Goal: Task Accomplishment & Management: Complete application form

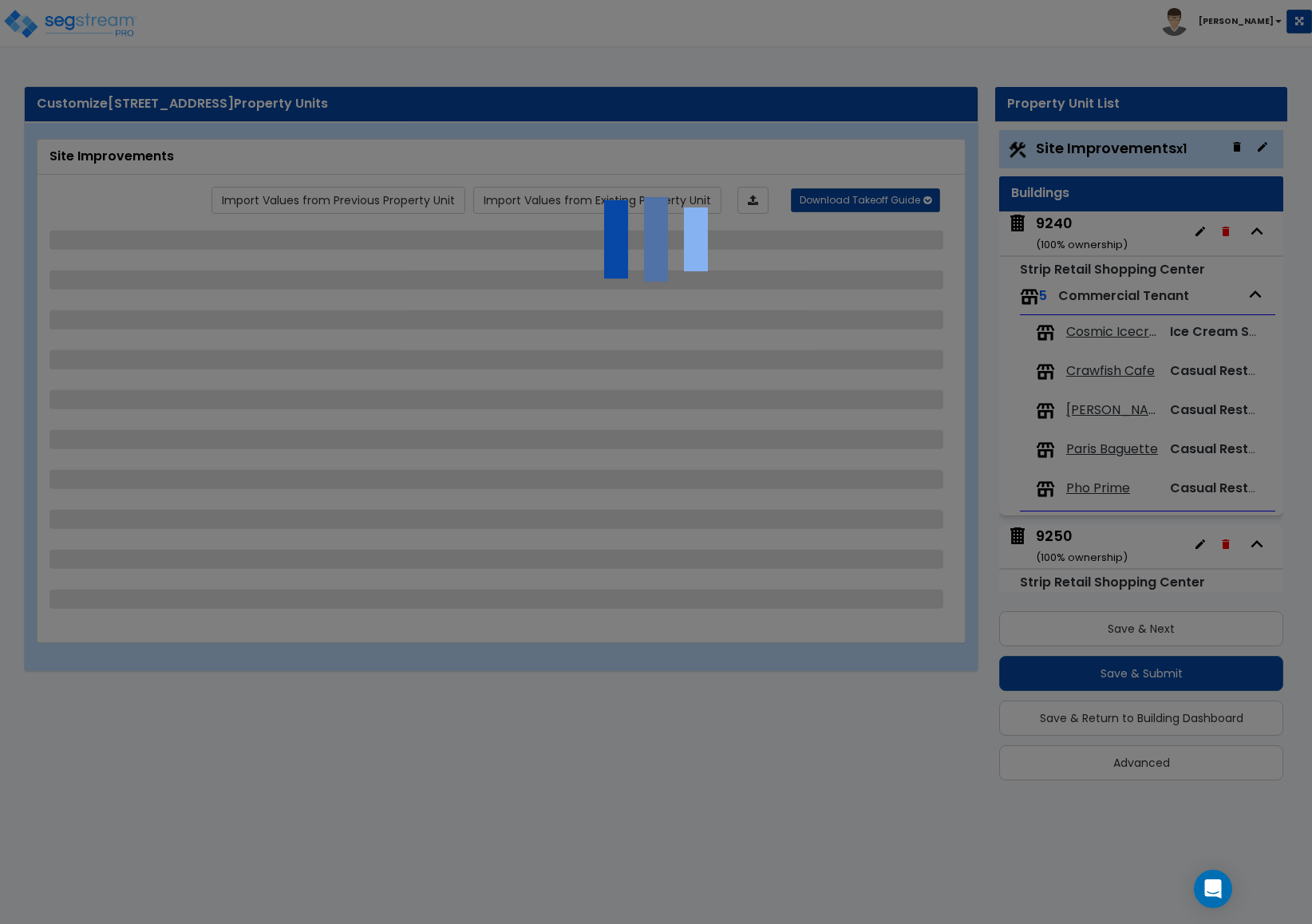
select select "2"
select select "1"
select select "2"
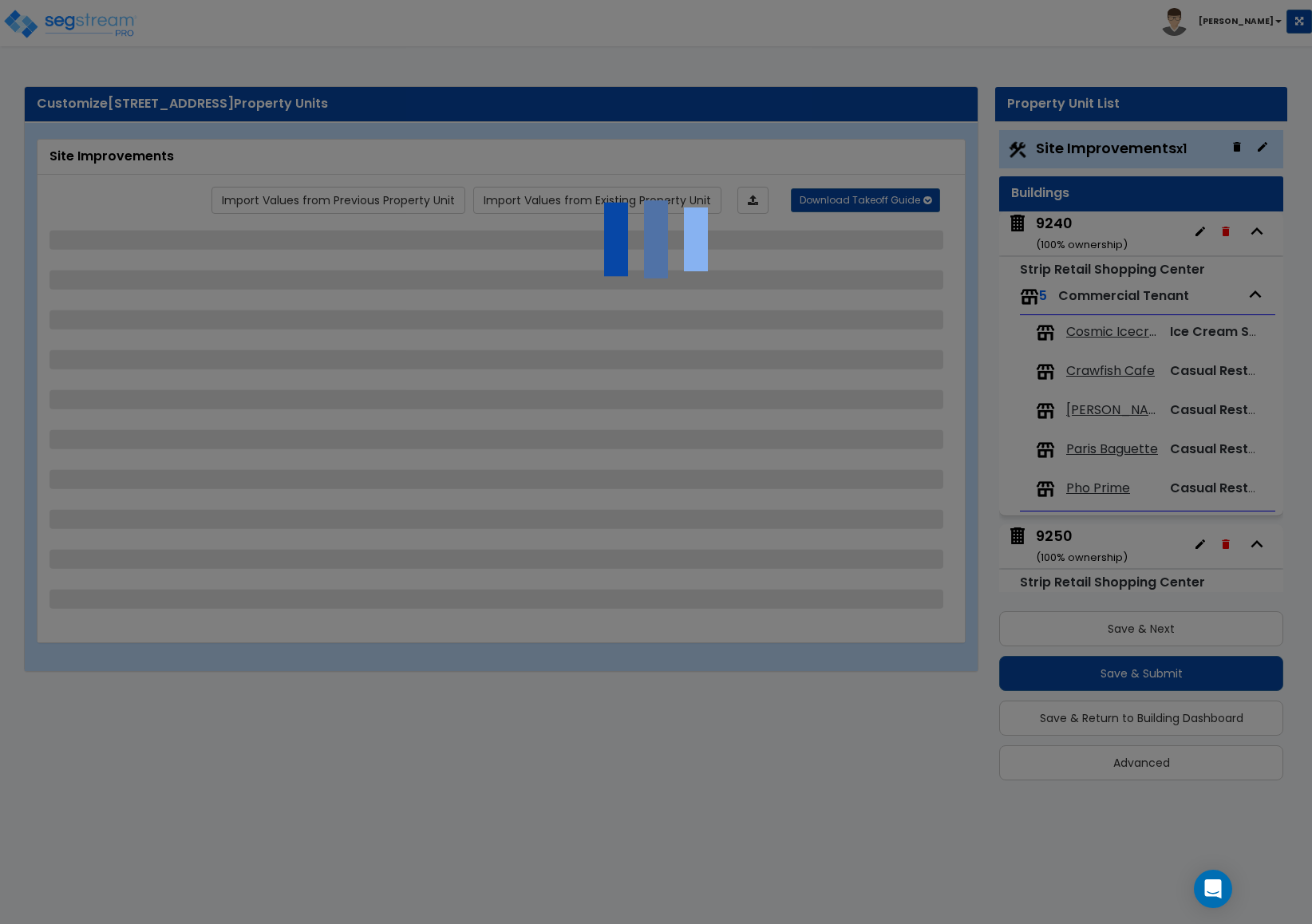
select select "1"
select select "2"
select select "1"
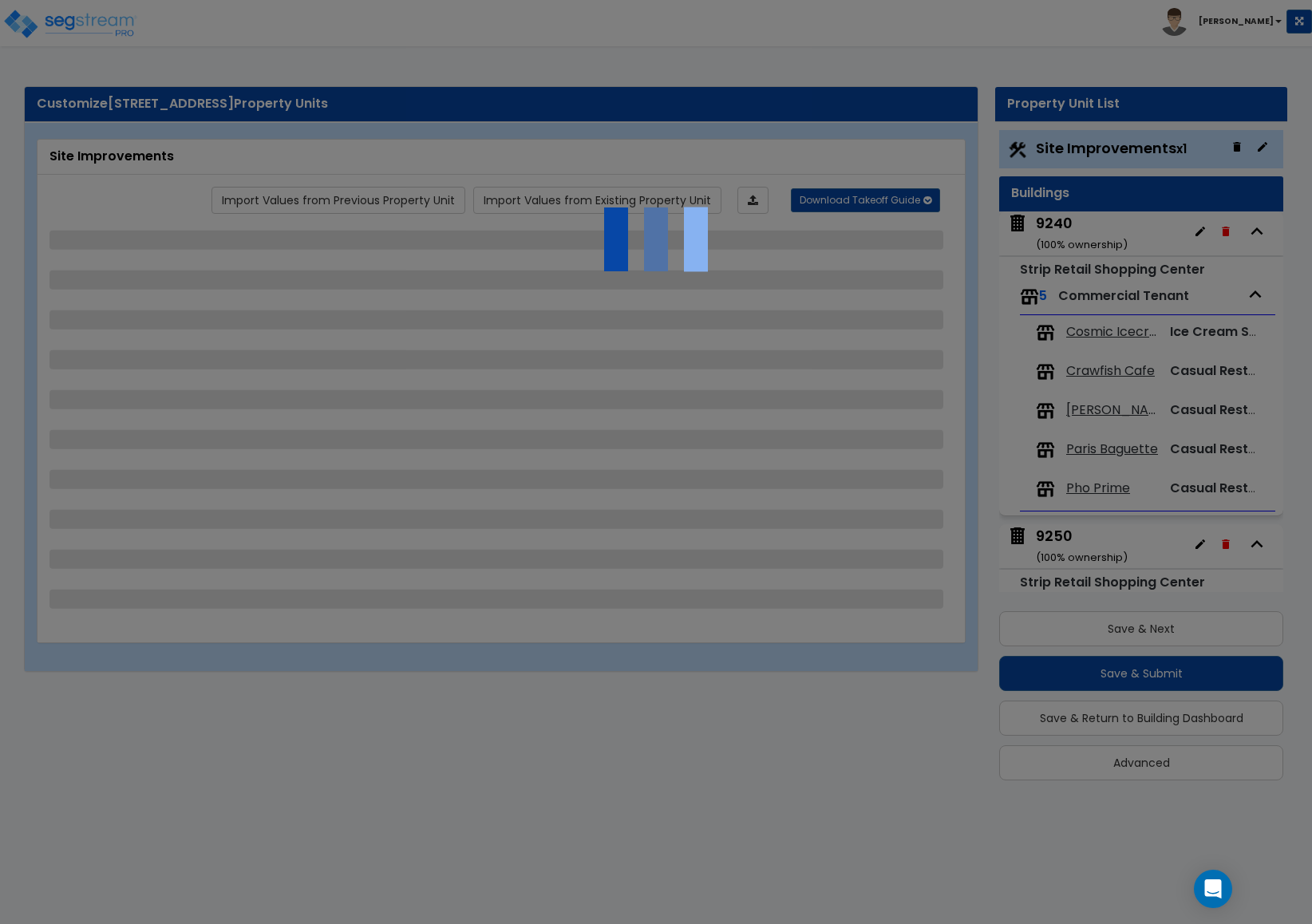
select select "1"
select select "2"
select select "1"
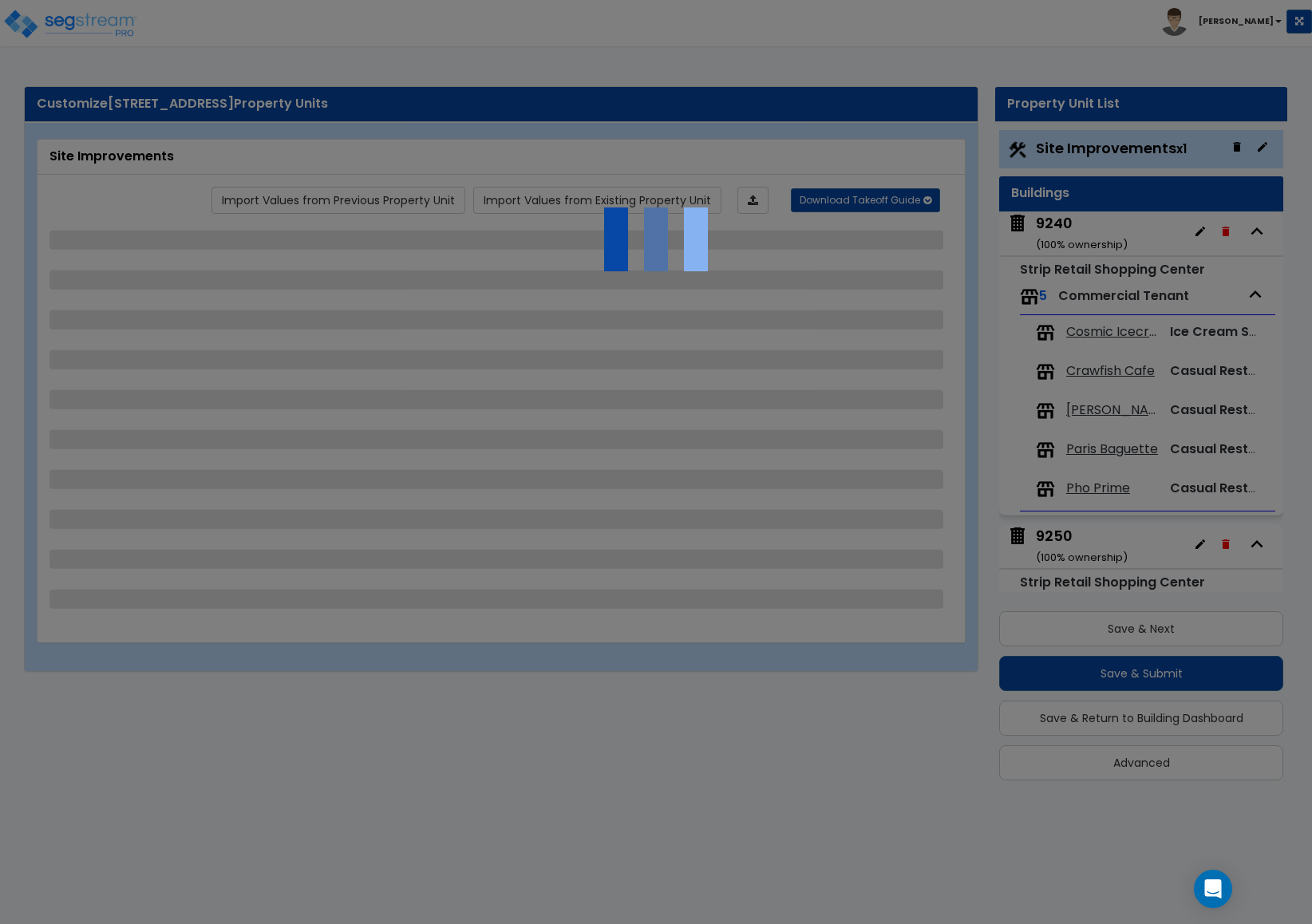
select select "2"
select select "1"
select select "4"
select select "1"
select select "4"
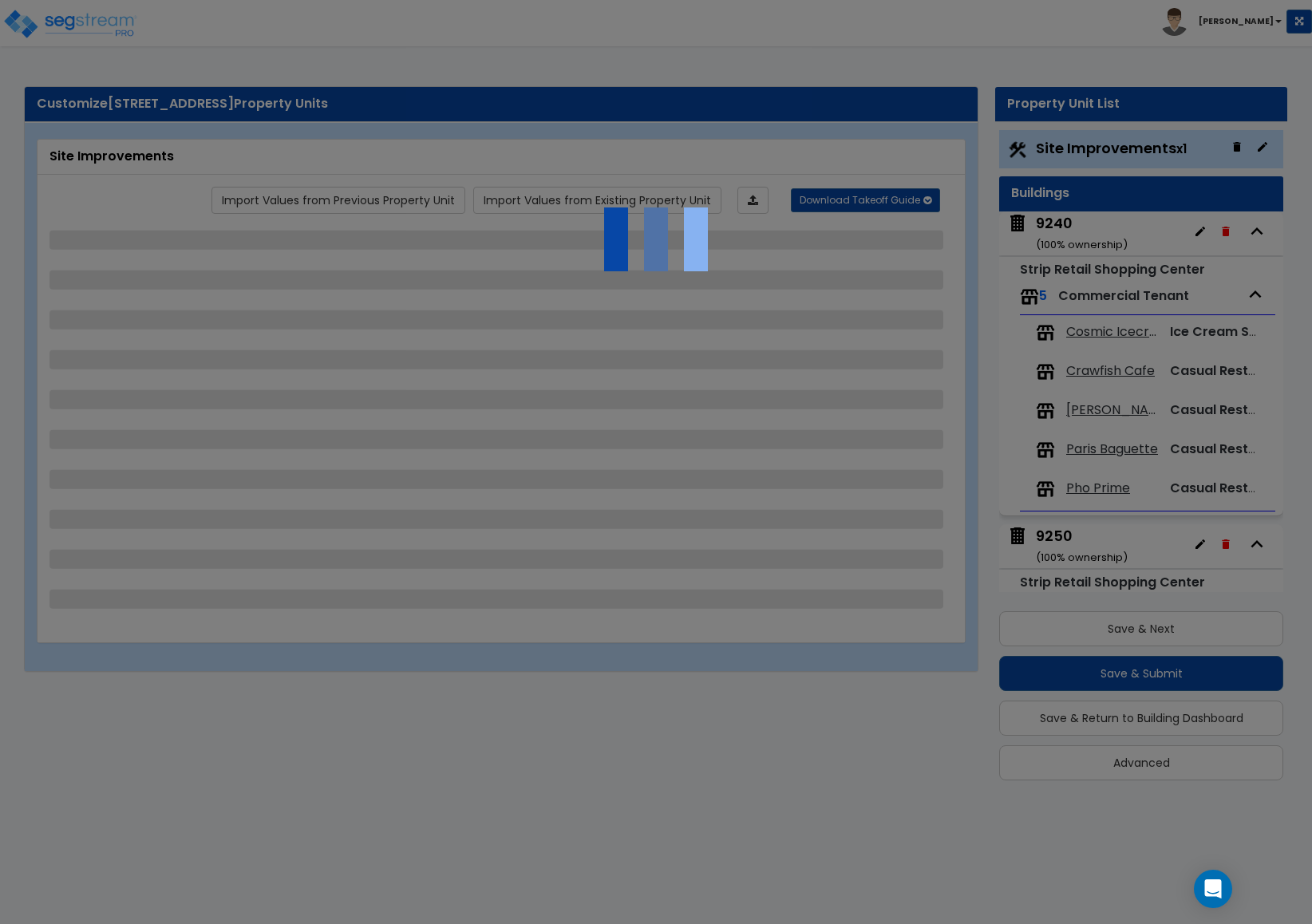
select select "2"
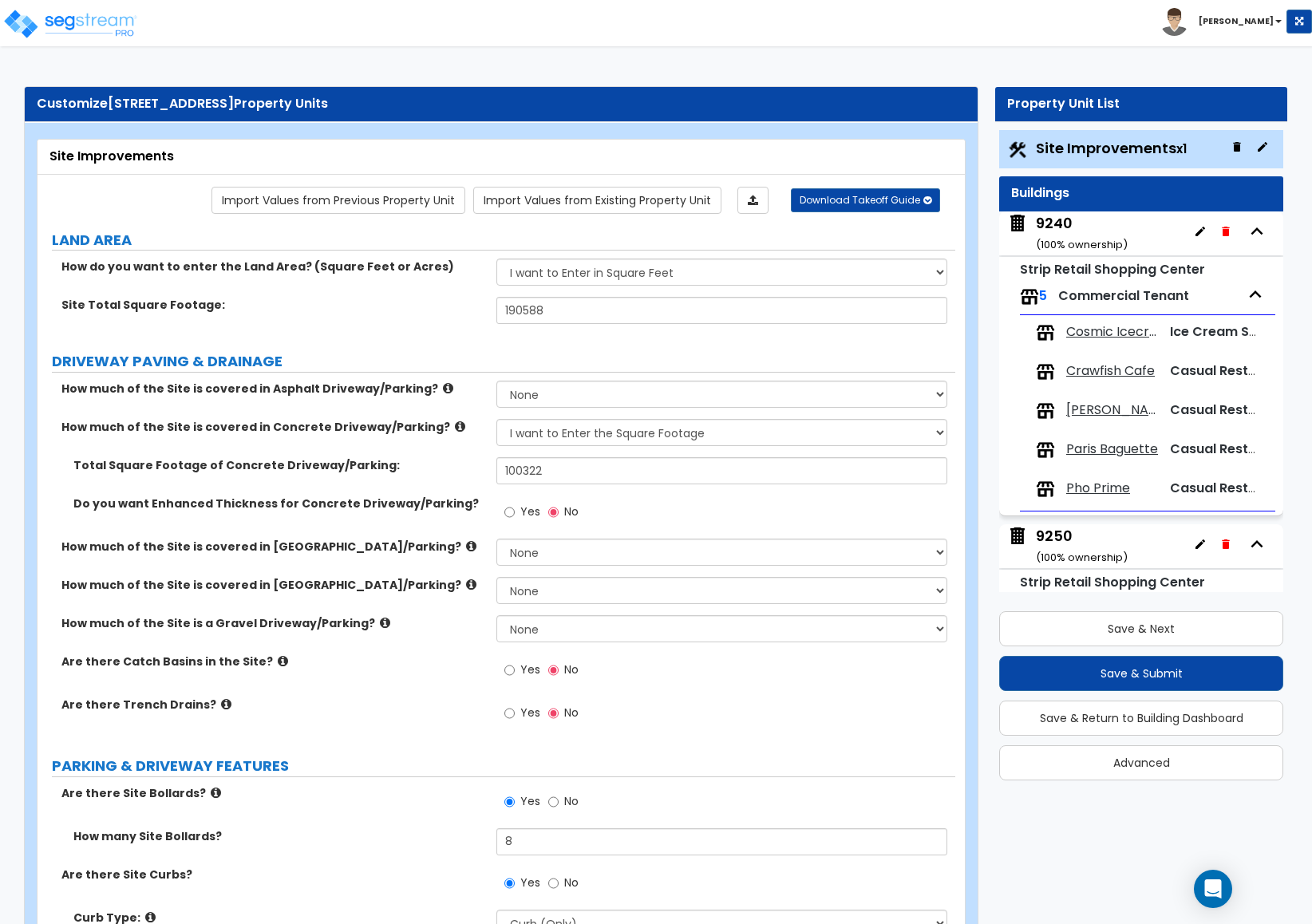
click at [1113, 411] on span "Jinya Ramen" at bounding box center [1112, 411] width 93 height 18
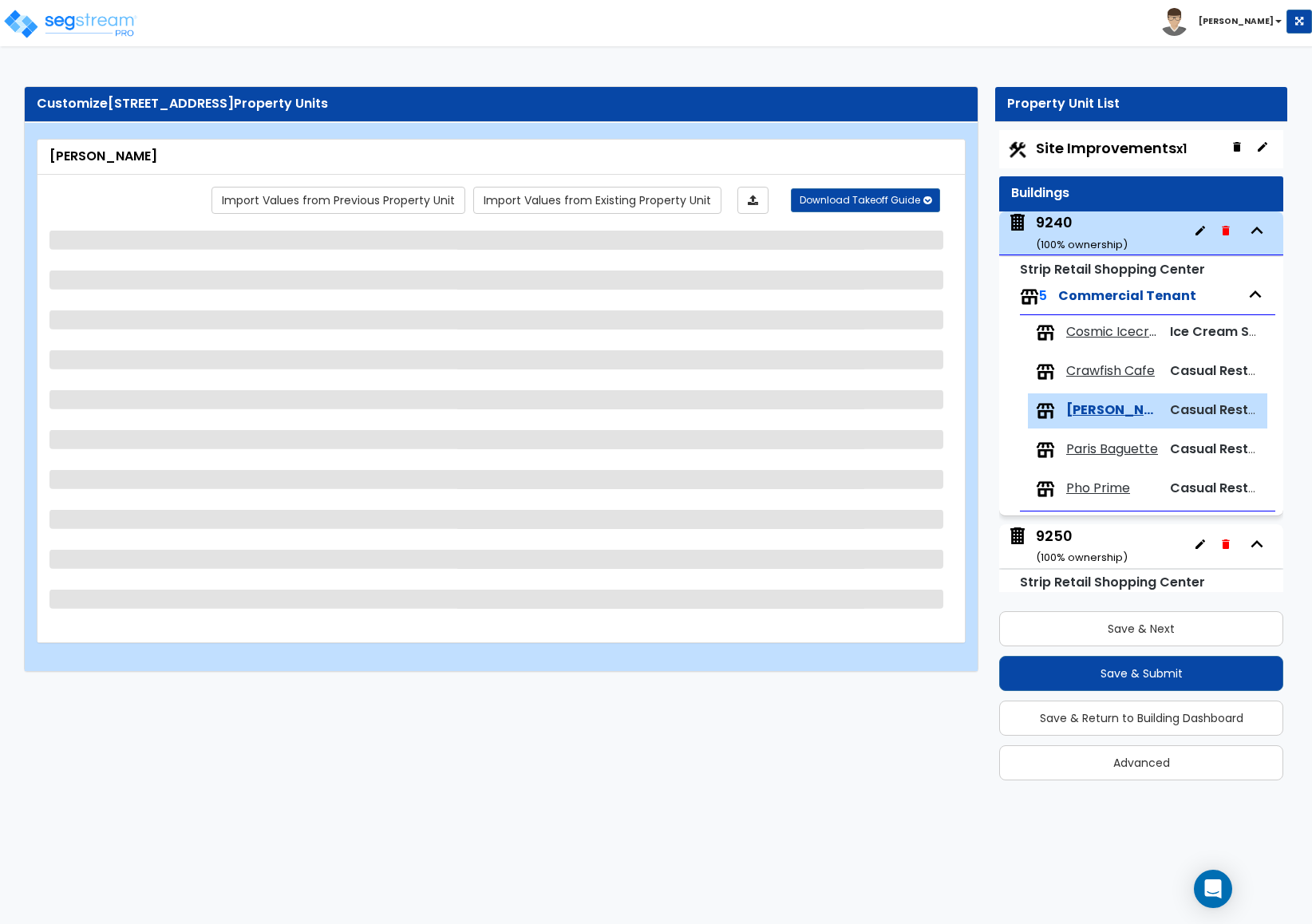
scroll to position [209, 0]
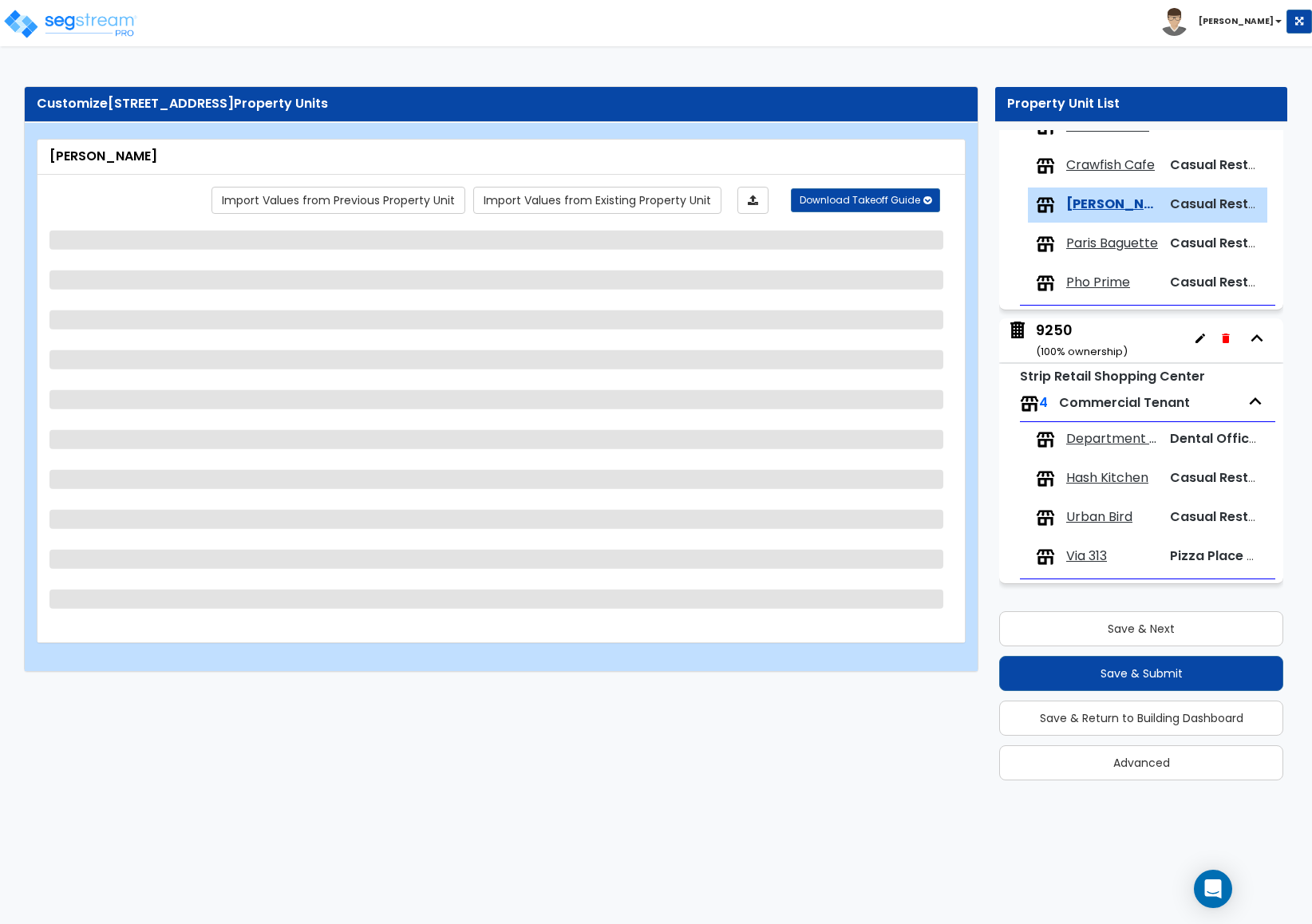
select select "7"
select select "4"
select select "3"
select select "1"
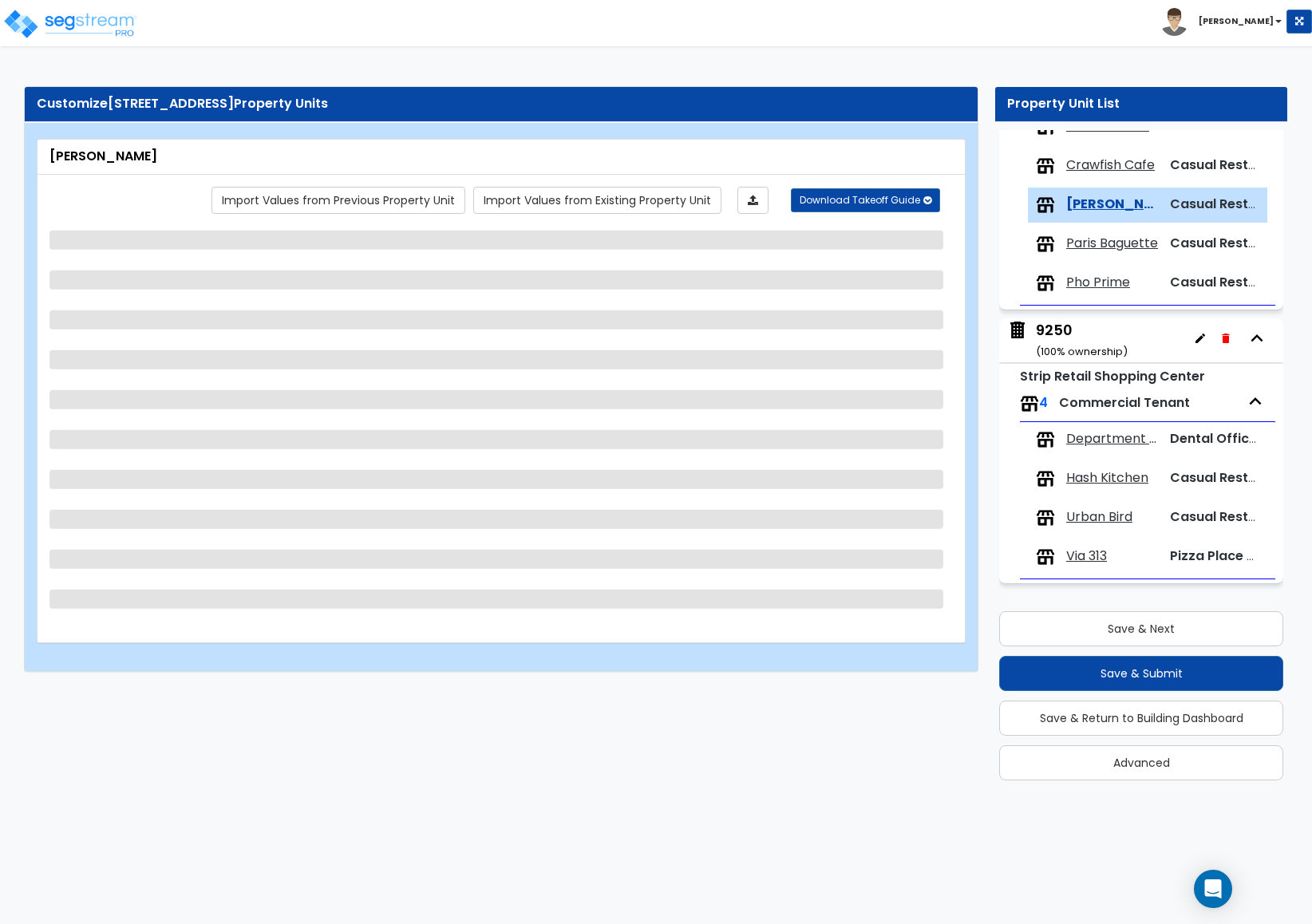
select select "5"
select select "1"
select select "3"
select select "1"
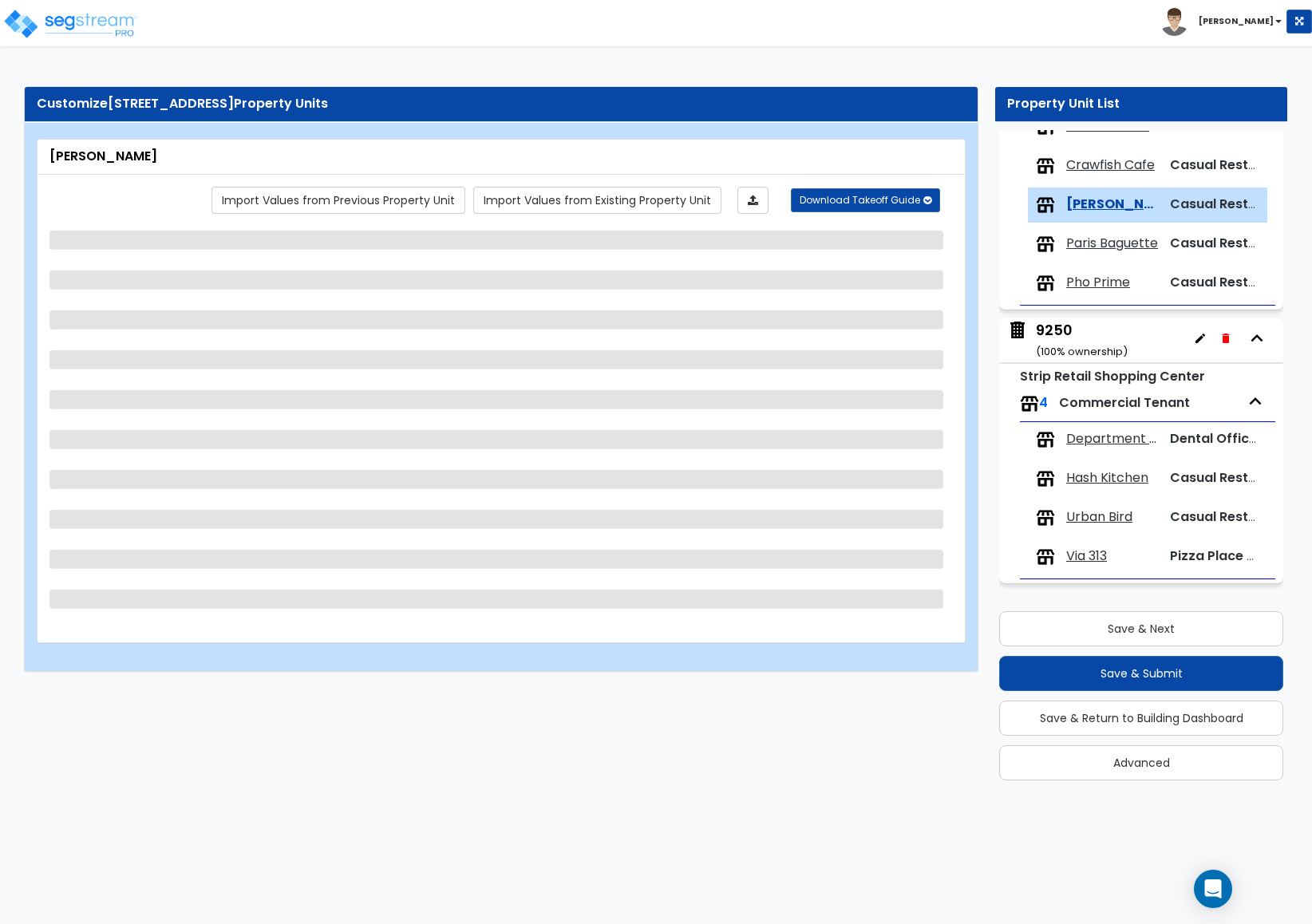
select select "3"
select select "2"
select select "1"
select select "2"
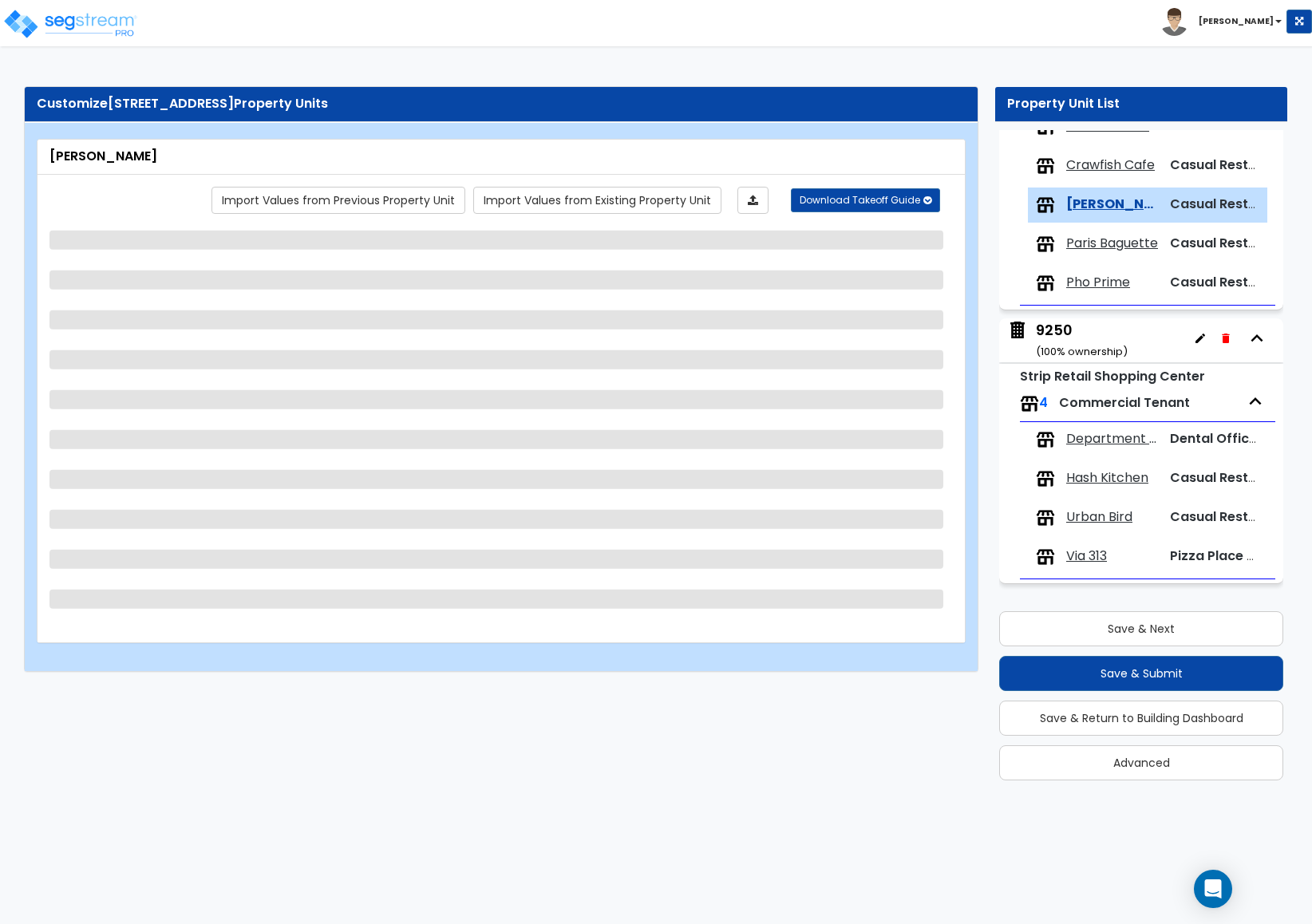
select select "6"
select select "7"
select select "2"
select select "6"
select select "1"
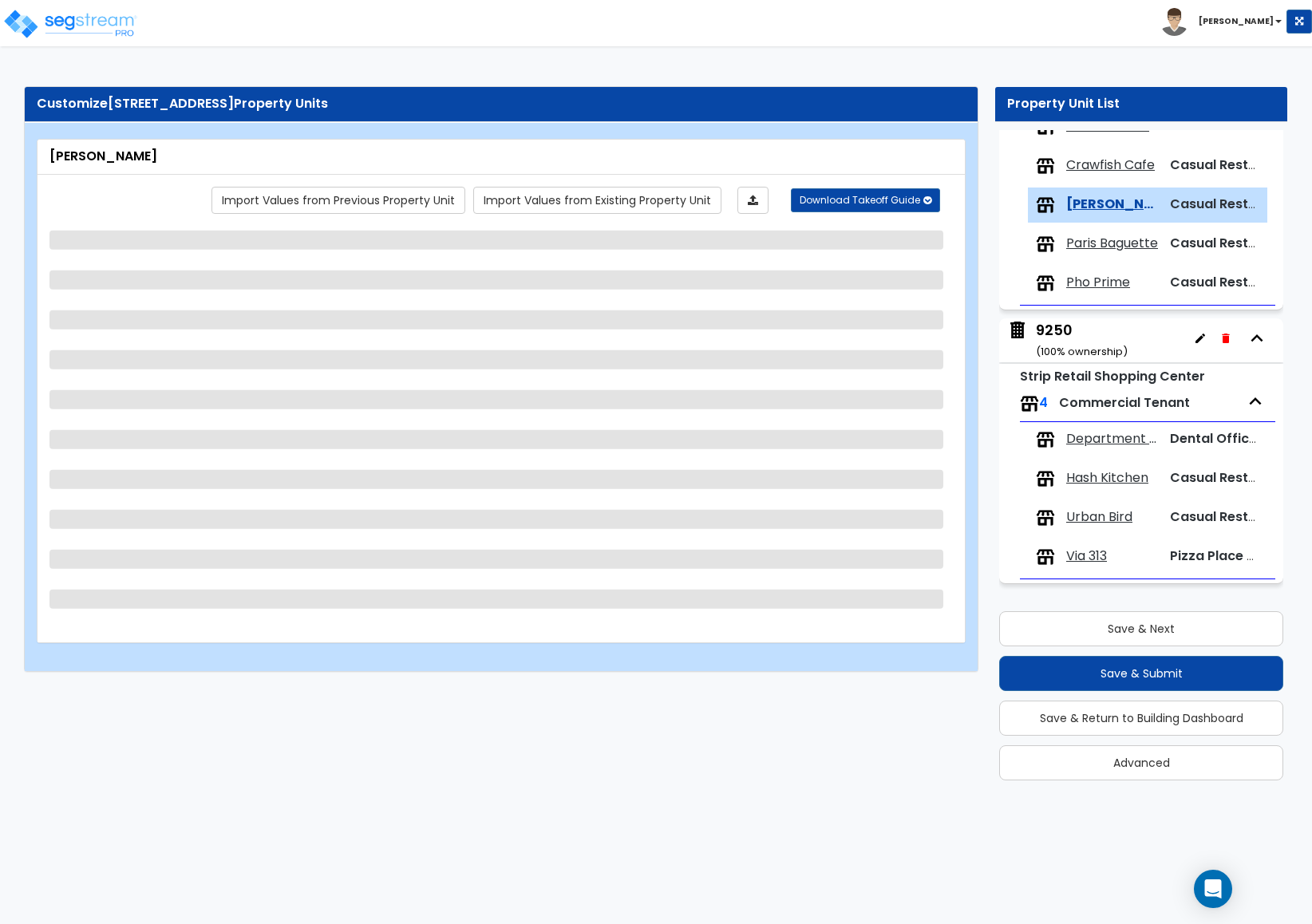
select select "1"
select select "3"
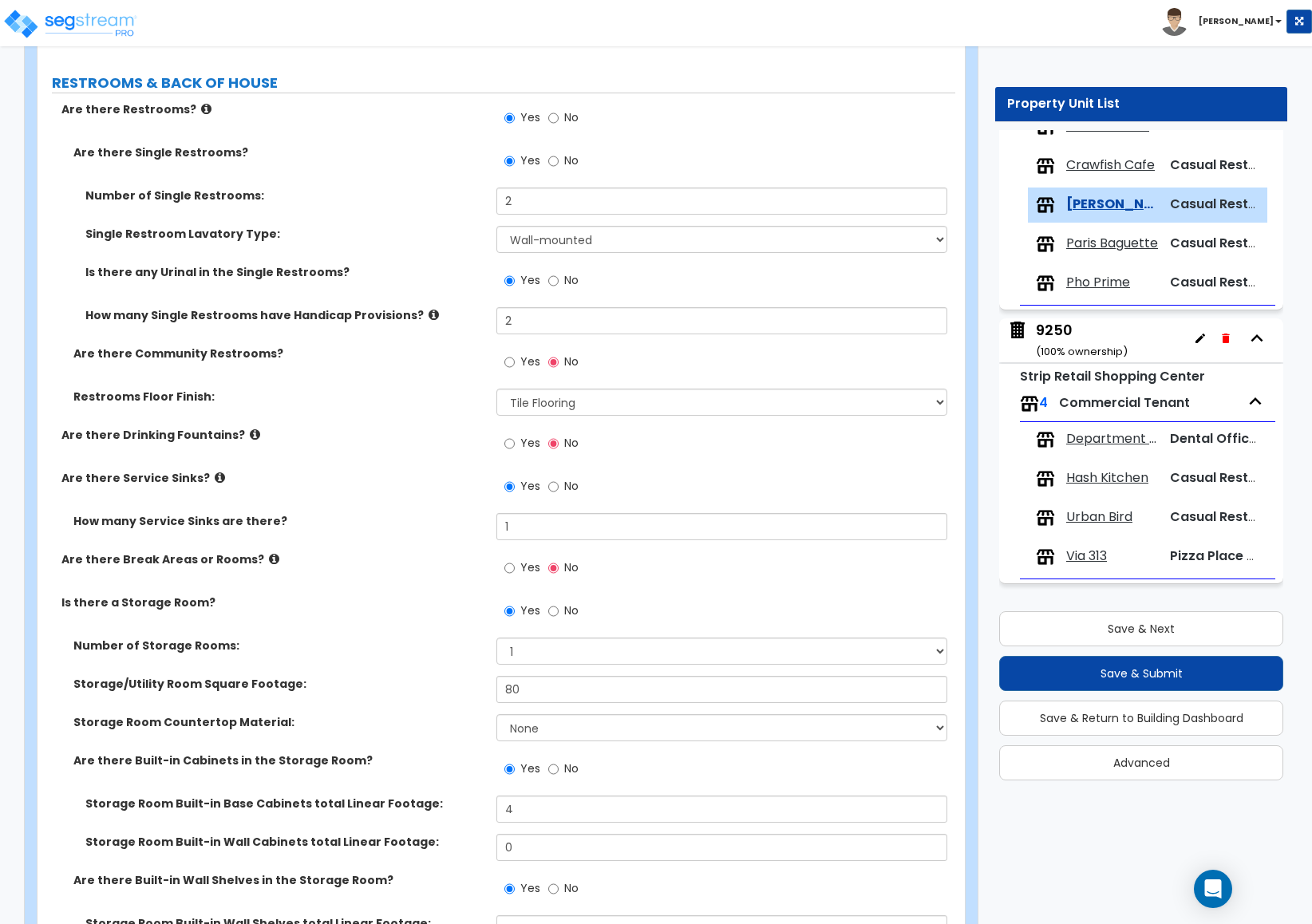
scroll to position [4884, 0]
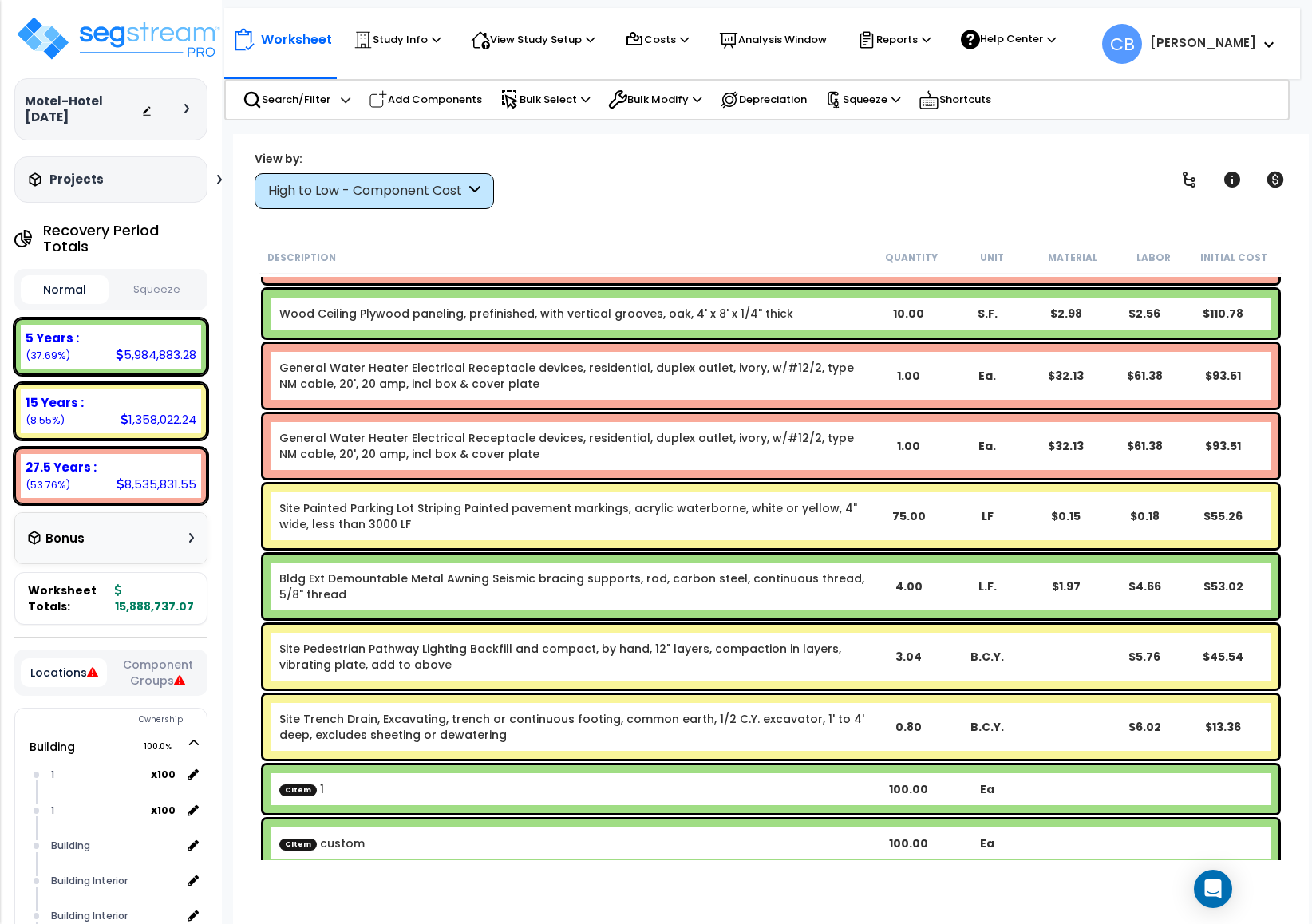
scroll to position [19619, 0]
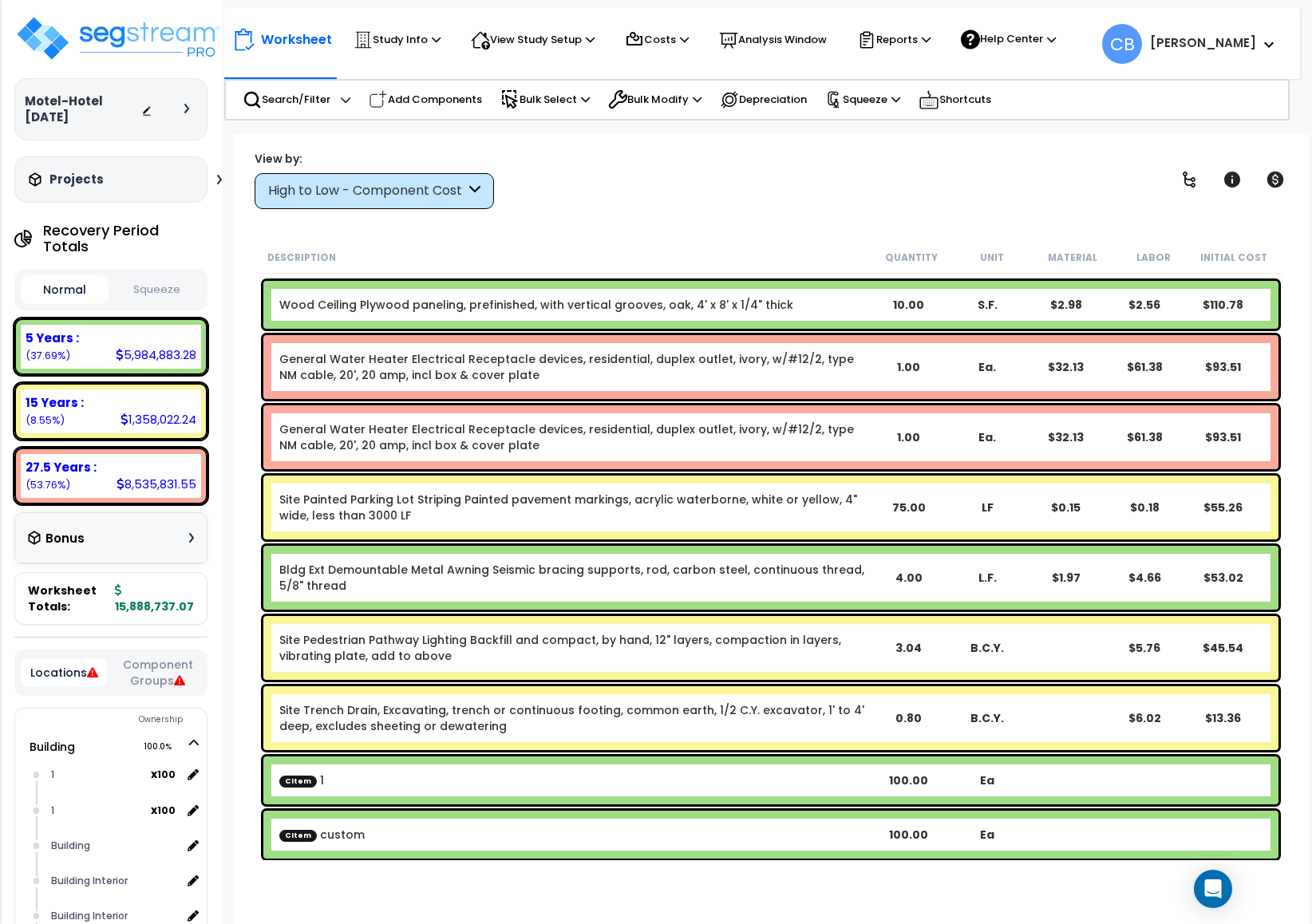
drag, startPoint x: 409, startPoint y: 431, endPoint x: 410, endPoint y: 412, distance: 19.0
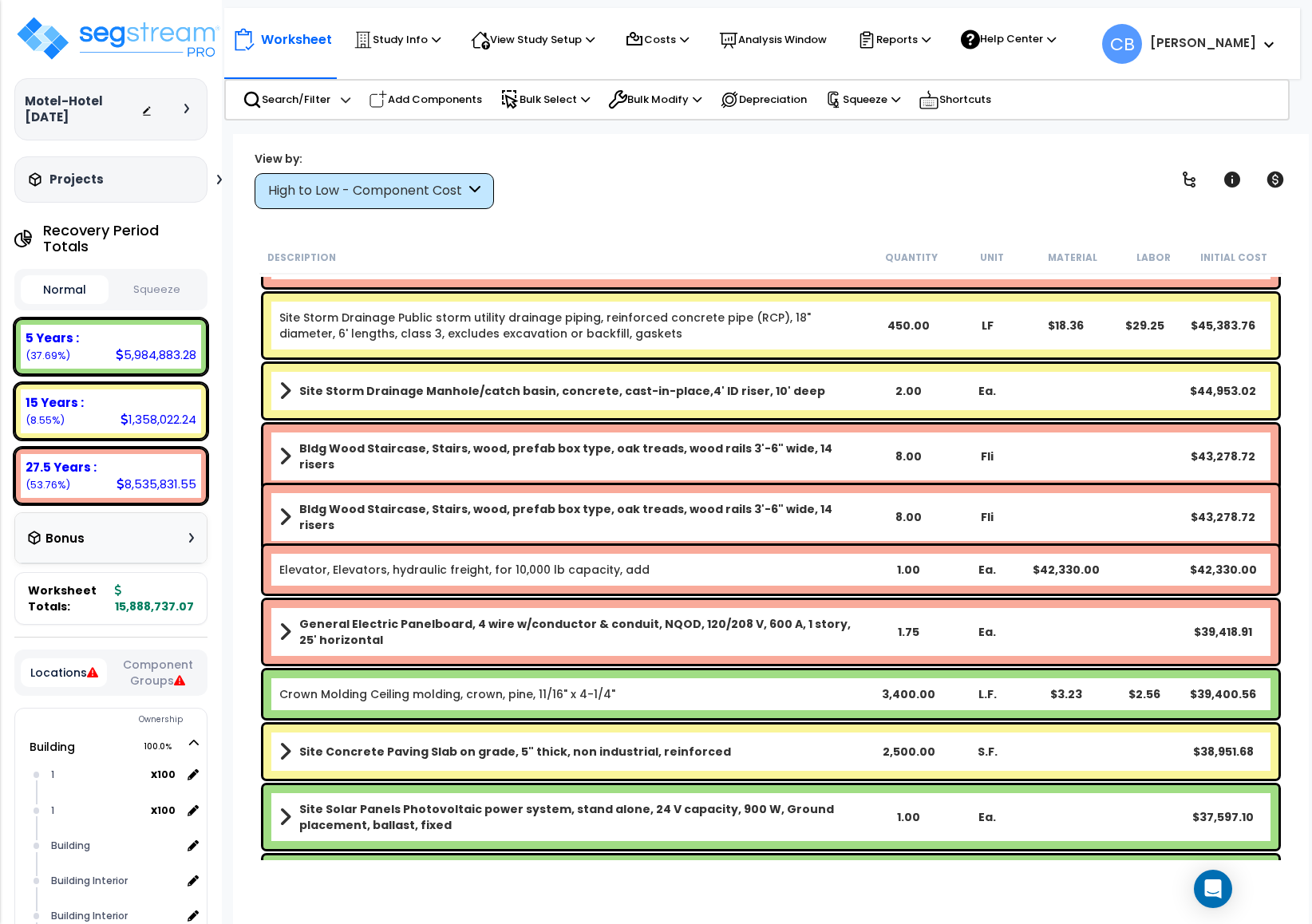
scroll to position [4661, 0]
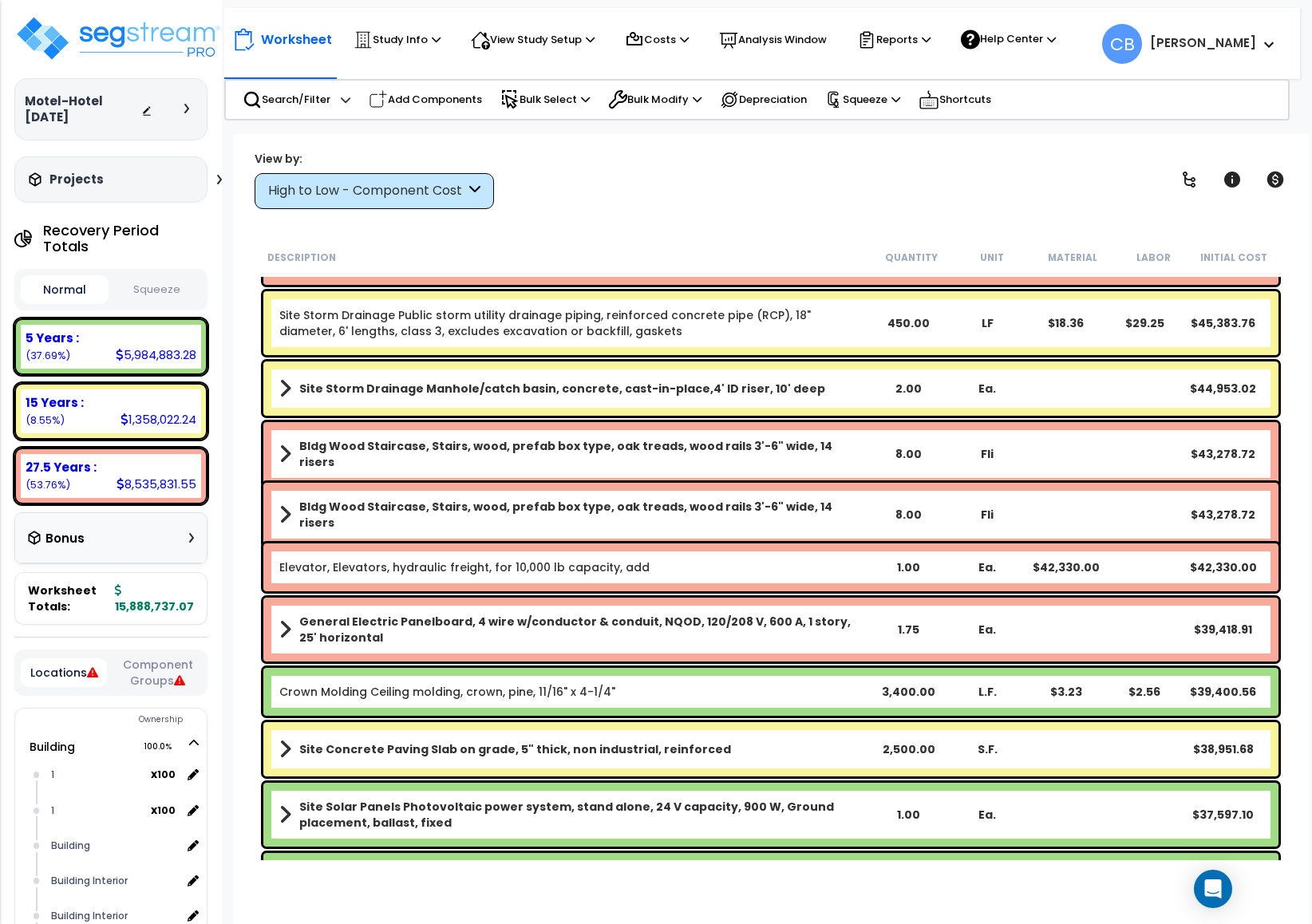
drag, startPoint x: 1099, startPoint y: 493, endPoint x: 1214, endPoint y: 498, distance: 115.1
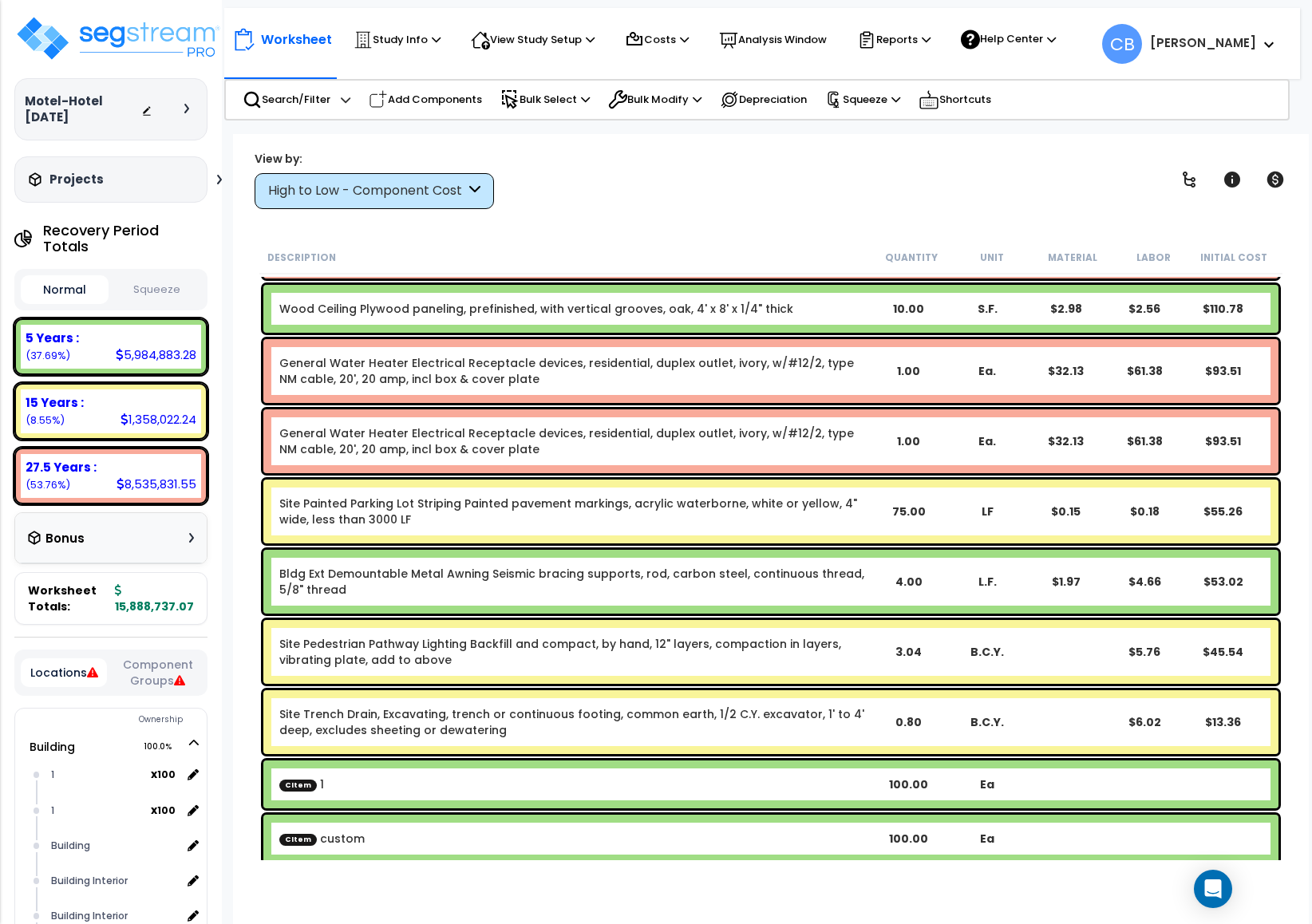
scroll to position [19619, 0]
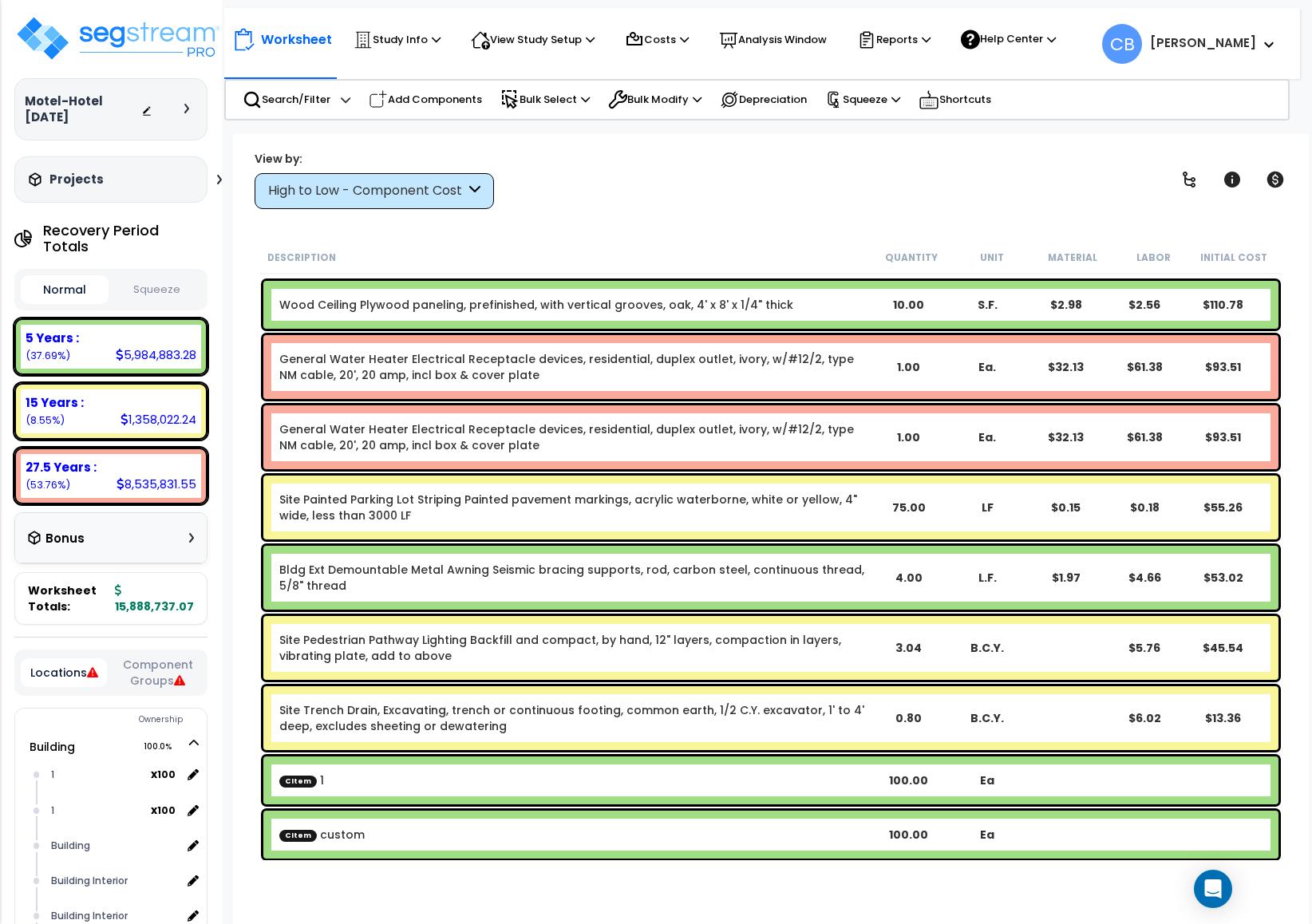
drag, startPoint x: 470, startPoint y: 439, endPoint x: 465, endPoint y: 452, distance: 13.9
drag, startPoint x: 510, startPoint y: 433, endPoint x: 511, endPoint y: 385, distance: 48.0
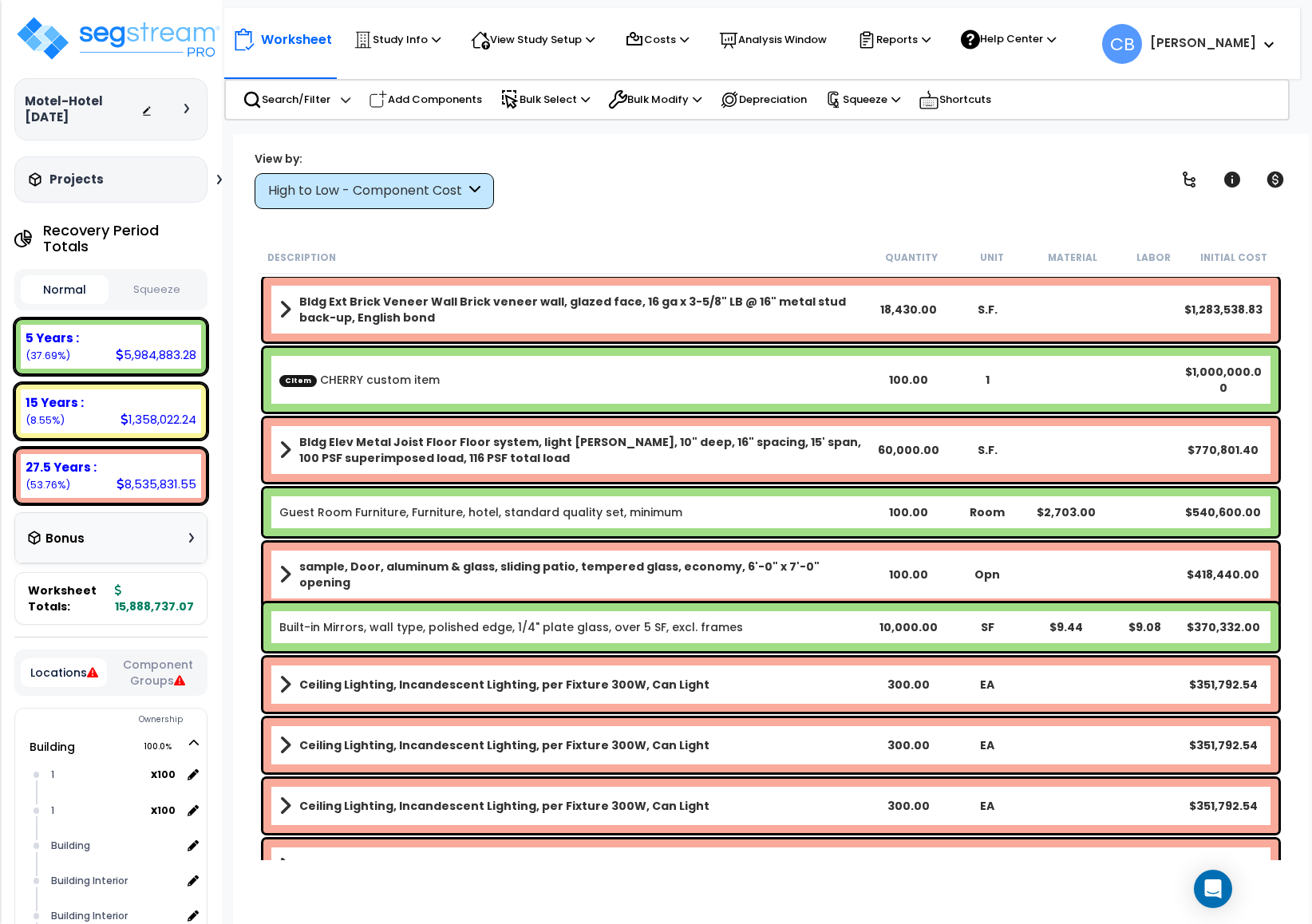
scroll to position [0, 0]
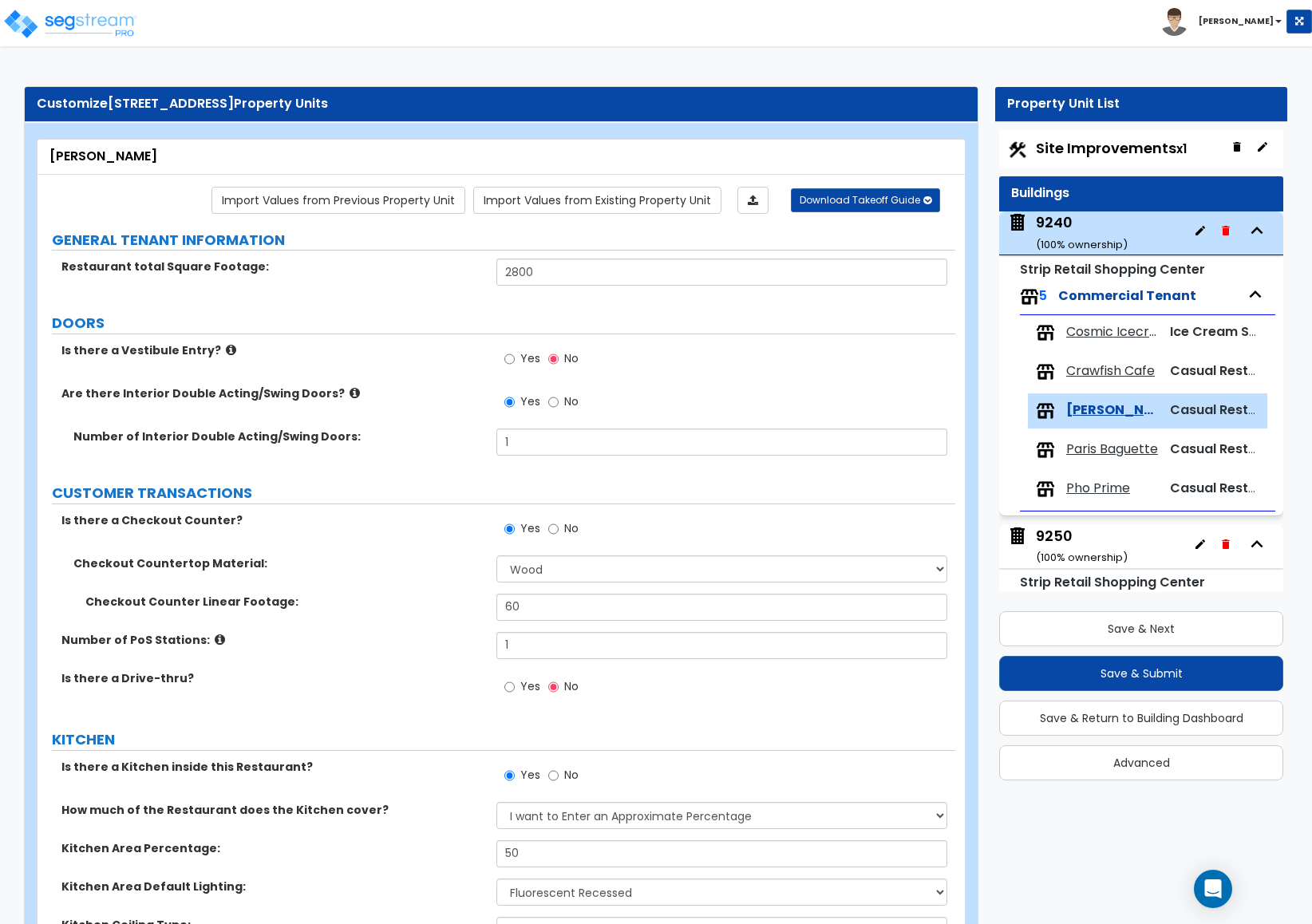
select select "7"
select select "4"
select select "3"
select select "1"
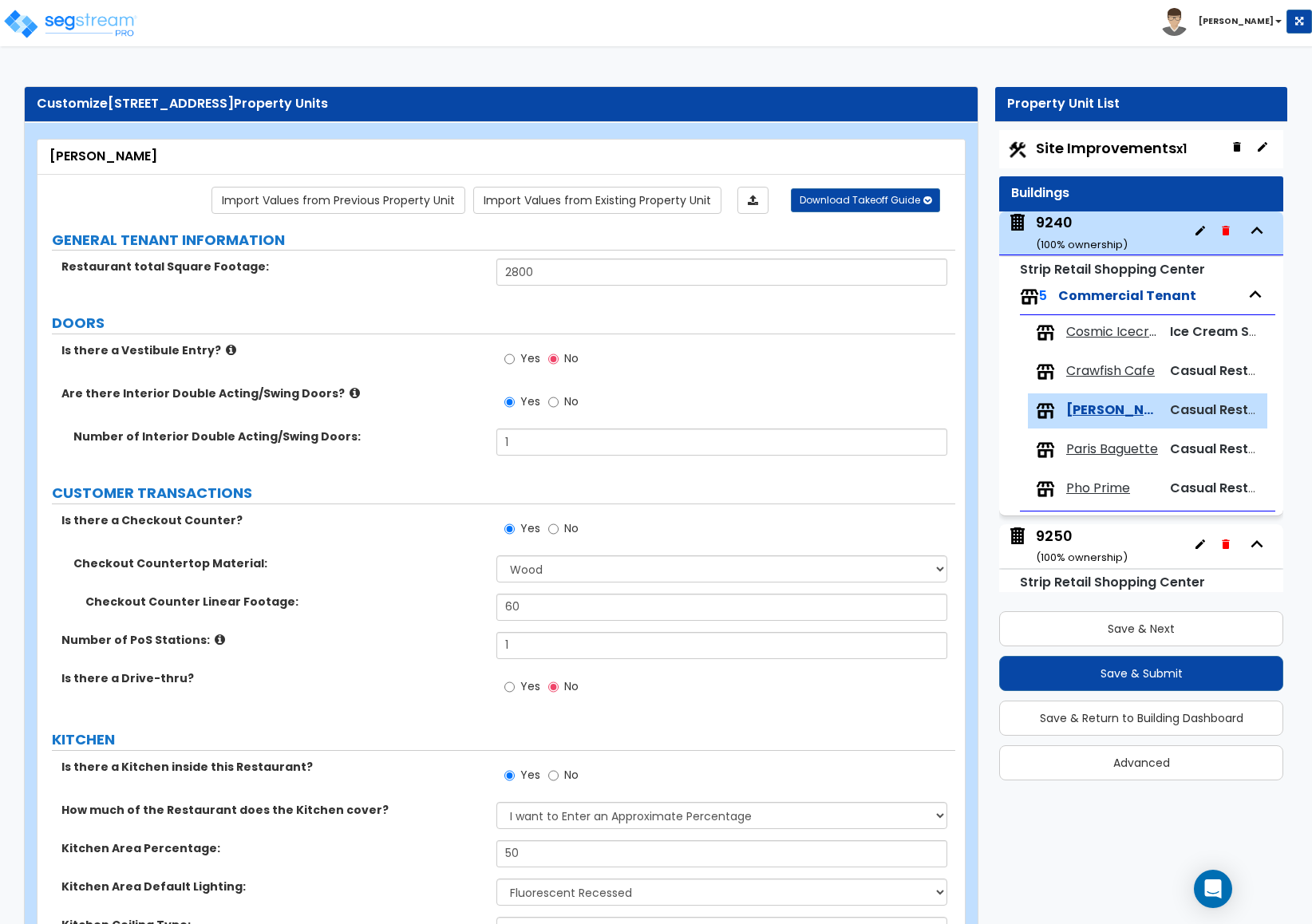
select select "5"
select select "1"
select select "3"
select select "1"
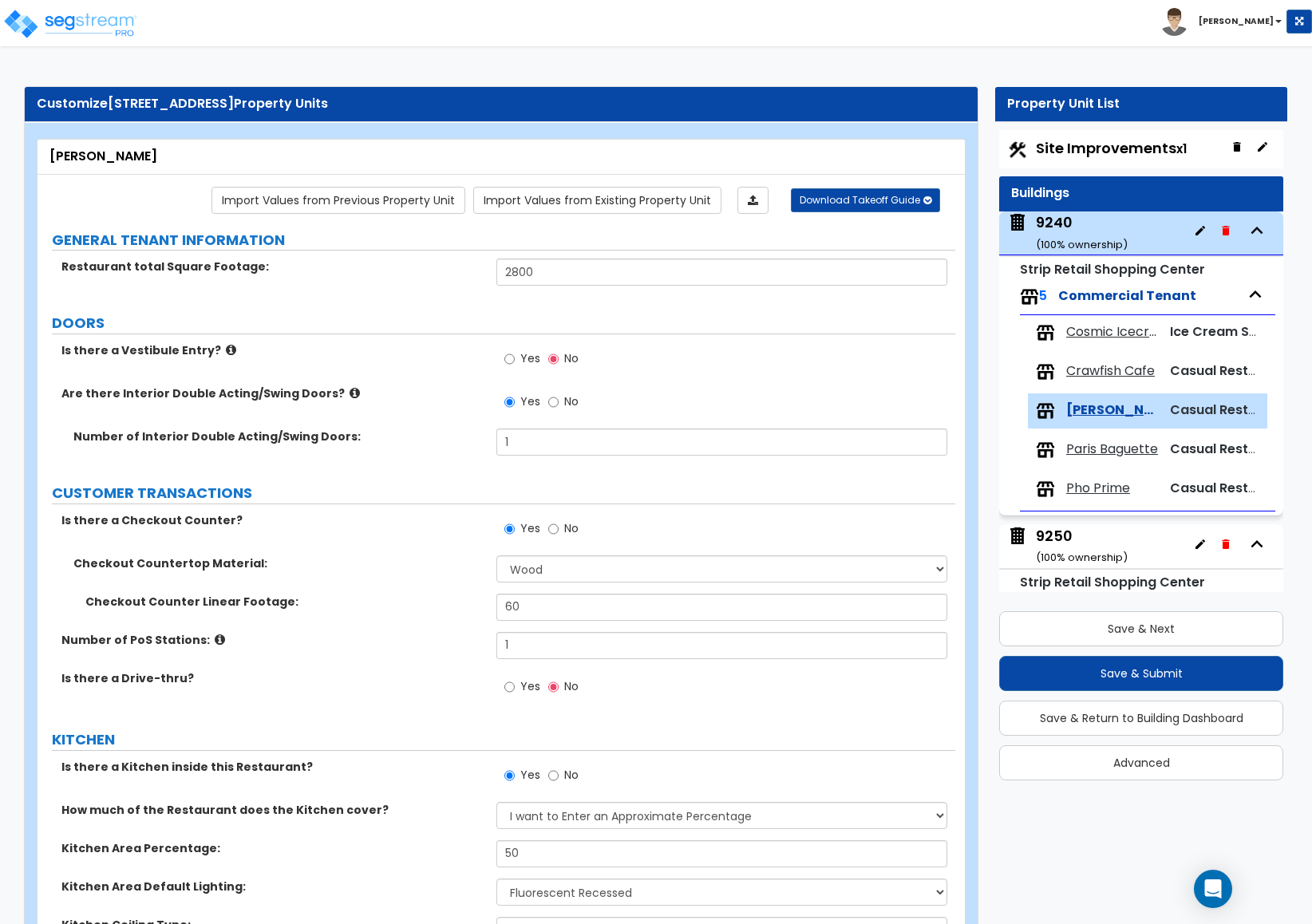
select select "3"
select select "2"
select select "1"
select select "2"
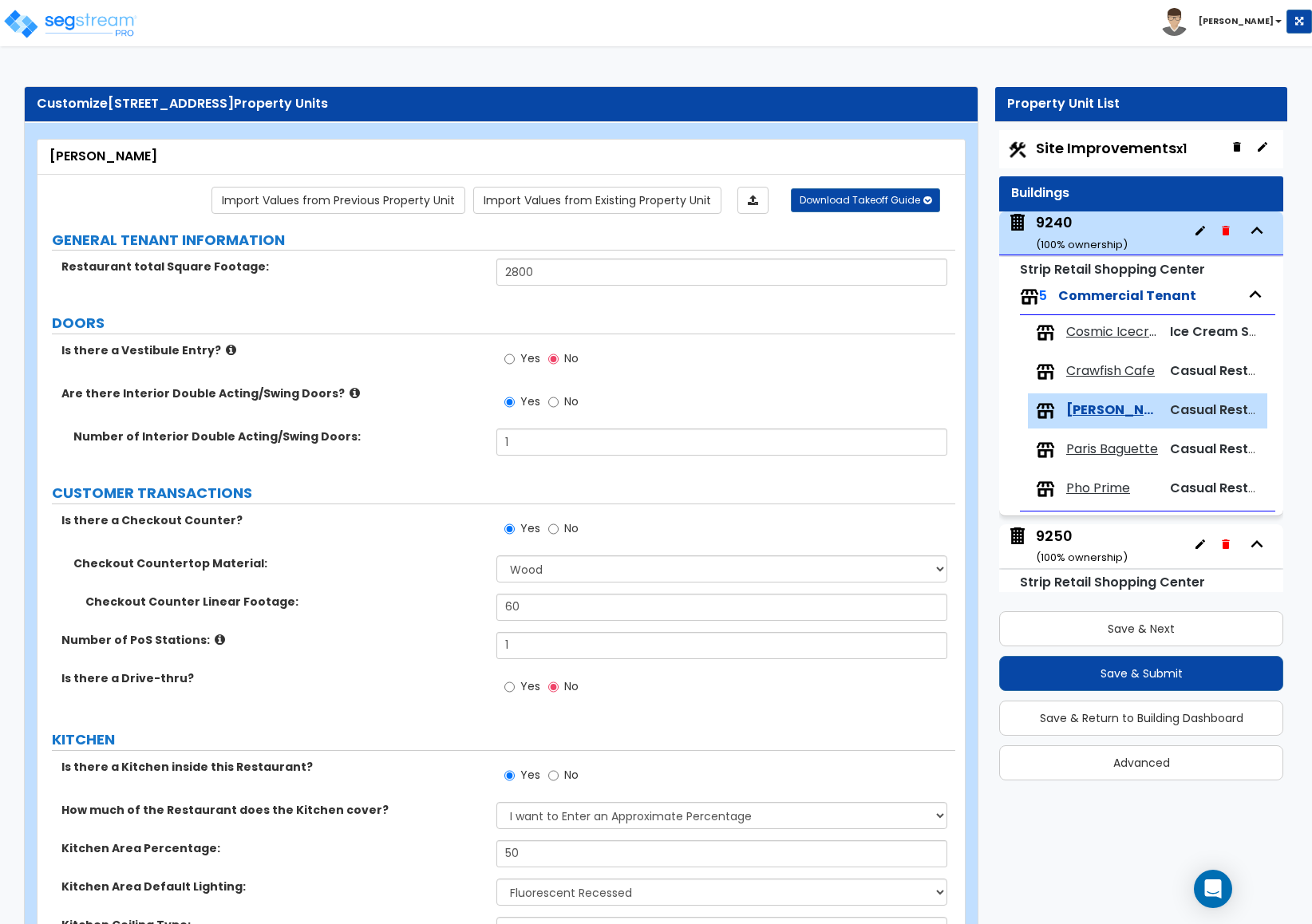
select select "6"
select select "7"
select select "2"
select select "6"
select select "1"
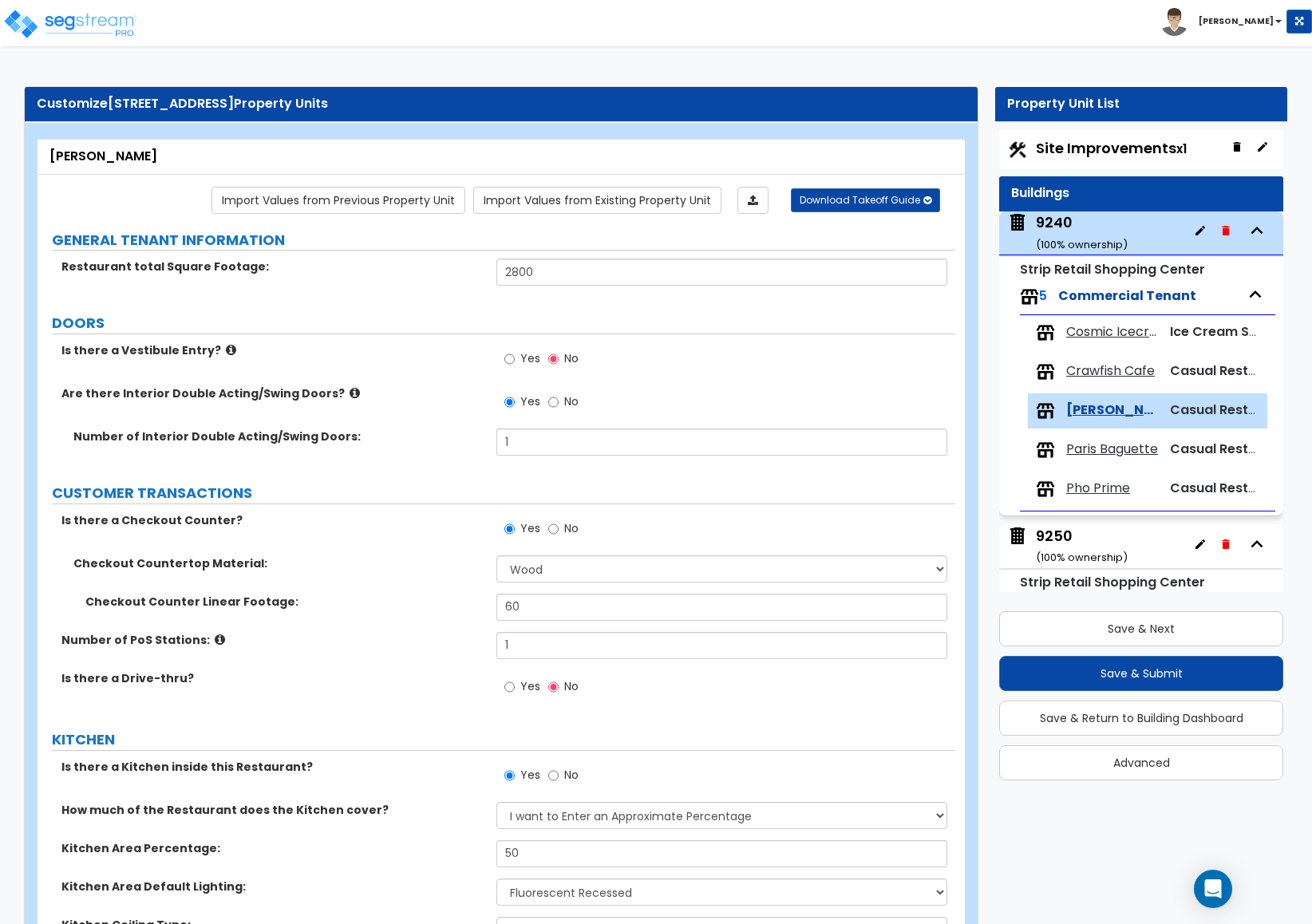
select select "1"
select select "3"
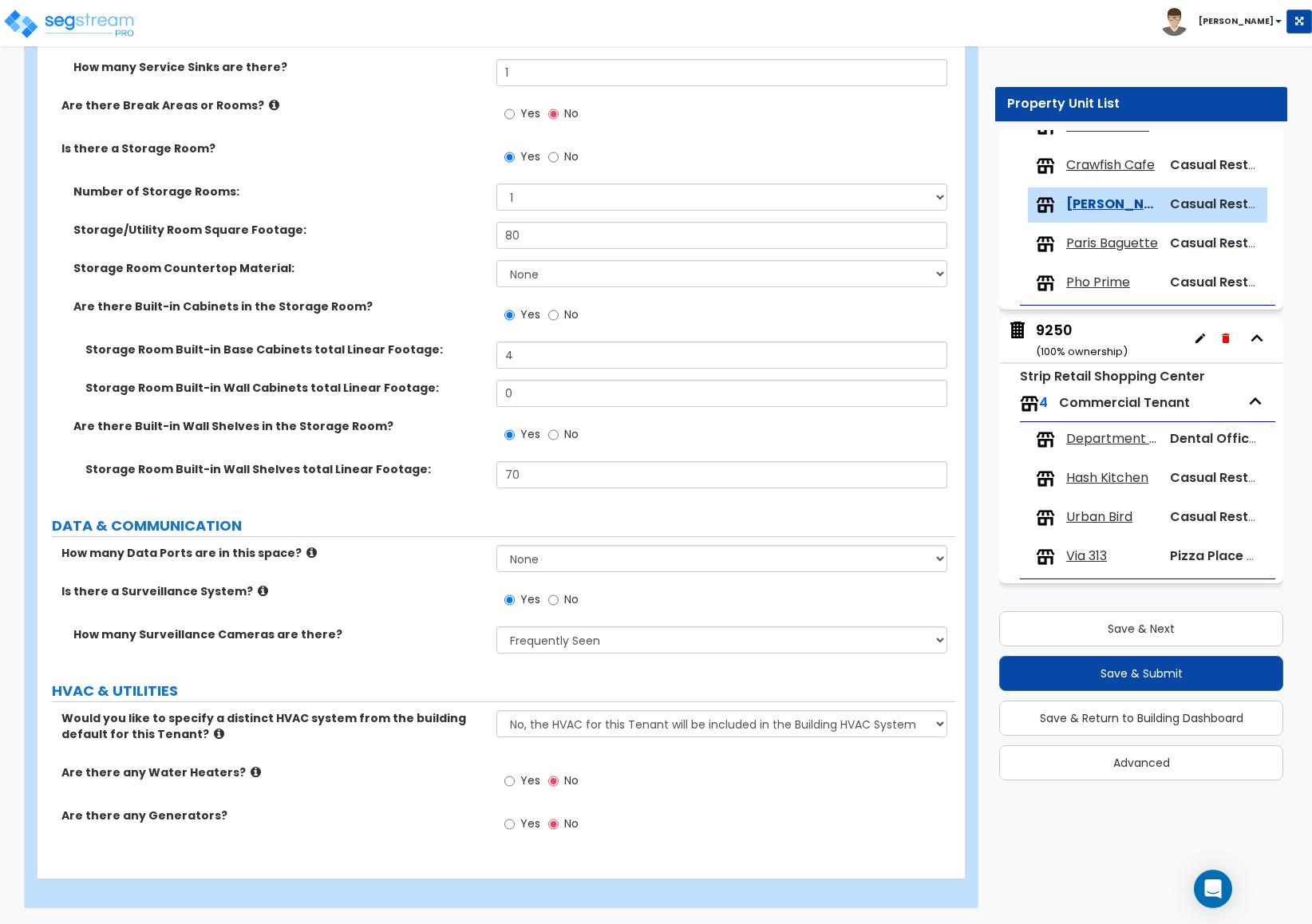
scroll to position [3264, 0]
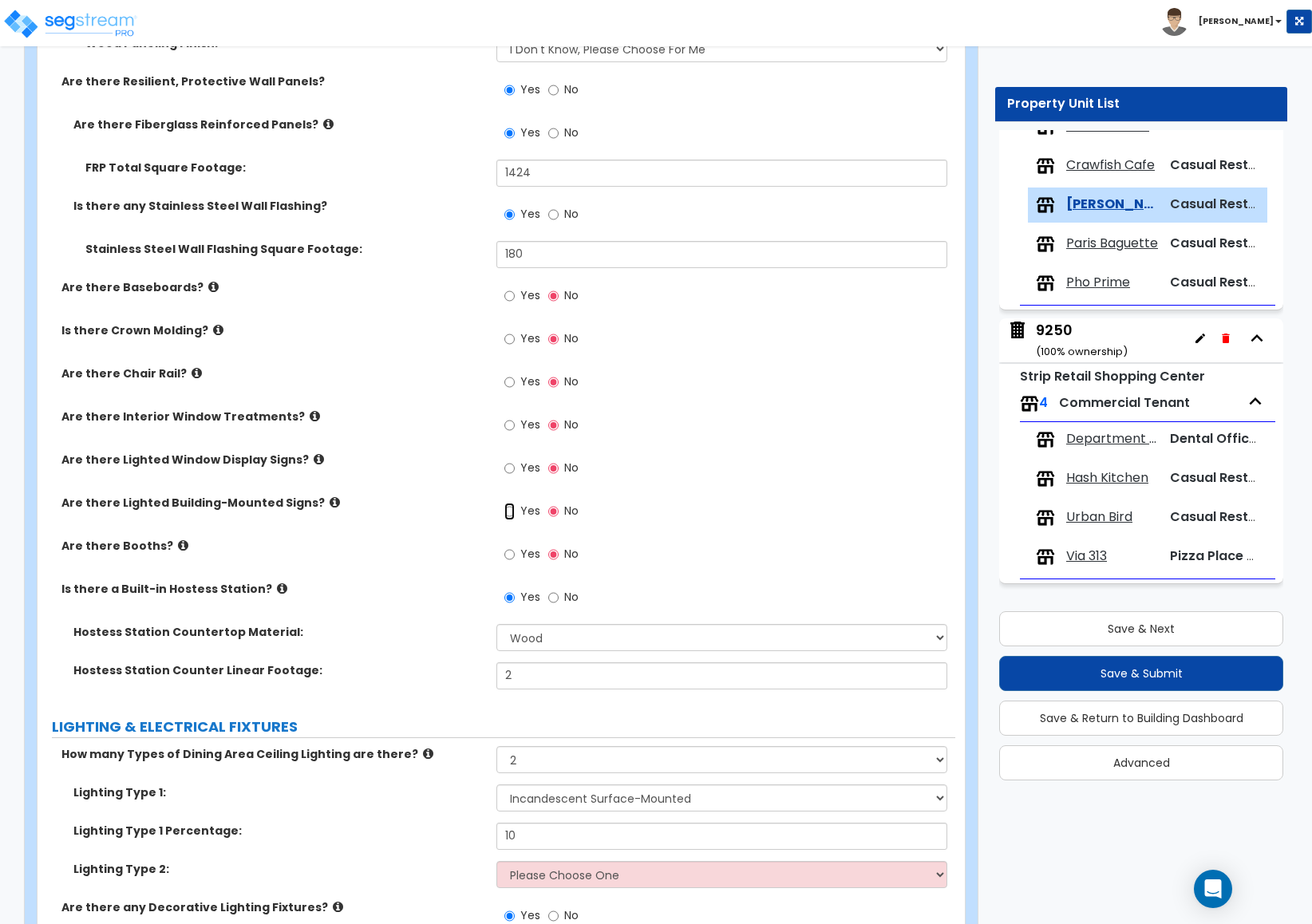
click at [504, 508] on input "Yes" at bounding box center [509, 511] width 11 height 17
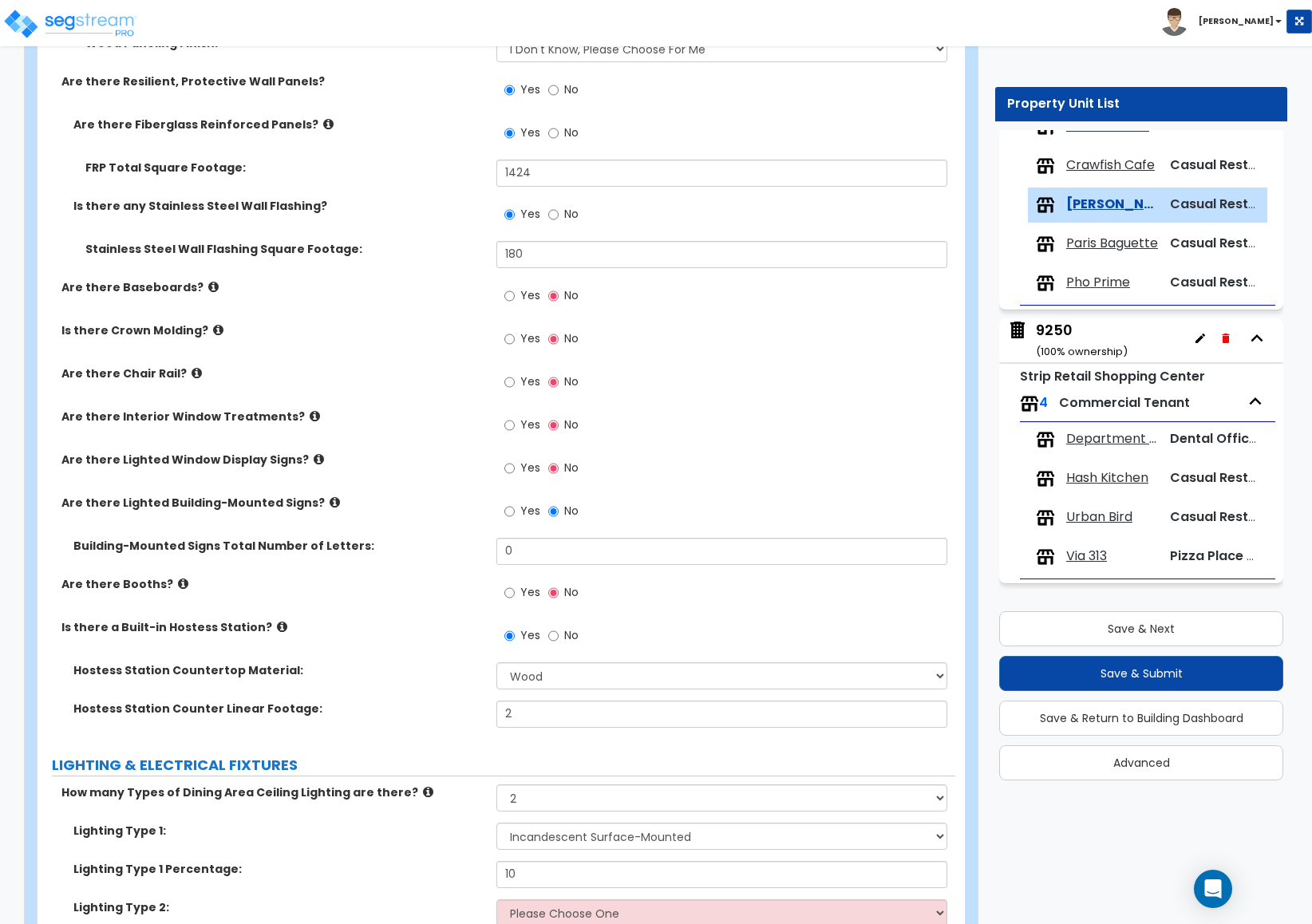
click at [420, 135] on div "Are there Fiberglass Reinforced Panels? Yes No" at bounding box center [496, 138] width 918 height 43
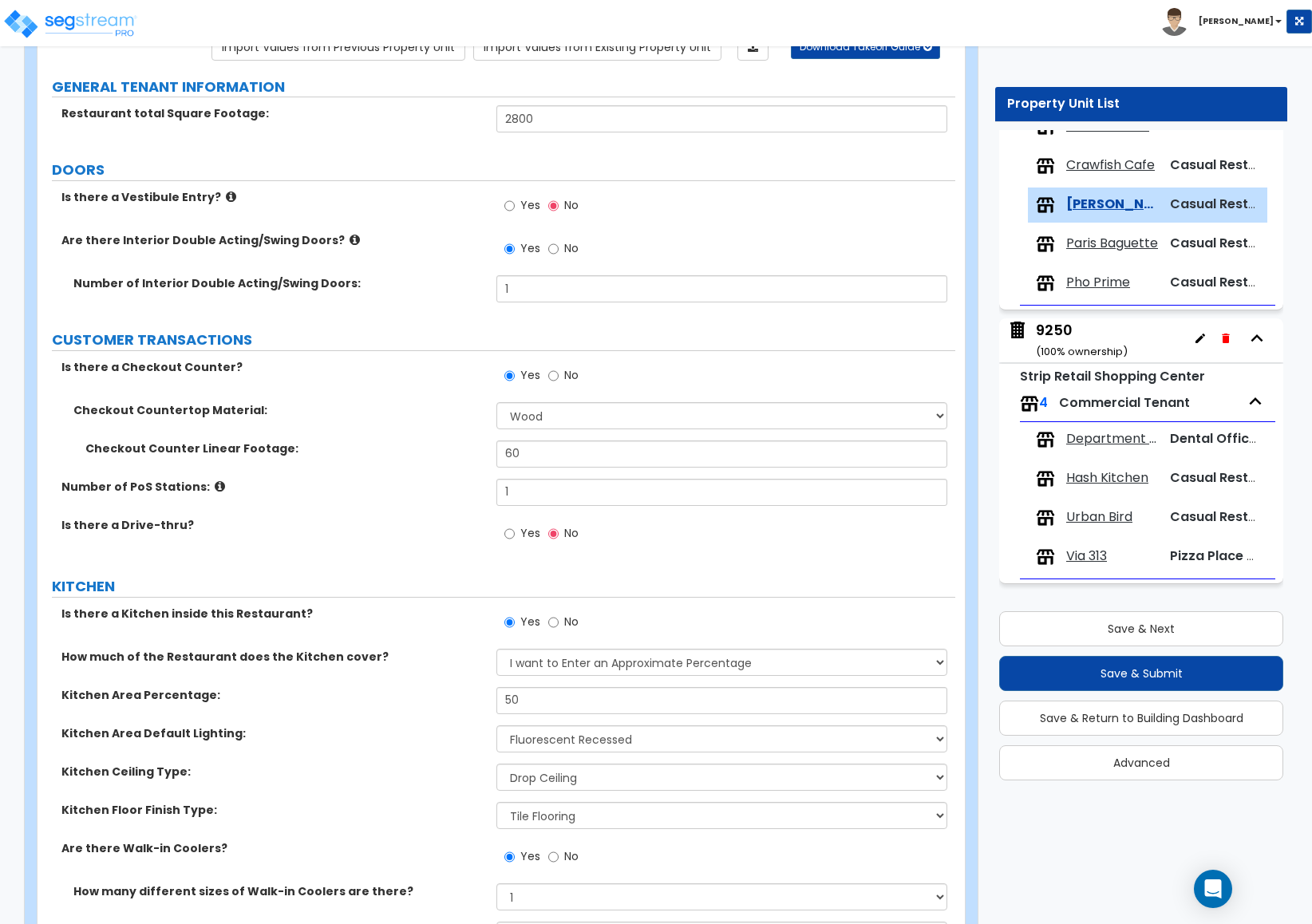
scroll to position [0, 0]
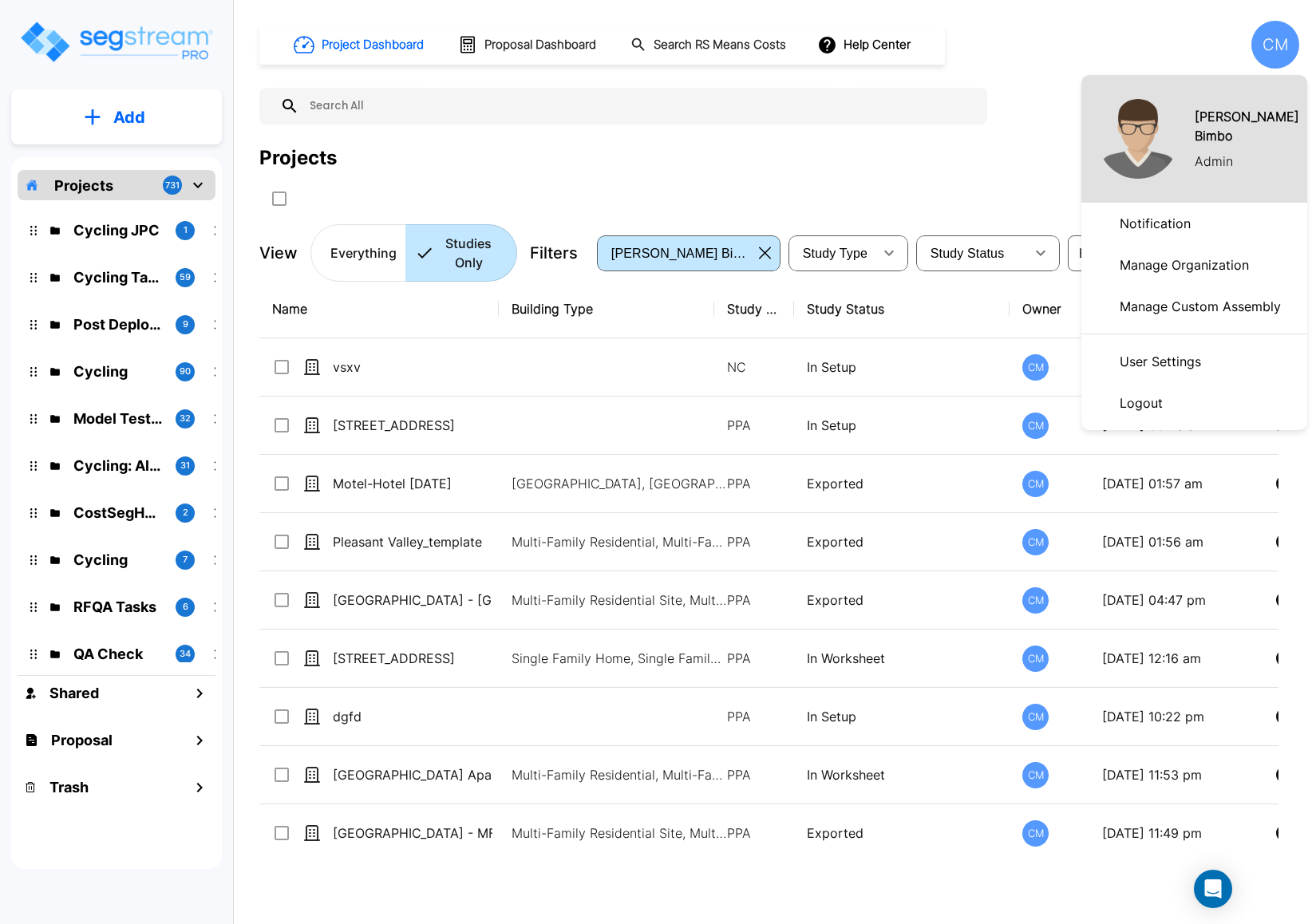
click at [149, 123] on div at bounding box center [656, 462] width 1312 height 924
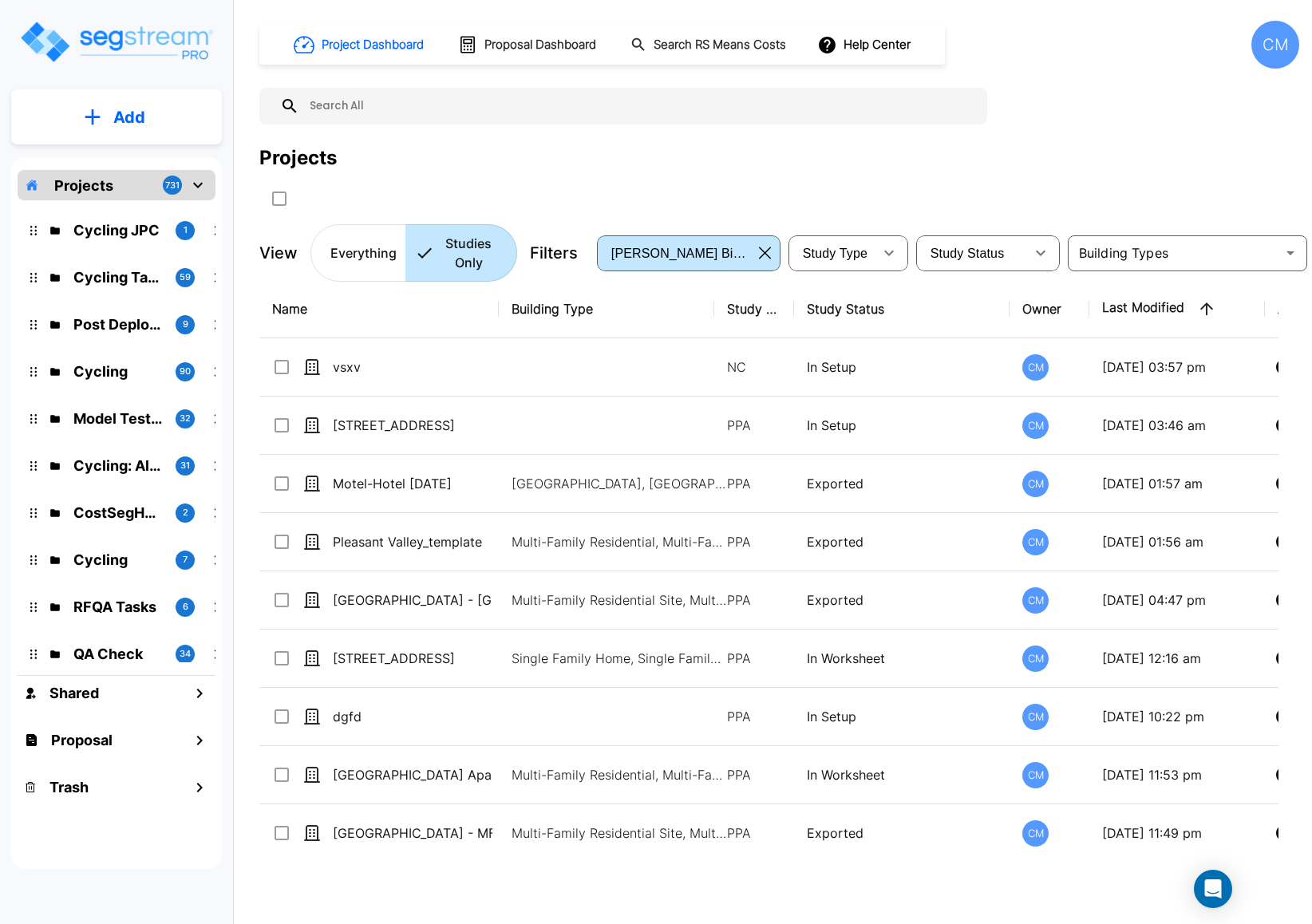
click at [103, 125] on button "Add" at bounding box center [116, 118] width 210 height 46
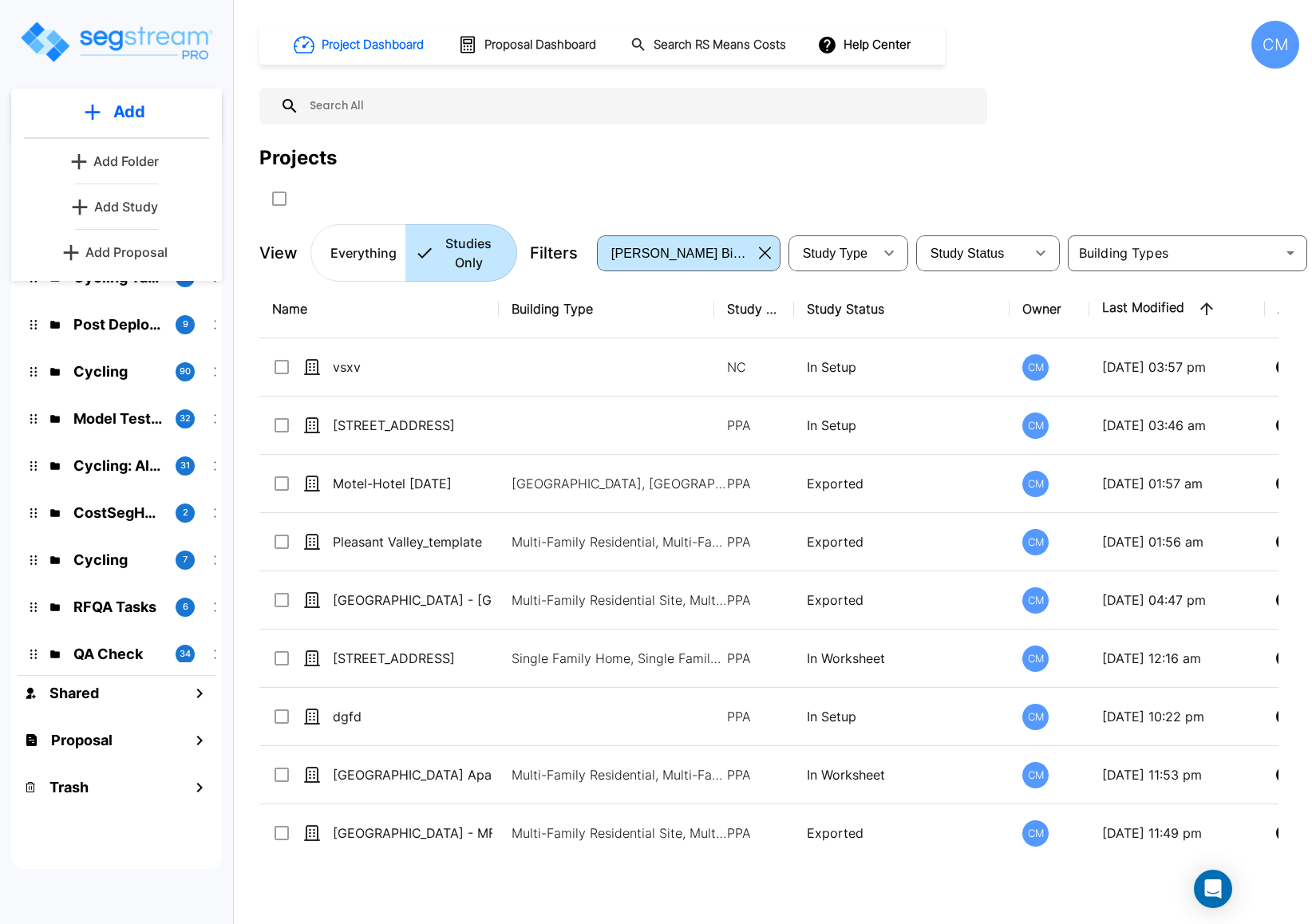
click at [441, 161] on div "Projects" at bounding box center [779, 157] width 1039 height 29
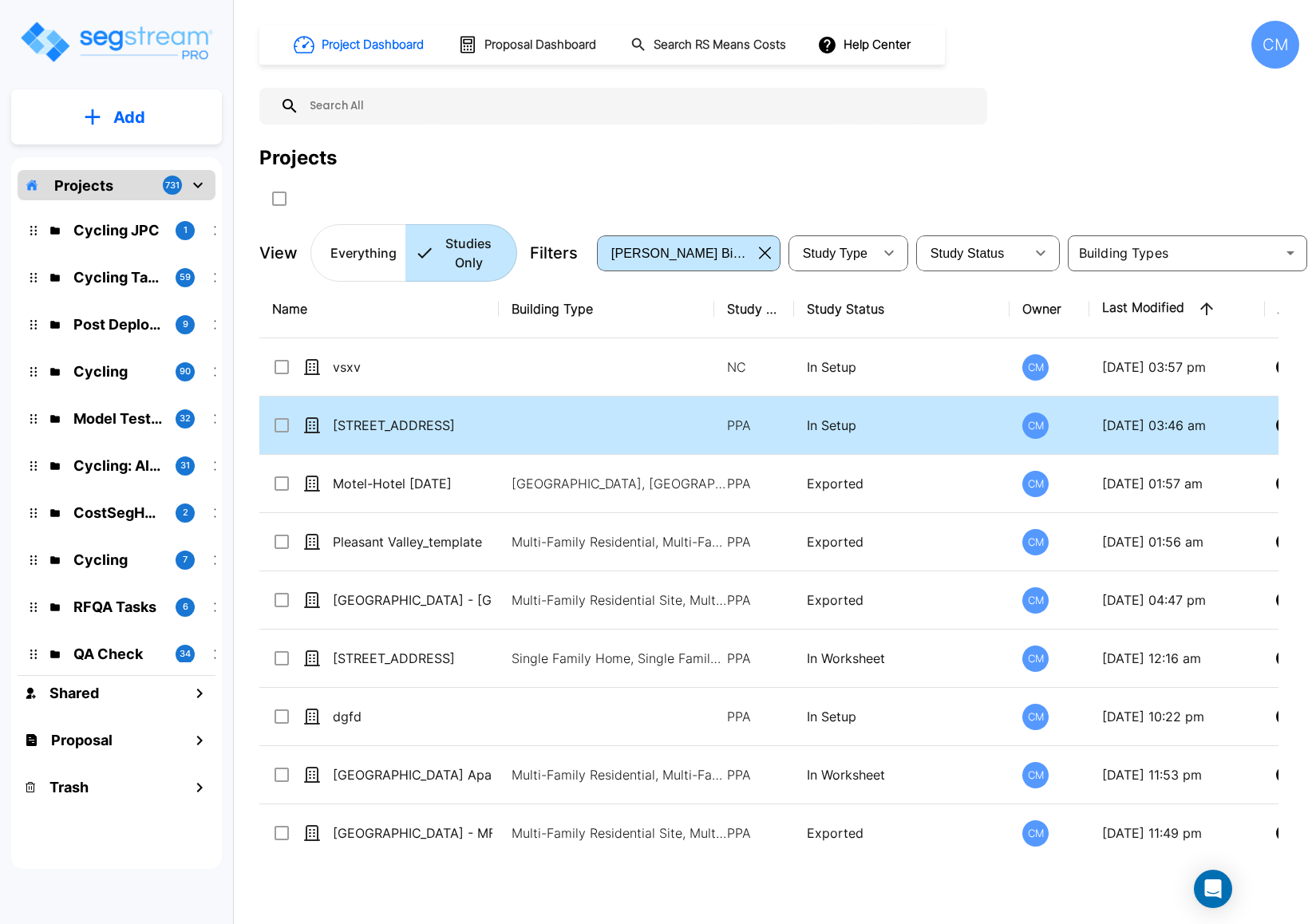
click at [417, 412] on td "[STREET_ADDRESS]" at bounding box center [379, 426] width 239 height 58
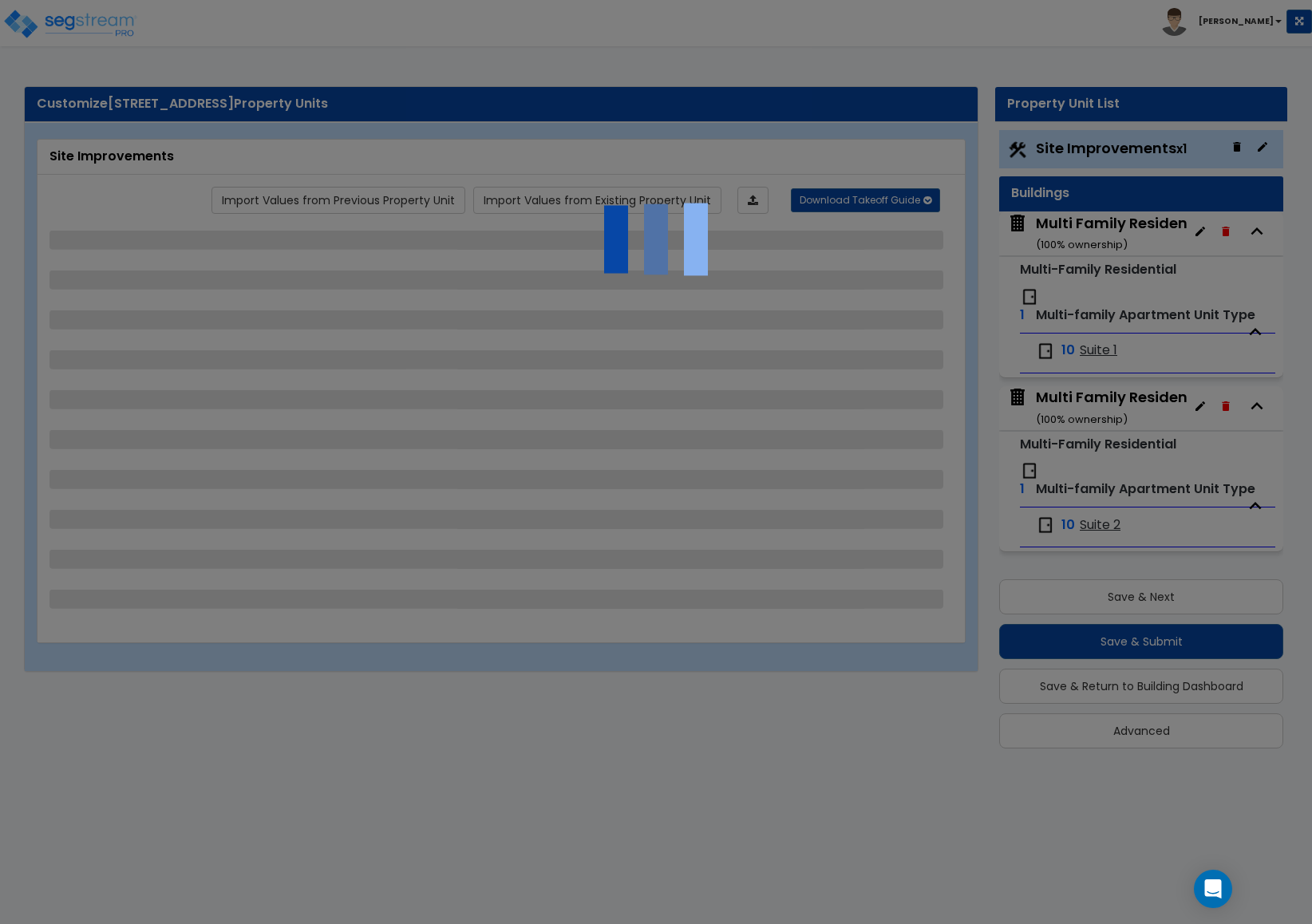
select select "2"
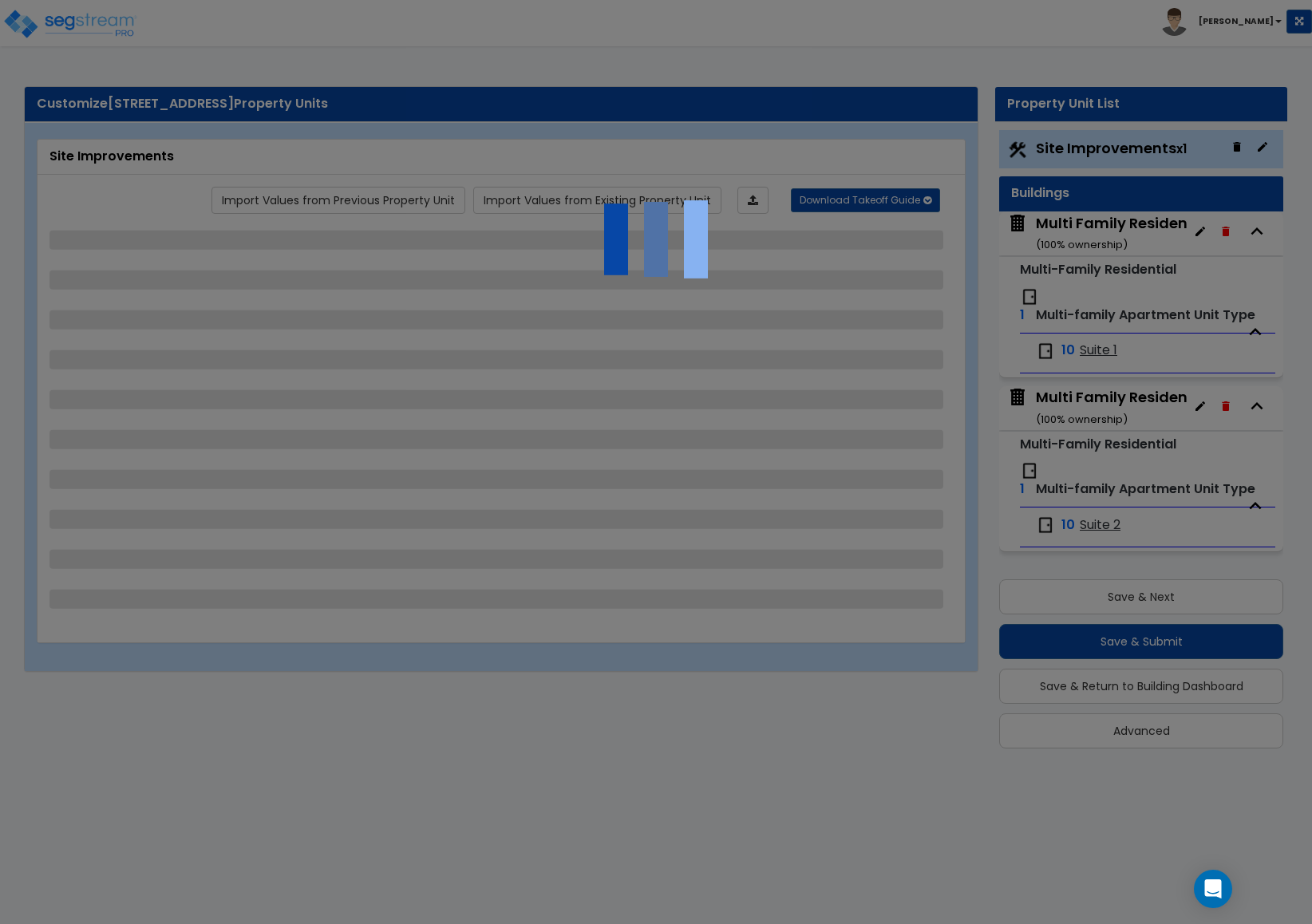
select select "1"
select select "2"
select select "3"
select select "1"
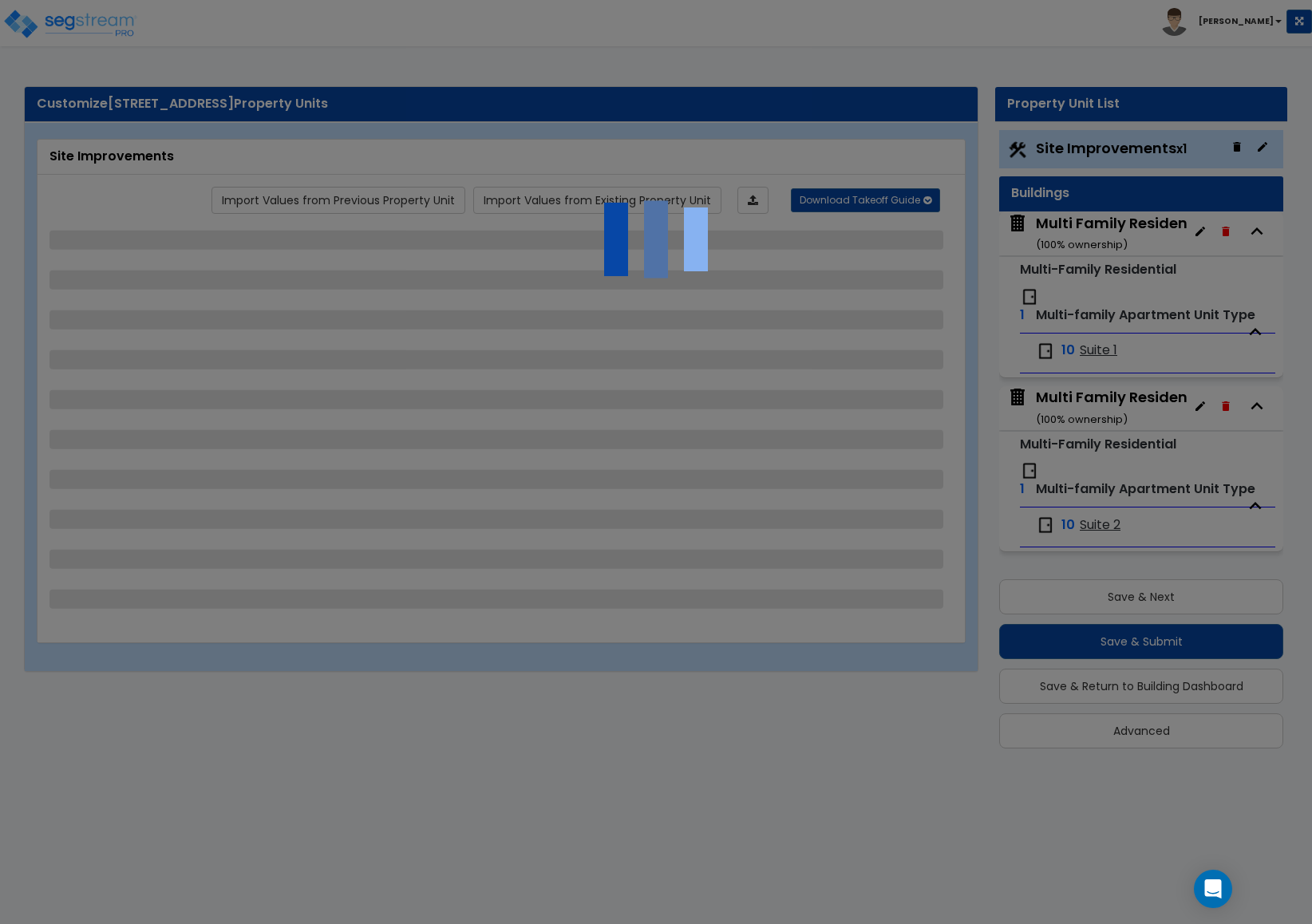
select select "1"
select select "2"
select select "4"
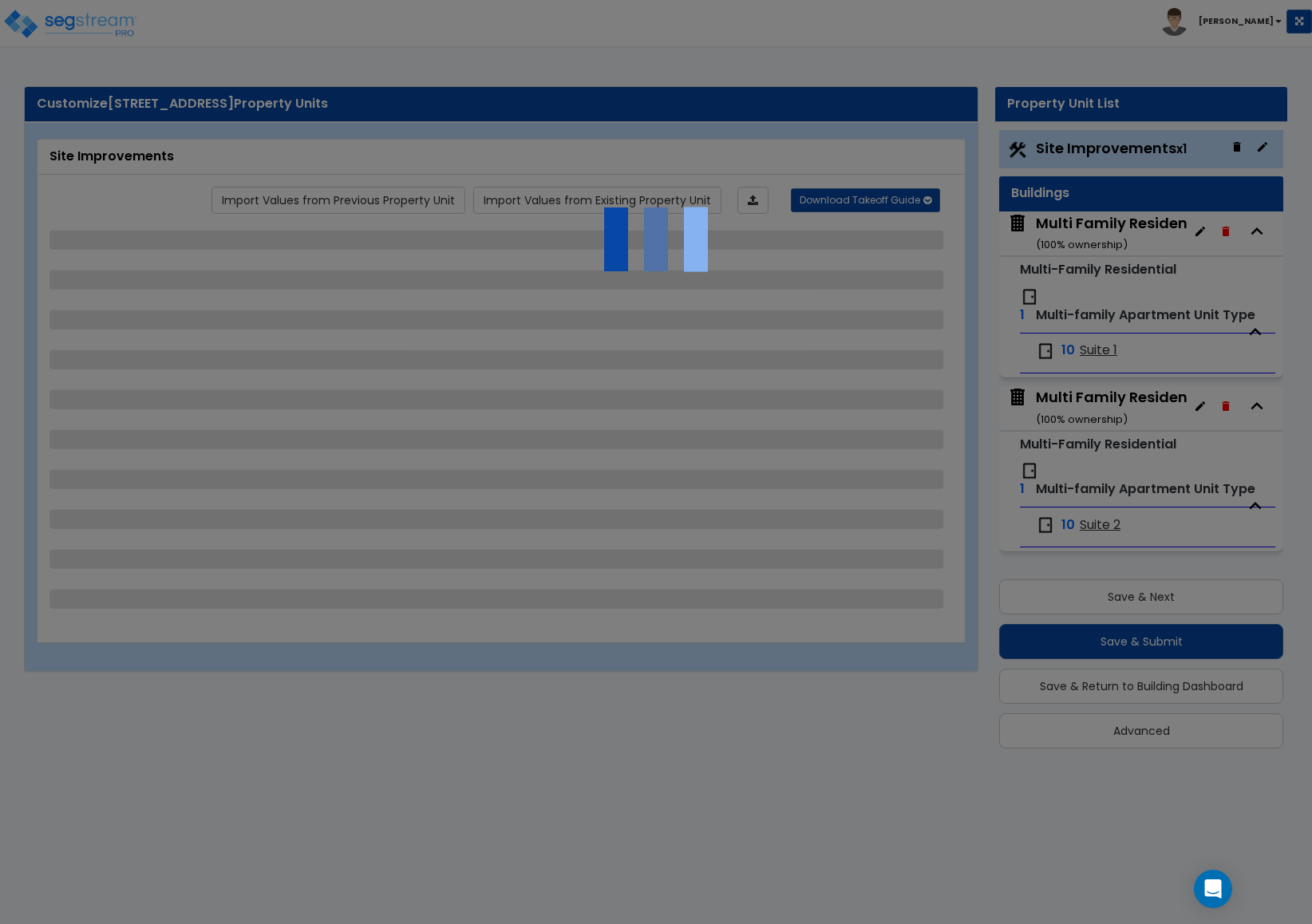
select select "4"
select select "1"
select select "2"
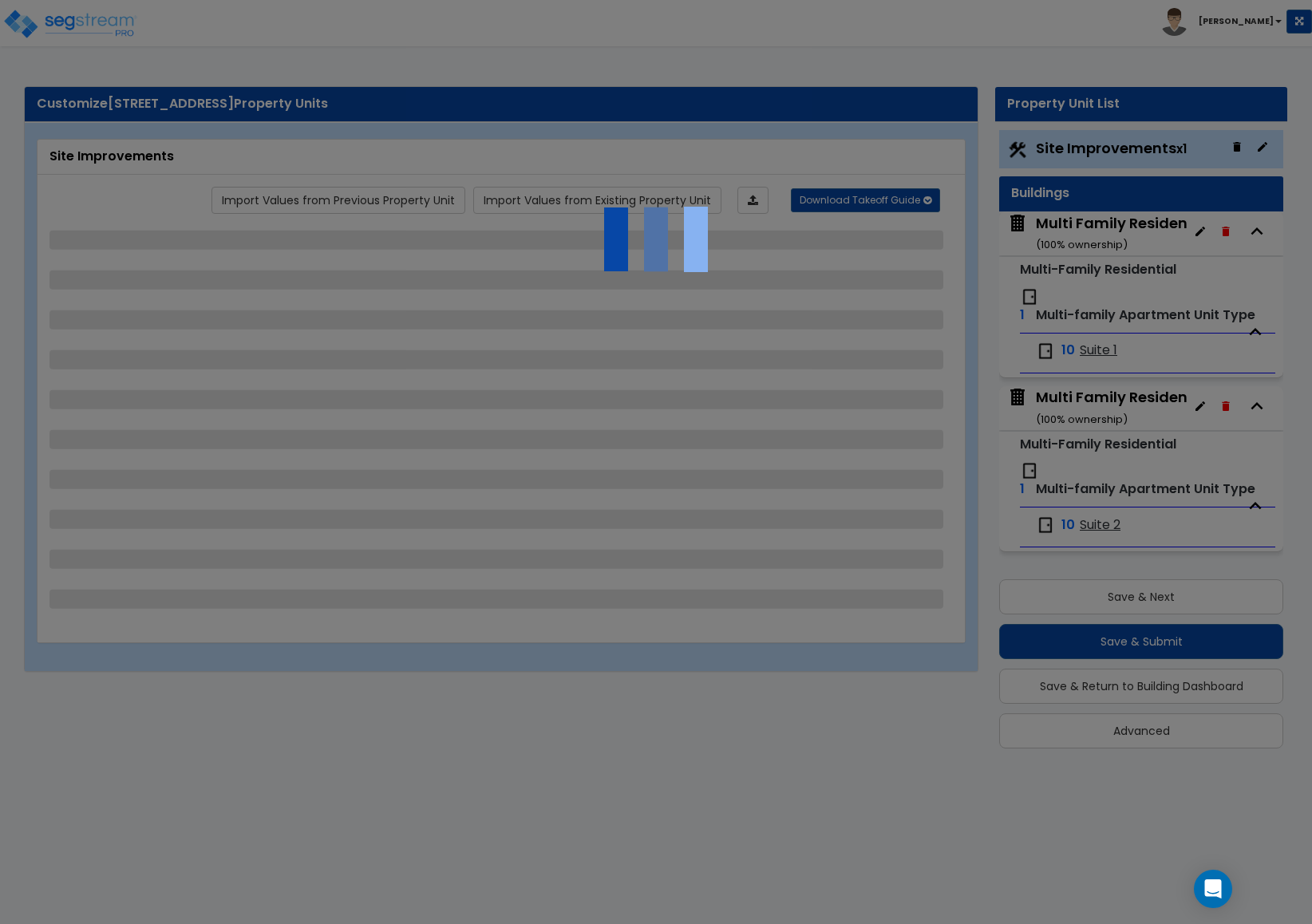
select select "2"
select select "1"
select select "2"
select select "1"
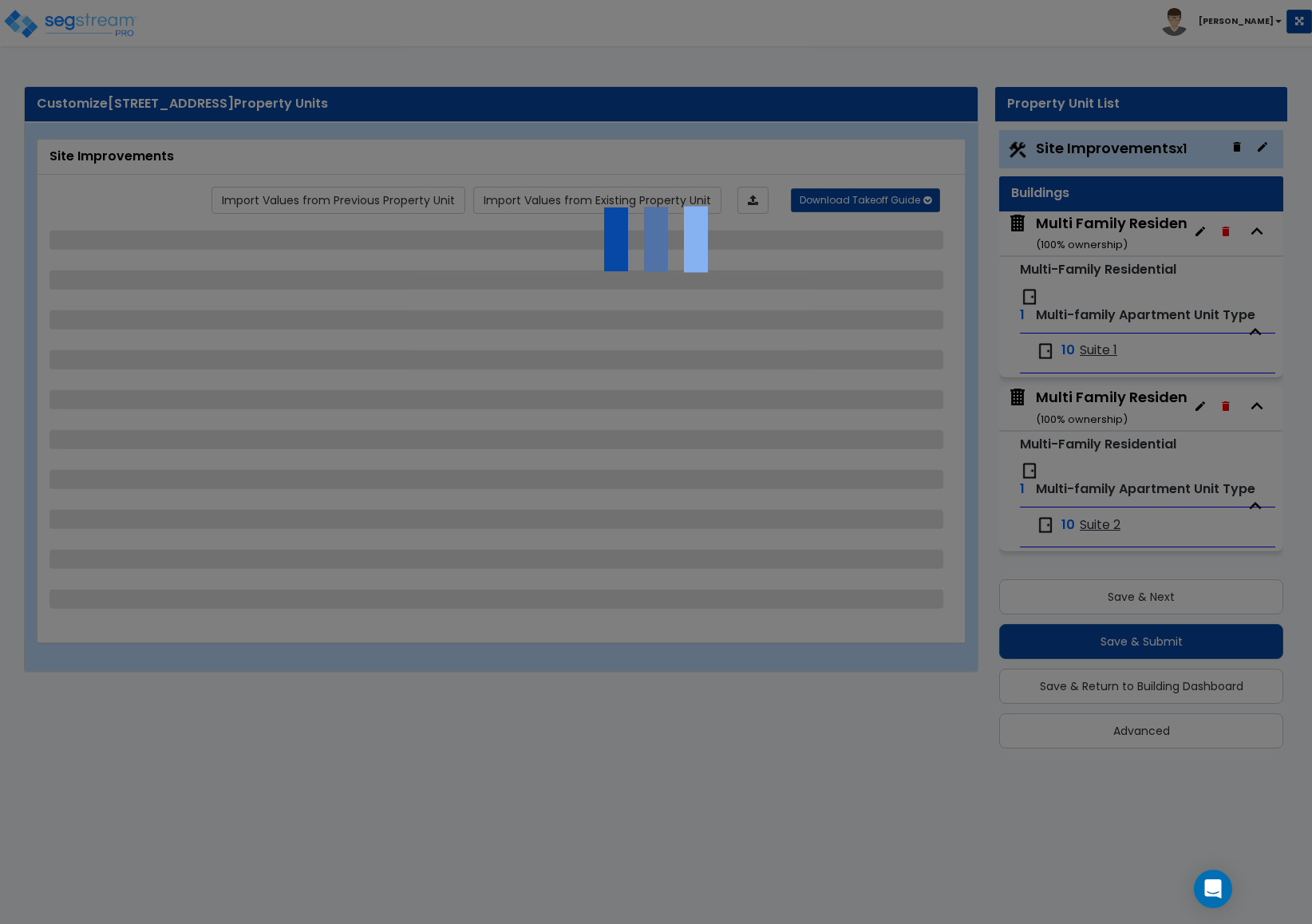
select select "1"
select select "2"
select select "4"
select select "3"
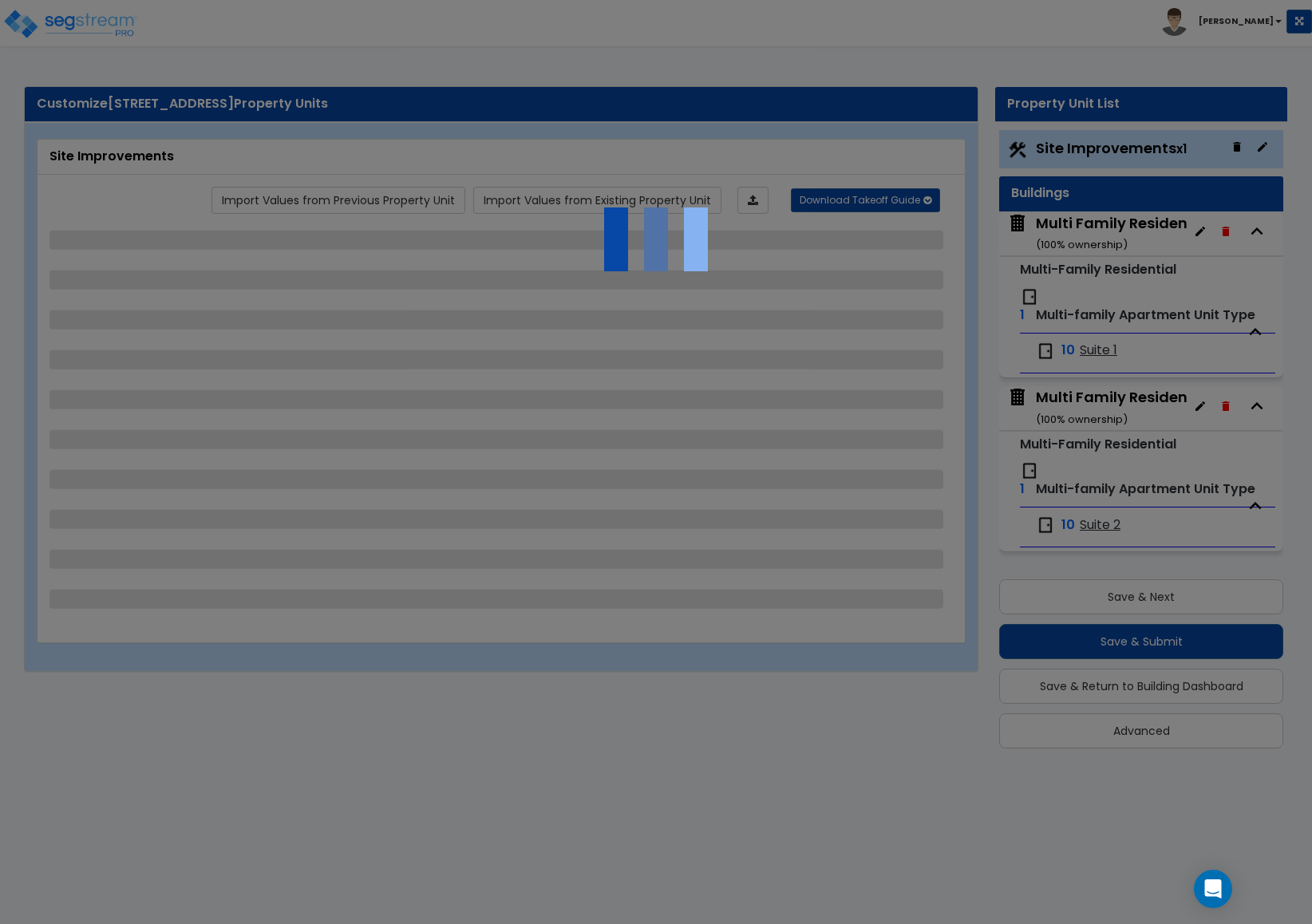
select select "2"
select select "3"
select select "2"
select select "1"
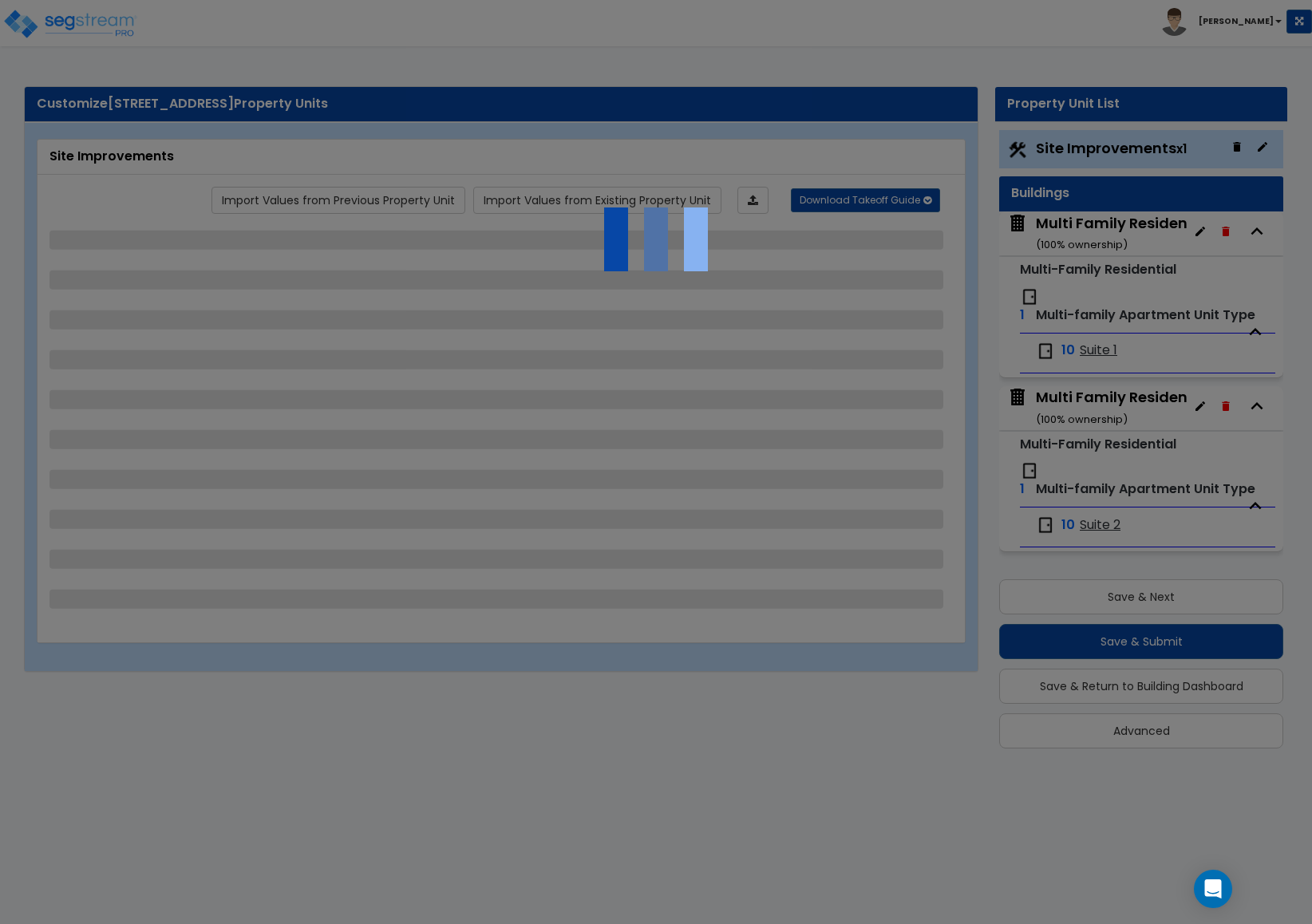
select select "2"
select select "1"
select select "2"
select select "1"
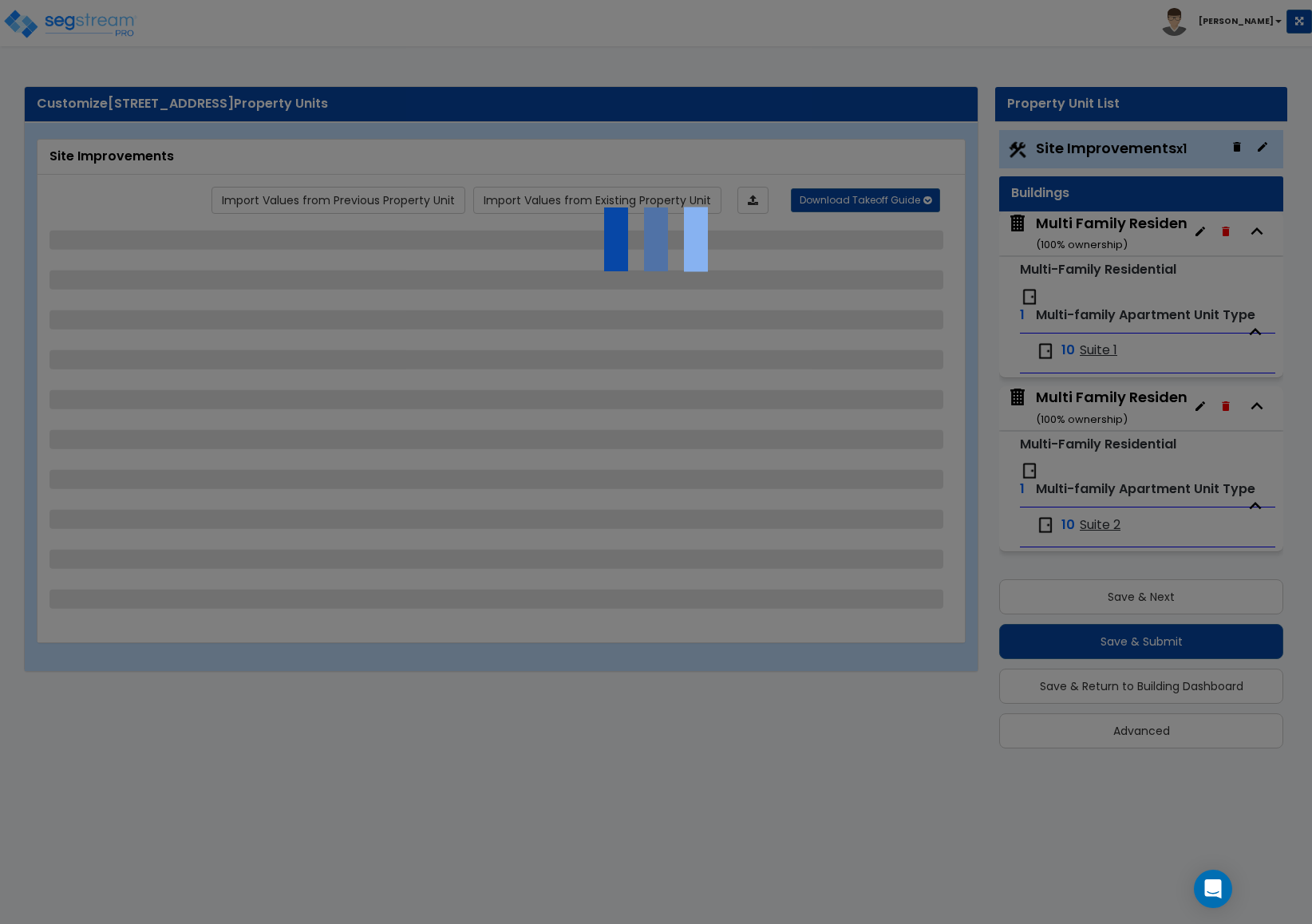
select select "2"
select select "7"
select select "1"
select select "2"
select select "1"
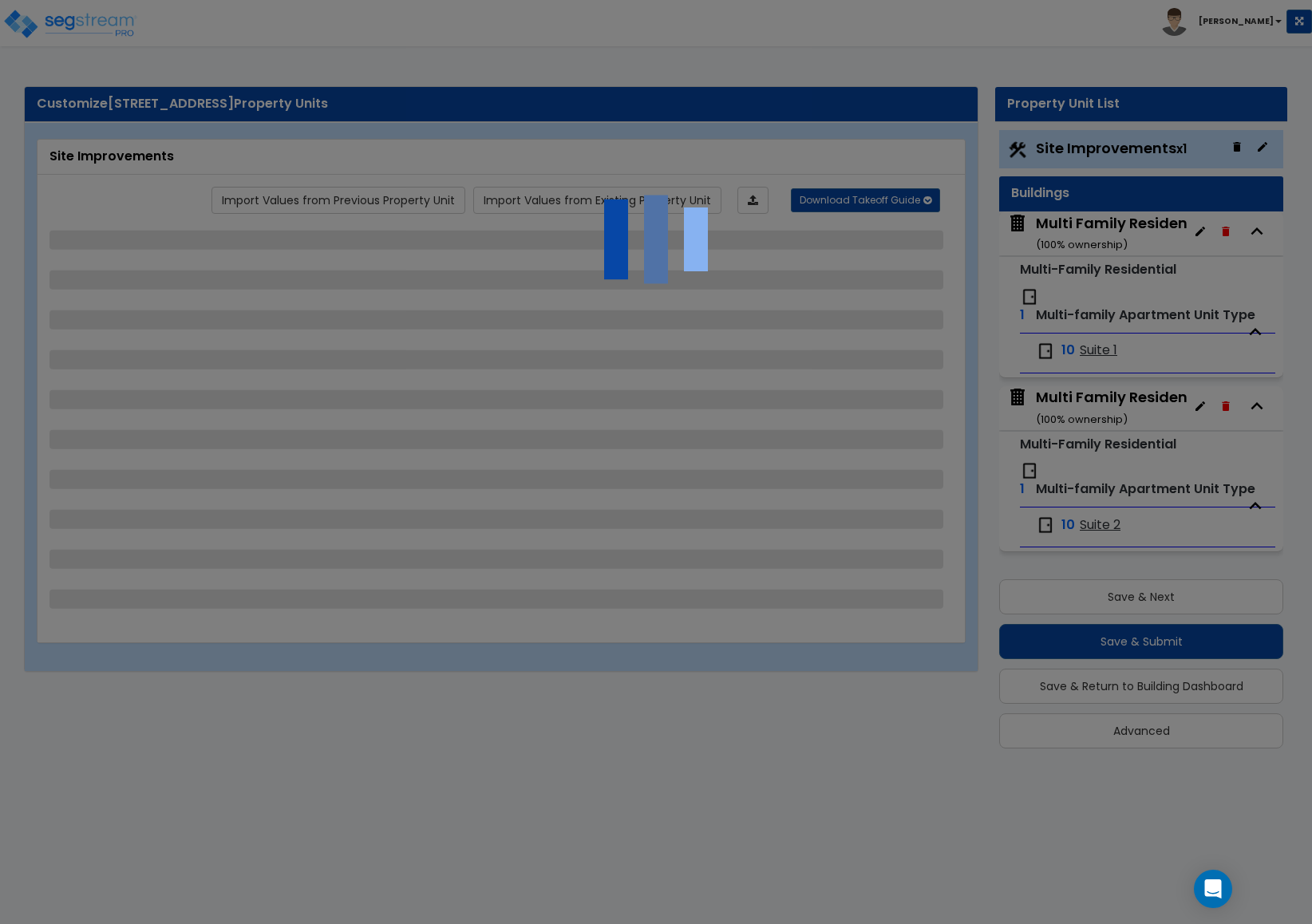
select select "1"
select select "13"
select select "2"
select select "1"
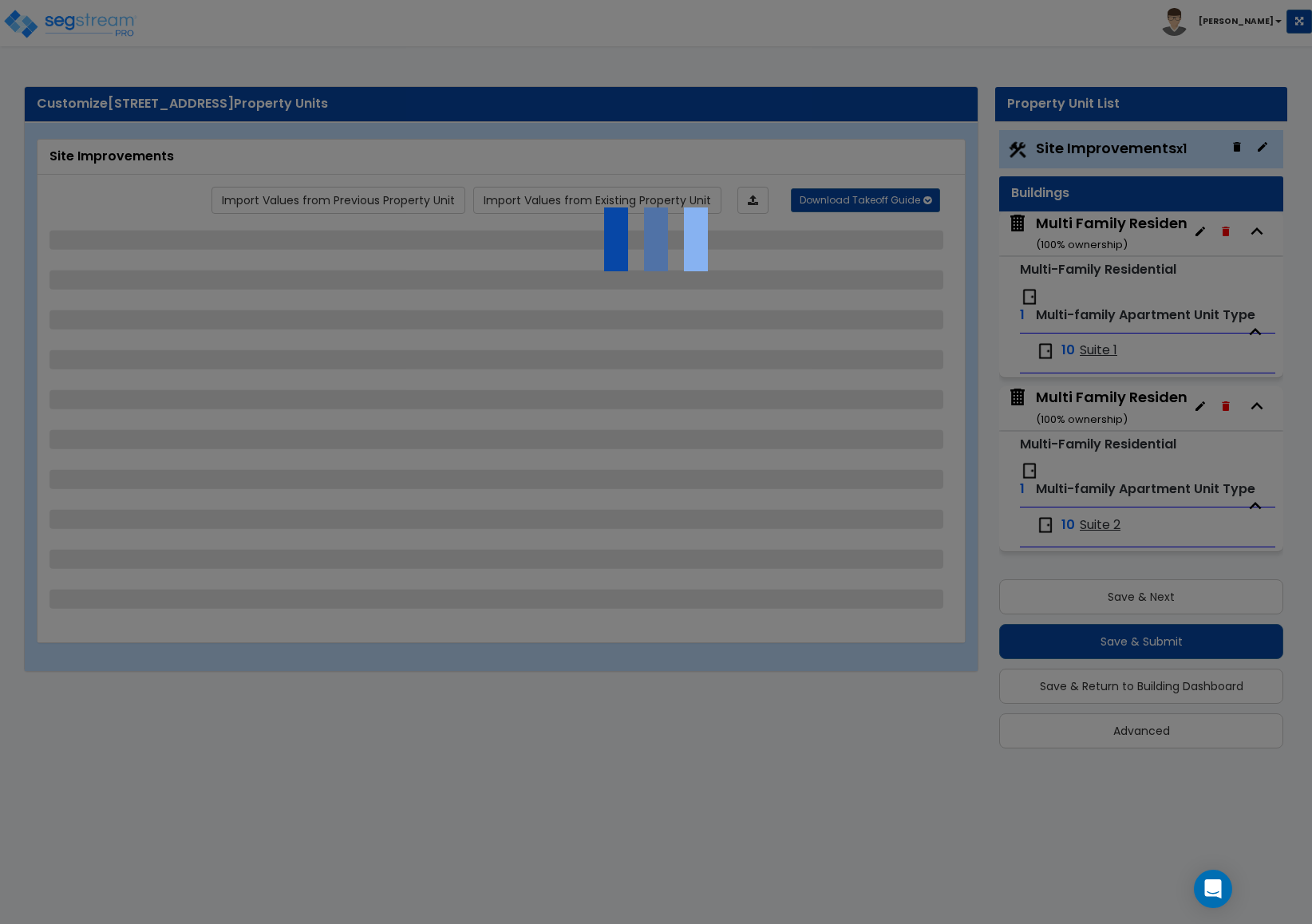
select select "2"
select select "3"
select select "1"
select select "3"
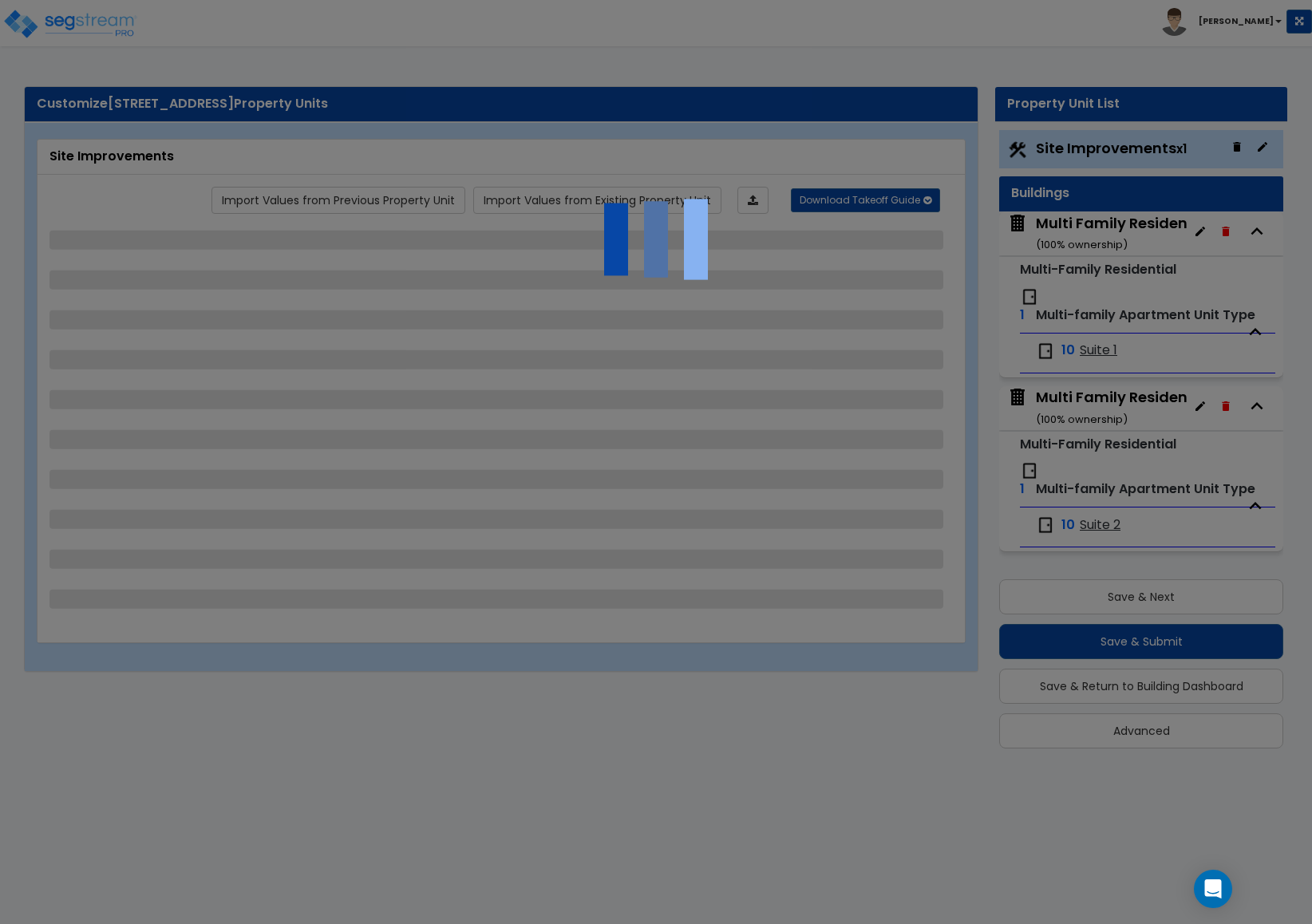
select select "3"
select select "2"
select select "1"
select select "2"
select select "1"
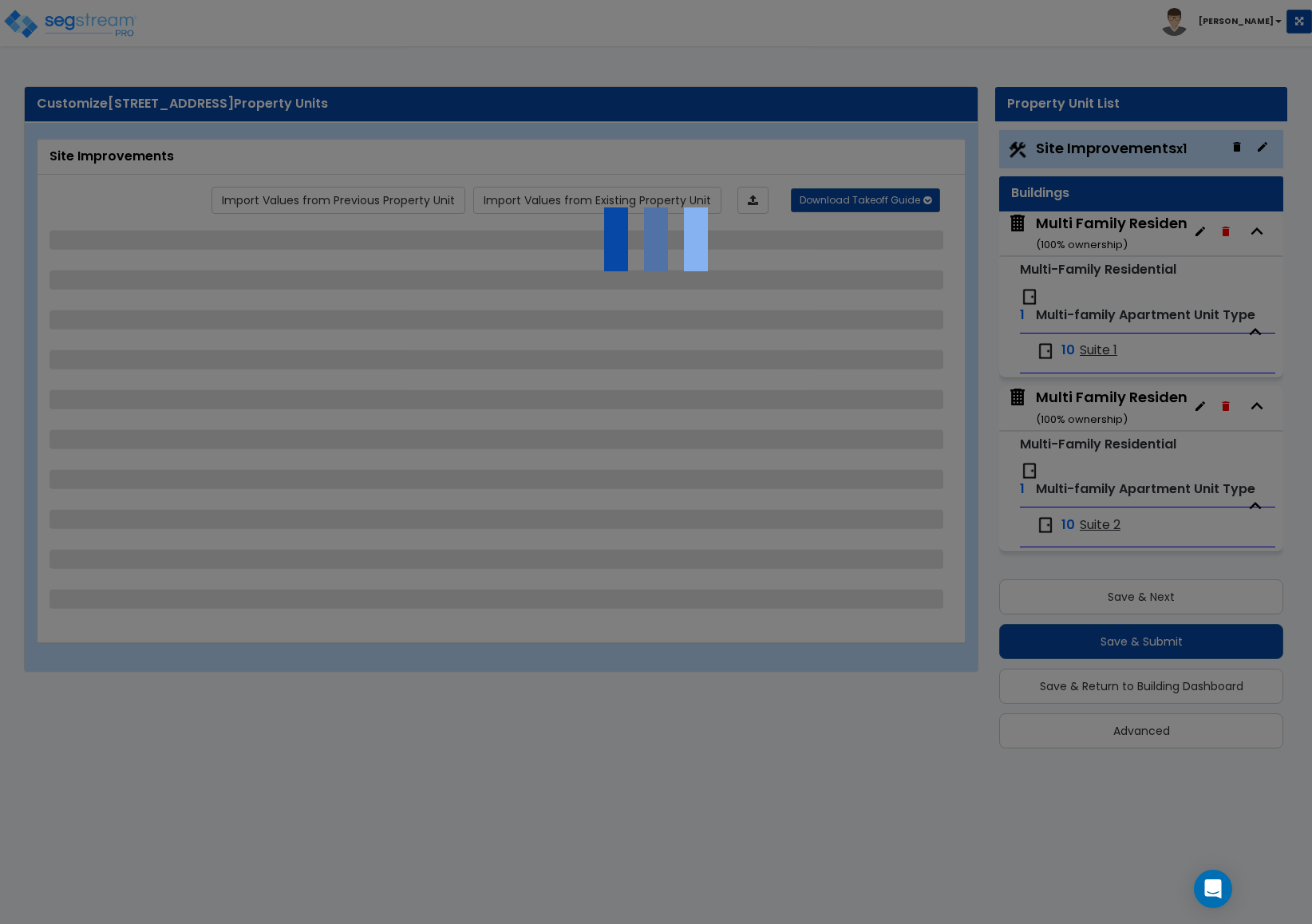
select select "1"
select select "4"
select select "1"
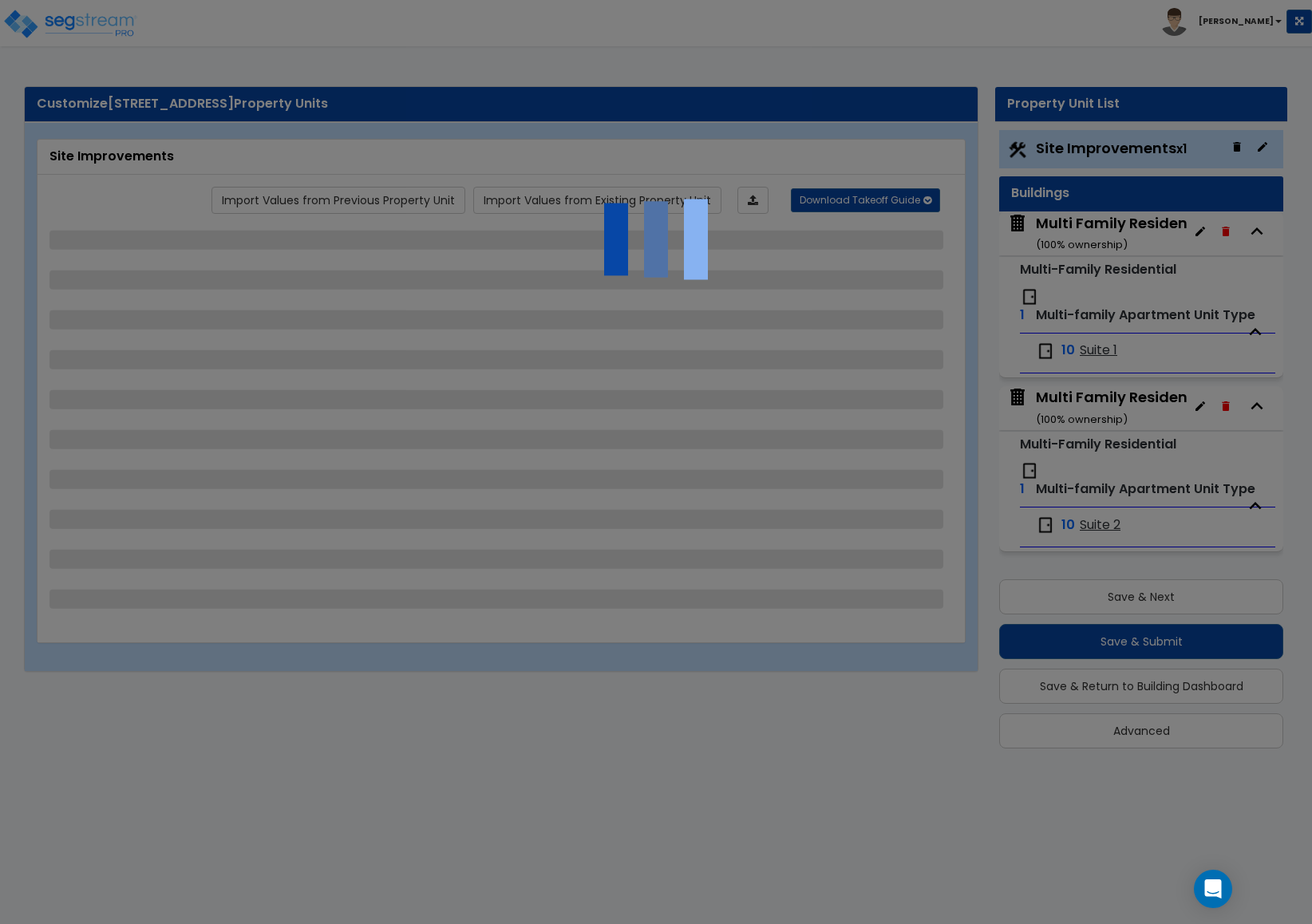
select select "1"
select select "2"
select select "3"
select select "2"
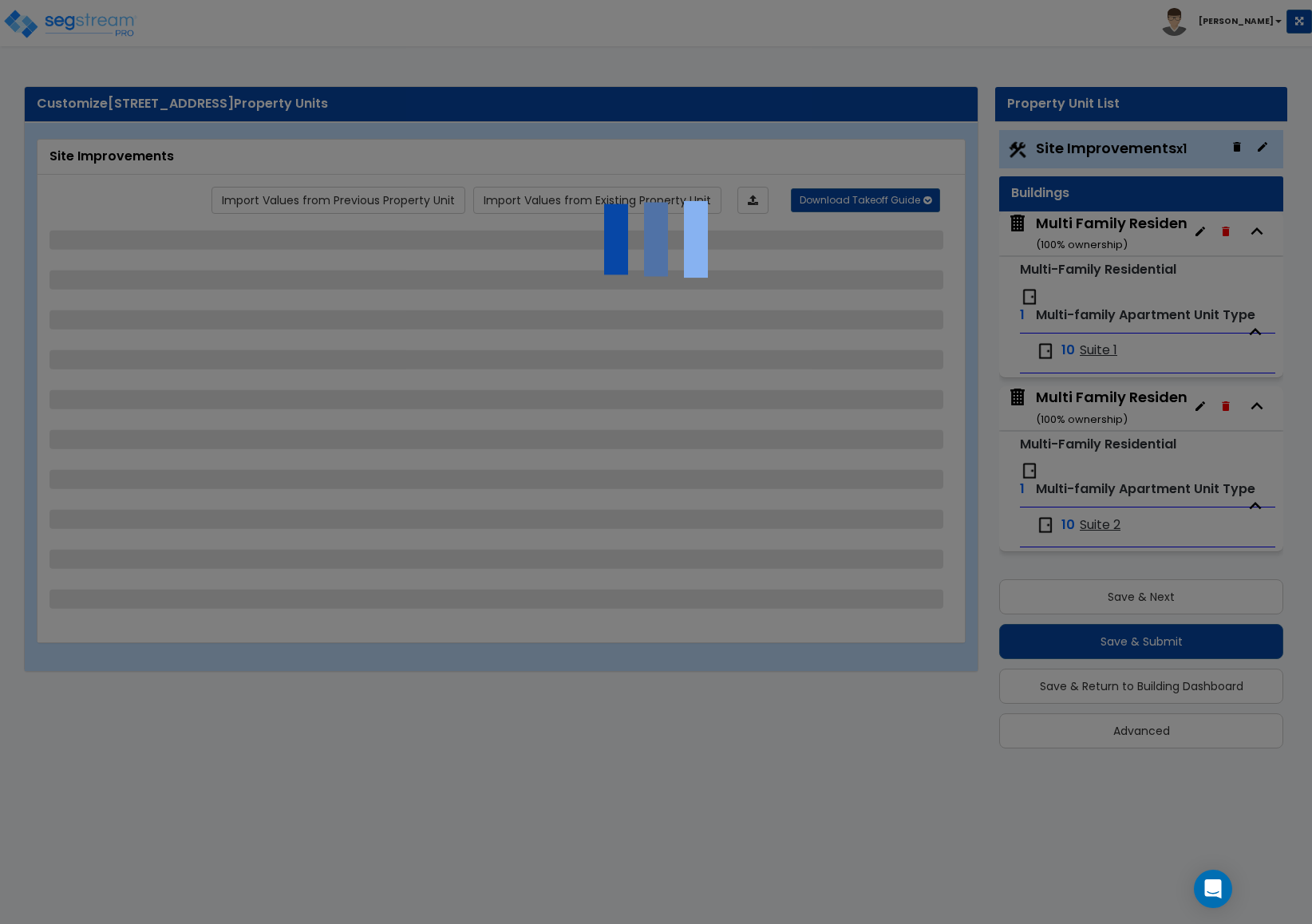
select select "2"
select select "1"
select select "3"
select select "2"
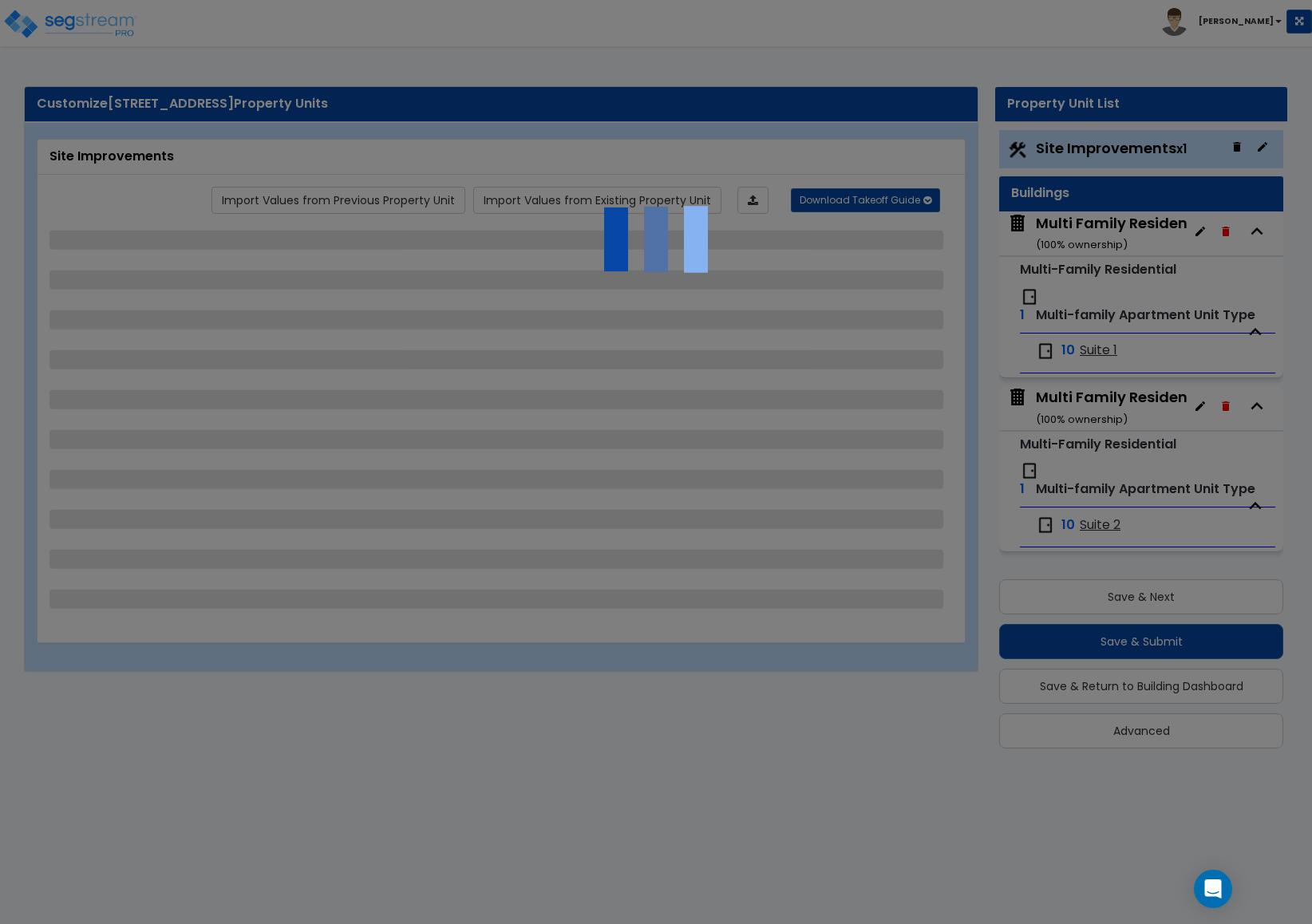
select select "1"
select select "3"
select select "11"
select select "8"
select select "5"
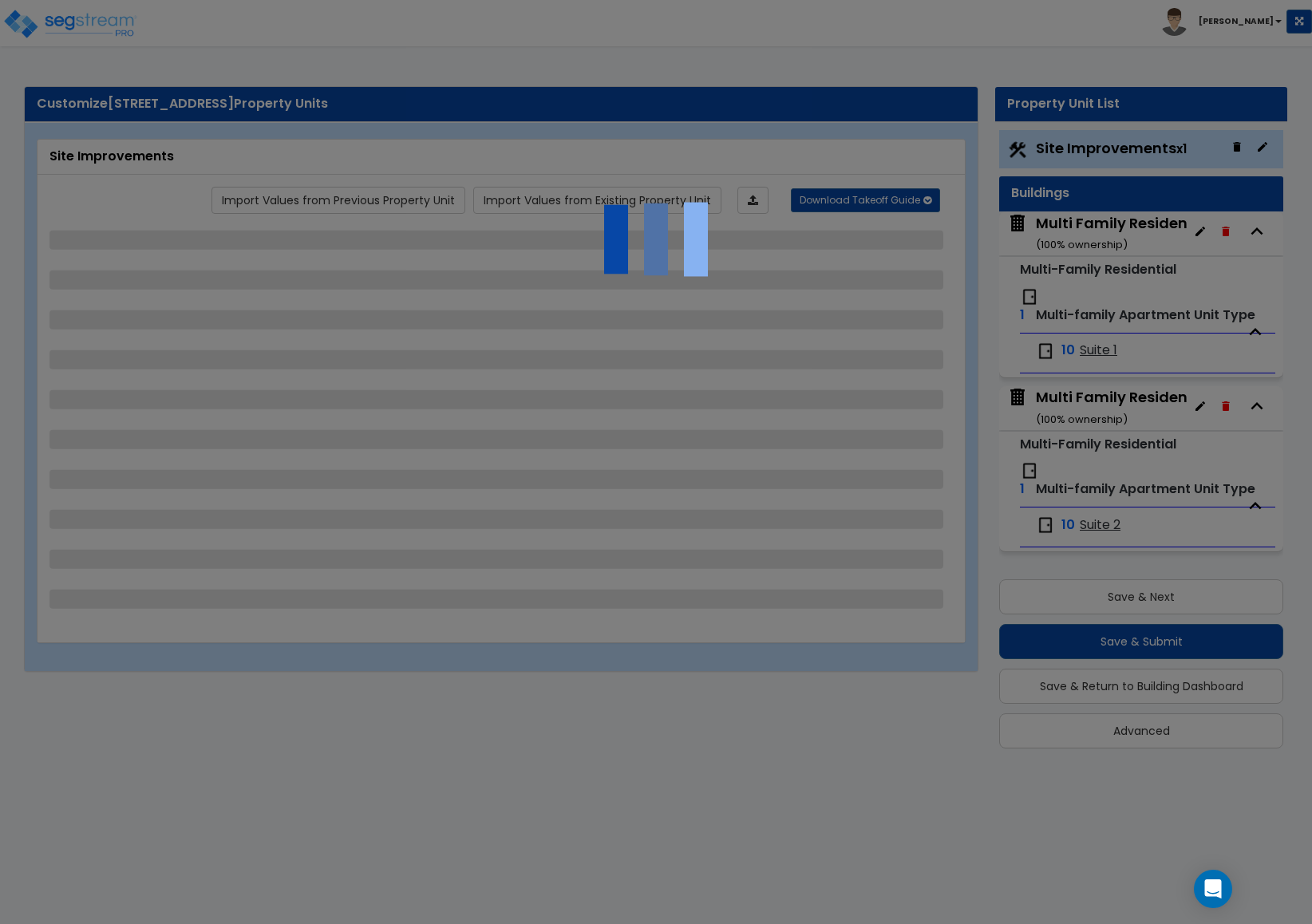
select select "3"
select select "1"
select select "5"
select select "7"
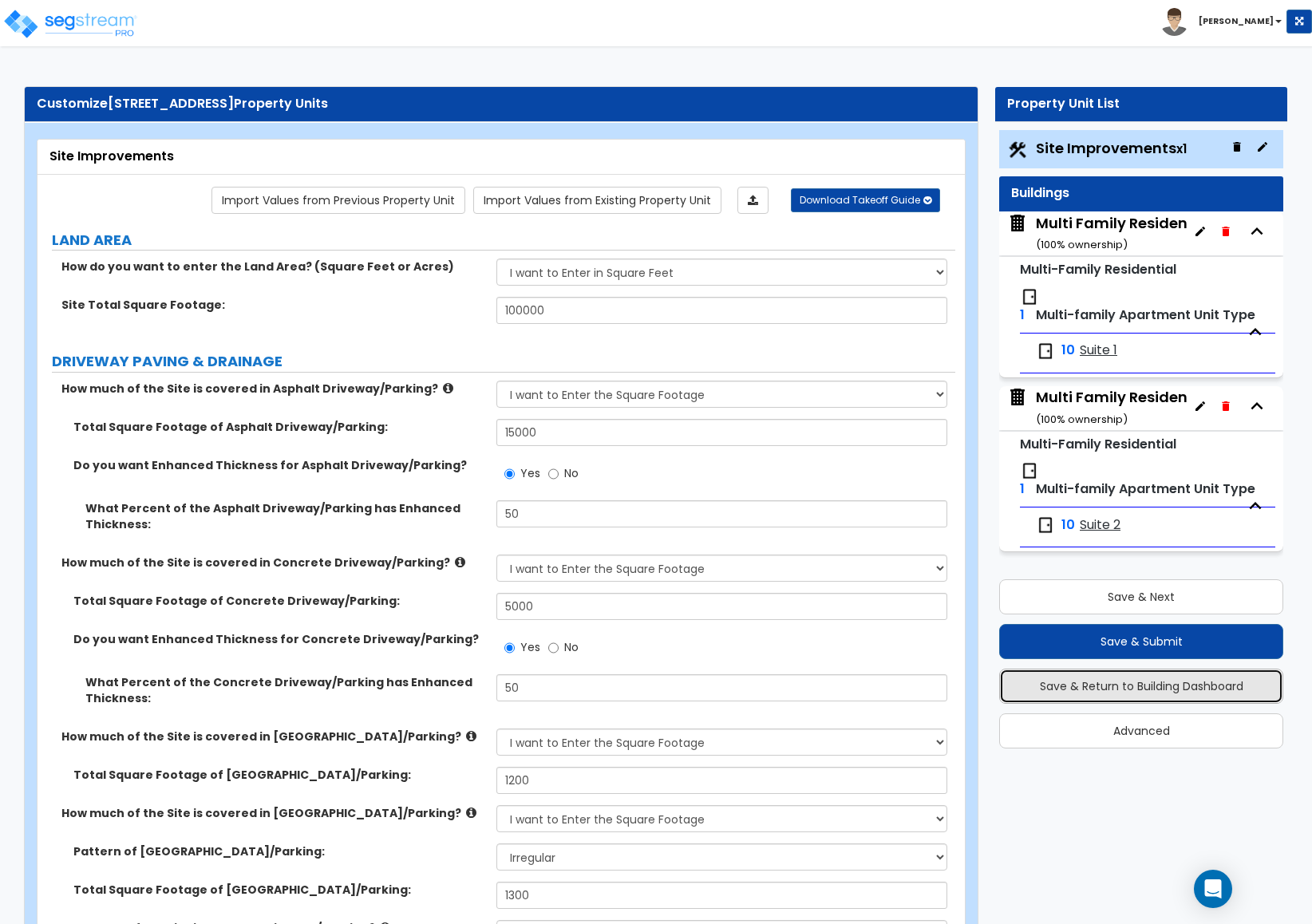
click at [1147, 695] on button "Save & Return to Building Dashboard" at bounding box center [1141, 686] width 284 height 35
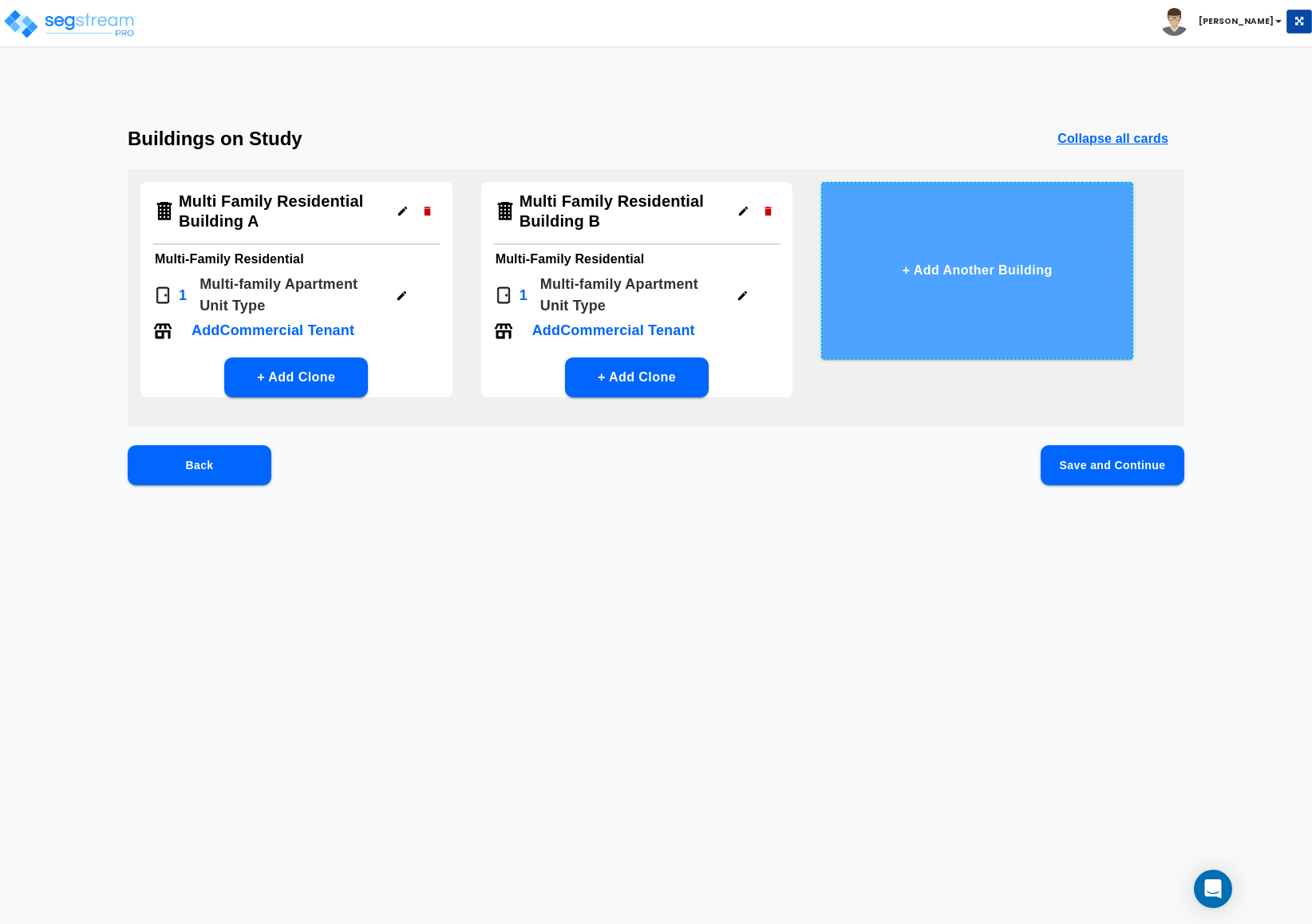
click at [925, 290] on button "+ Add Another Building" at bounding box center [977, 271] width 312 height 177
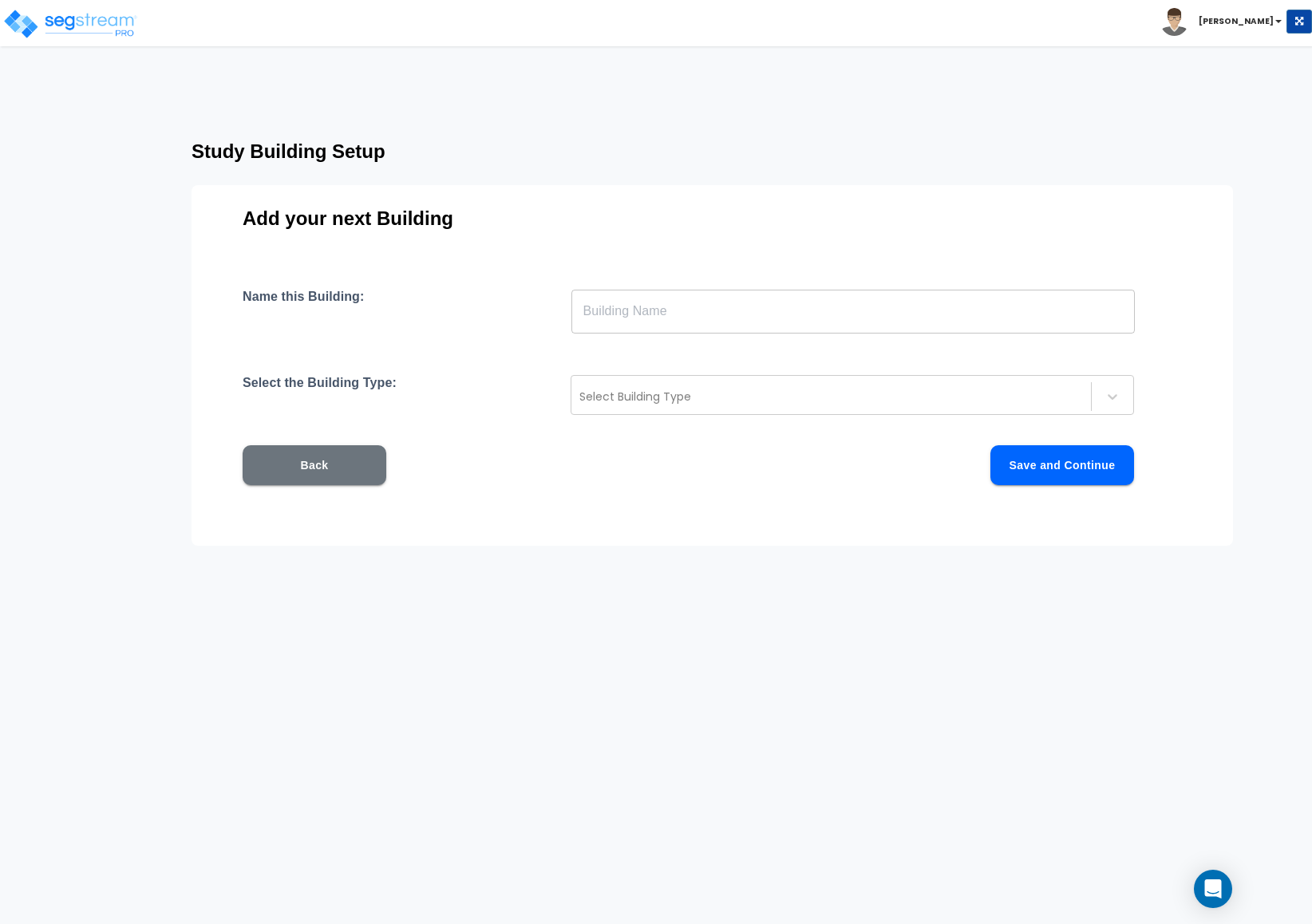
click at [923, 302] on input "text" at bounding box center [853, 311] width 563 height 45
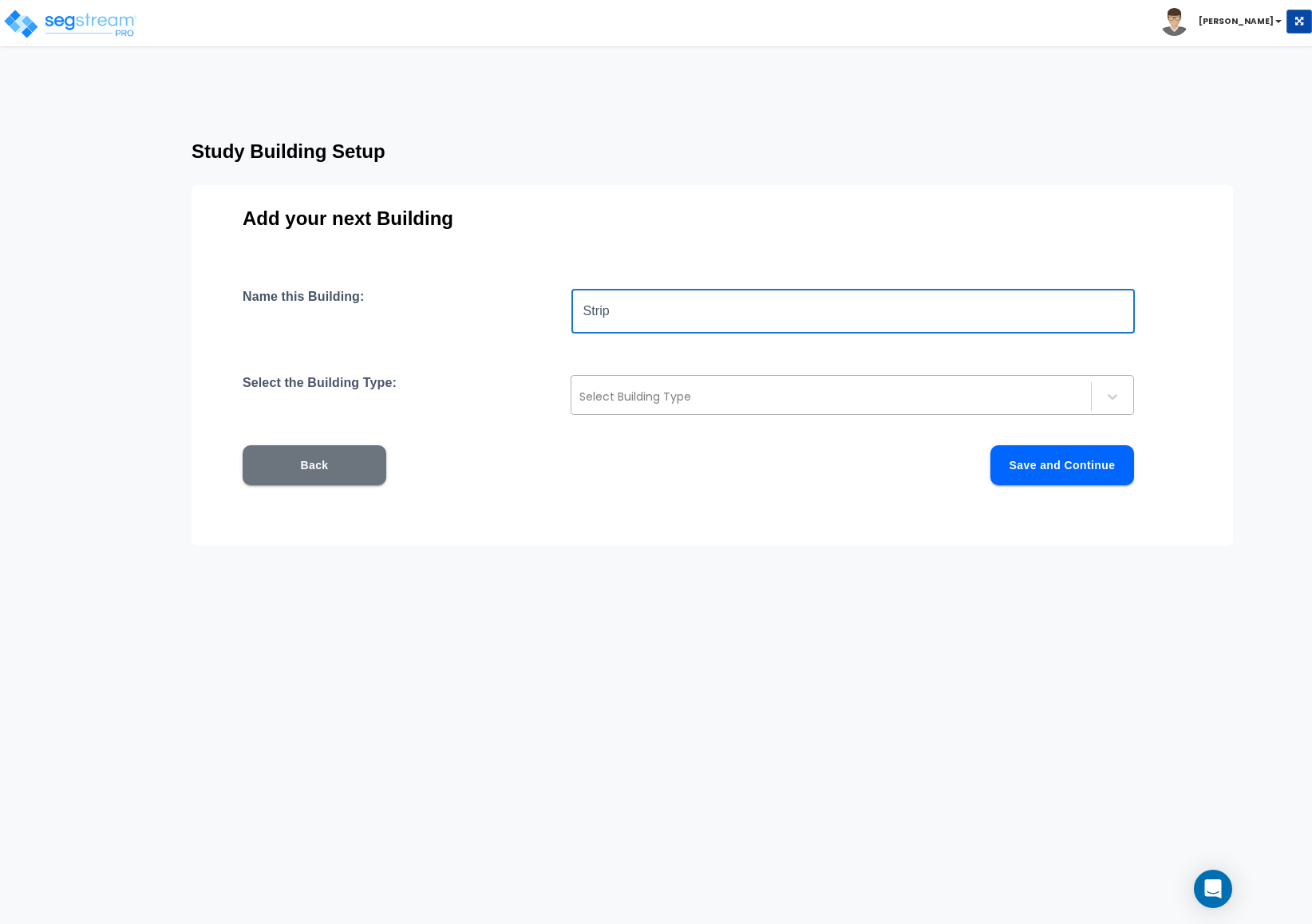
type input "Strip"
click at [795, 403] on div at bounding box center [831, 396] width 504 height 19
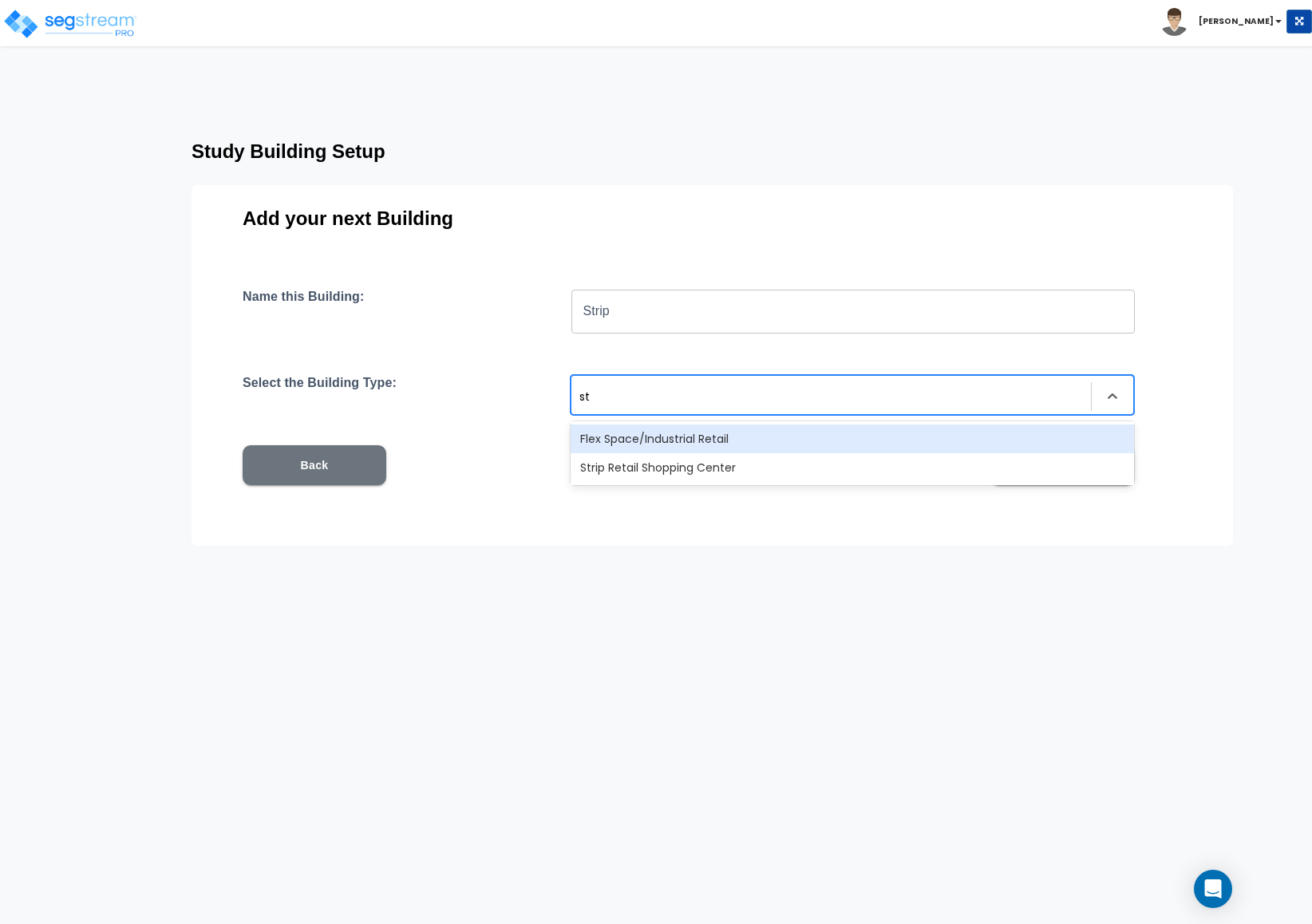
type input "str"
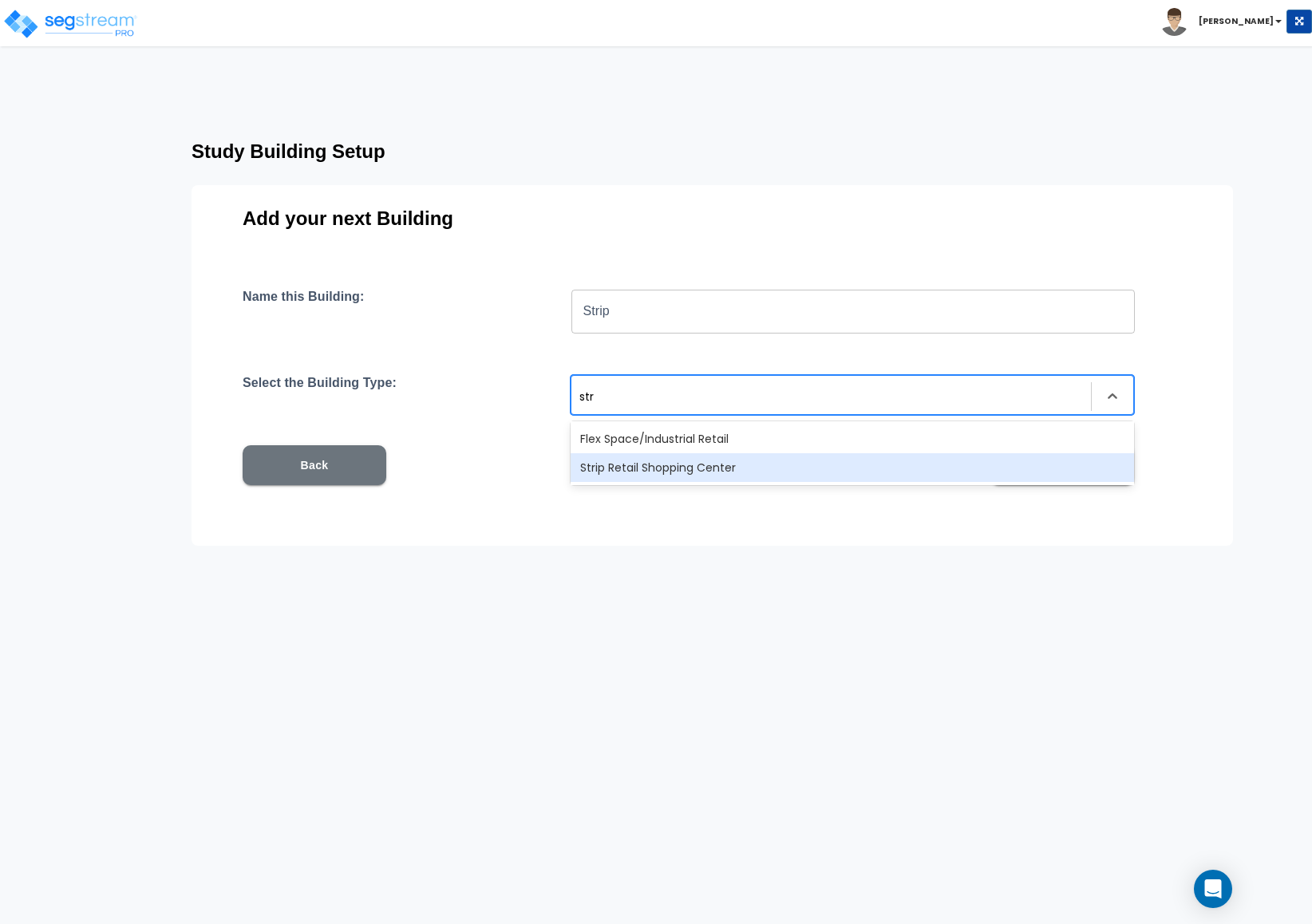
click at [726, 481] on div "Strip Retail Shopping Center" at bounding box center [852, 467] width 563 height 29
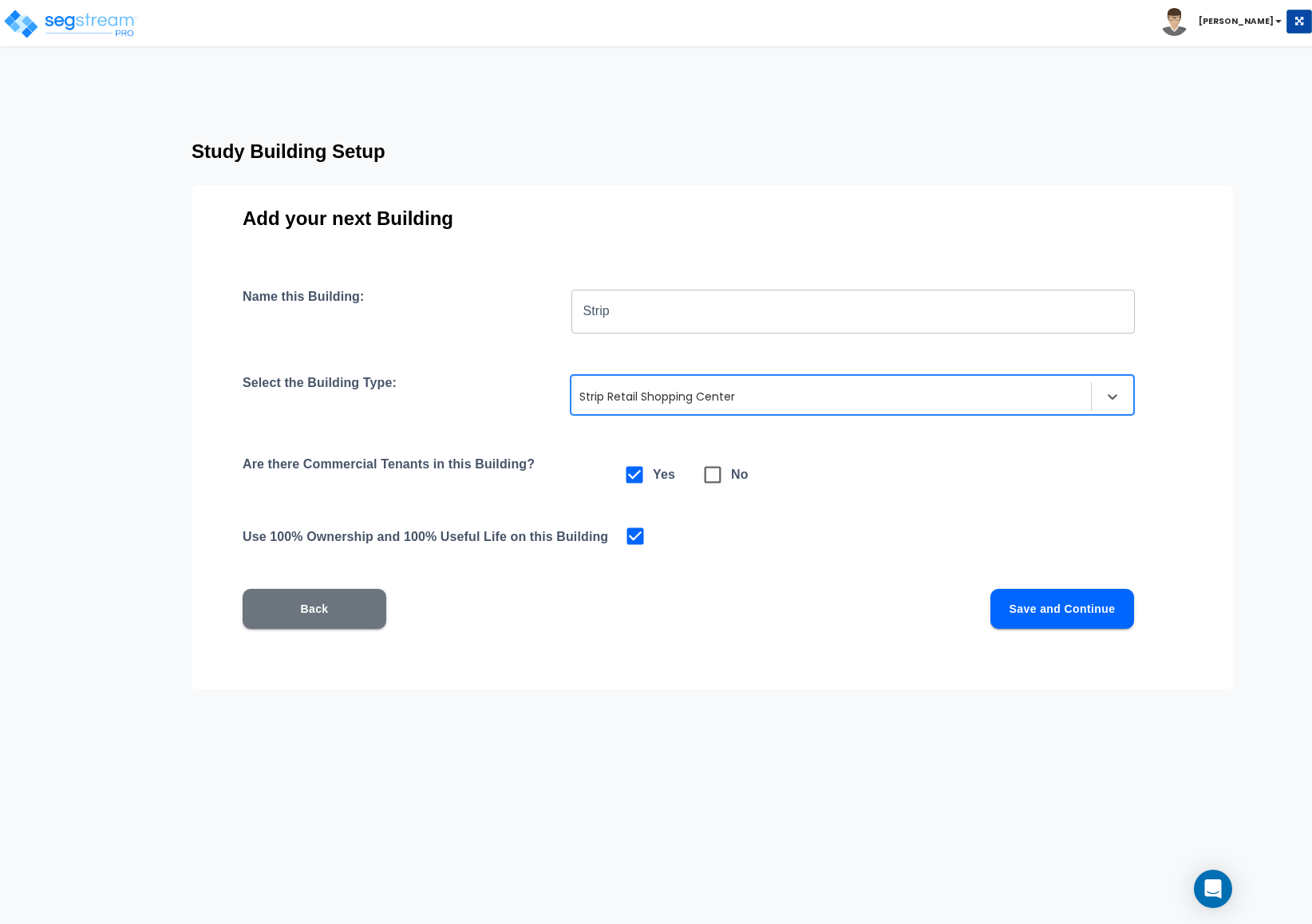
click at [690, 491] on div "Name this Building: Strip ​ Select the Building Type: option Strip Retail Shopp…" at bounding box center [712, 478] width 939 height 378
click at [707, 474] on icon at bounding box center [712, 474] width 22 height 22
checkbox input "false"
checkbox input "true"
click at [1004, 605] on button "Save and Continue" at bounding box center [1062, 609] width 143 height 40
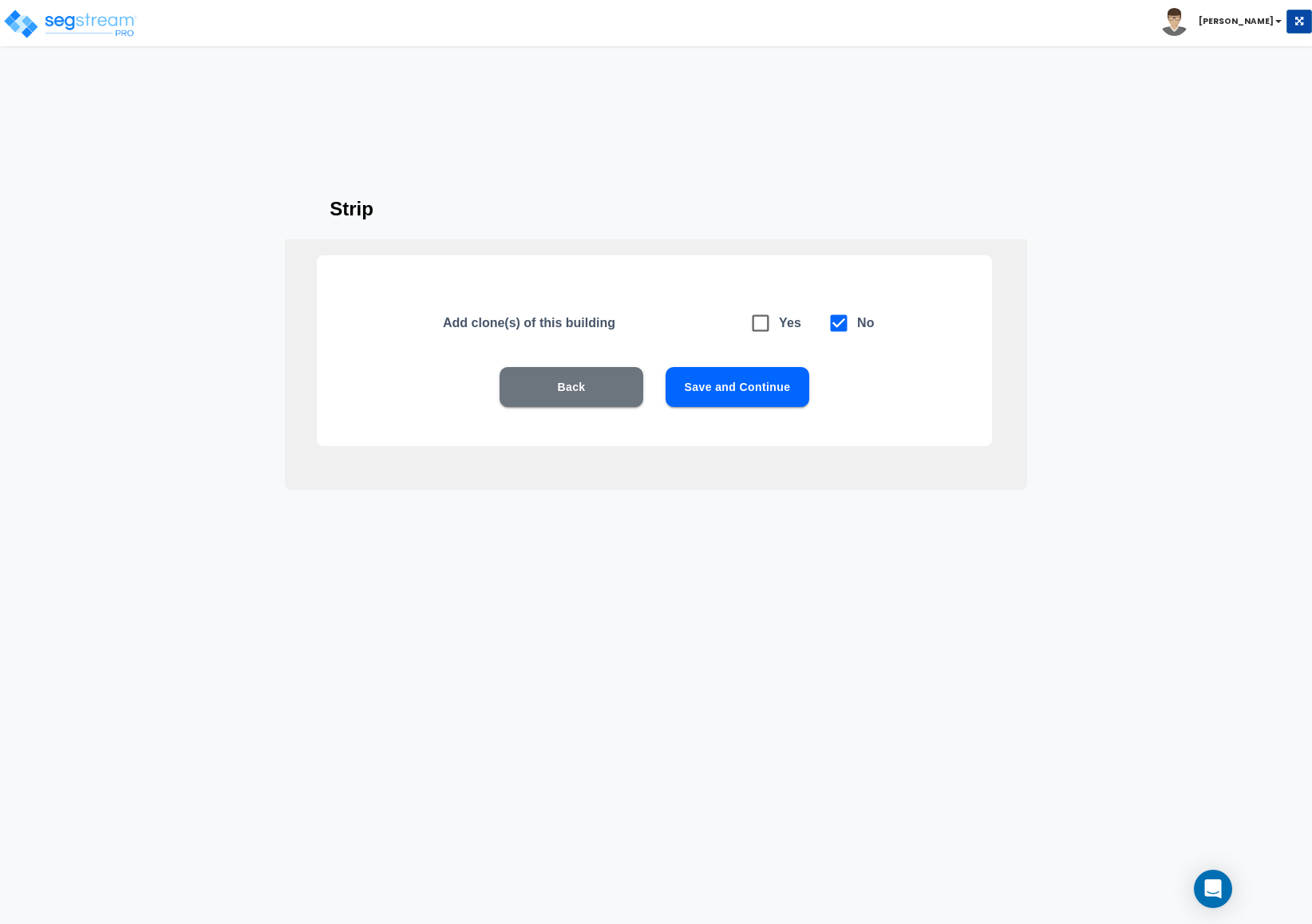
click at [774, 386] on button "Save and Continue" at bounding box center [736, 387] width 143 height 40
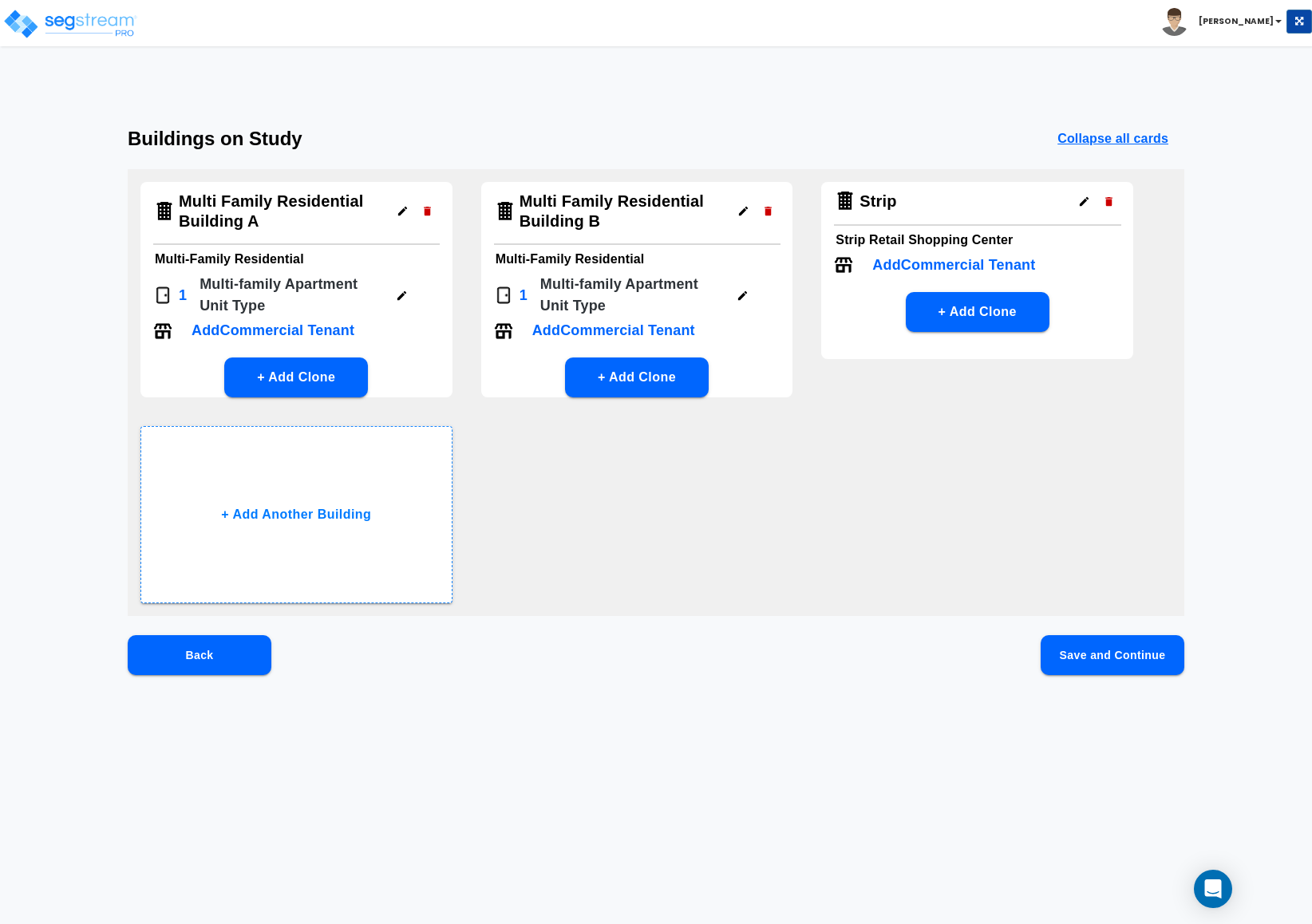
click at [1106, 642] on button "Save and Continue" at bounding box center [1112, 655] width 143 height 40
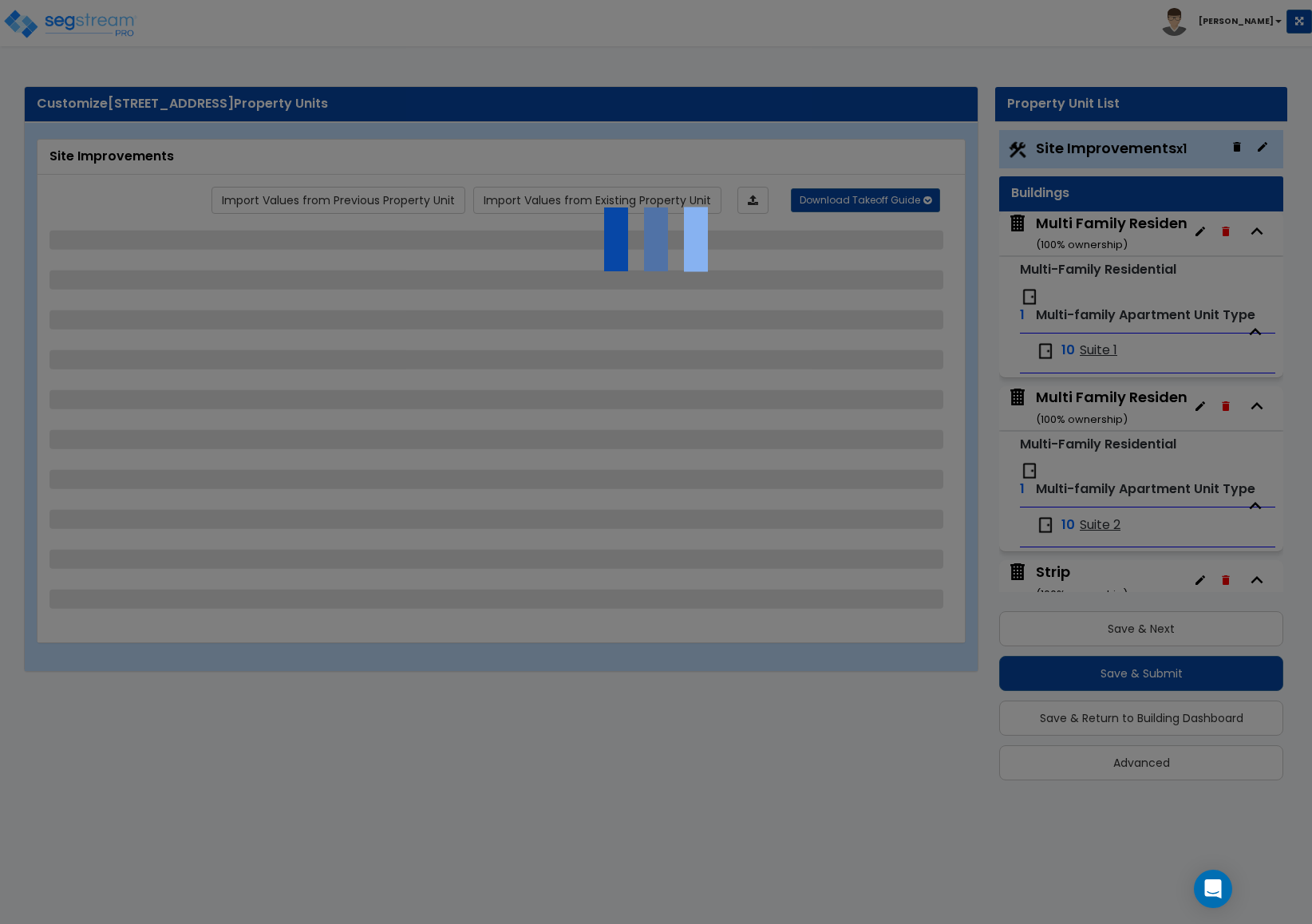
select select "2"
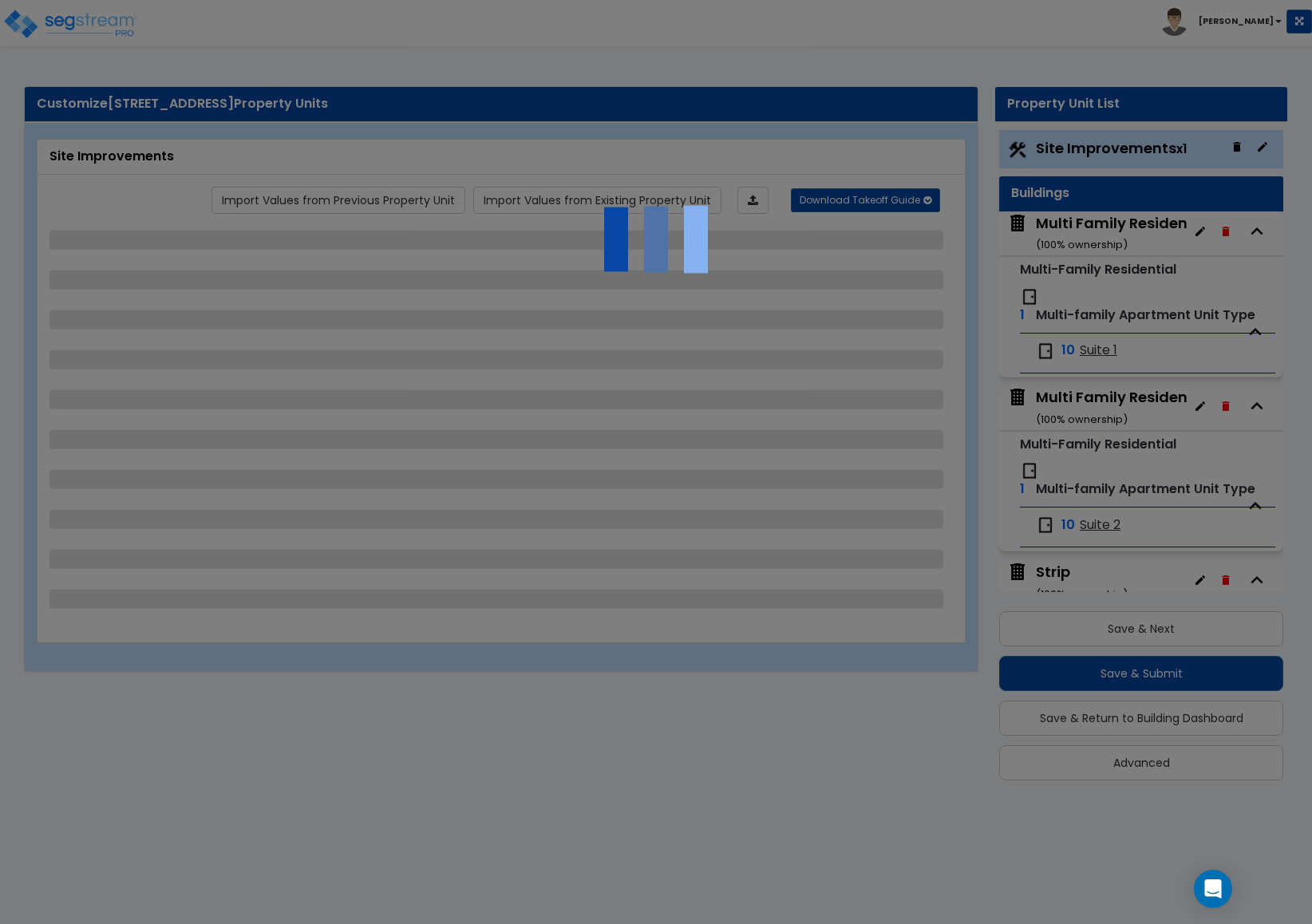
select select "1"
select select "2"
select select "3"
select select "1"
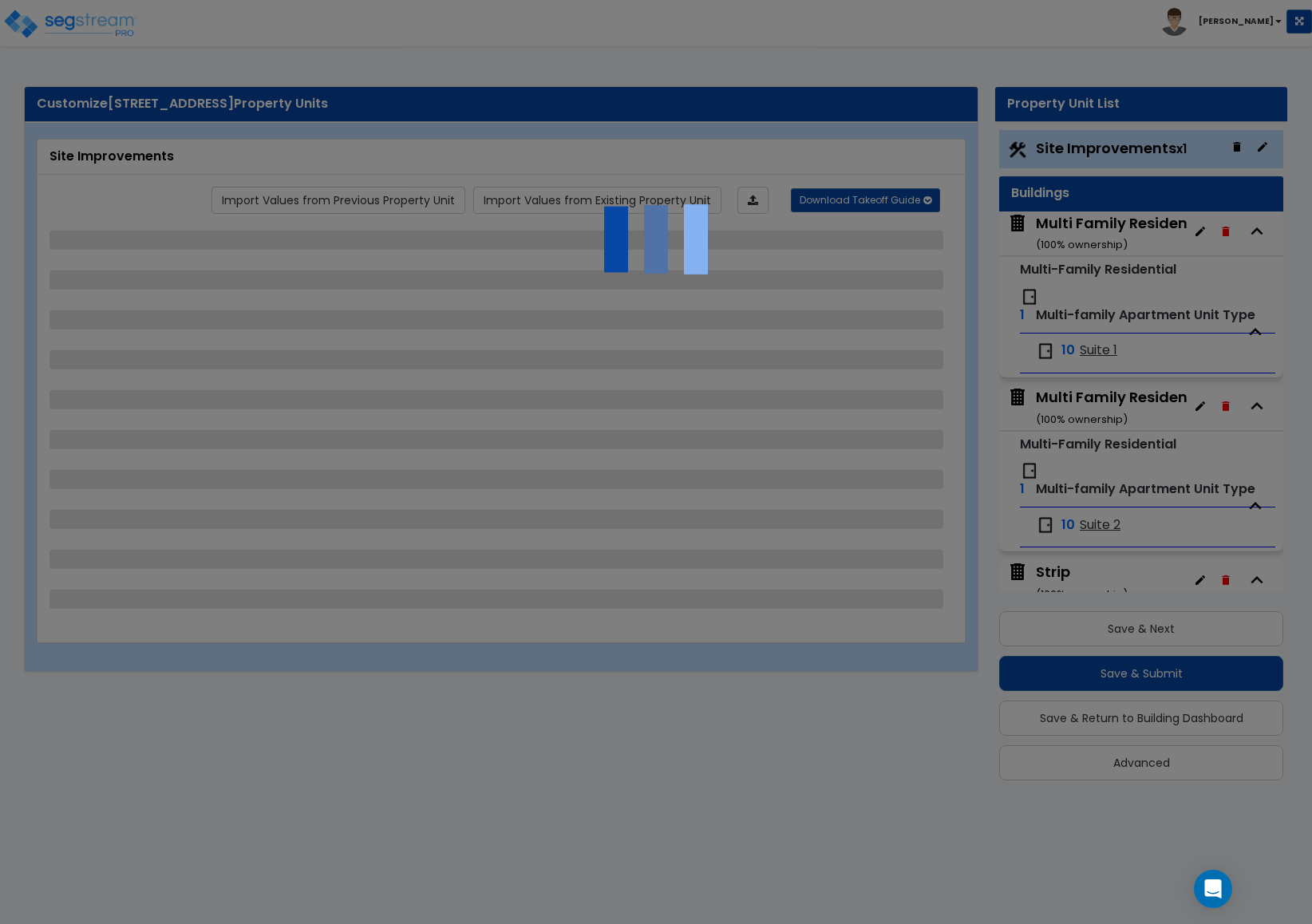
select select "1"
select select "2"
select select "4"
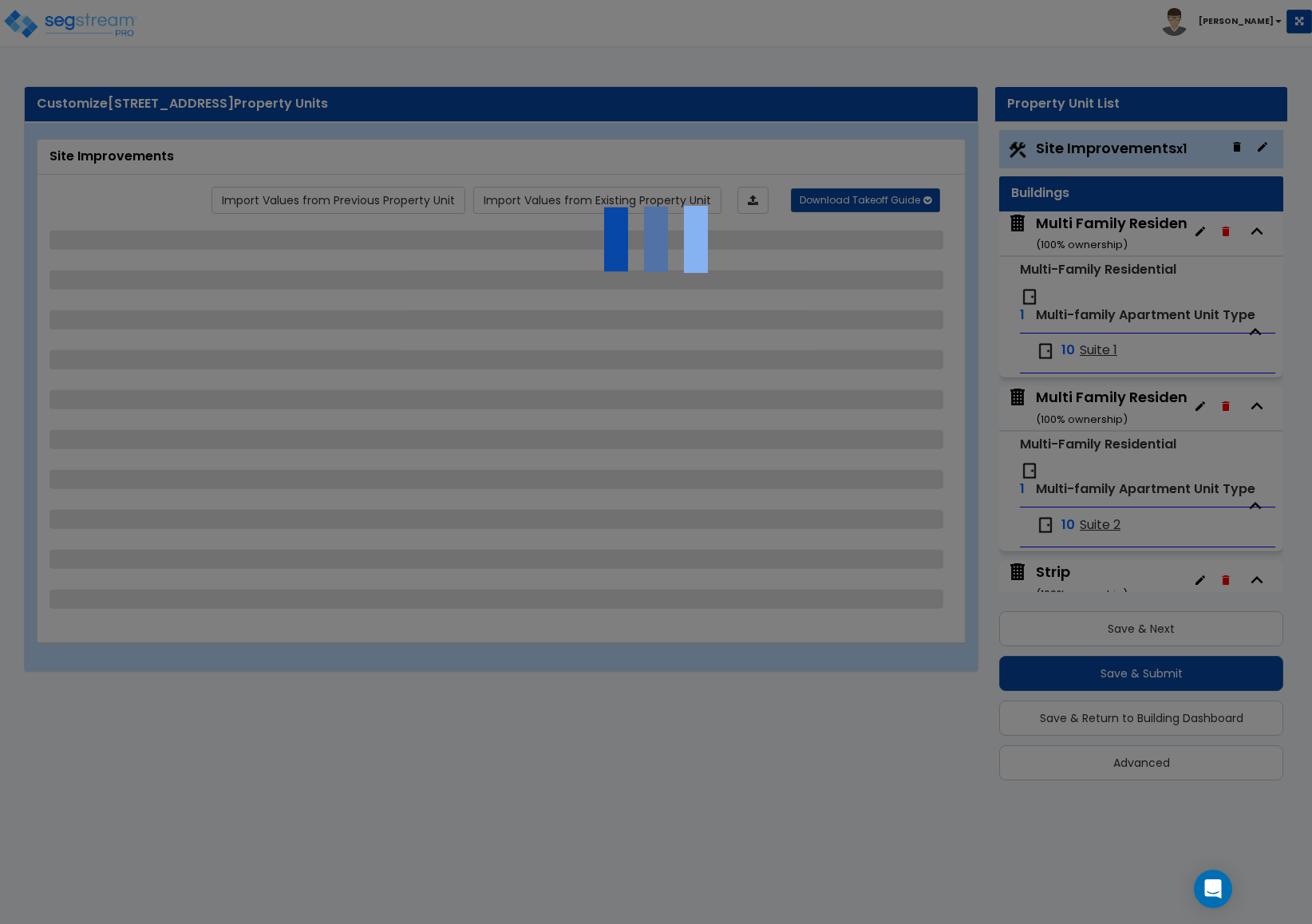
select select "4"
select select "1"
select select "2"
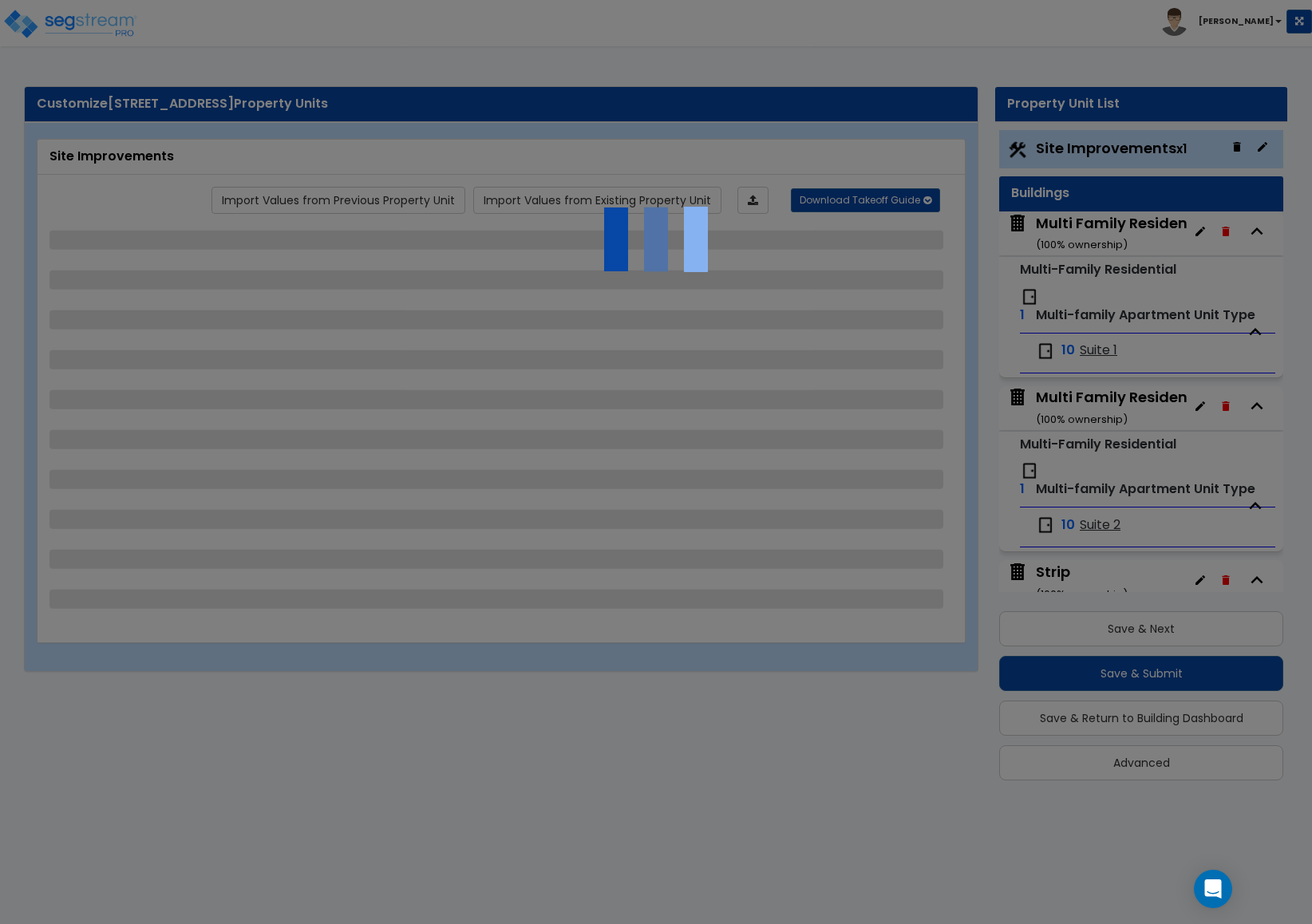
select select "2"
select select "1"
select select "2"
select select "1"
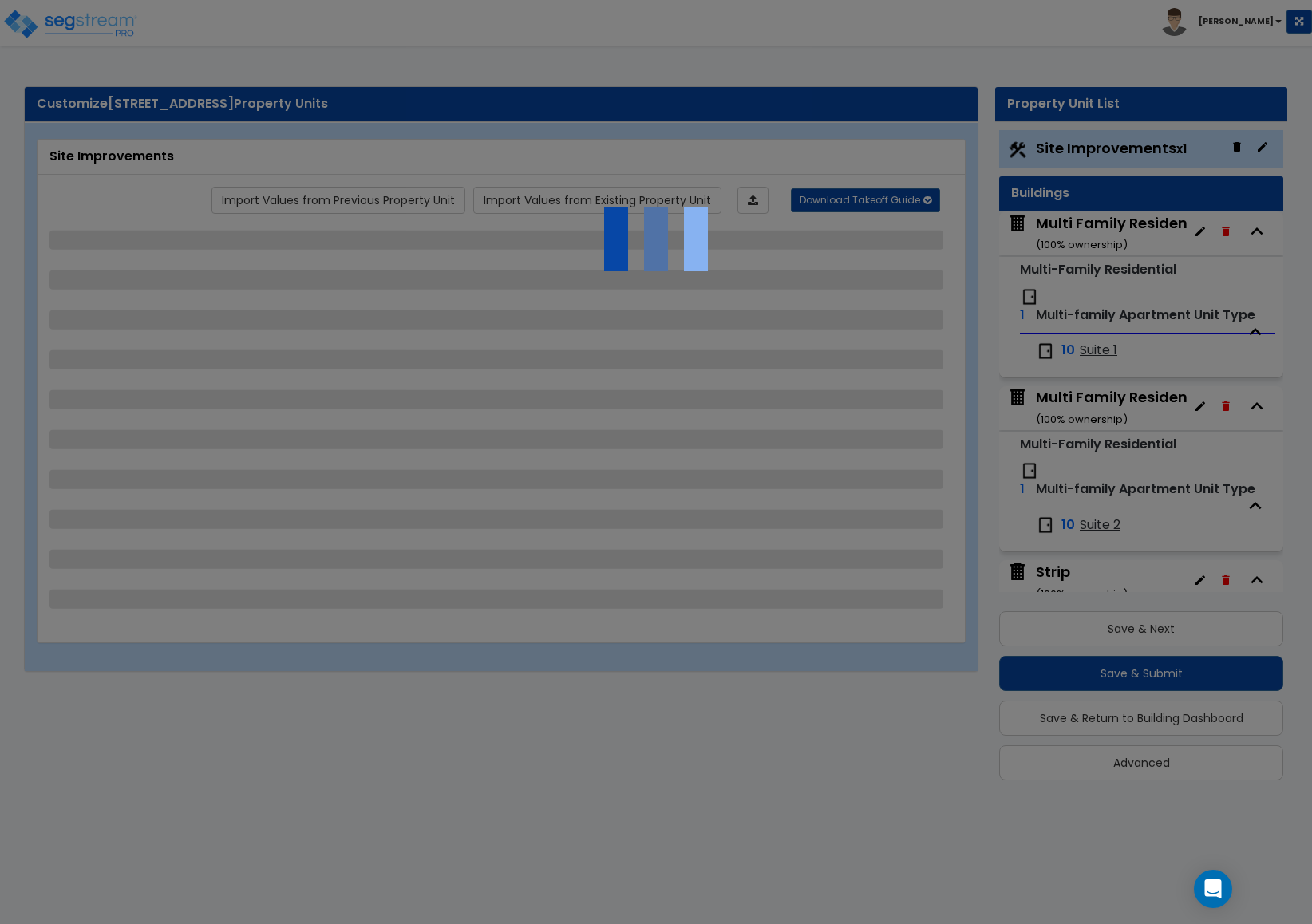
select select "1"
select select "2"
select select "4"
select select "3"
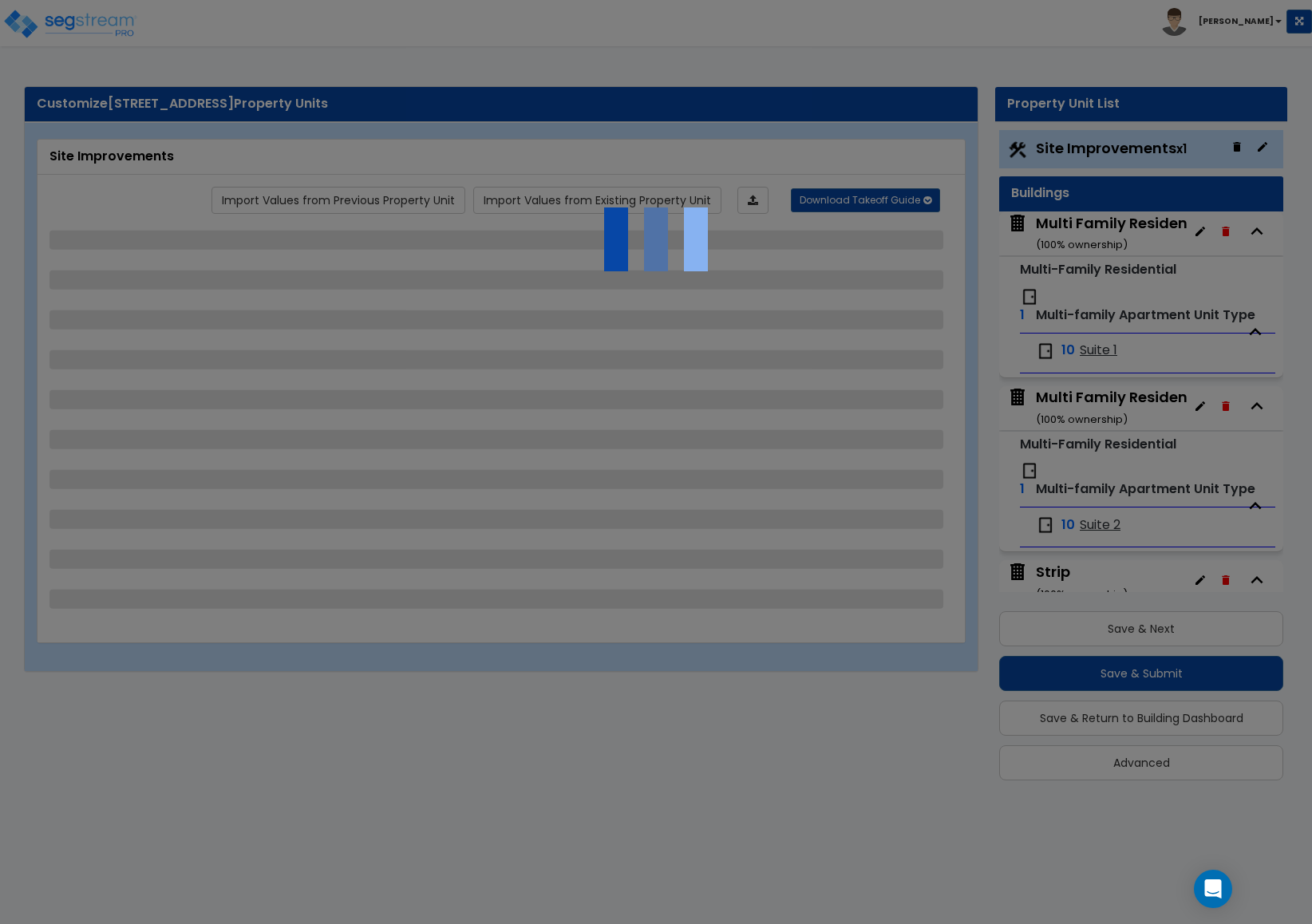
select select "2"
select select "3"
select select "2"
select select "1"
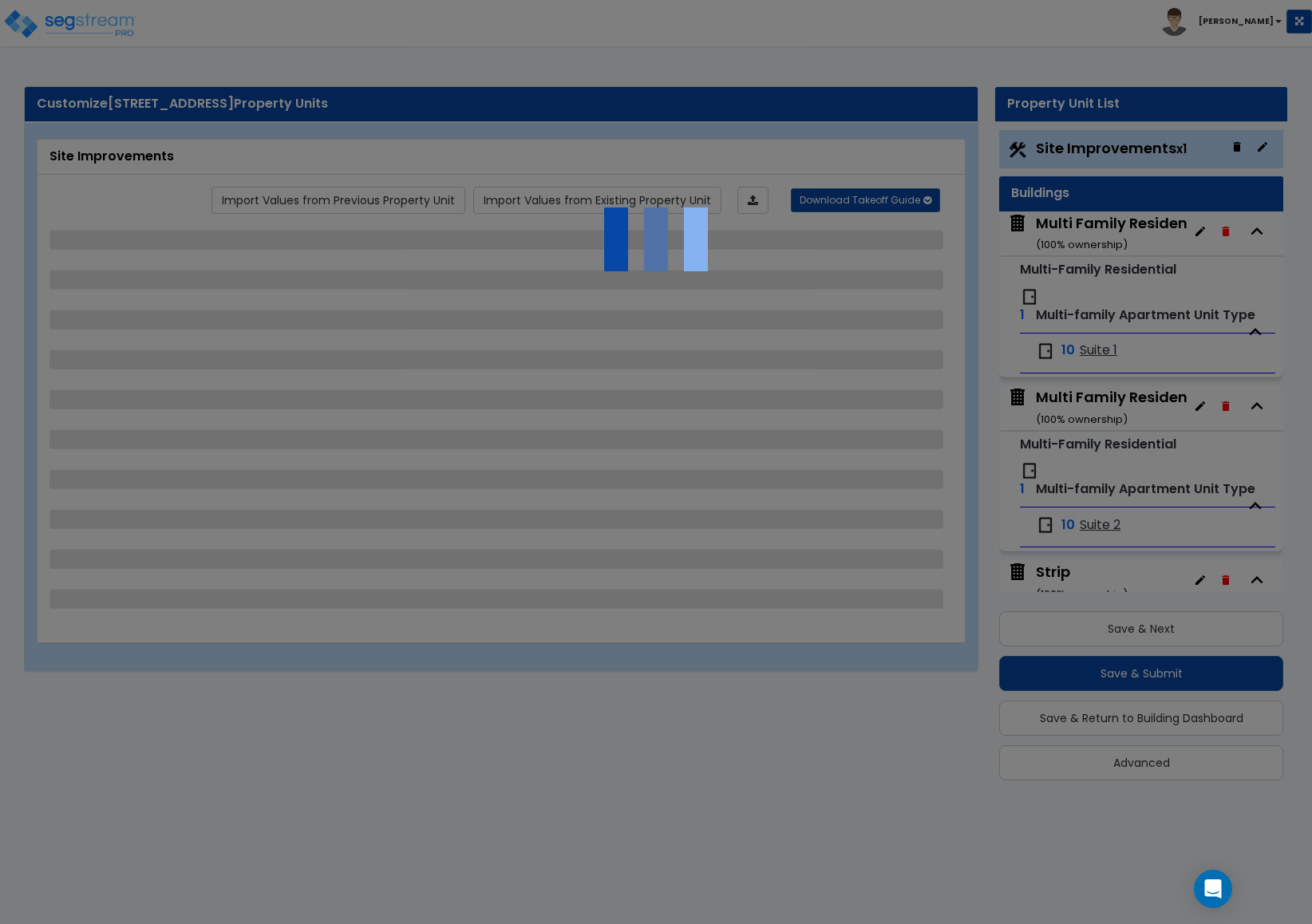
select select "2"
select select "1"
select select "2"
select select "1"
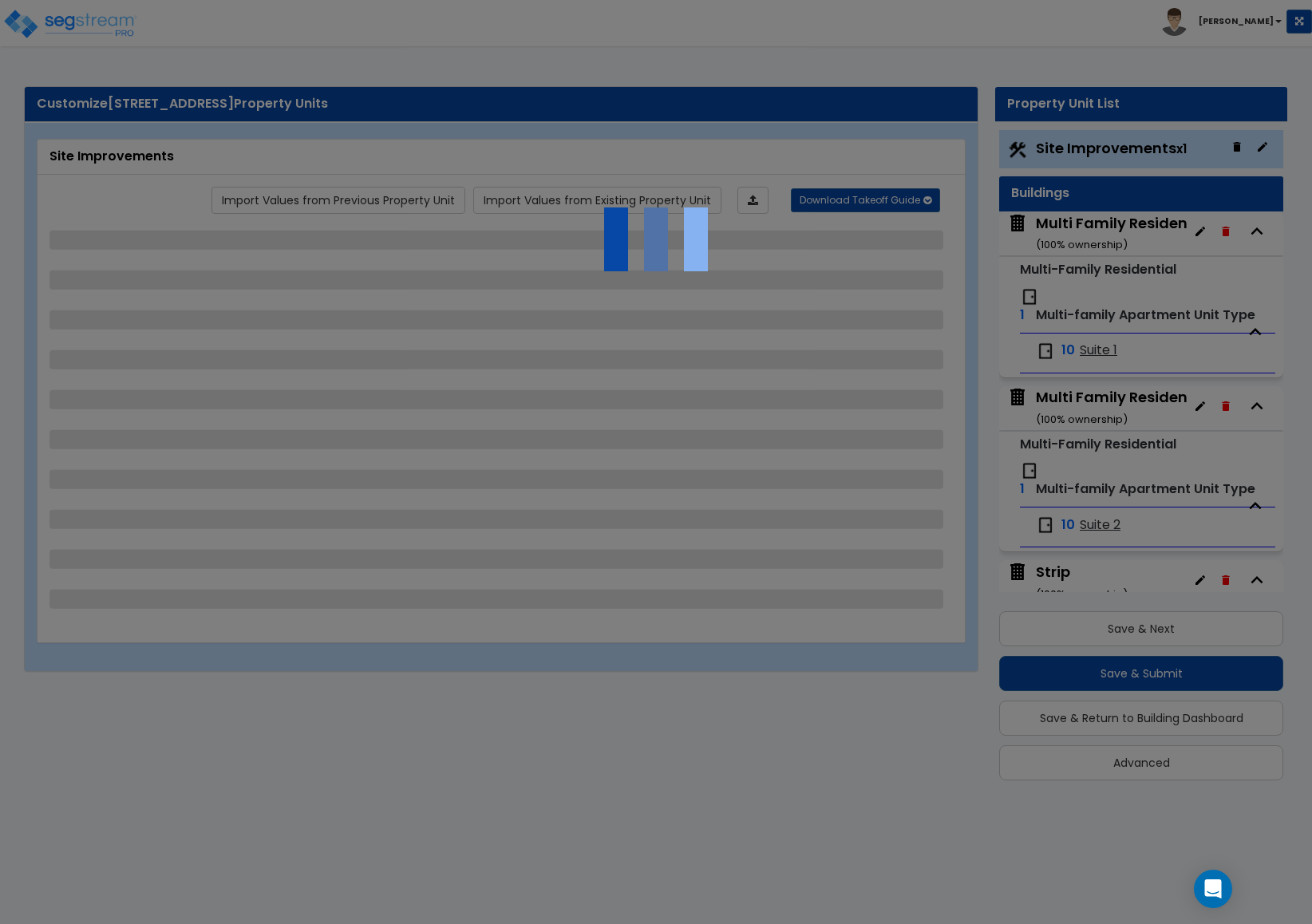
select select "2"
select select "7"
select select "1"
select select "2"
select select "1"
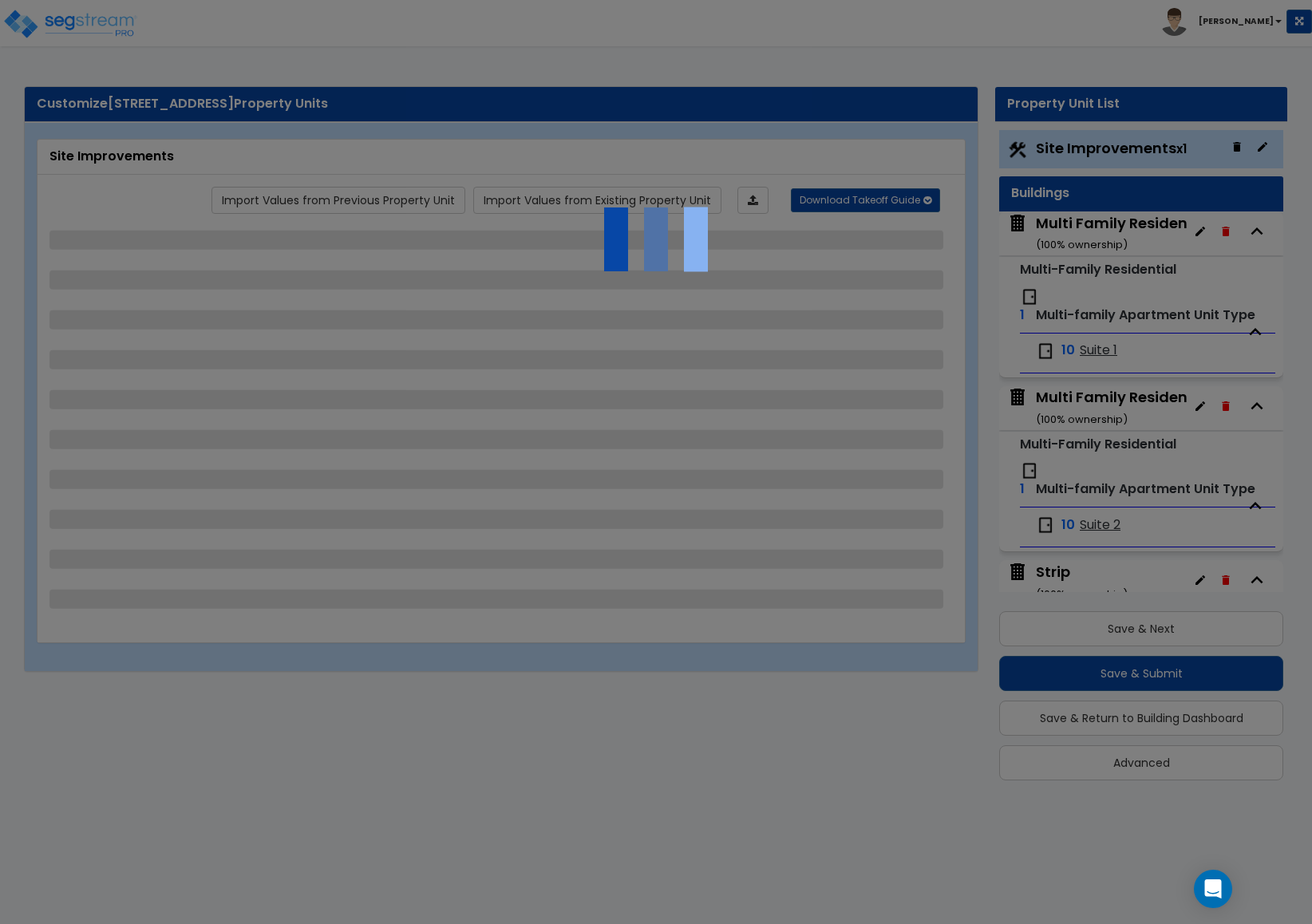
select select "1"
select select "13"
select select "2"
select select "1"
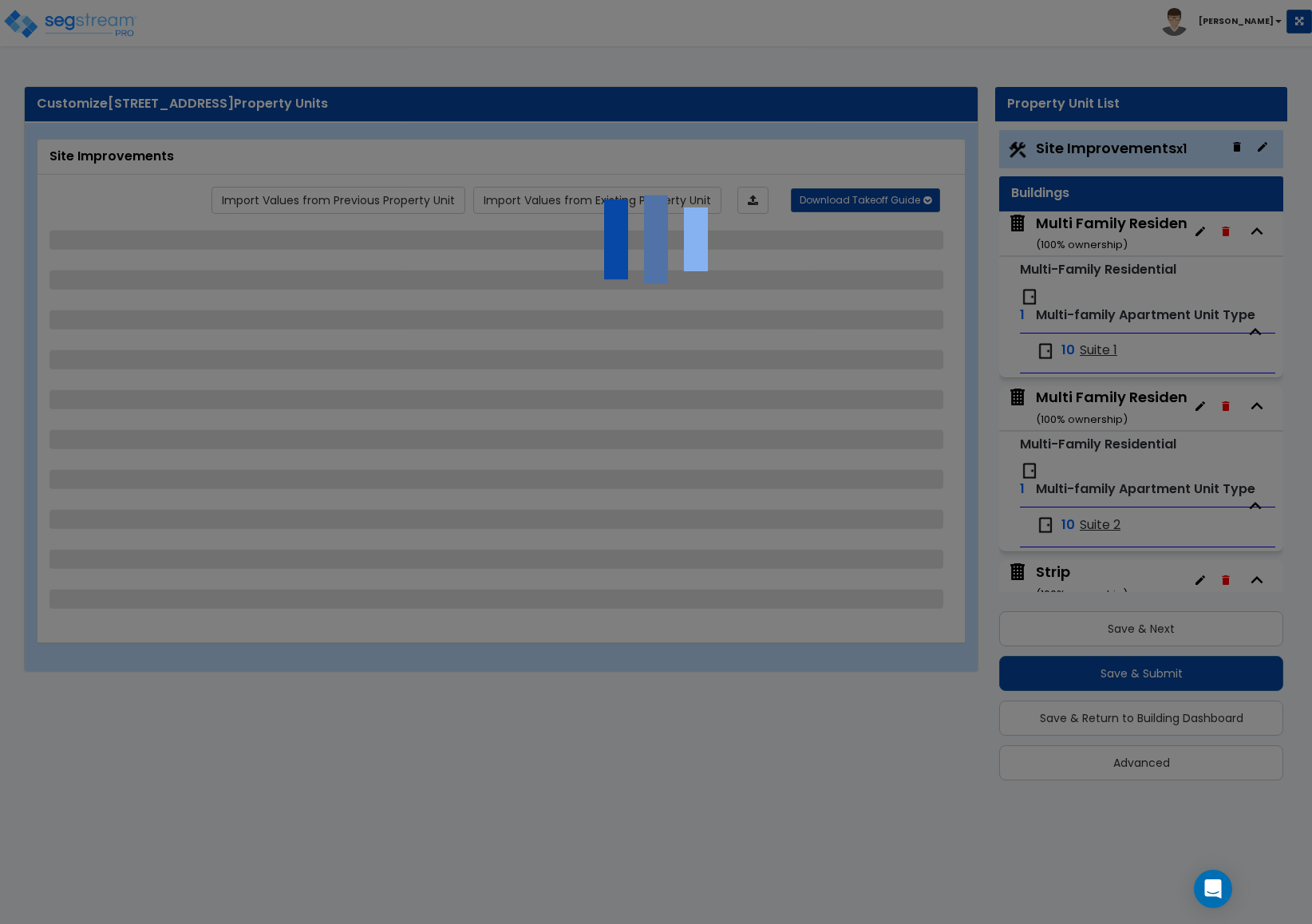
select select "2"
select select "3"
select select "1"
select select "3"
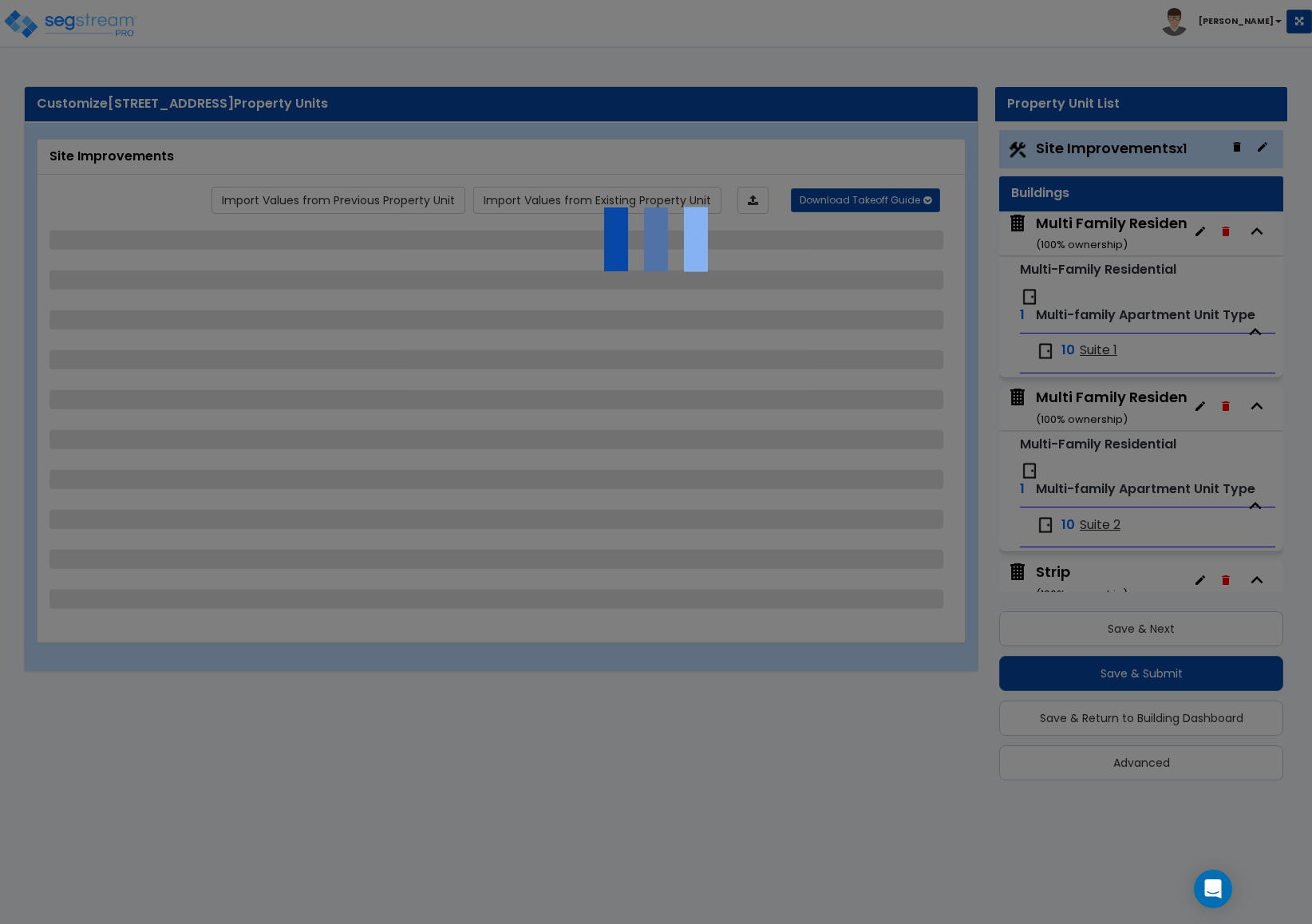
select select "3"
select select "2"
select select "1"
select select "2"
select select "1"
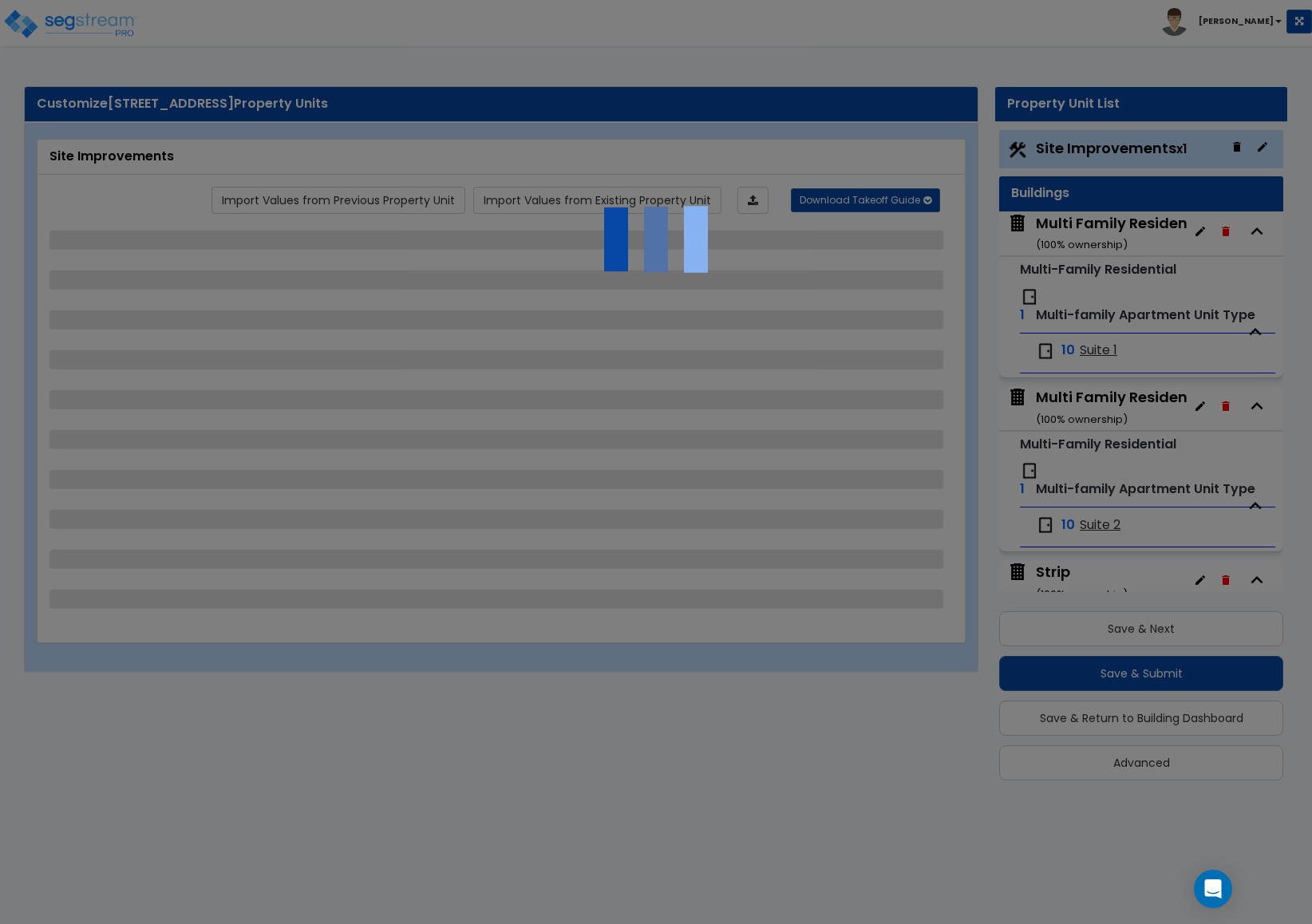
select select "1"
select select "4"
select select "1"
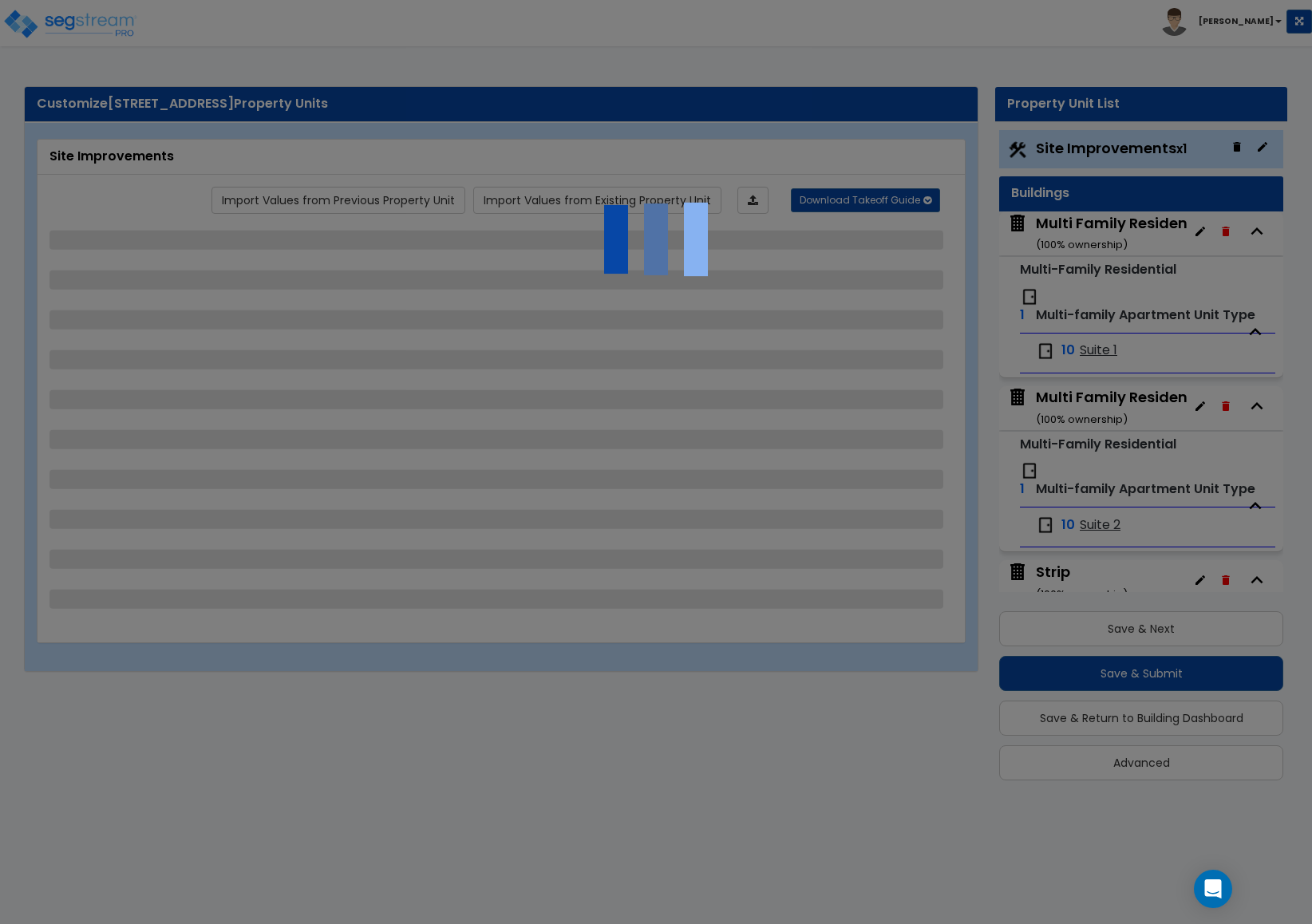
select select "1"
select select "2"
select select "3"
select select "2"
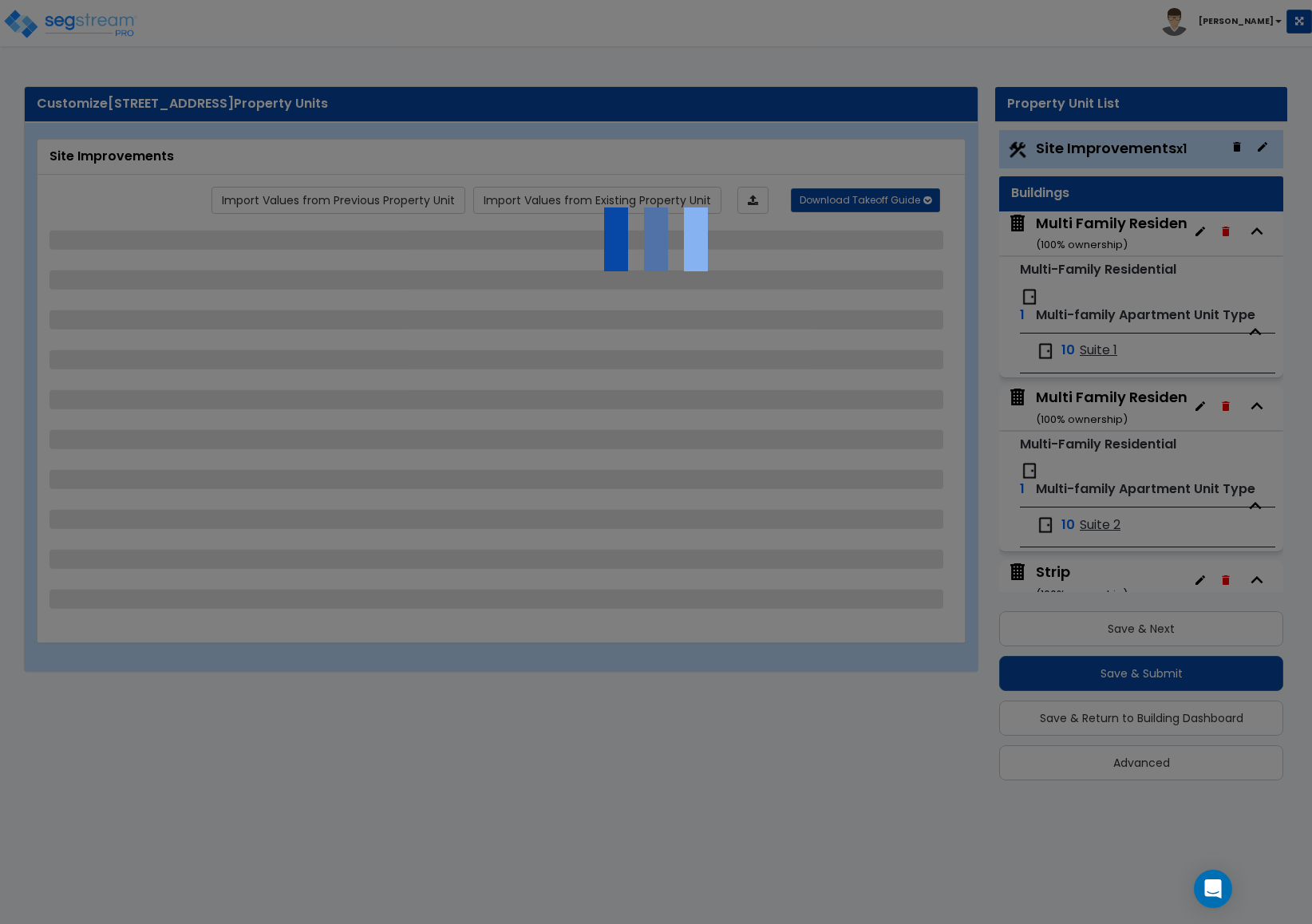
select select "2"
select select "1"
select select "3"
select select "2"
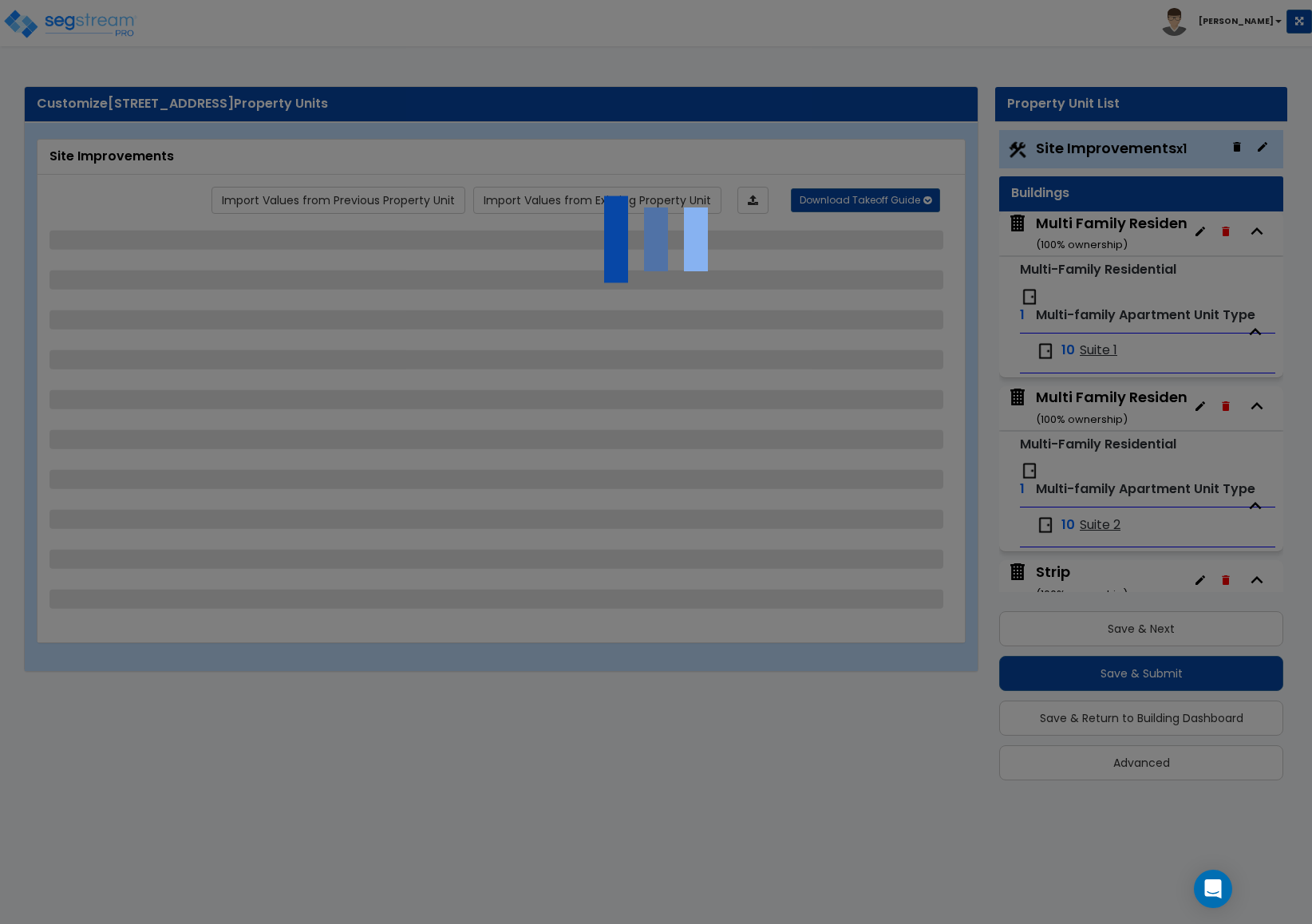
select select "1"
select select "3"
select select "11"
select select "8"
select select "5"
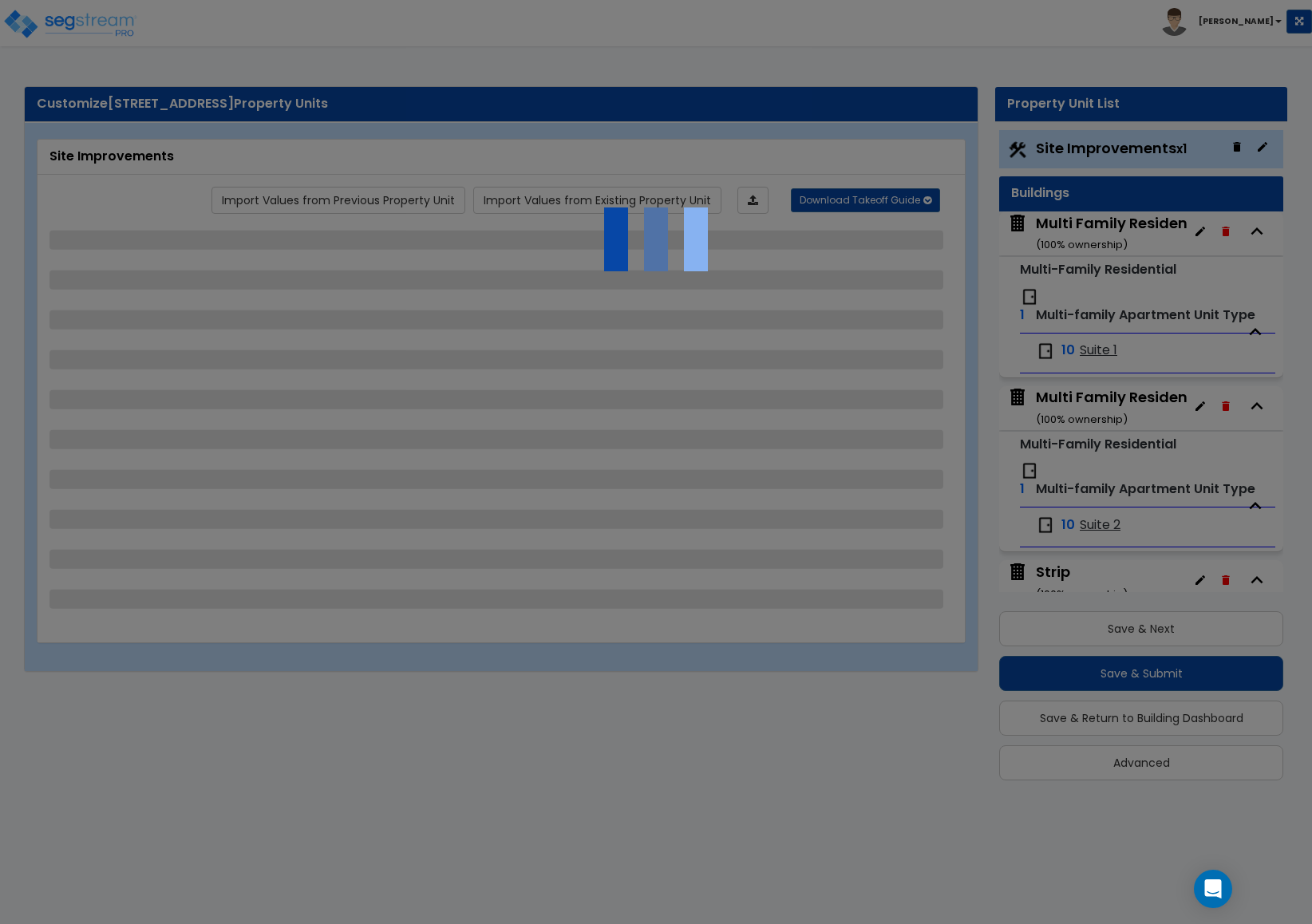
select select "3"
select select "1"
select select "5"
select select "7"
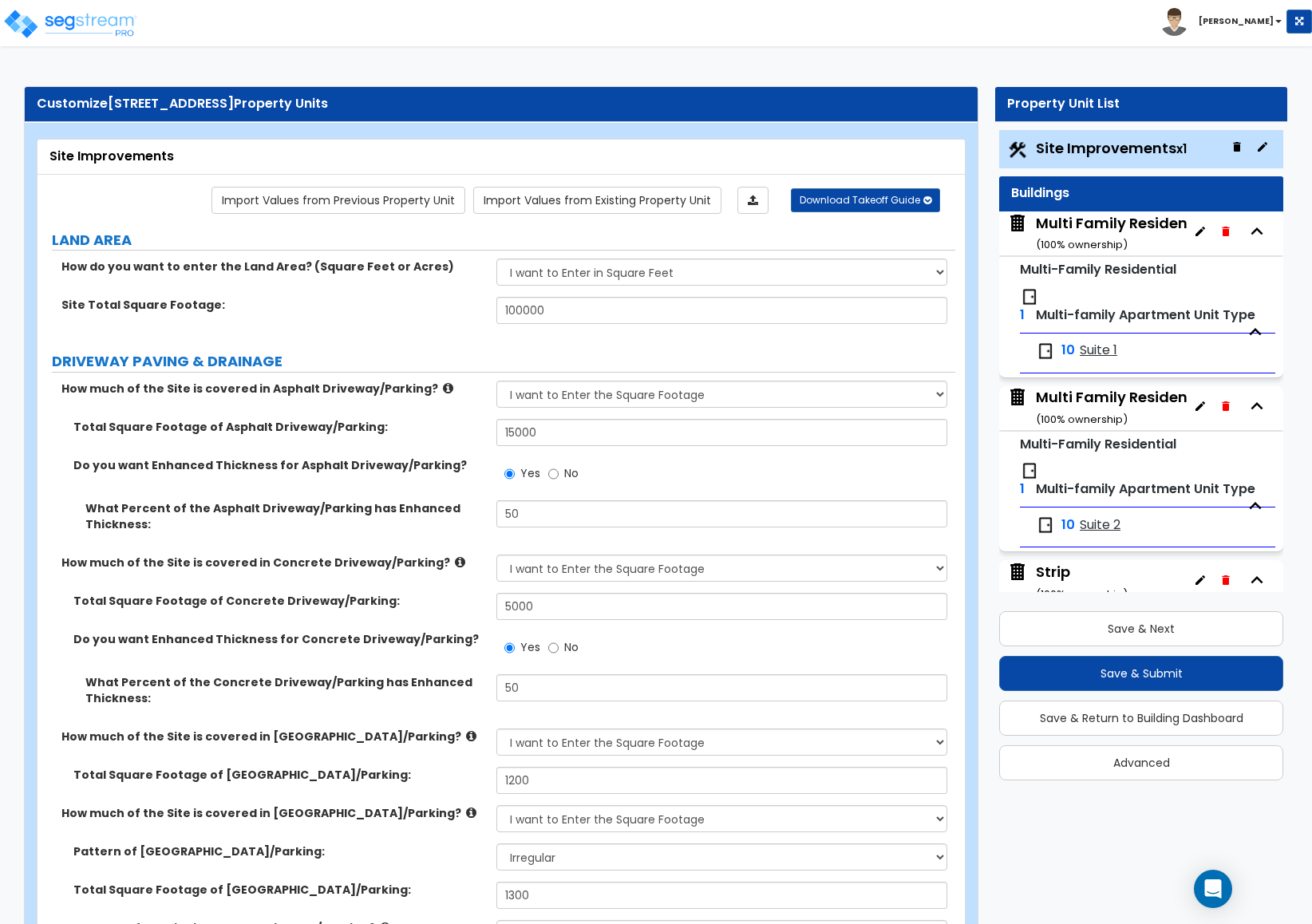
scroll to position [48, 0]
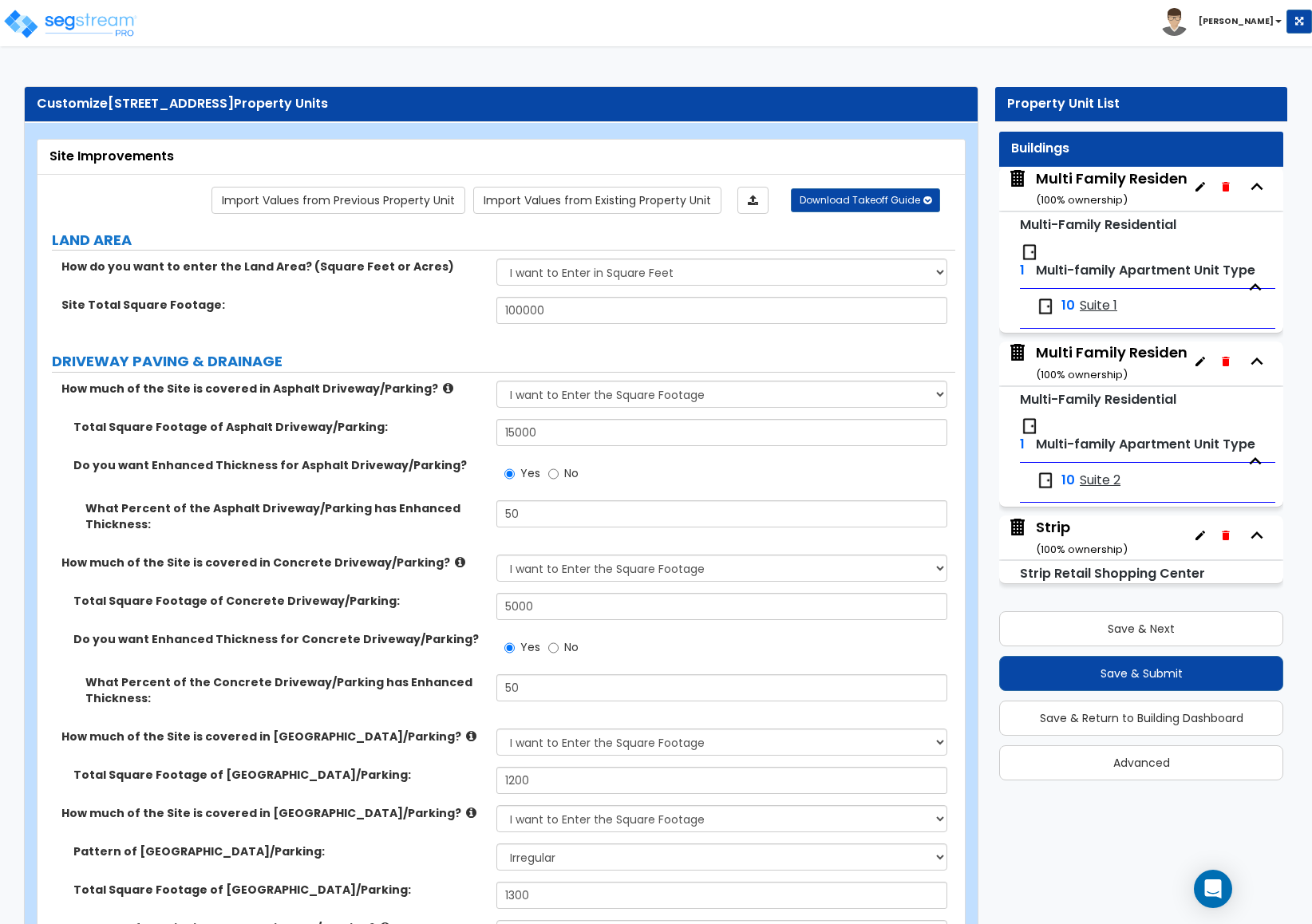
click at [1056, 527] on div "Strip ( 100 % ownership)" at bounding box center [1081, 537] width 92 height 41
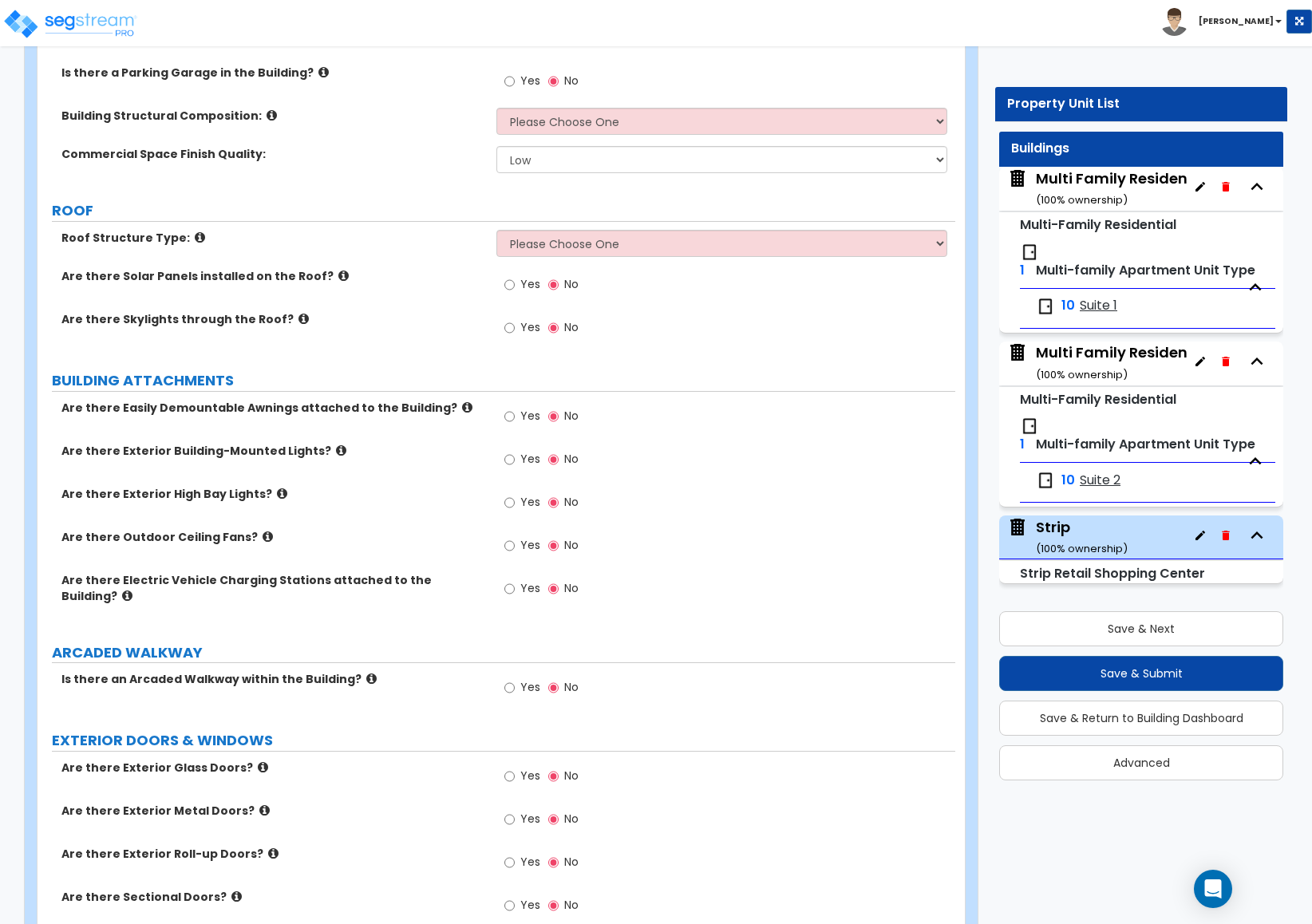
scroll to position [1114, 0]
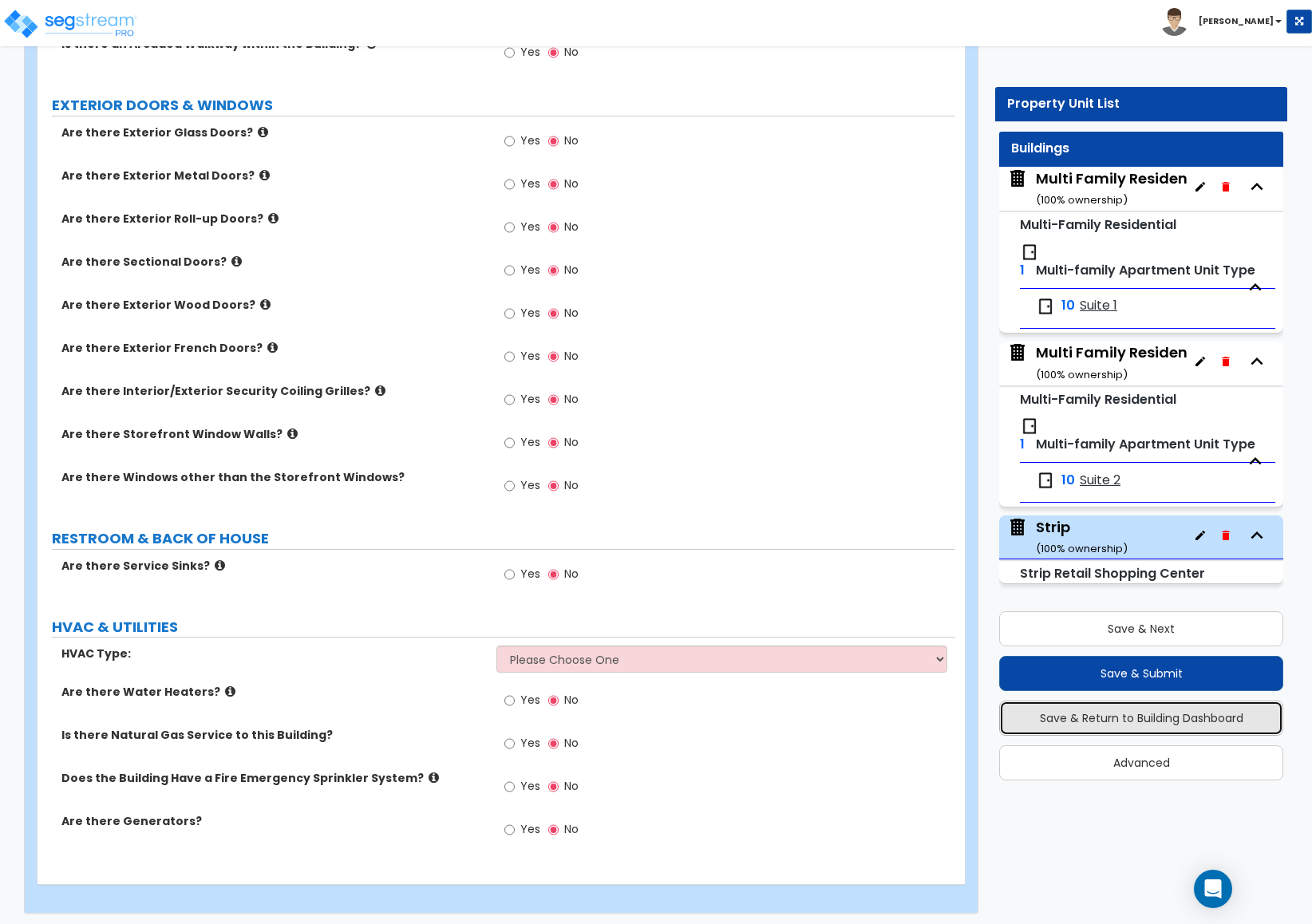
click at [1136, 725] on button "Save & Return to Building Dashboard" at bounding box center [1141, 718] width 284 height 35
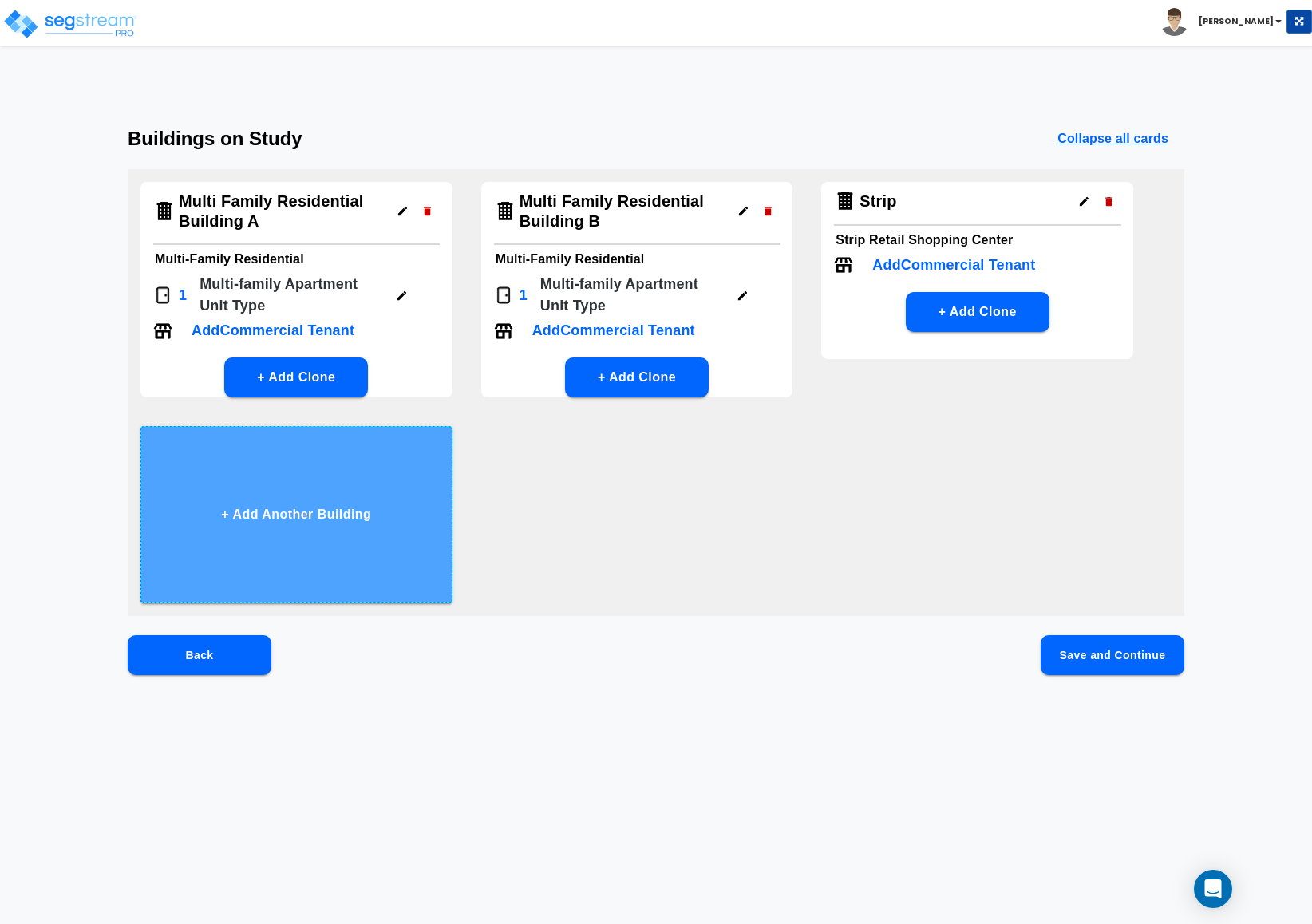
click at [294, 484] on button "+ Add Another Building" at bounding box center [297, 514] width 312 height 177
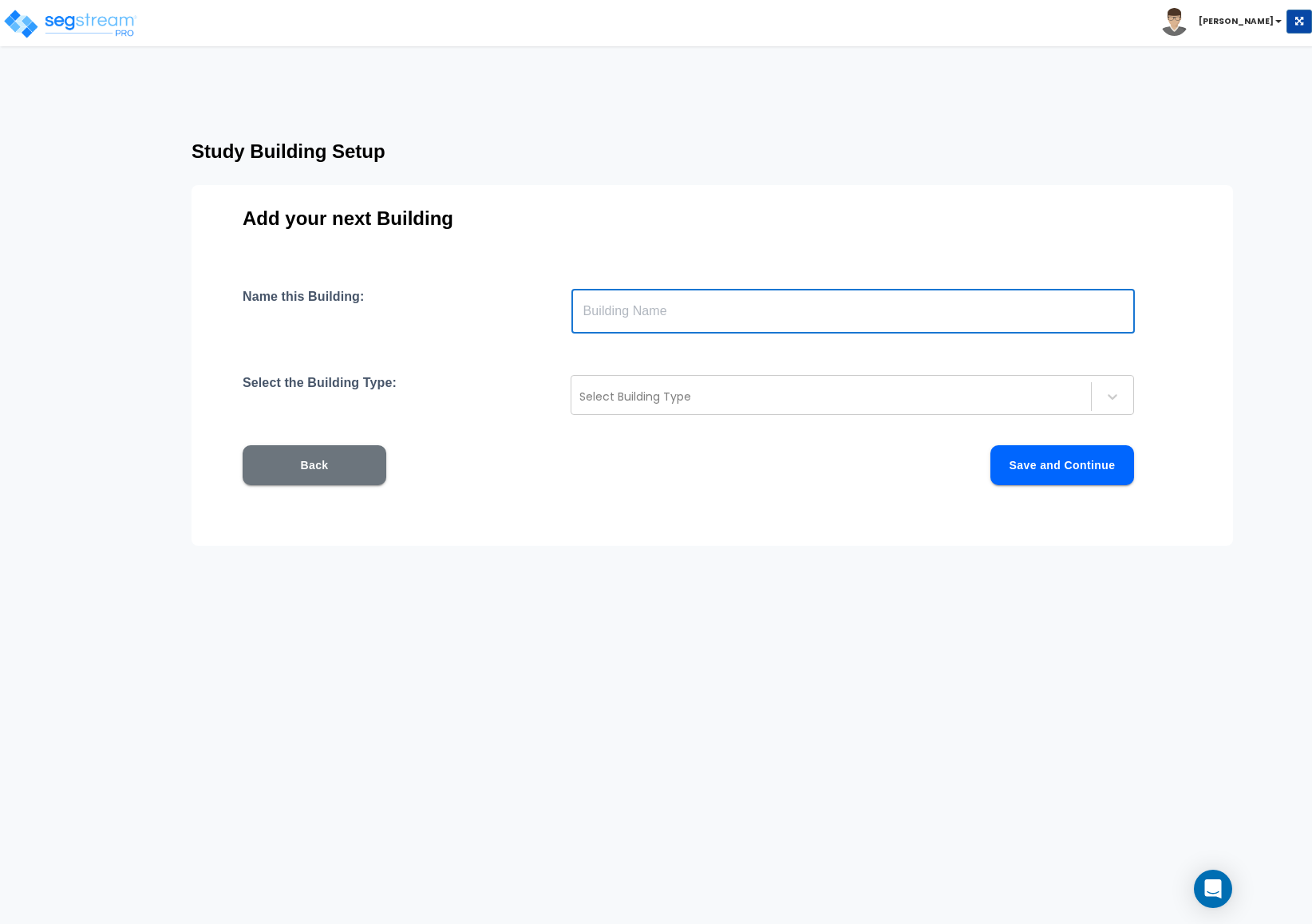
click at [658, 325] on input "text" at bounding box center [853, 311] width 563 height 45
type input "Office"
click at [627, 388] on div at bounding box center [831, 396] width 504 height 19
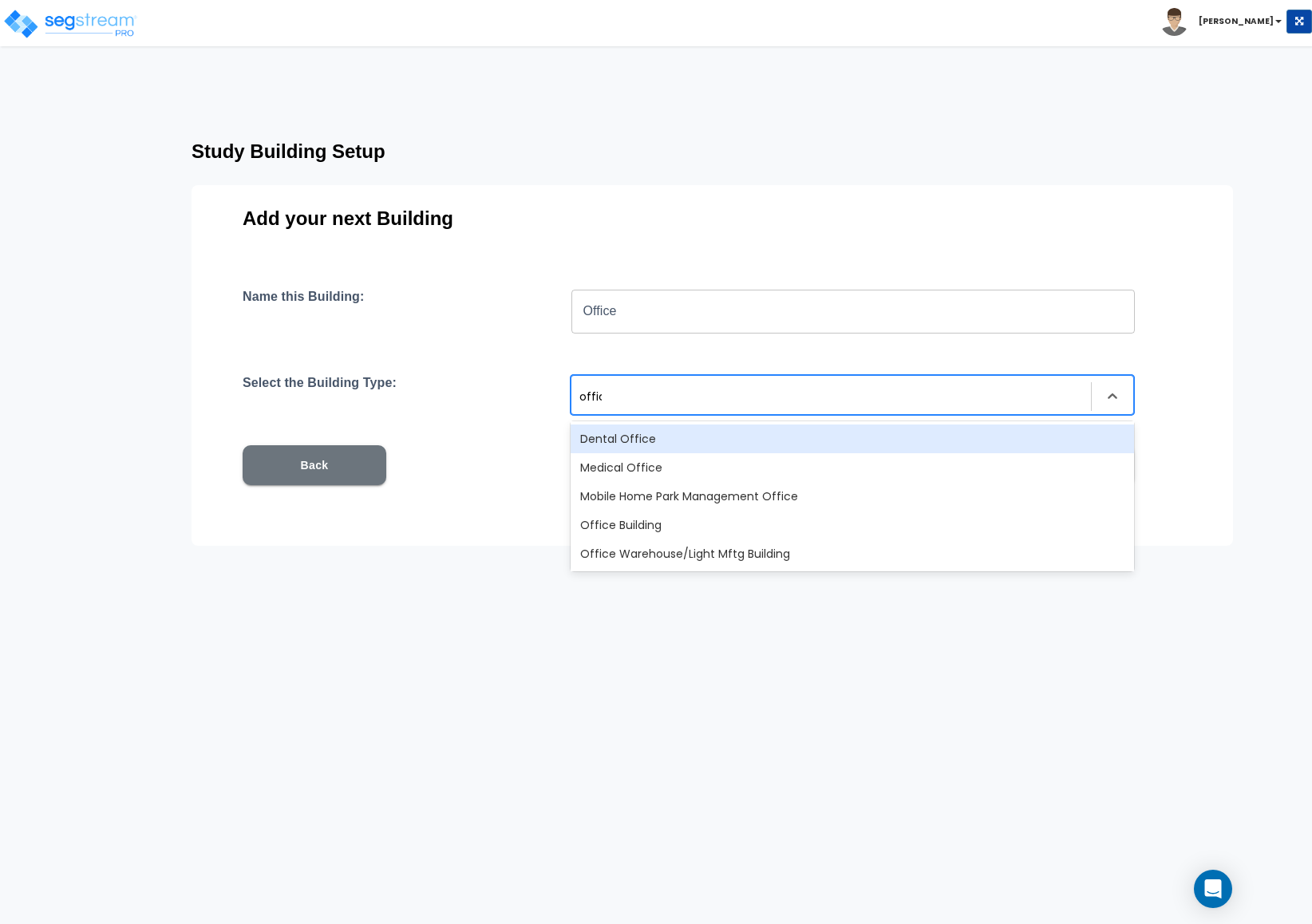
type input "office"
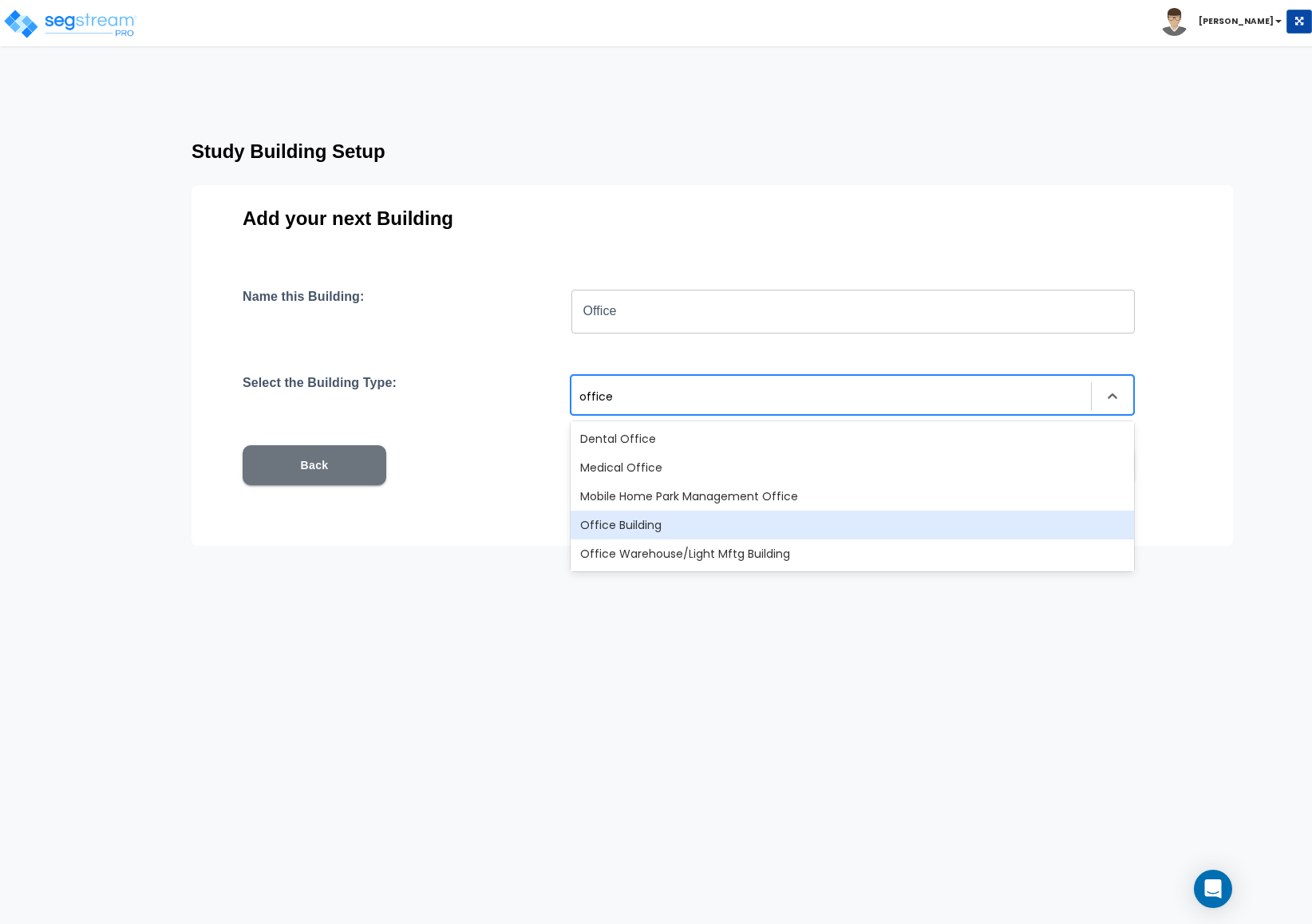
click at [678, 522] on div "Office Building" at bounding box center [852, 525] width 563 height 29
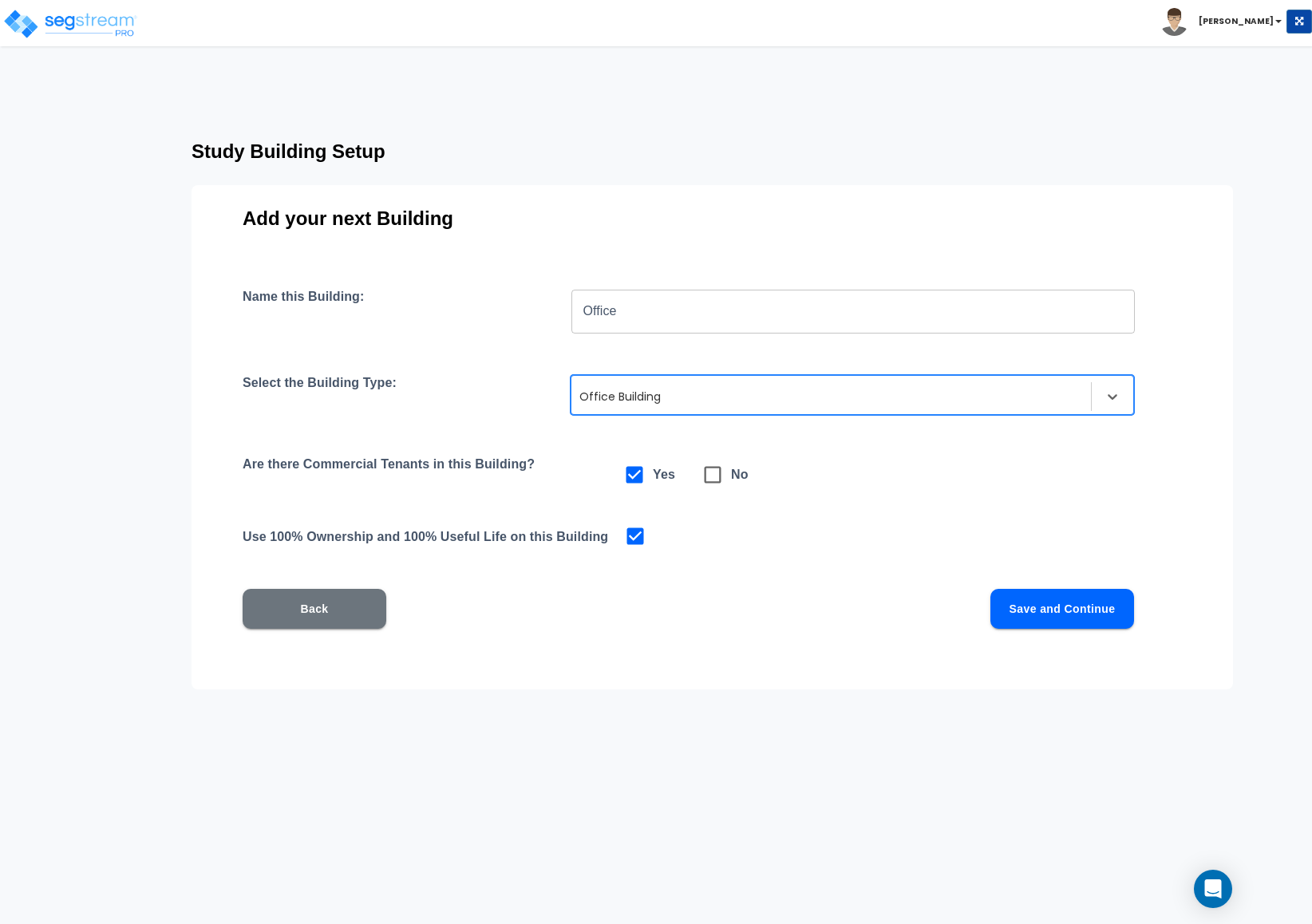
click at [726, 481] on span at bounding box center [712, 474] width 36 height 36
checkbox input "false"
checkbox input "true"
click at [1006, 605] on button "Save and Continue" at bounding box center [1062, 609] width 143 height 40
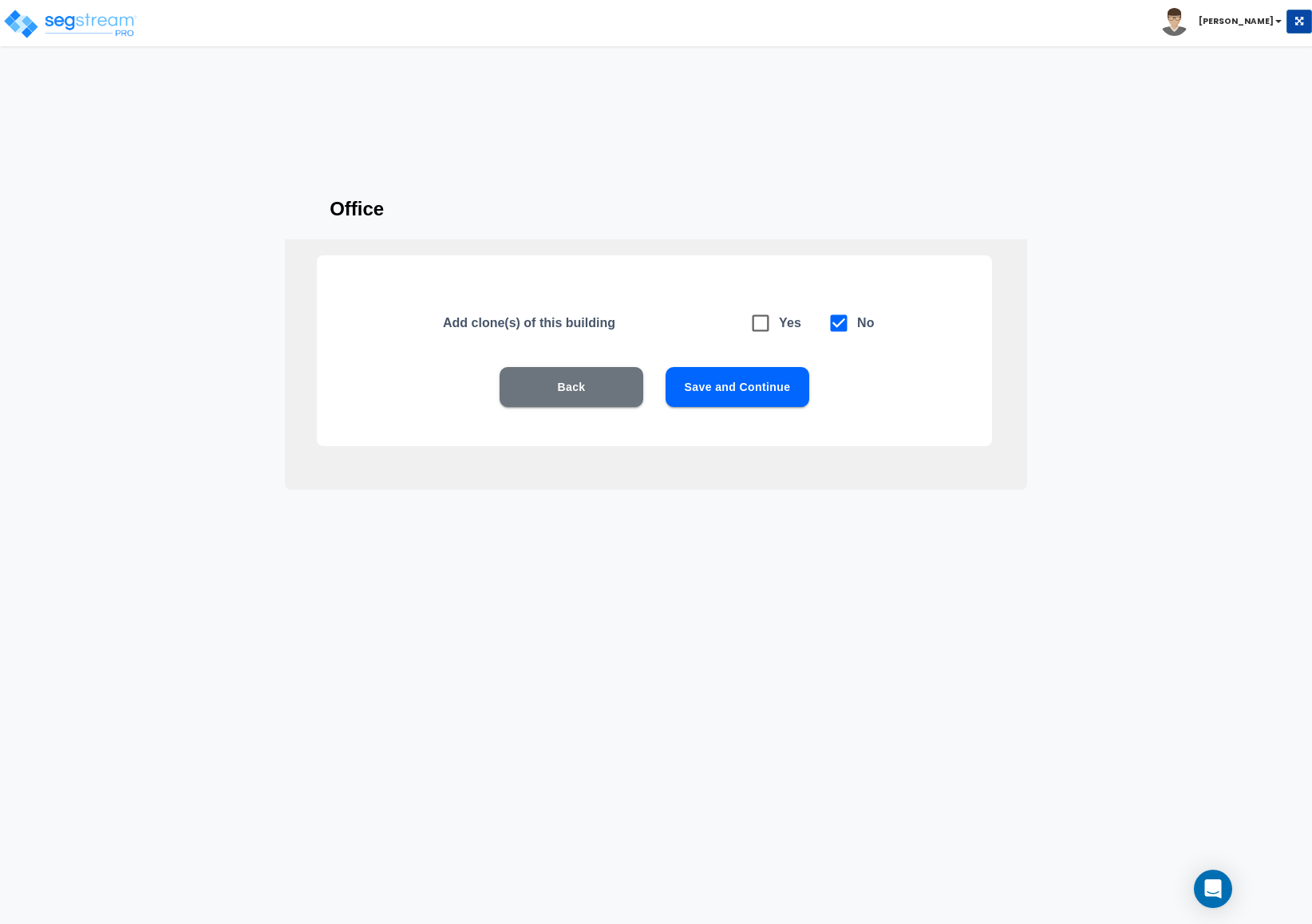
click at [760, 383] on button "Save and Continue" at bounding box center [736, 387] width 143 height 40
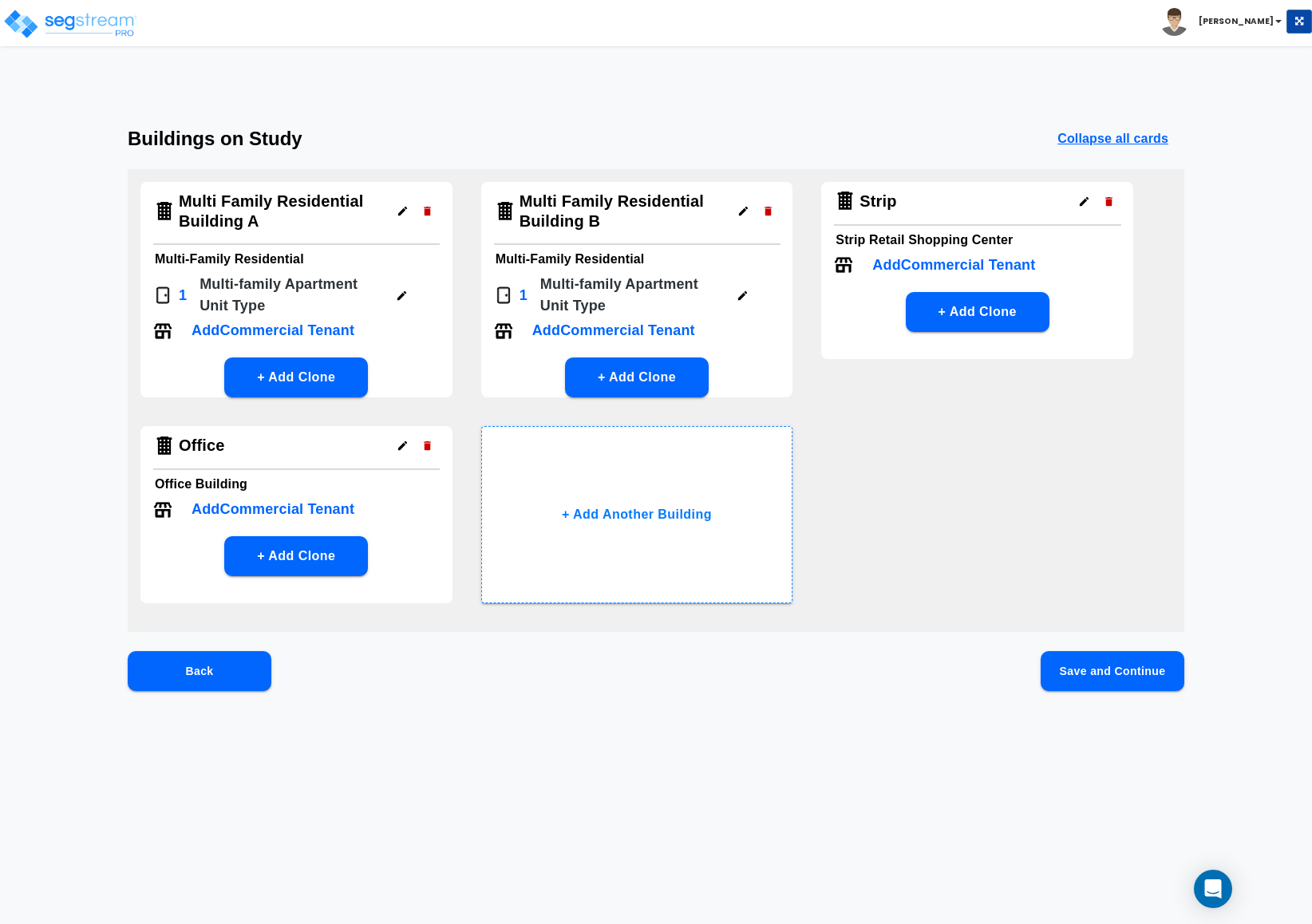
click at [428, 208] on icon "button" at bounding box center [427, 211] width 12 height 12
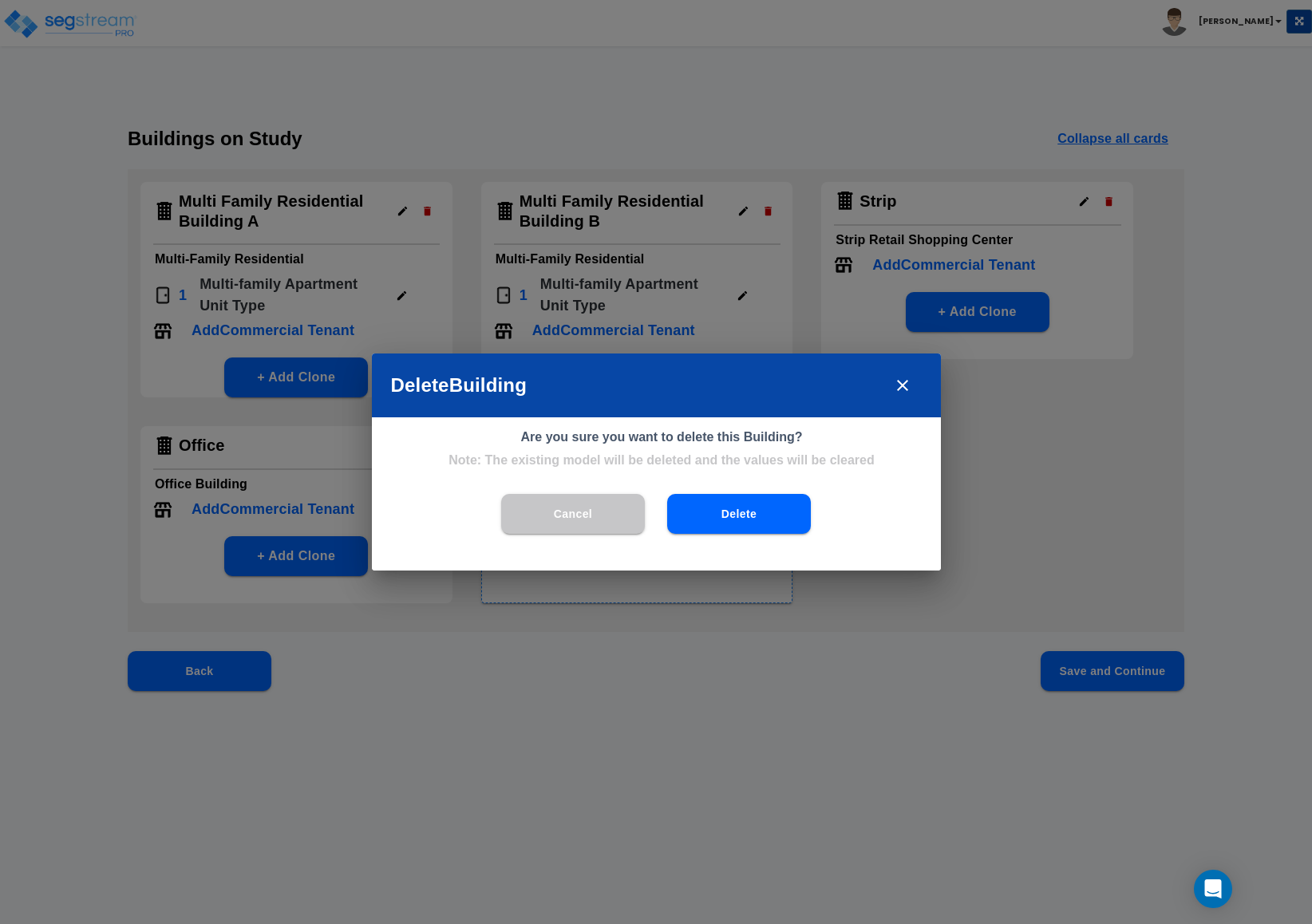
click at [683, 512] on button "Delete" at bounding box center [738, 513] width 143 height 40
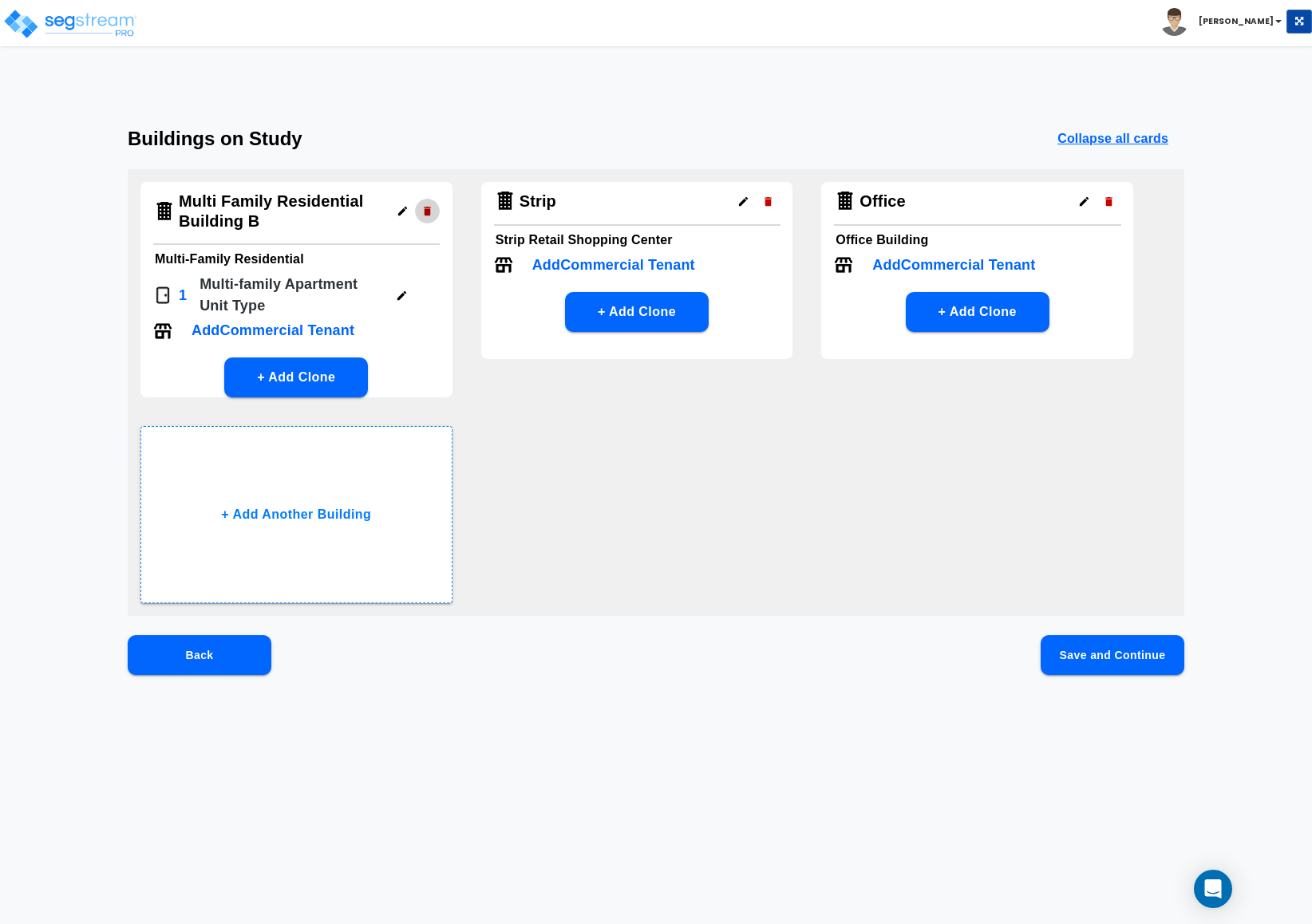
click at [426, 218] on button "button" at bounding box center [427, 211] width 25 height 25
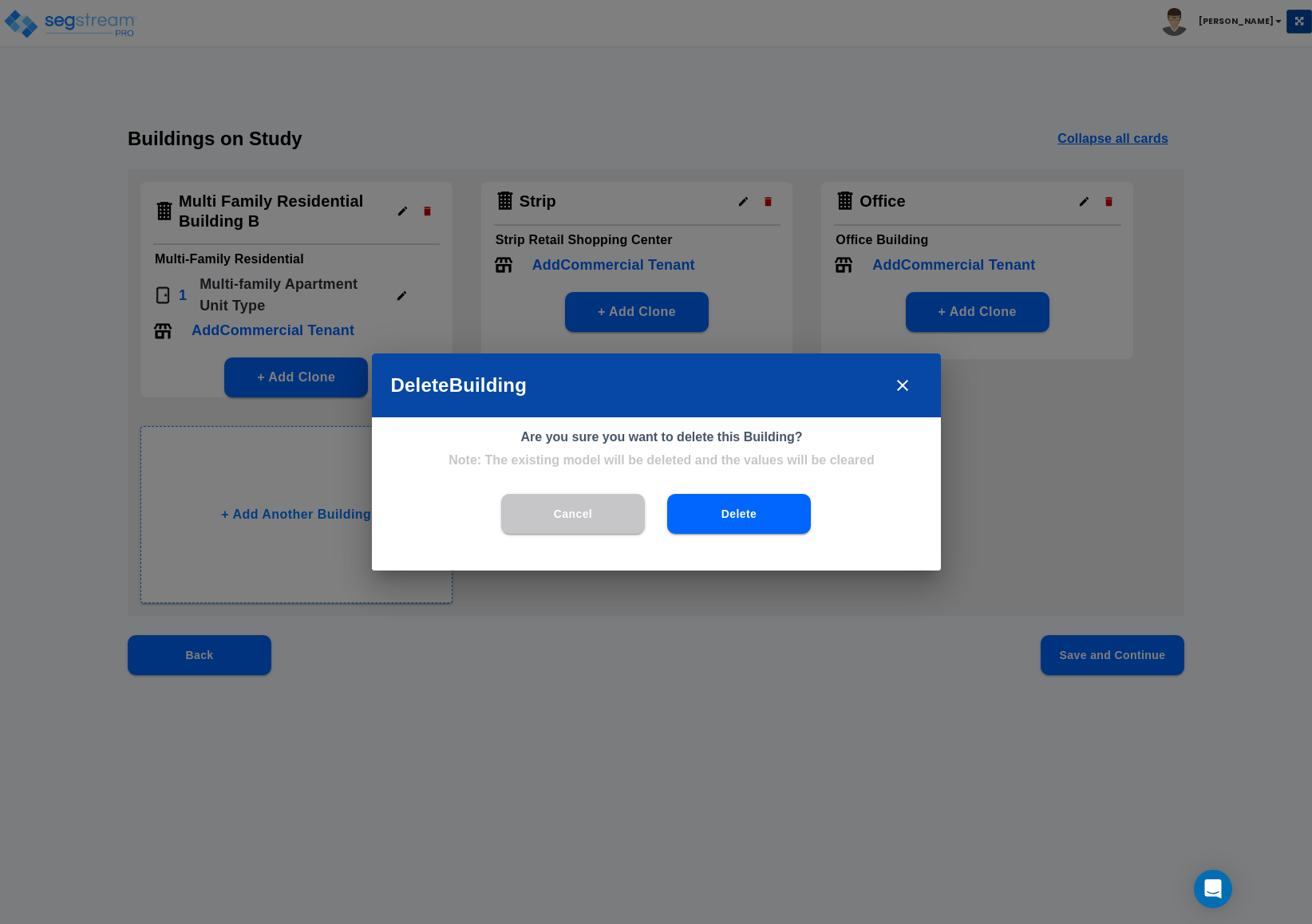
click at [745, 513] on button "Delete" at bounding box center [738, 513] width 143 height 40
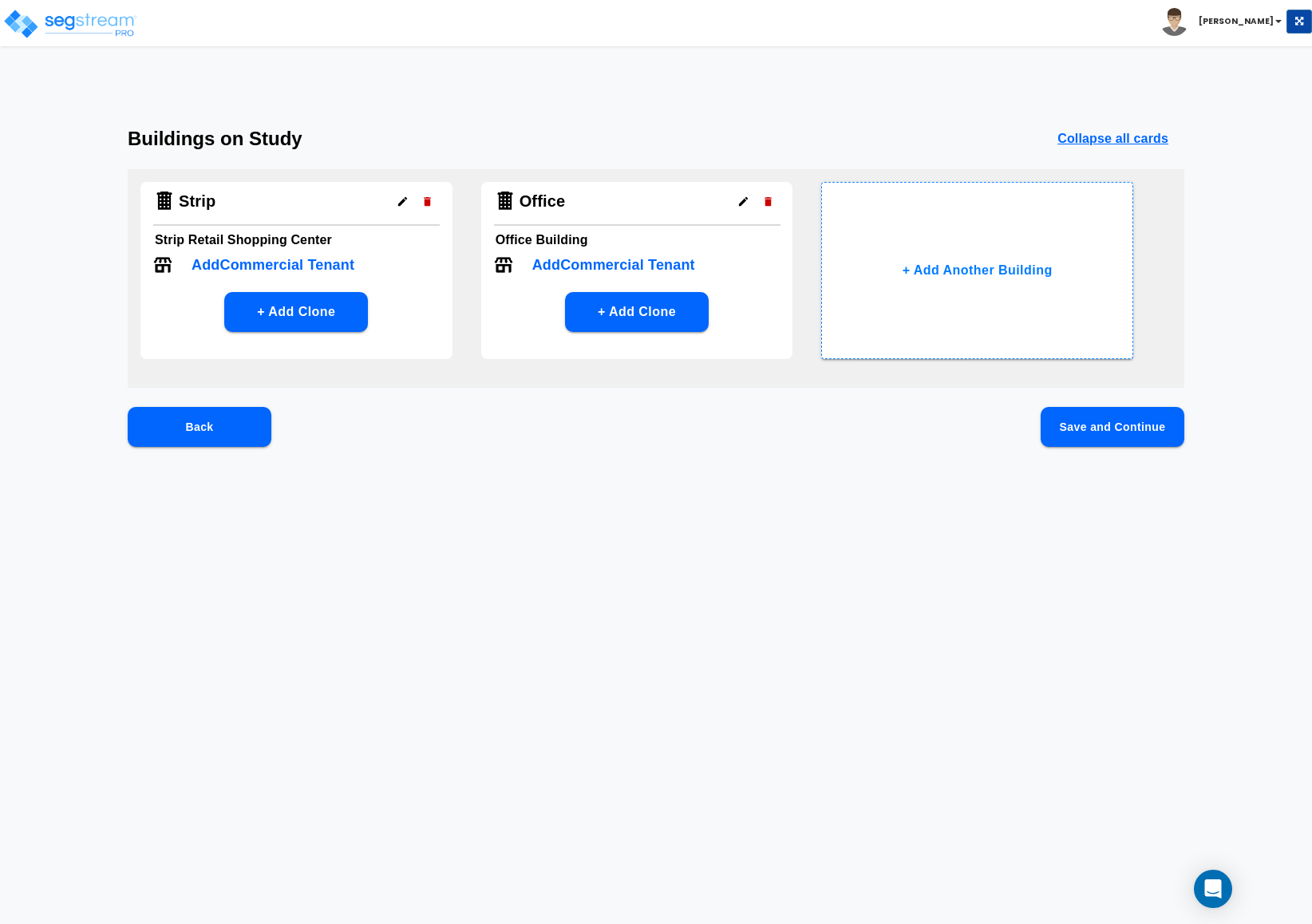
click at [422, 195] on icon "button" at bounding box center [427, 201] width 12 height 12
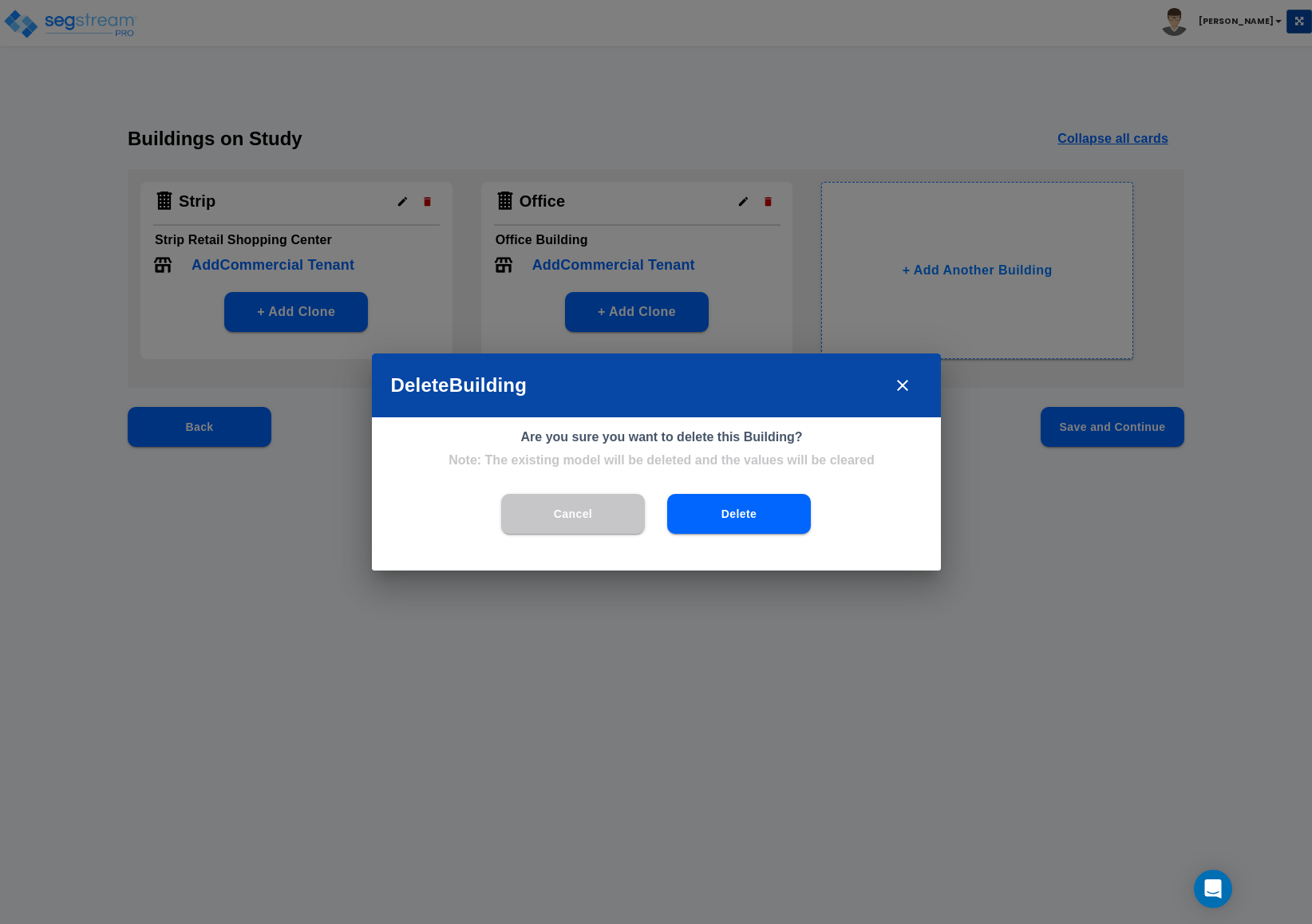
click at [732, 520] on button "Delete" at bounding box center [738, 513] width 143 height 40
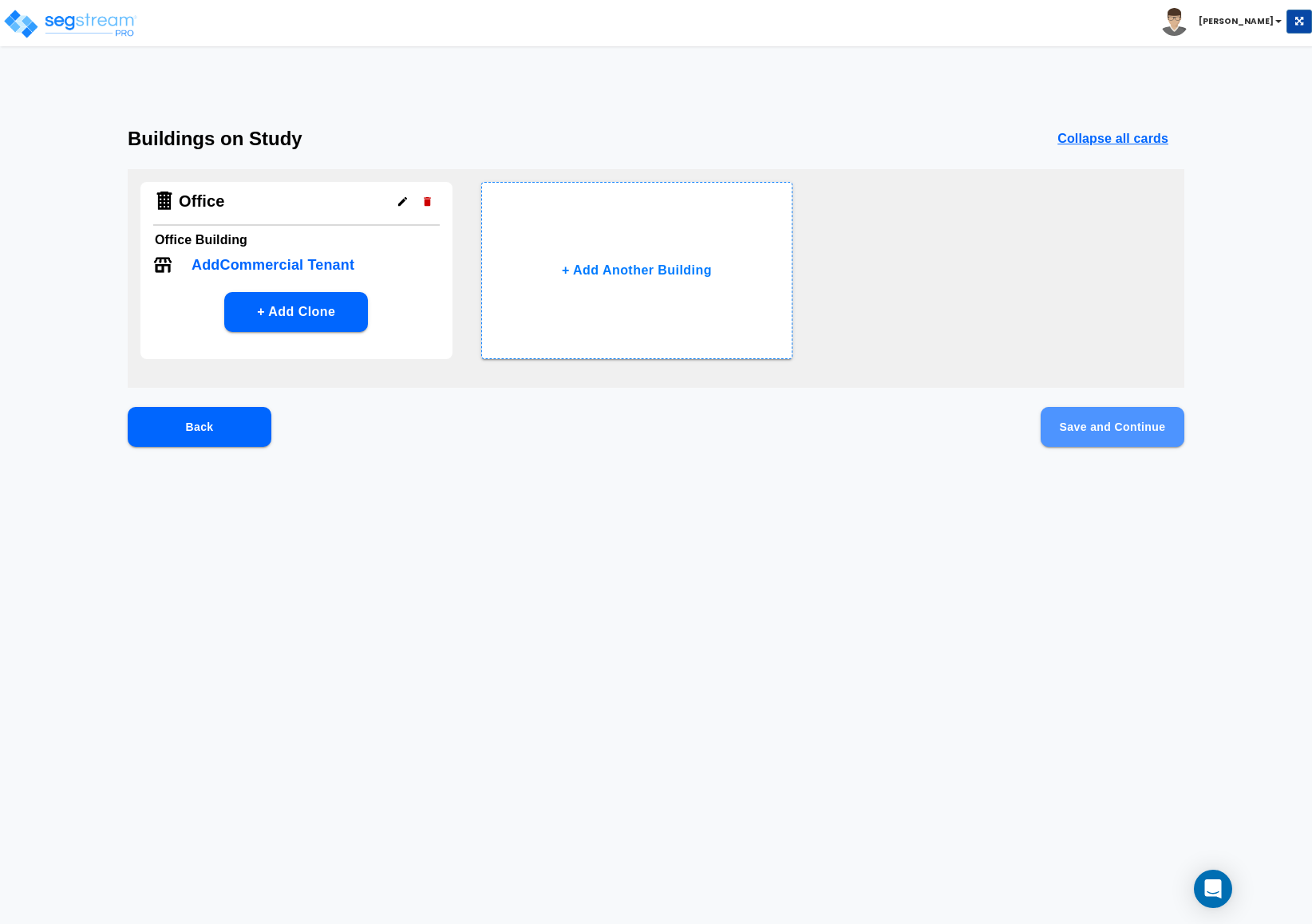
click at [1079, 426] on button "Save and Continue" at bounding box center [1112, 426] width 143 height 40
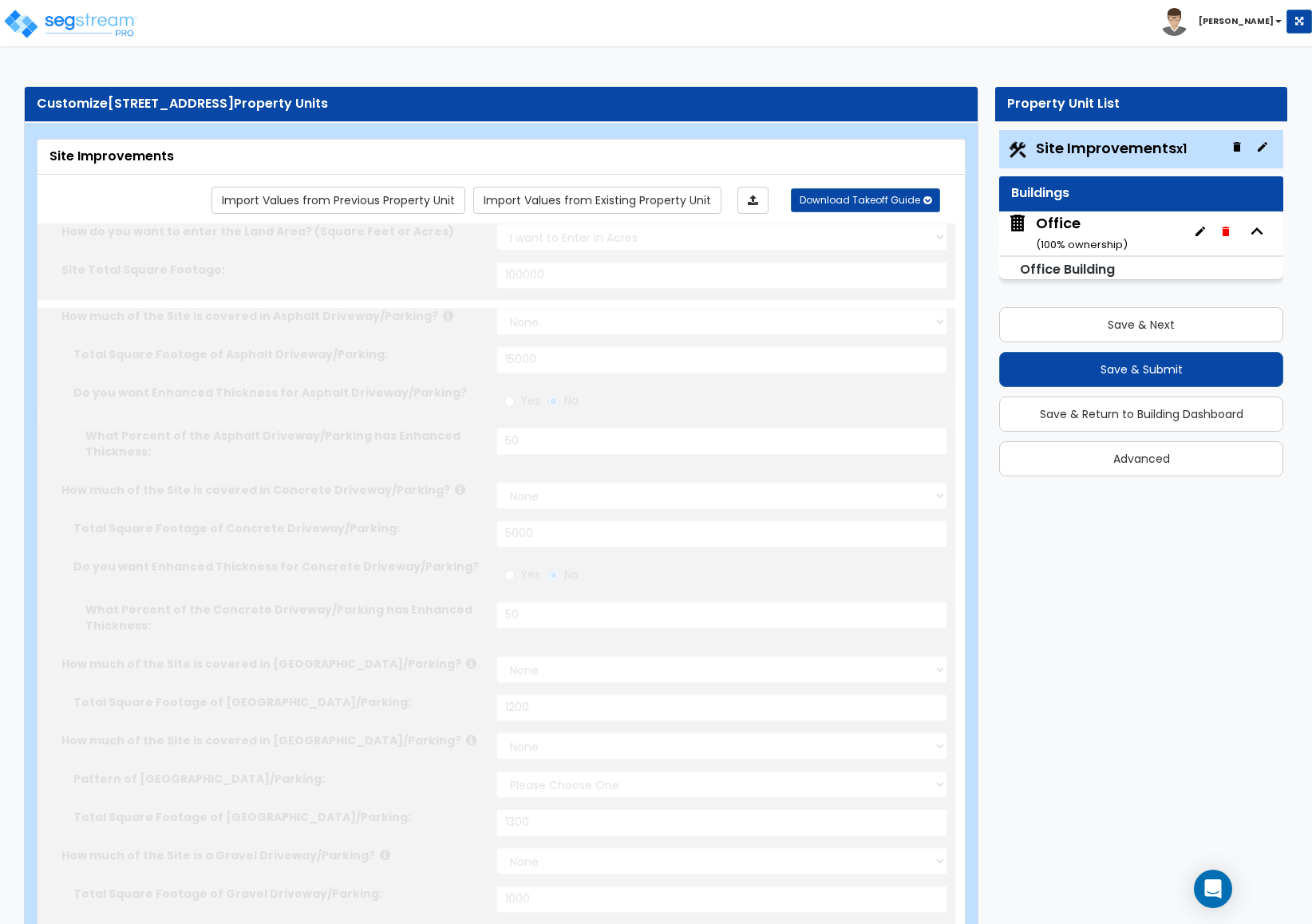
select select "2"
type input "100000"
select select "2"
type input "15000"
radio input "true"
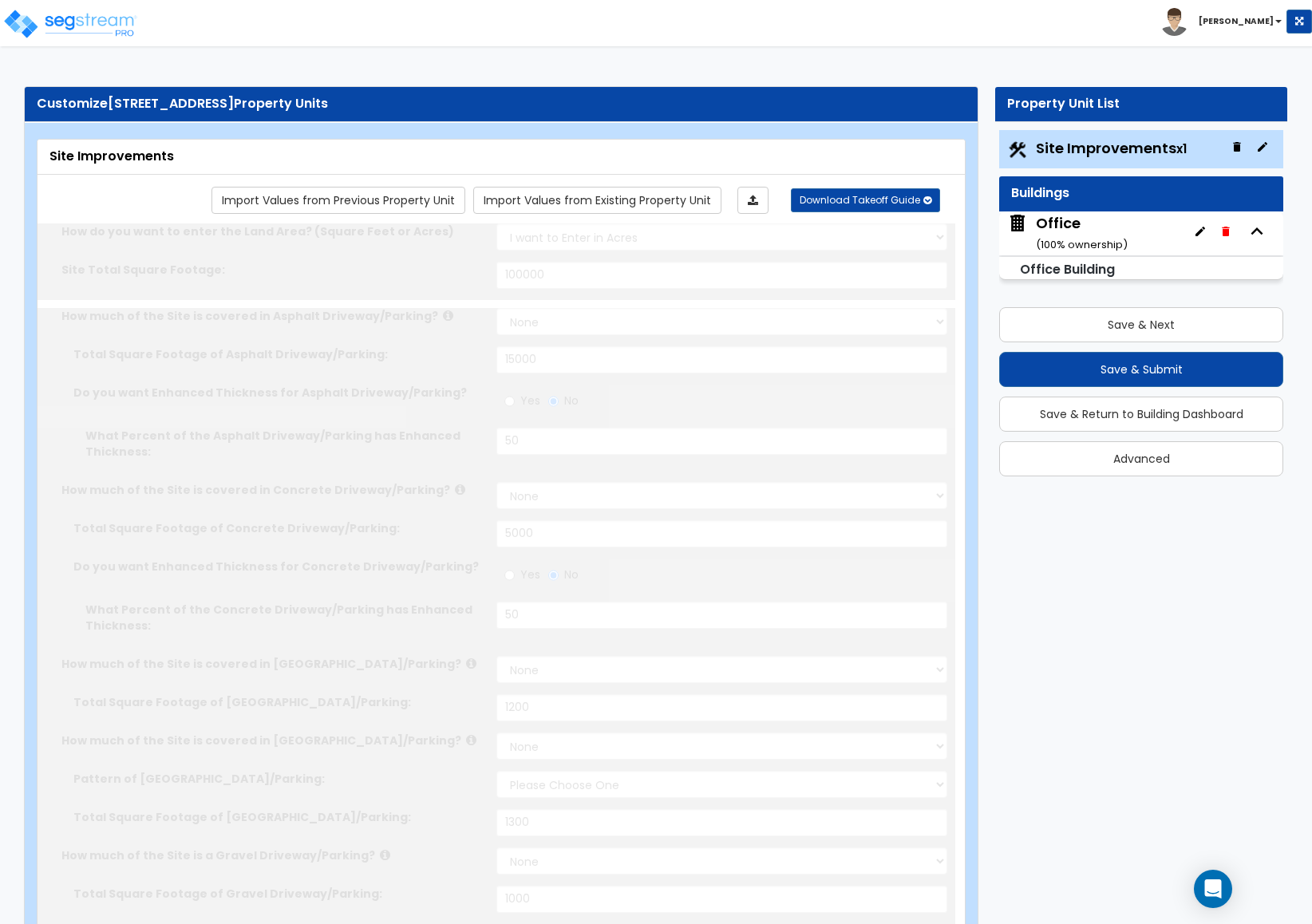
type input "50"
select select "2"
type input "5000"
radio input "true"
type input "50"
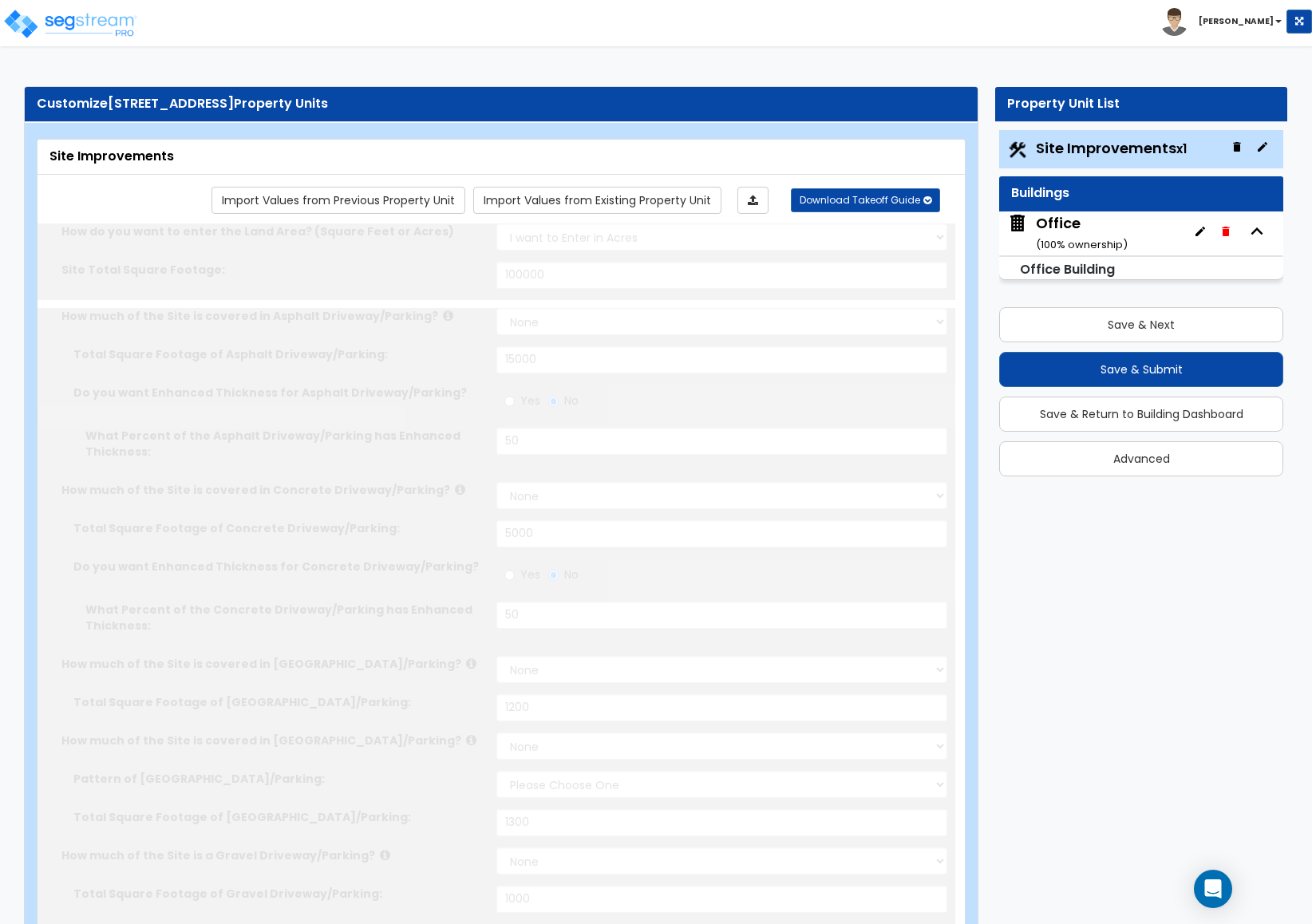
select select "2"
type input "1200"
select select "2"
select select "1"
type input "1300"
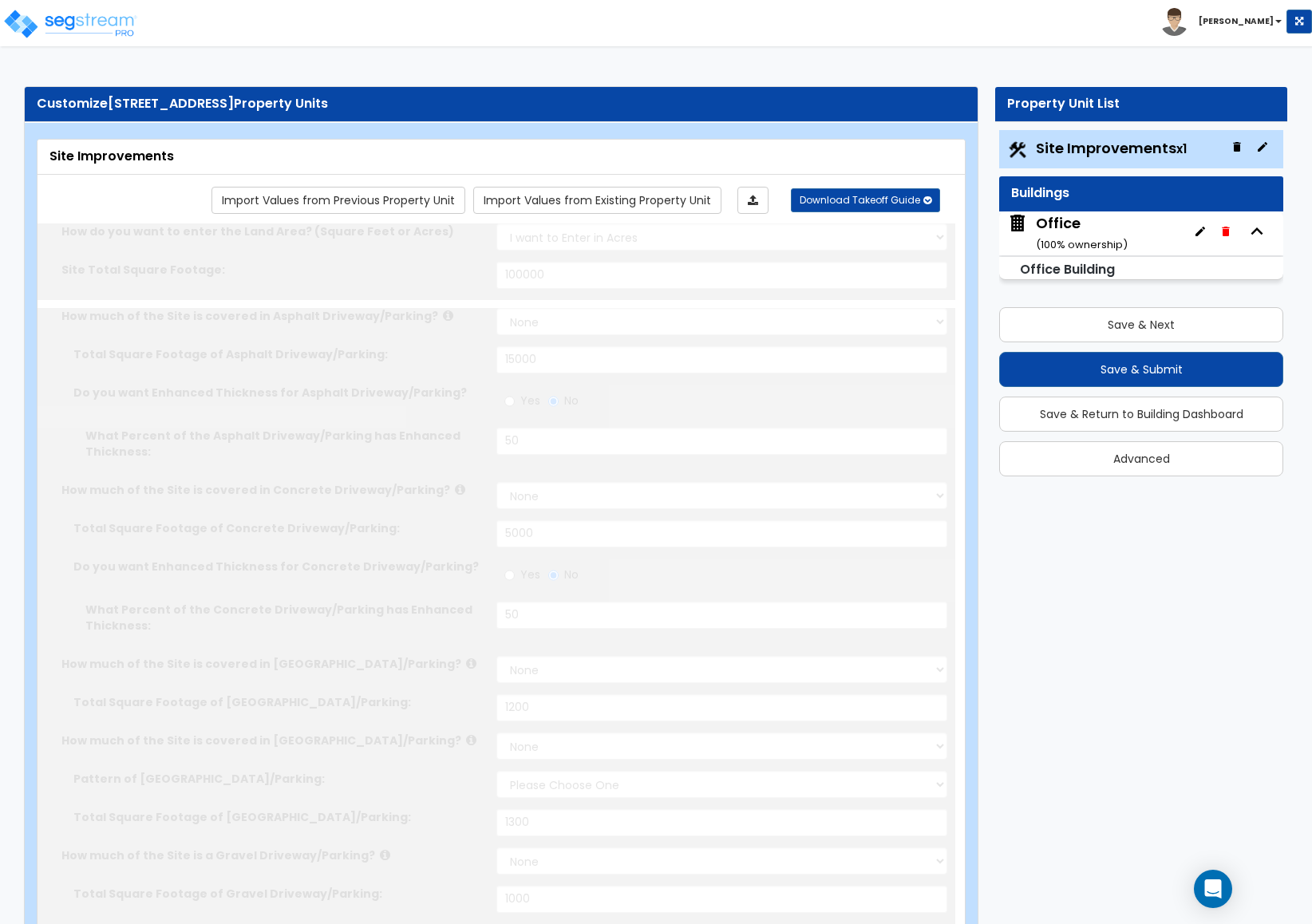
select select "2"
type input "1000"
radio input "true"
type input "4"
radio input "true"
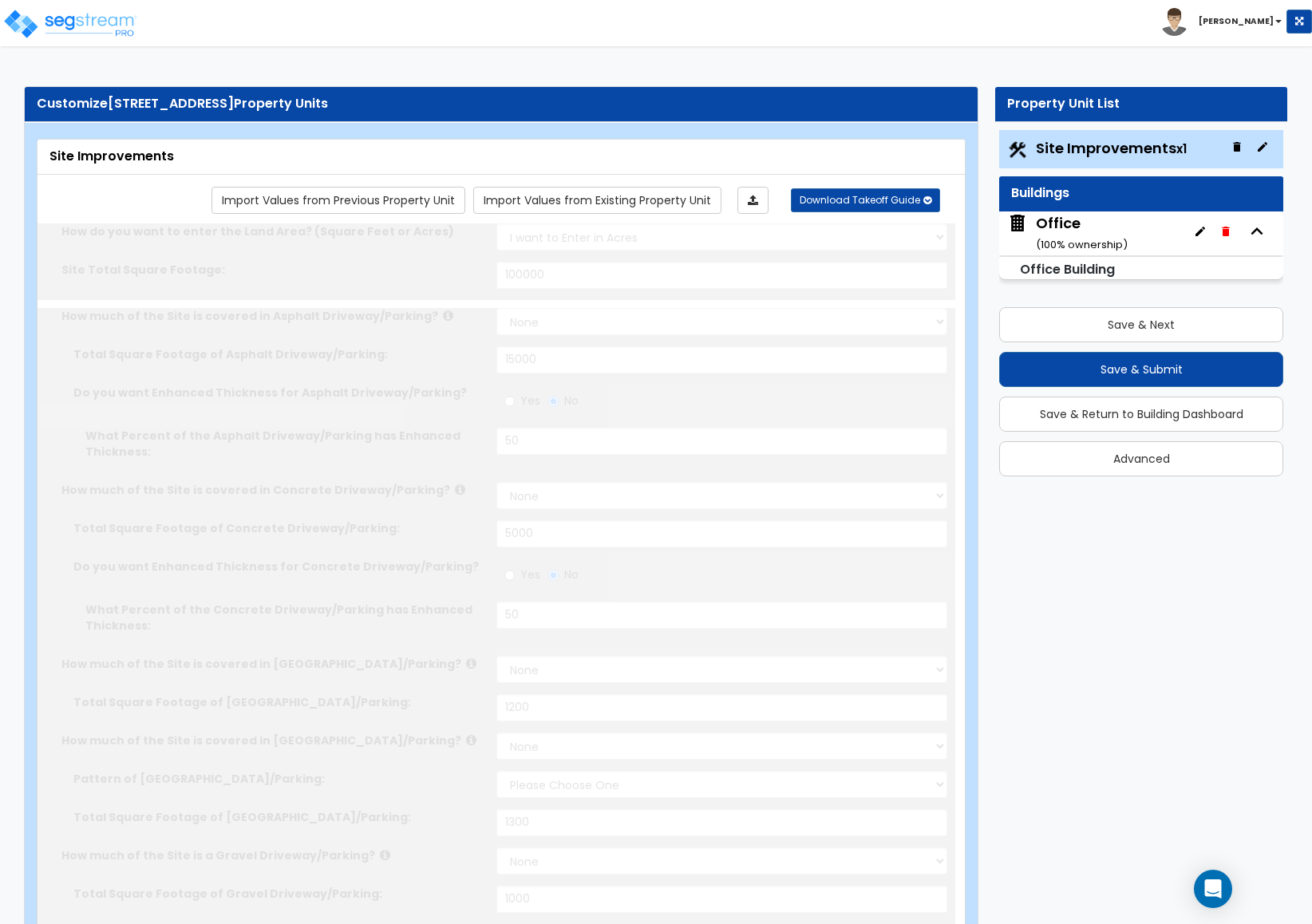
type input "10"
type input "30"
type input "10"
radio input "true"
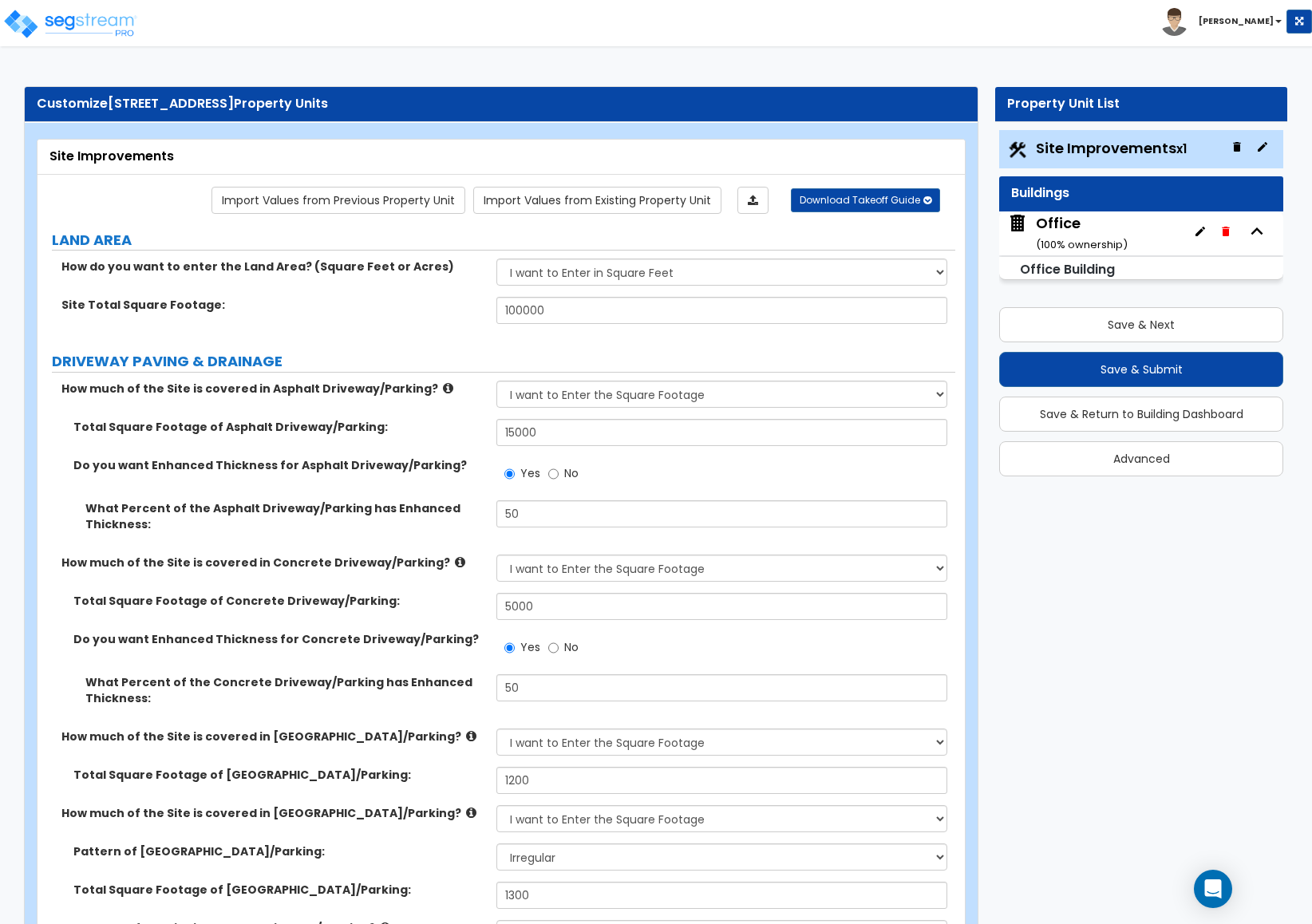
click at [1233, 146] on icon "button" at bounding box center [1236, 147] width 7 height 10
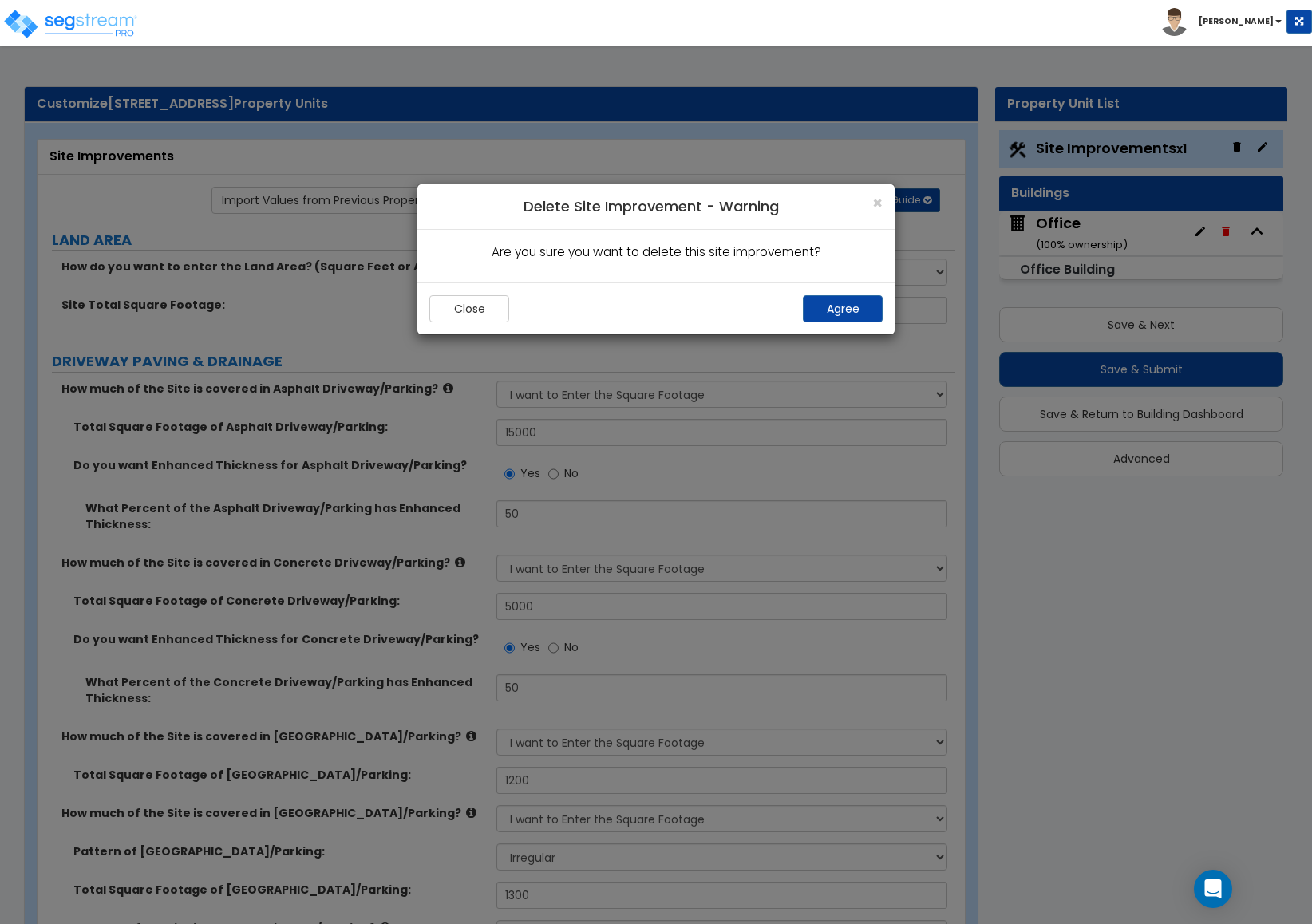
click at [813, 293] on div "Close Agree" at bounding box center [656, 308] width 477 height 52
click at [817, 307] on button "Agree" at bounding box center [842, 308] width 80 height 27
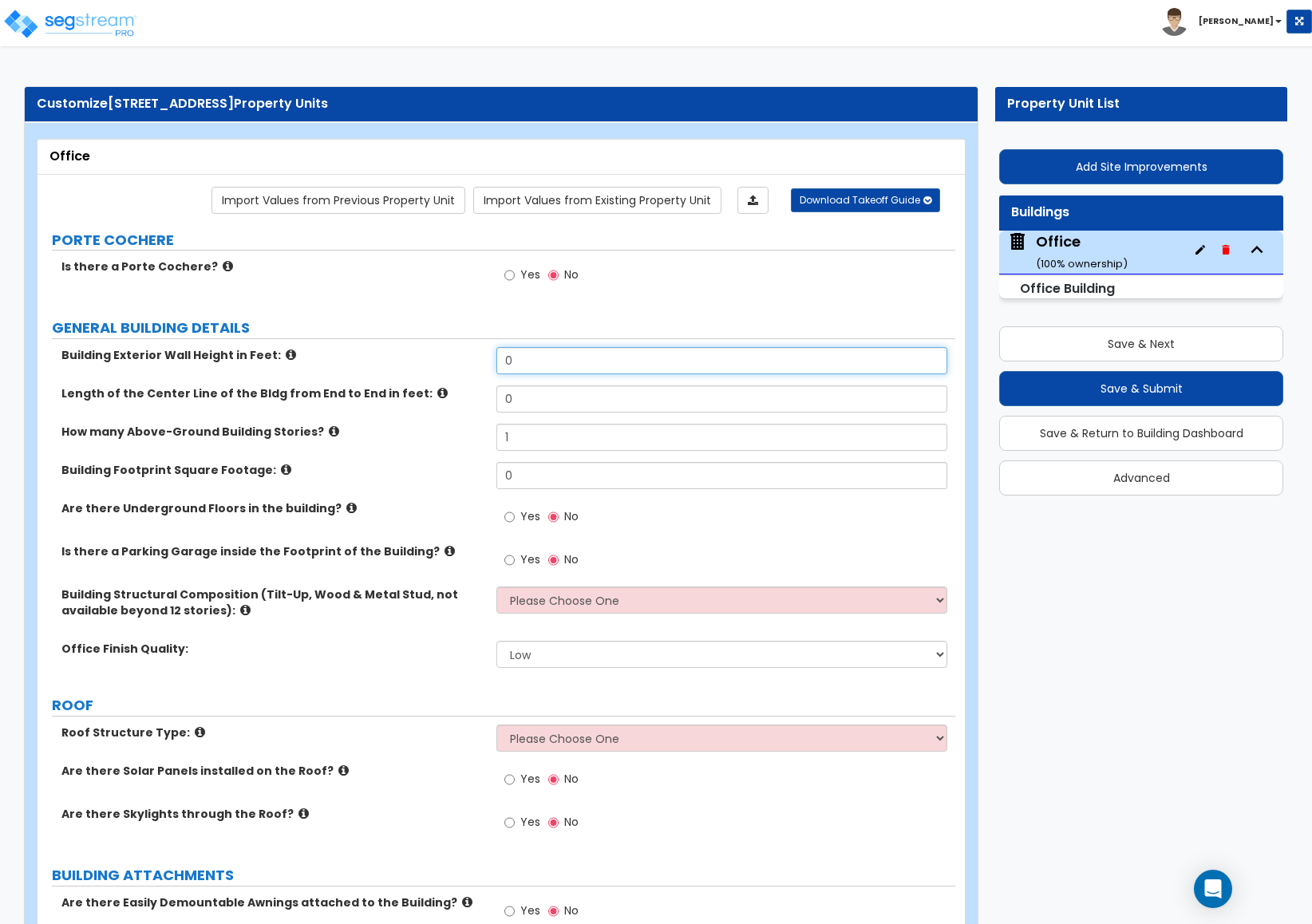
drag, startPoint x: 556, startPoint y: 364, endPoint x: 409, endPoint y: 349, distance: 147.8
click at [409, 349] on div "Building Exterior Wall Height in Feet: 0" at bounding box center [496, 366] width 918 height 38
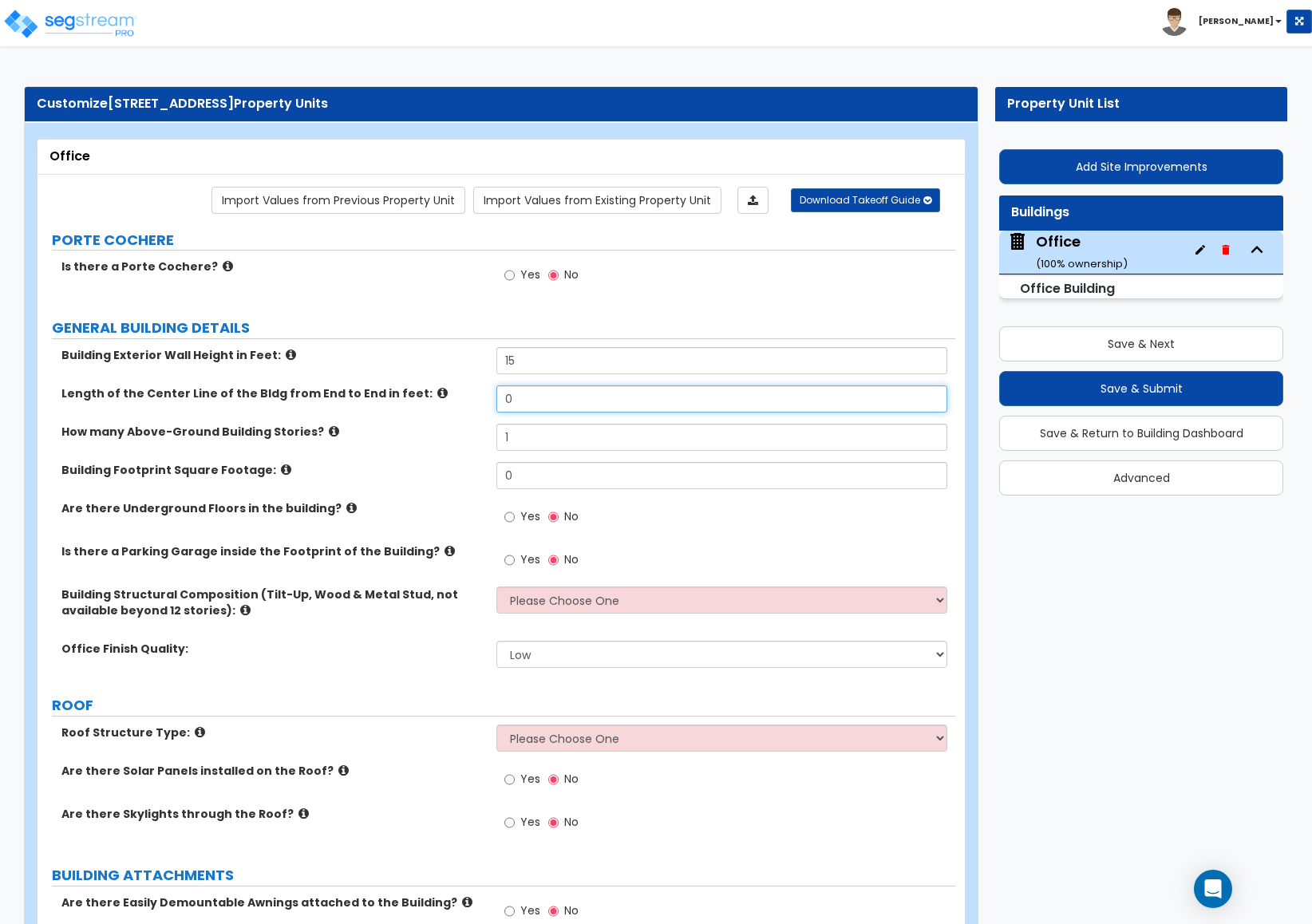
drag, startPoint x: 533, startPoint y: 400, endPoint x: 446, endPoint y: 401, distance: 87.0
click at [446, 401] on div "Length of the Center Line of the Bldg from End to End in feet: 0" at bounding box center [496, 404] width 918 height 38
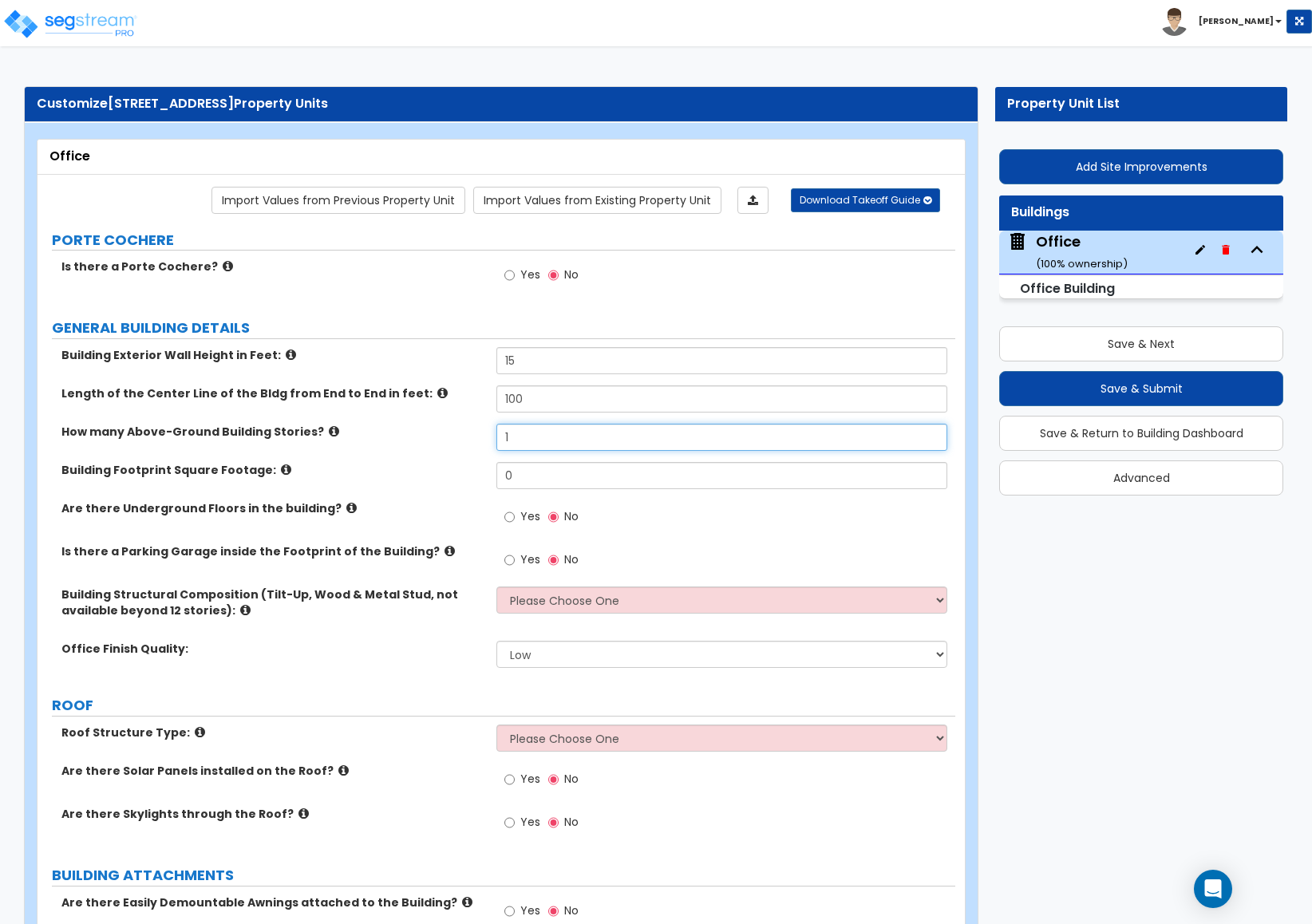
drag, startPoint x: 514, startPoint y: 447, endPoint x: 371, endPoint y: 431, distance: 143.9
click at [371, 431] on div "How many Above-Ground Building Stories? 1" at bounding box center [496, 443] width 918 height 38
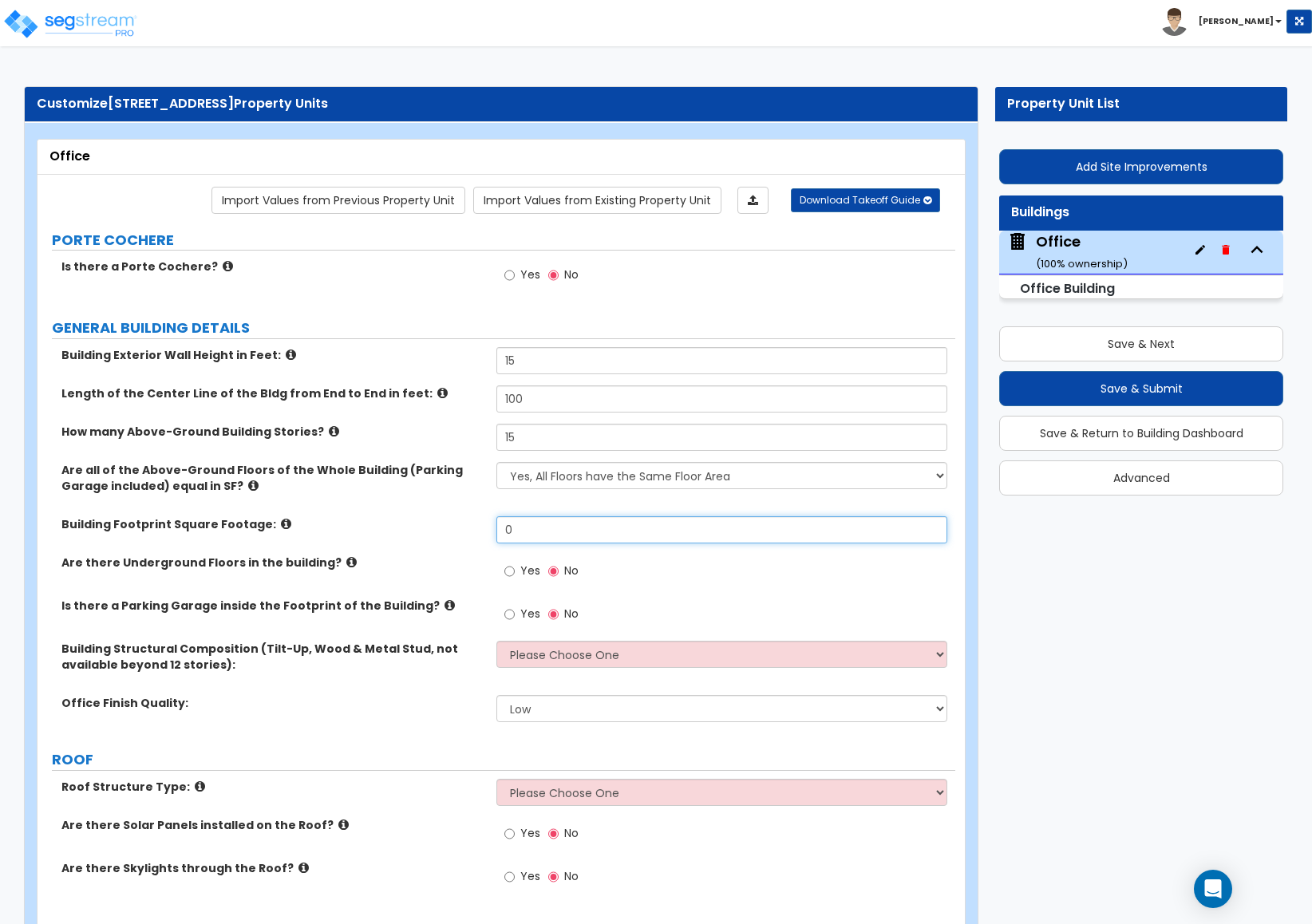
drag, startPoint x: 527, startPoint y: 530, endPoint x: 425, endPoint y: 536, distance: 102.2
click at [417, 532] on div "Building Footprint Square Footage: 0" at bounding box center [496, 535] width 918 height 38
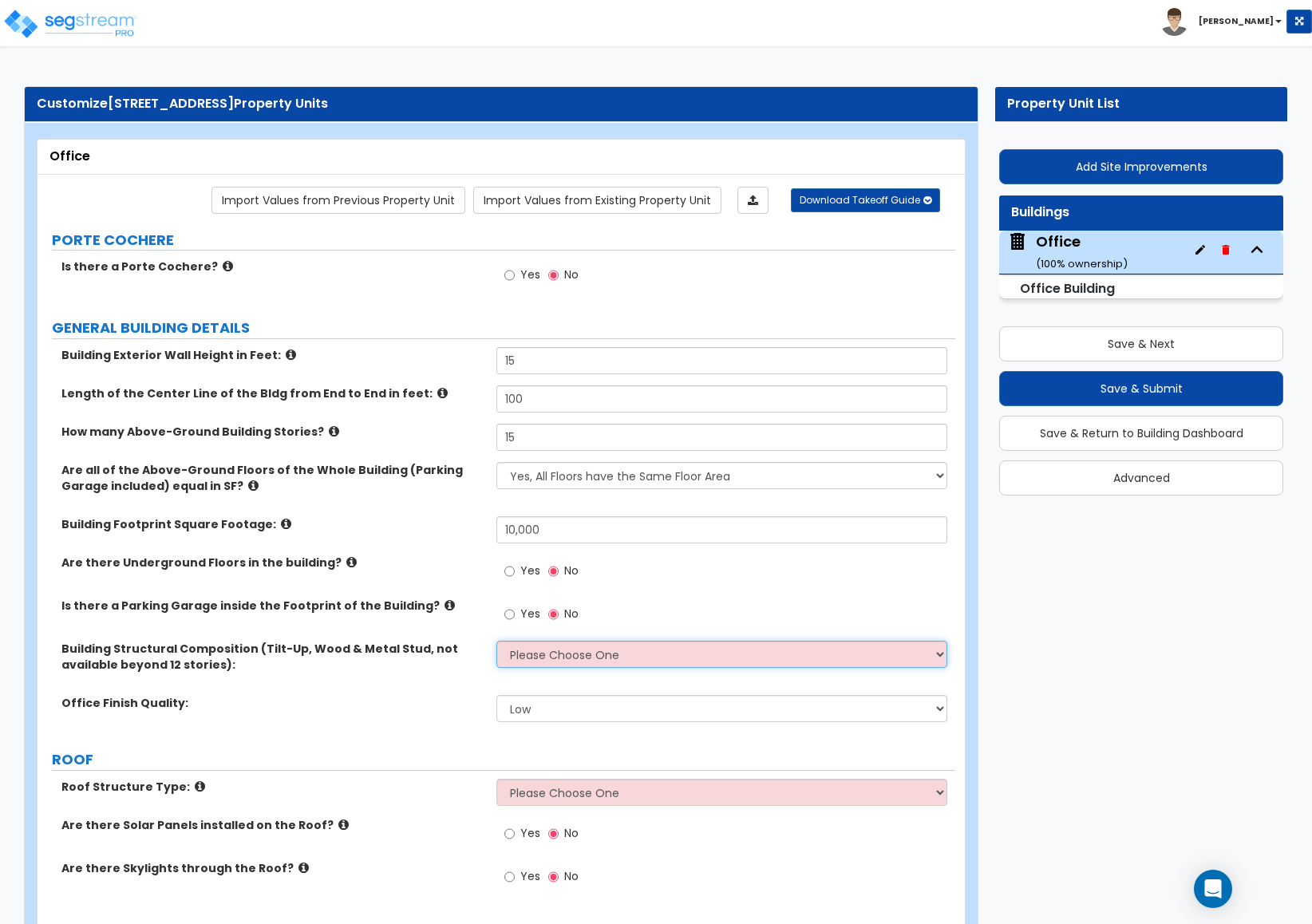
click at [517, 664] on select "Please Choose One Reinforced Concrete Structural Steel Brick Masonry CMU Masonry" at bounding box center [721, 654] width 451 height 27
click at [496, 642] on select "Please Choose One Reinforced Concrete Structural Steel Brick Masonry CMU Masonry" at bounding box center [721, 654] width 451 height 27
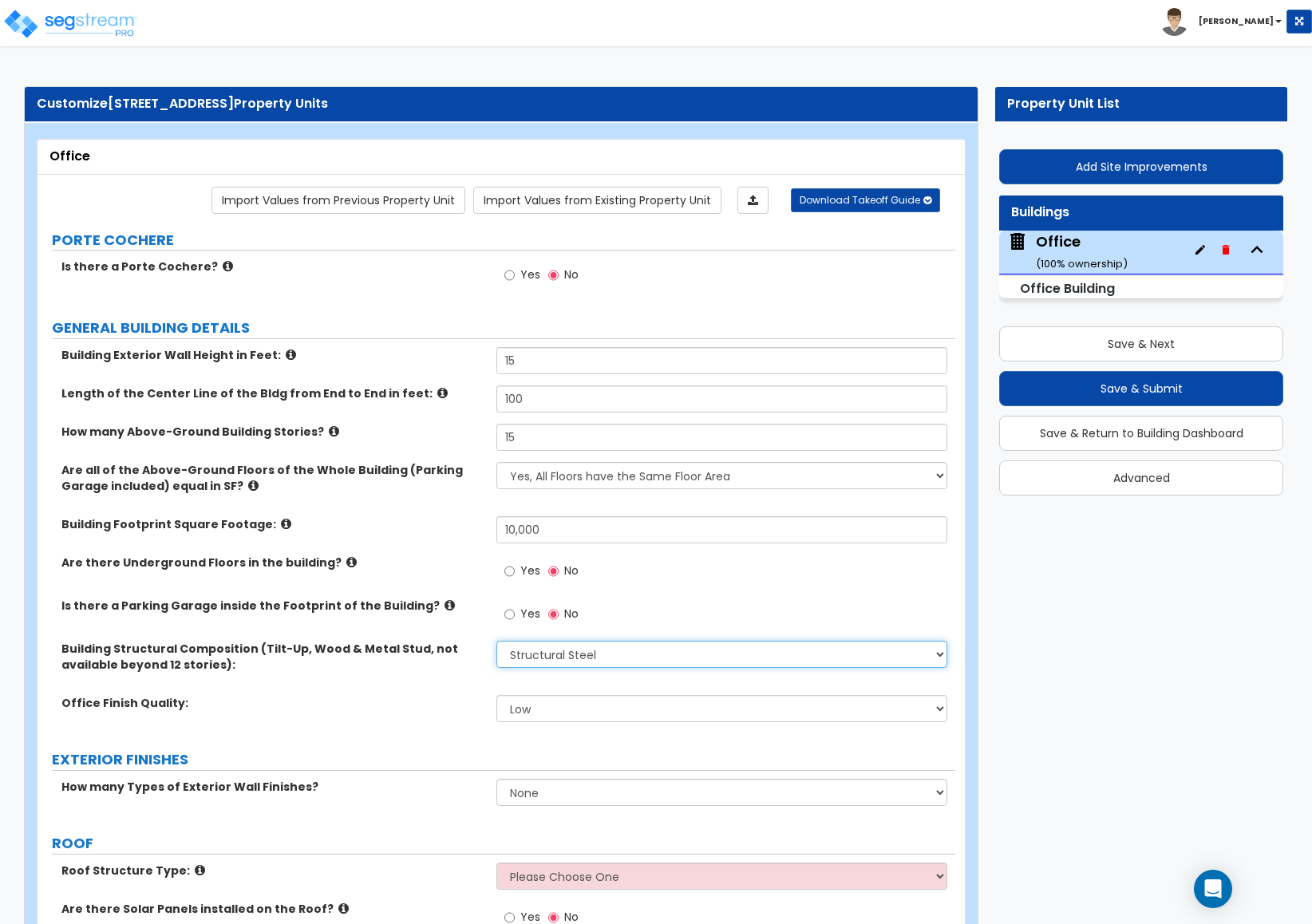
scroll to position [359, 0]
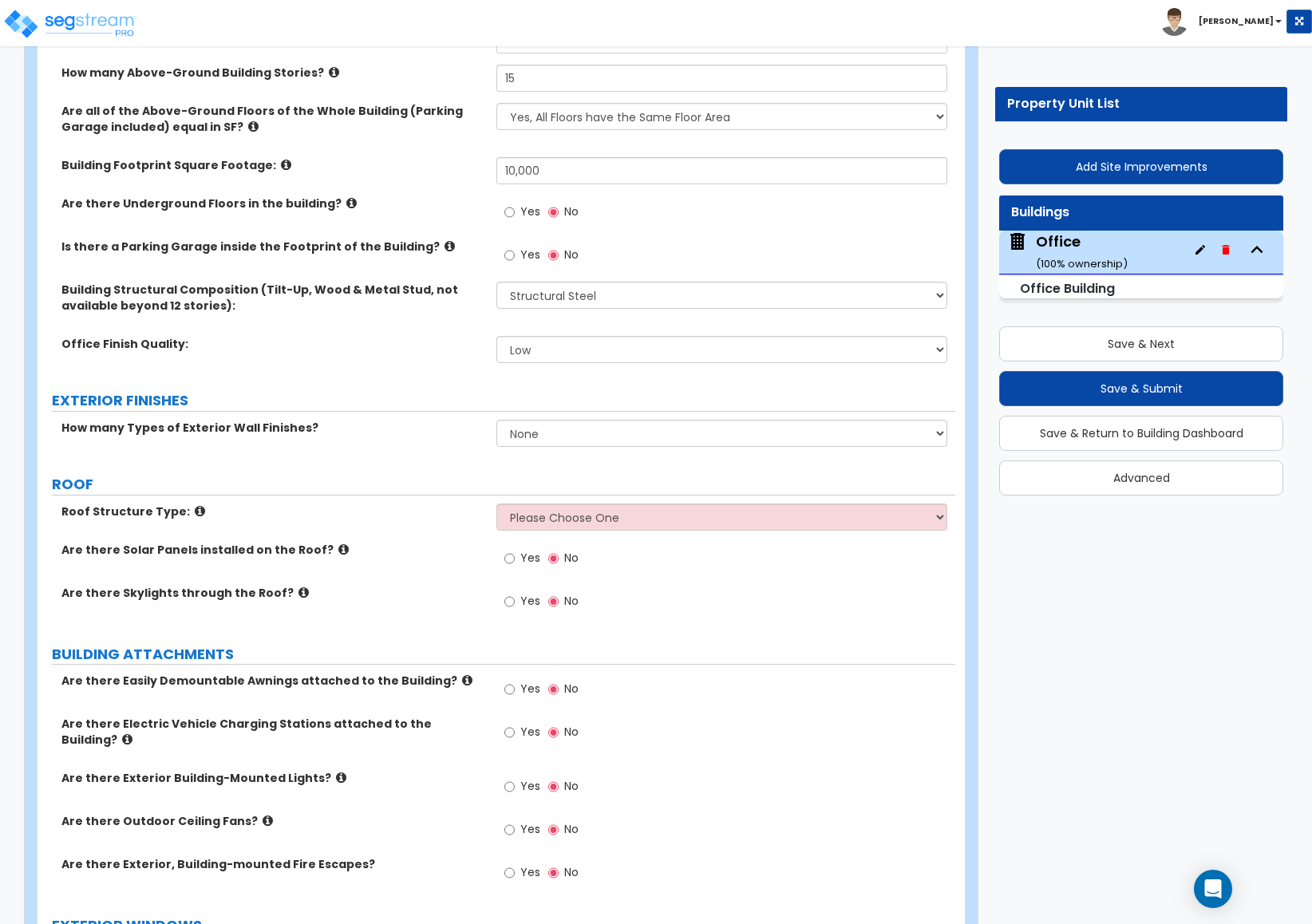
drag, startPoint x: 508, startPoint y: 490, endPoint x: 514, endPoint y: 498, distance: 10.0
click at [511, 494] on label "ROOF" at bounding box center [504, 484] width 904 height 21
click at [557, 524] on select "Please Choose One Gable Roof Flat Roof Hybrid Gable & Flat Roof" at bounding box center [721, 517] width 451 height 27
click at [496, 506] on select "Please Choose One Gable Roof Flat Roof Hybrid Gable & Flat Roof" at bounding box center [721, 517] width 451 height 27
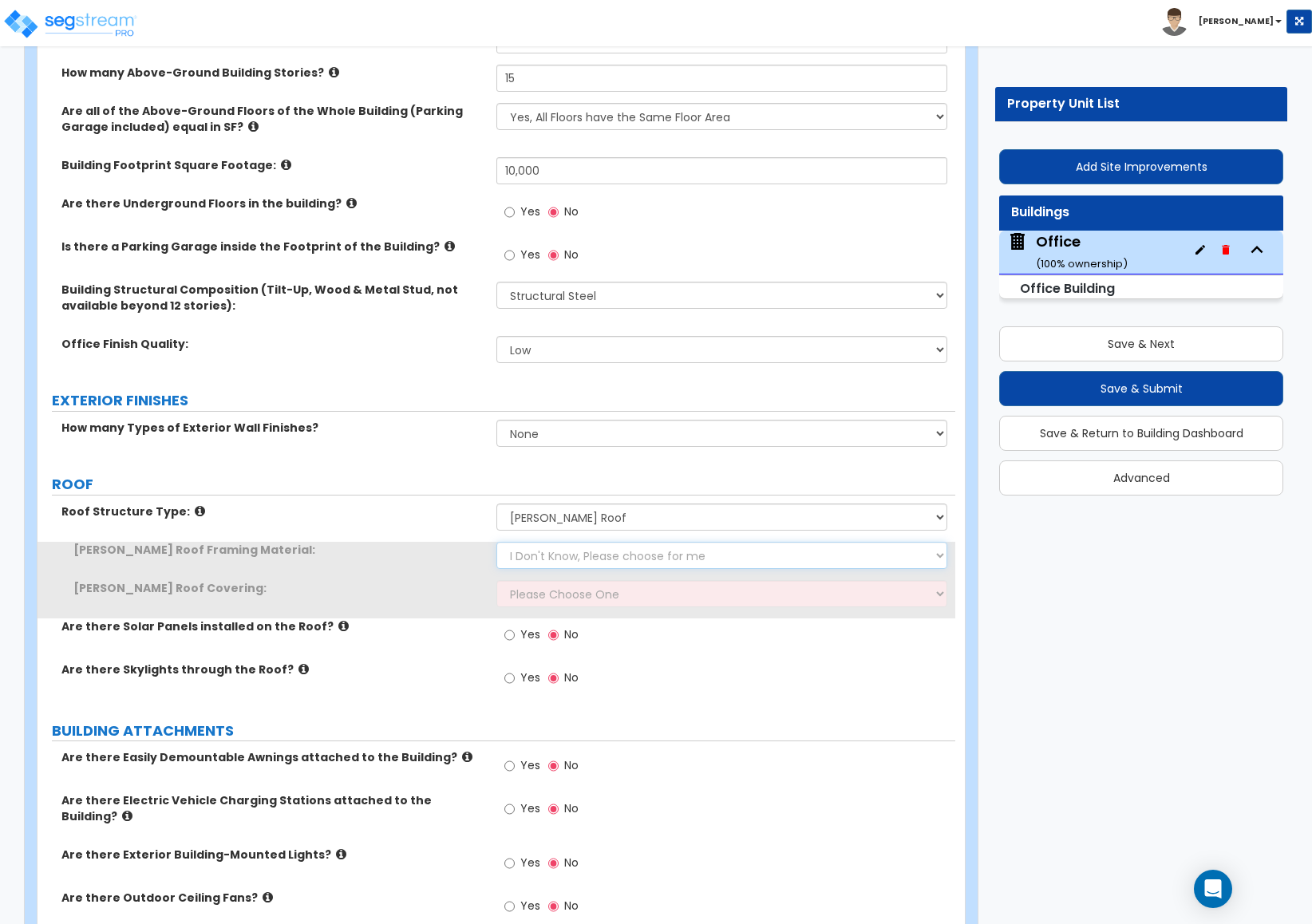
click at [536, 565] on select "I Don't Know, Please choose for me Metal Wood" at bounding box center [721, 555] width 451 height 27
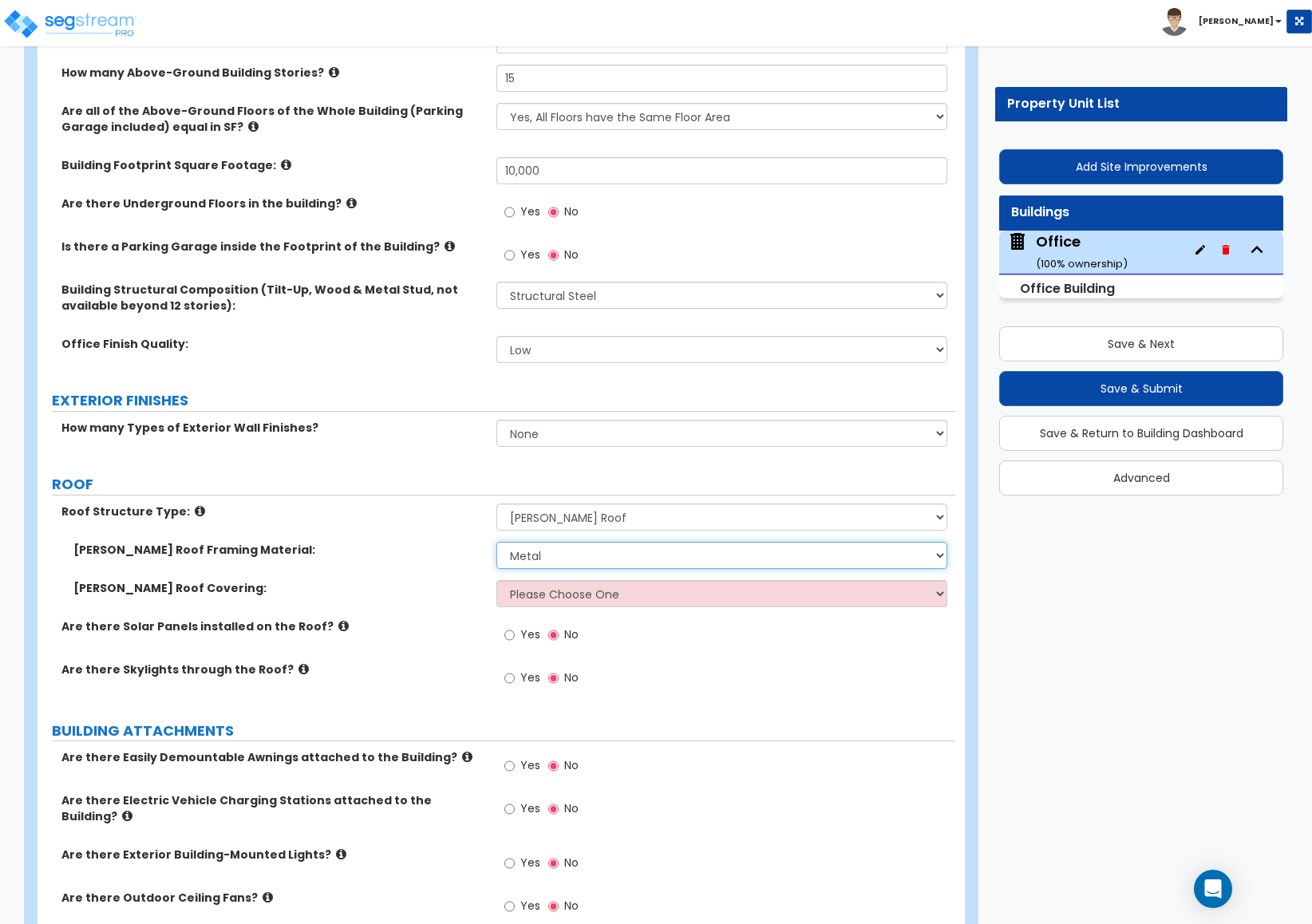
click at [496, 544] on select "I Don't Know, Please choose for me Metal Wood" at bounding box center [721, 555] width 451 height 27
drag, startPoint x: 541, startPoint y: 597, endPoint x: 541, endPoint y: 608, distance: 11.0
click at [541, 597] on select "Please Choose One Asphalt Shingle Clay Tile Wood Shingle Metal Shingle Standing…" at bounding box center [721, 593] width 451 height 27
click at [496, 582] on select "Please Choose One Asphalt Shingle Clay Tile Wood Shingle Metal Shingle Standing…" at bounding box center [721, 593] width 451 height 27
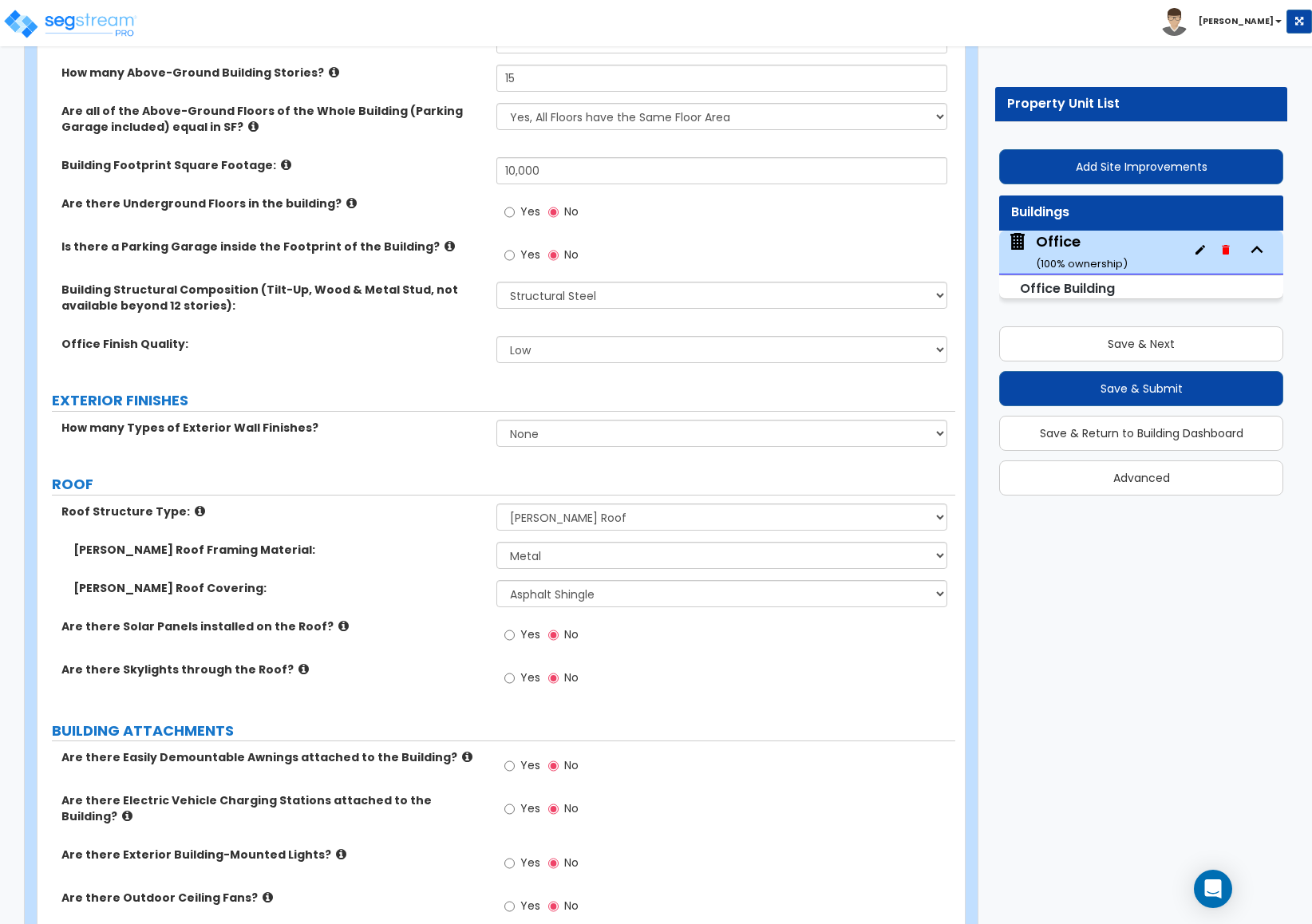
scroll to position [1382, 0]
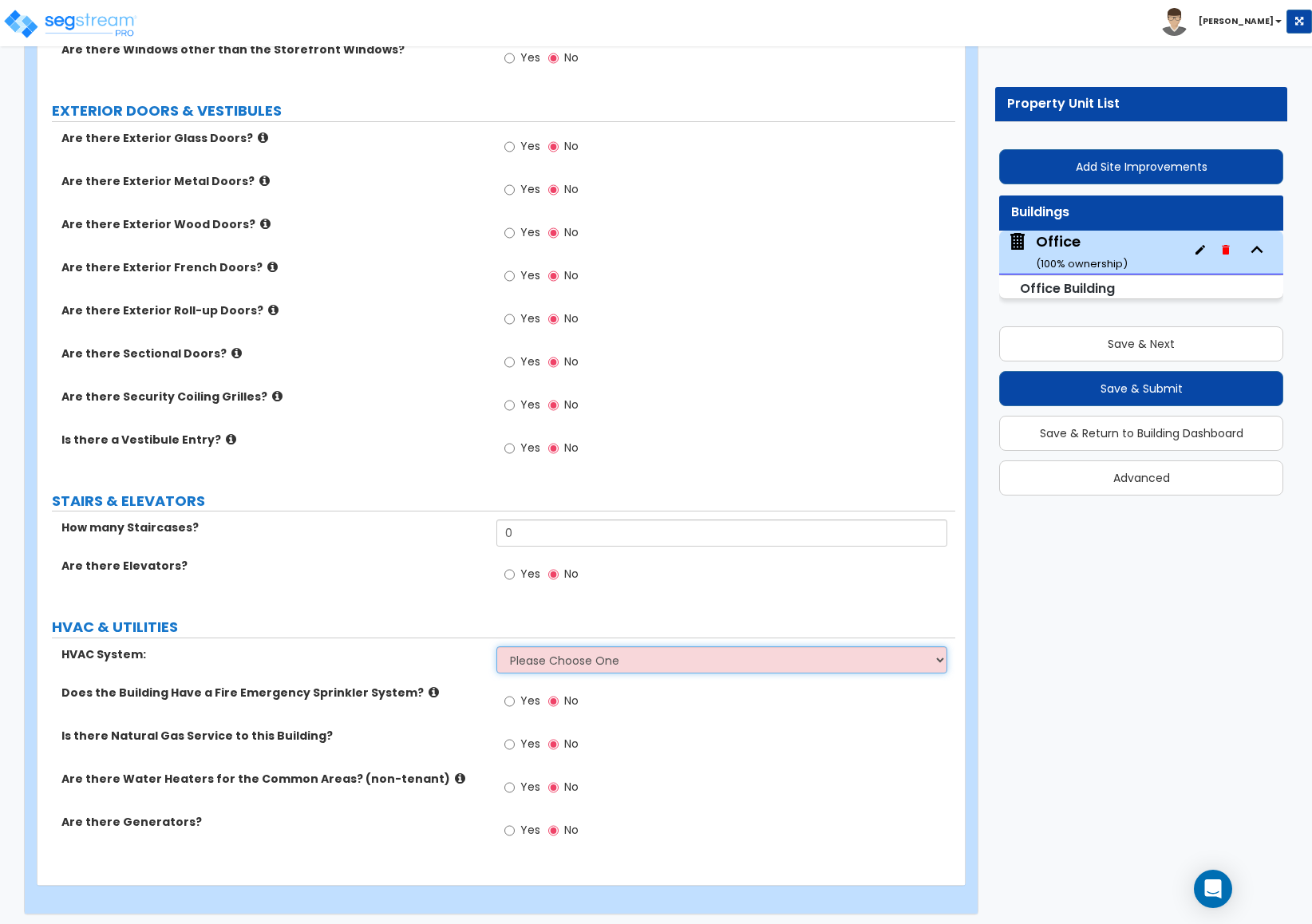
click at [567, 646] on select "Please Choose One Furnace-Condenser Forced Air Split Heating/Cooling Systems He…" at bounding box center [721, 659] width 451 height 27
drag, startPoint x: 1305, startPoint y: 709, endPoint x: 1281, endPoint y: 709, distance: 24.0
click at [891, 657] on select "Please Choose One Furnace-Condenser Forced Air Split Heating/Cooling Systems He…" at bounding box center [721, 659] width 451 height 27
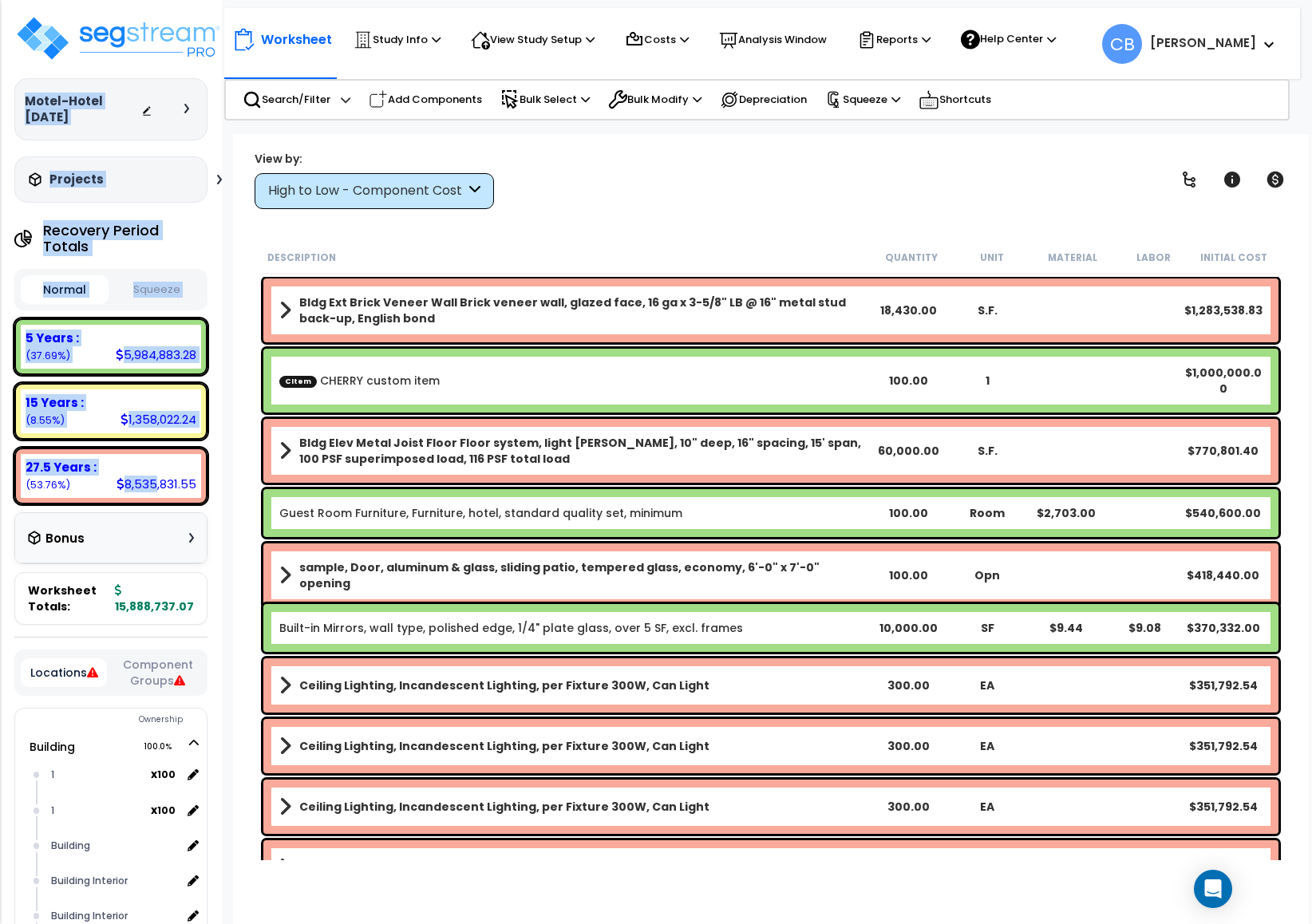
click at [159, 462] on div "Motel-Hotel [DATE] Depreciable Tax Basis : $8,765,456.00 Placed-In-Service Date…" at bounding box center [111, 462] width 222 height 924
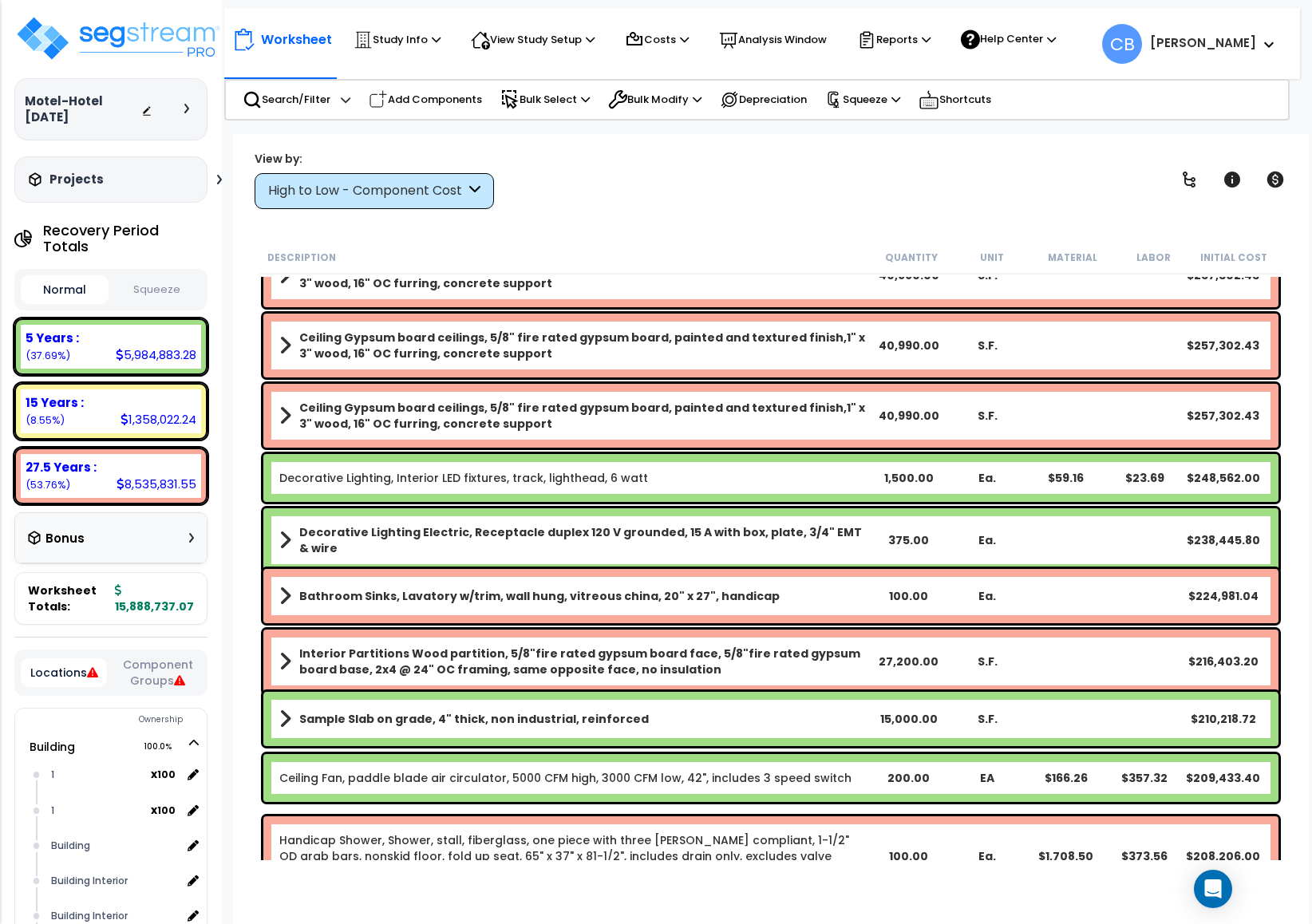
click at [711, 515] on div "Decorative Lighting Electric, Receptacle duplex 120 V grounded, 15 A with box, …" at bounding box center [770, 540] width 1015 height 64
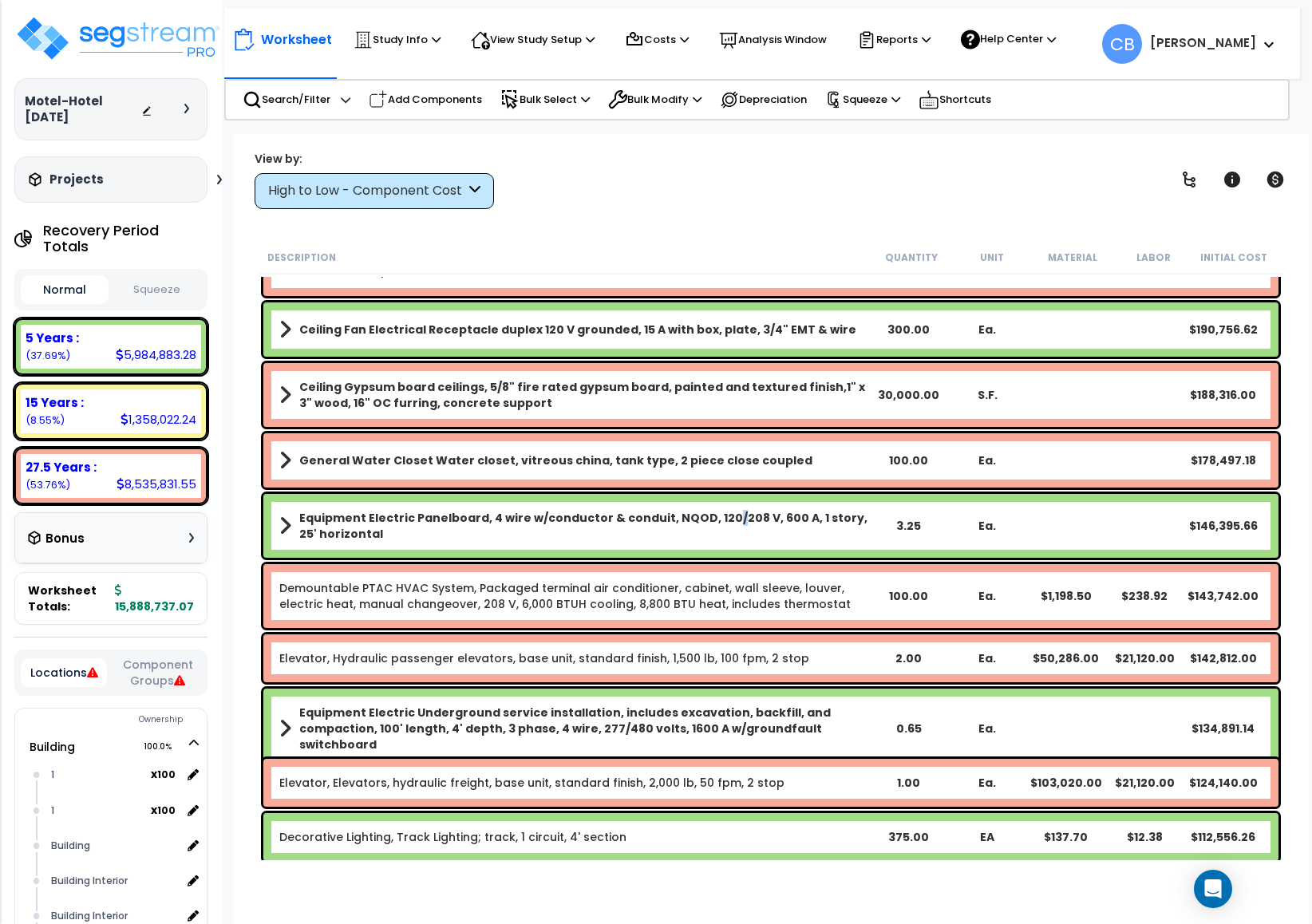
click at [711, 515] on b "Equipment Electric Panelboard, 4 wire w/conductor & conduit, NQOD, 120/208 V, 6…" at bounding box center [584, 526] width 570 height 32
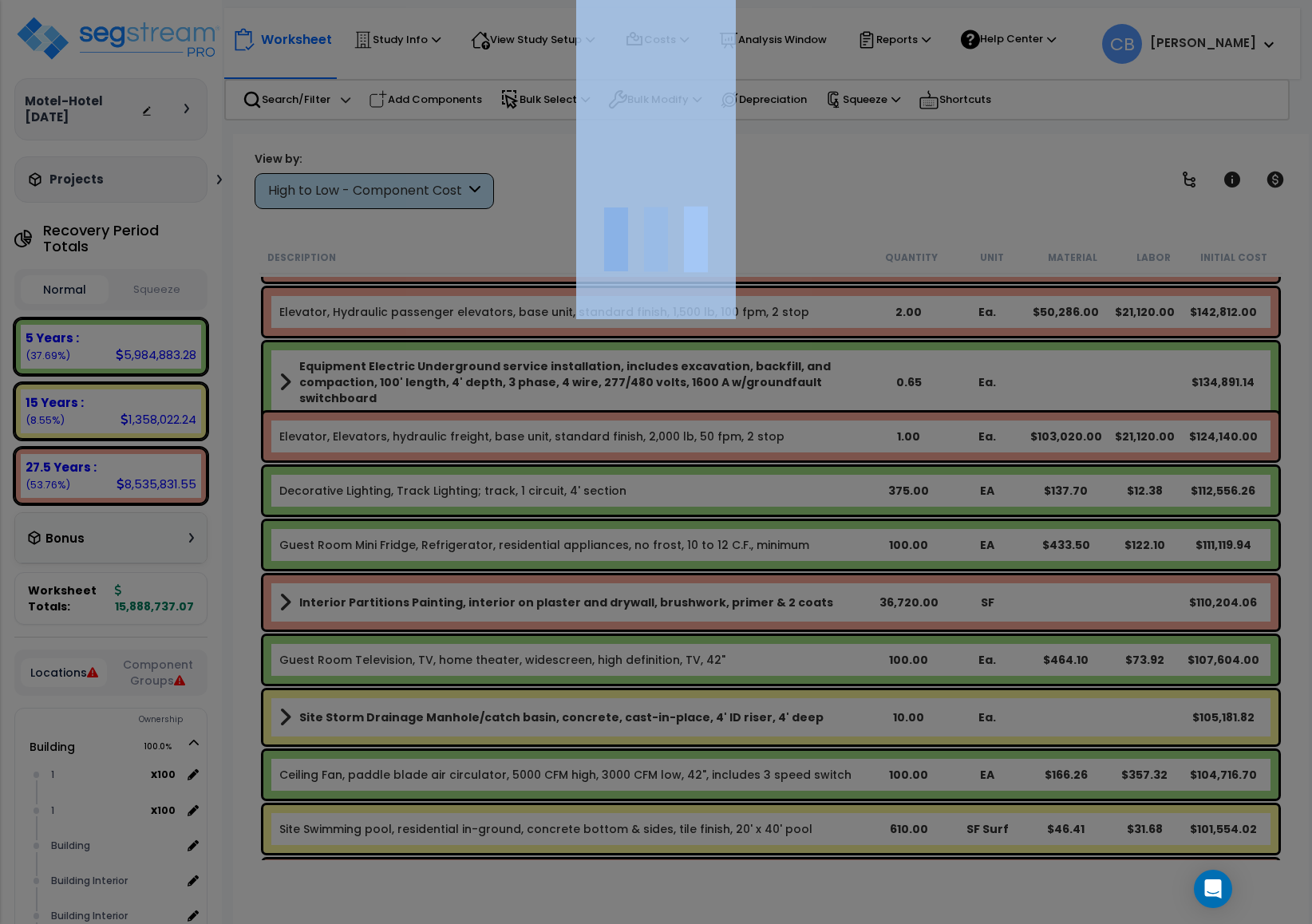
click at [711, 515] on div at bounding box center [656, 462] width 1312 height 924
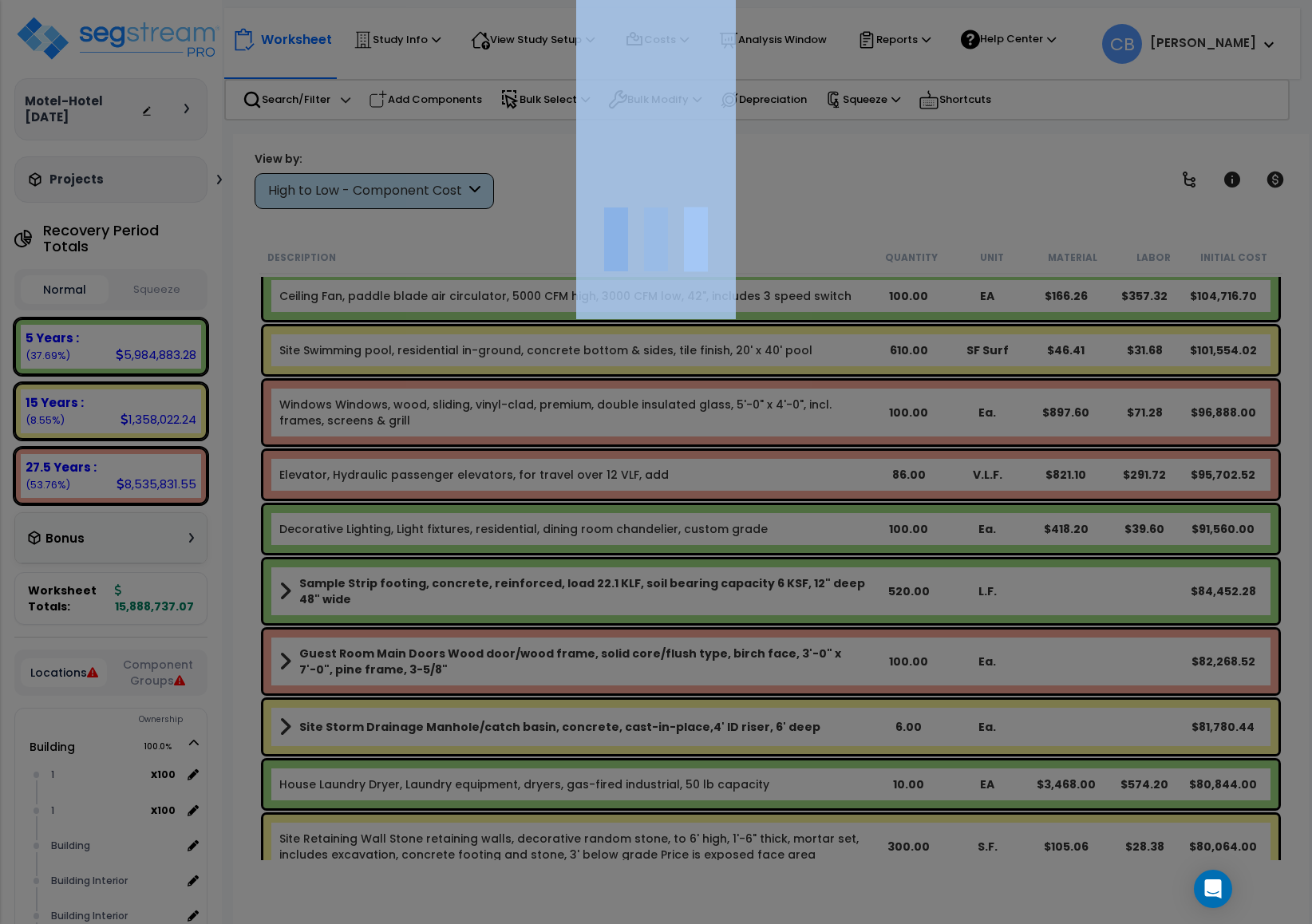
click at [711, 515] on div at bounding box center [656, 462] width 1312 height 924
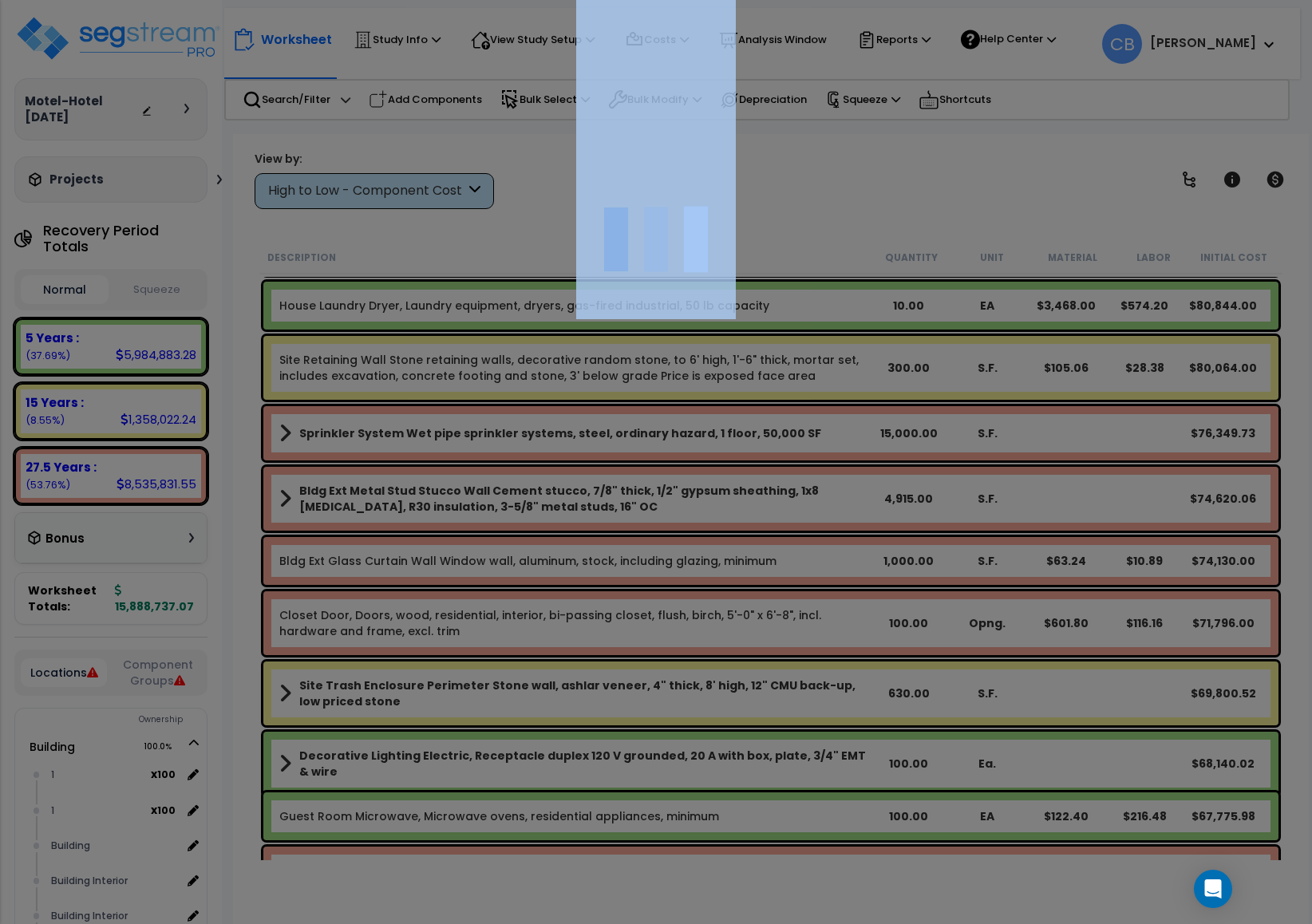
click at [711, 515] on div at bounding box center [656, 462] width 1312 height 924
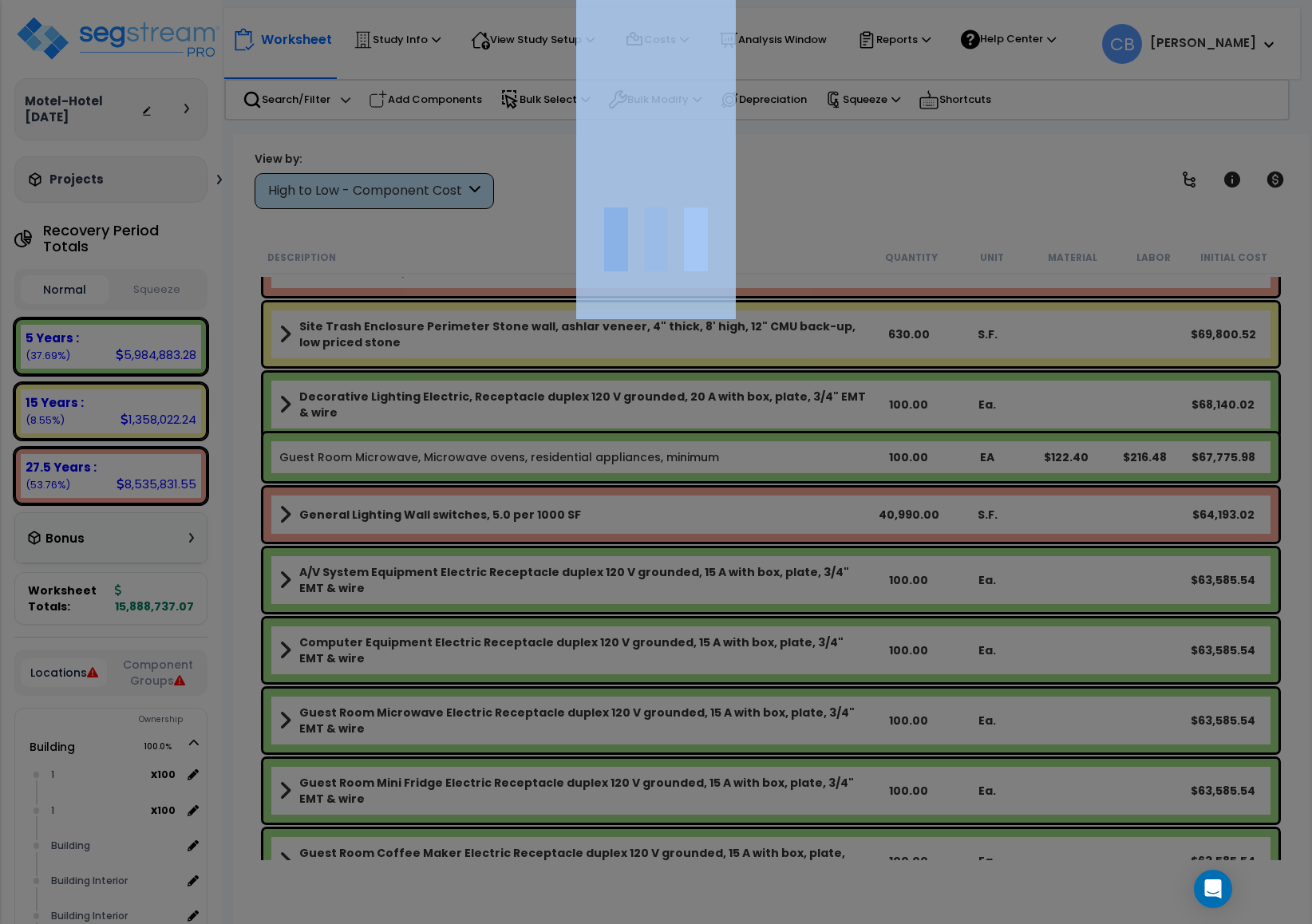
click at [711, 515] on div at bounding box center [656, 462] width 1312 height 924
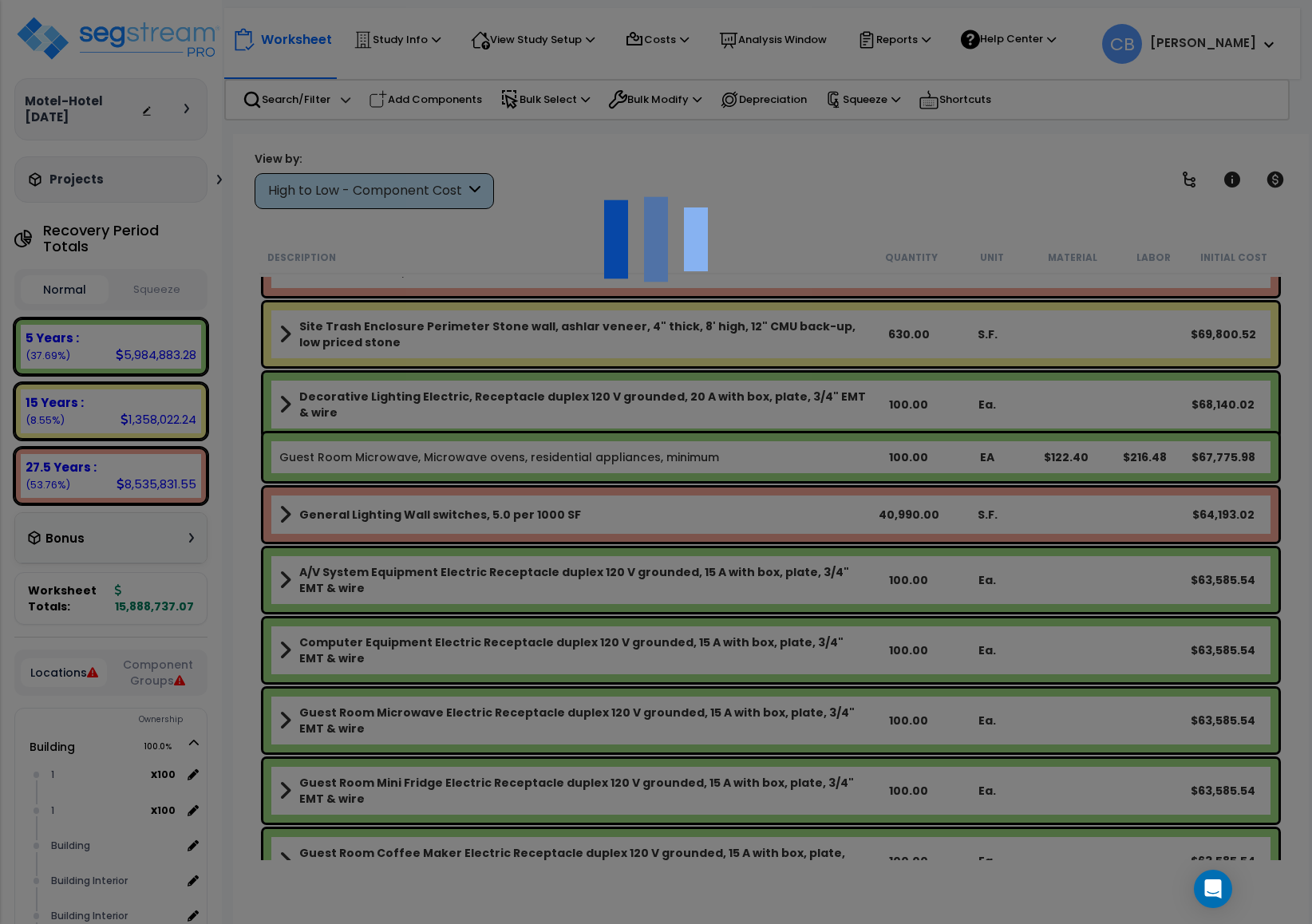
click at [711, 64] on div "We are Building your Study. So please grab a coffee and let us do the heavy lif…" at bounding box center [656, 31] width 1312 height 64
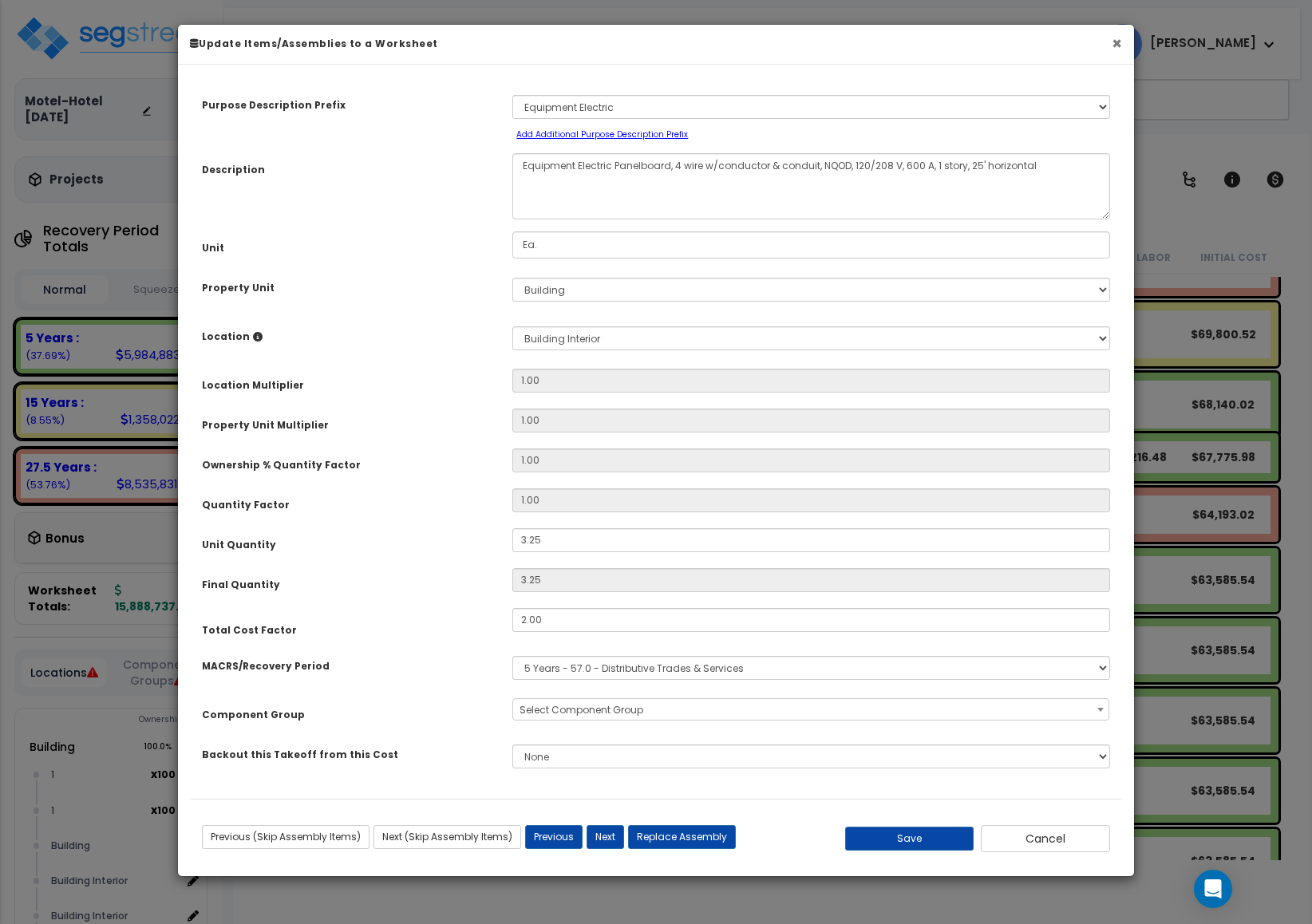
click at [1119, 41] on button "×" at bounding box center [1117, 43] width 11 height 17
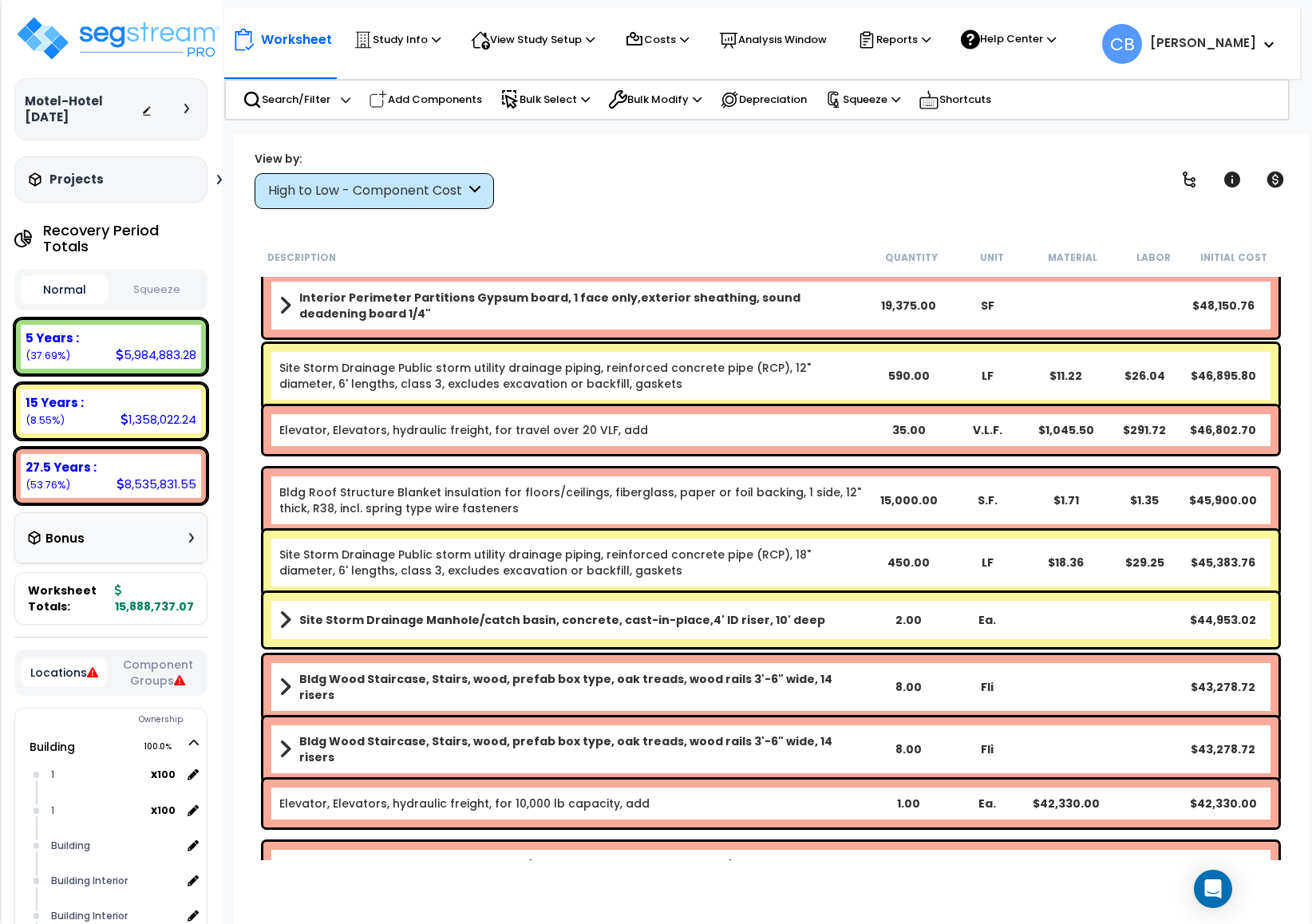
click at [784, 434] on b "Elevator, Elevators, hydraulic freight, for travel over 20 VLF, add" at bounding box center [574, 430] width 590 height 16
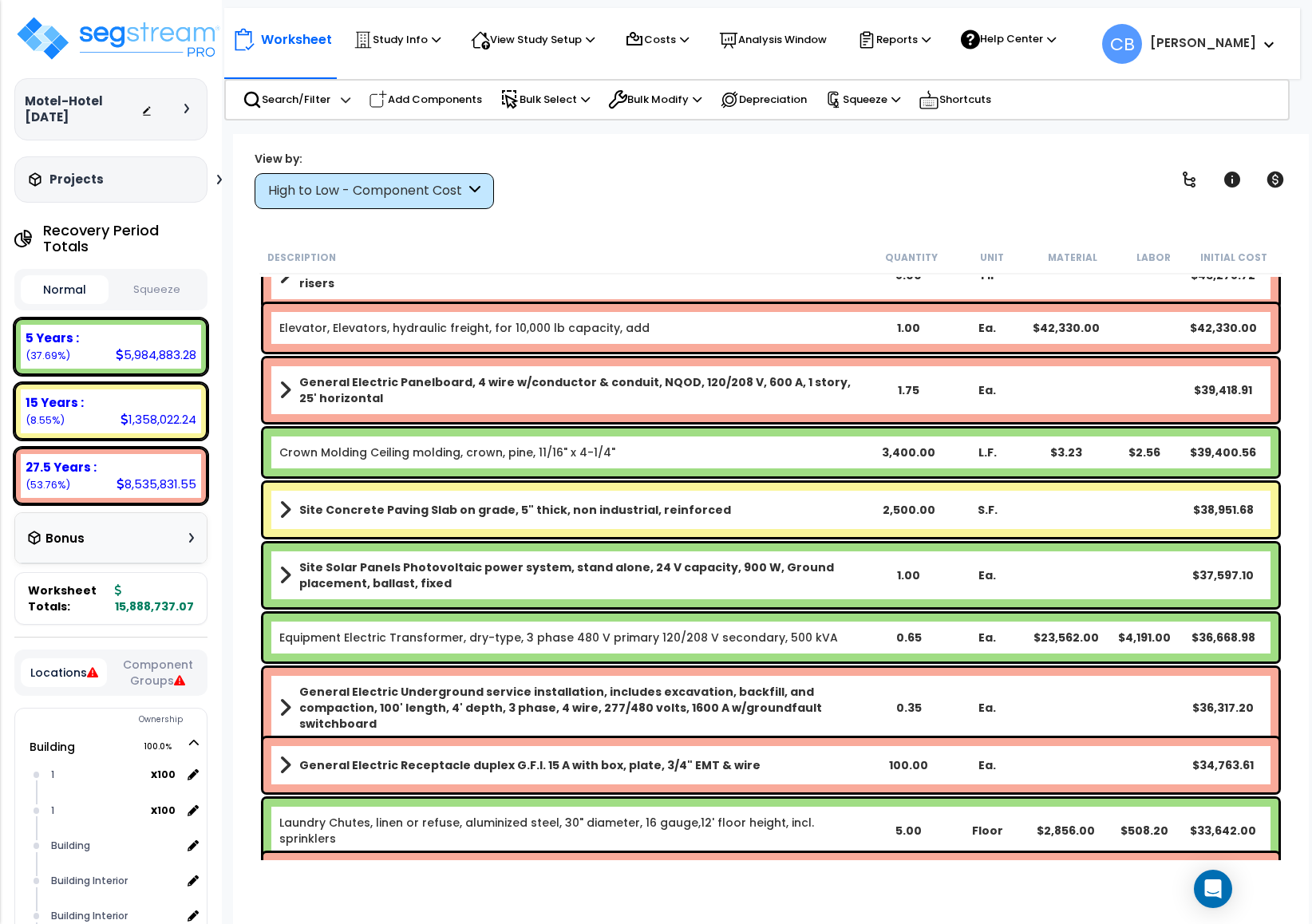
click at [784, 434] on div "Crown Molding Ceiling molding, crown, pine, 11/16" x 4-1/4" 3,400.00 L.F. $3.23…" at bounding box center [770, 452] width 1015 height 48
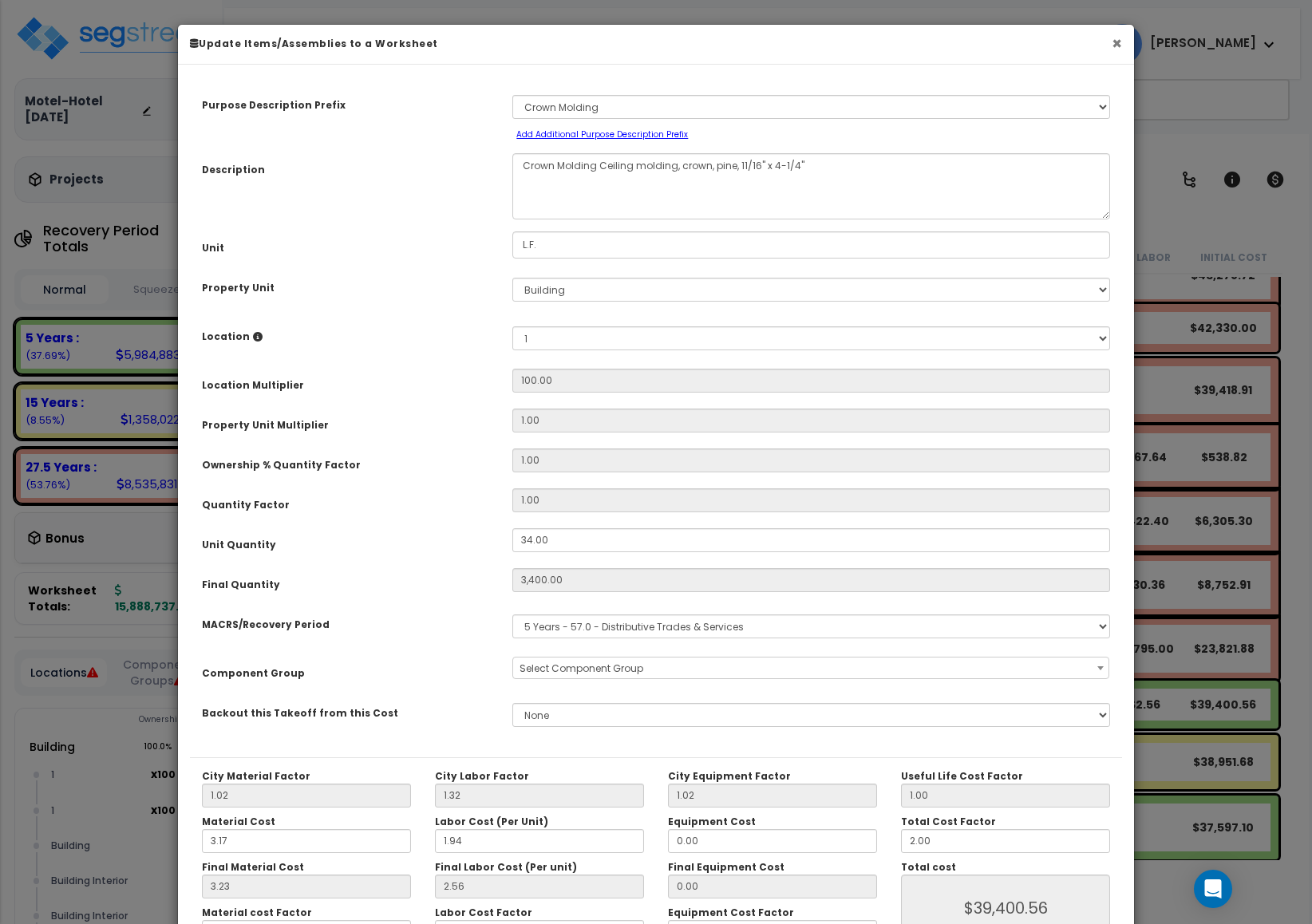
click at [1114, 51] on button "×" at bounding box center [1117, 43] width 11 height 17
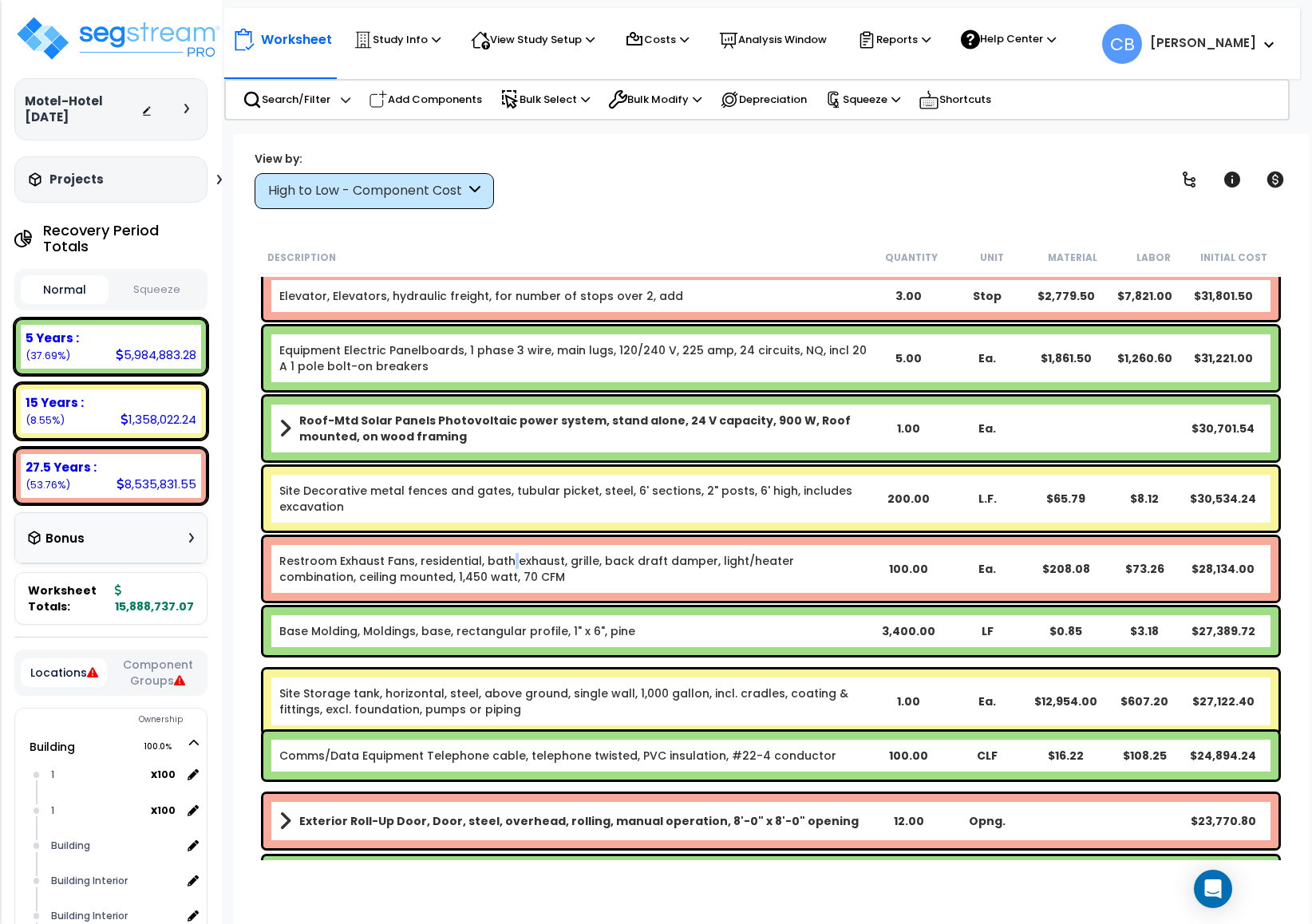
drag, startPoint x: 504, startPoint y: 533, endPoint x: 552, endPoint y: 533, distance: 48.0
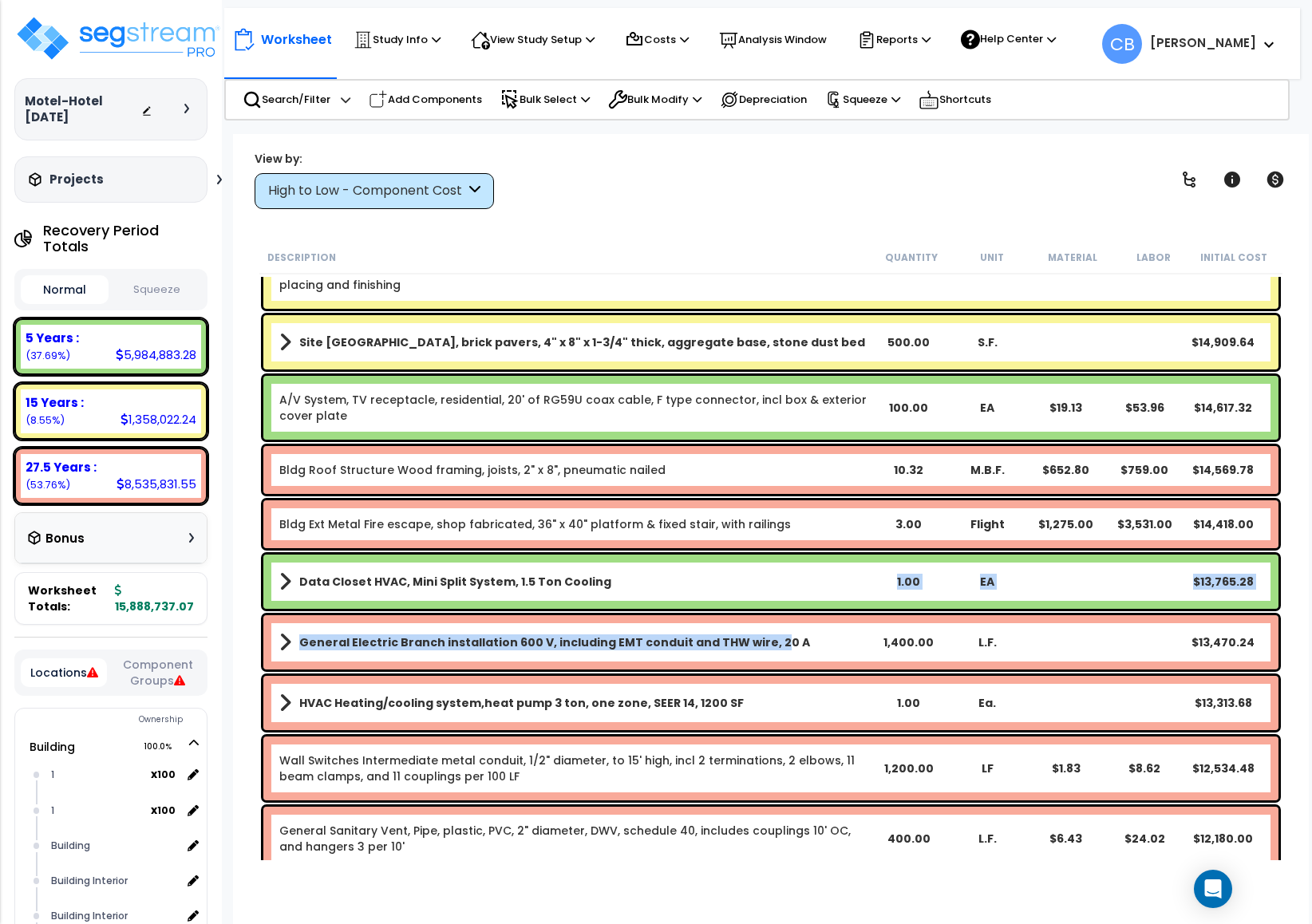
drag, startPoint x: 790, startPoint y: 627, endPoint x: 686, endPoint y: 652, distance: 107.0
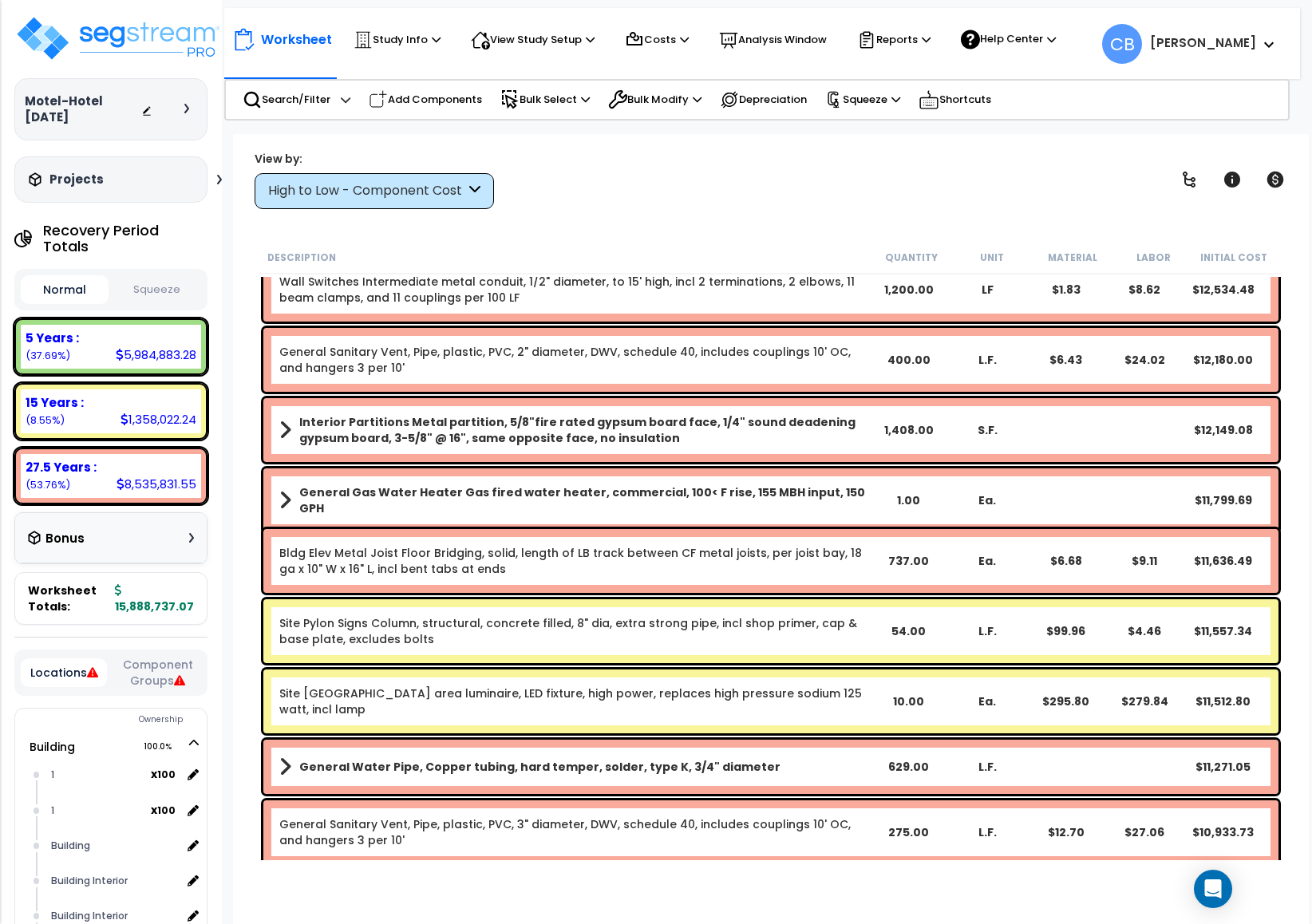
click at [676, 657] on div "Site Pylon Signs Column, structural, concrete filled, 8" dia, extra strong pipe…" at bounding box center [770, 630] width 1015 height 64
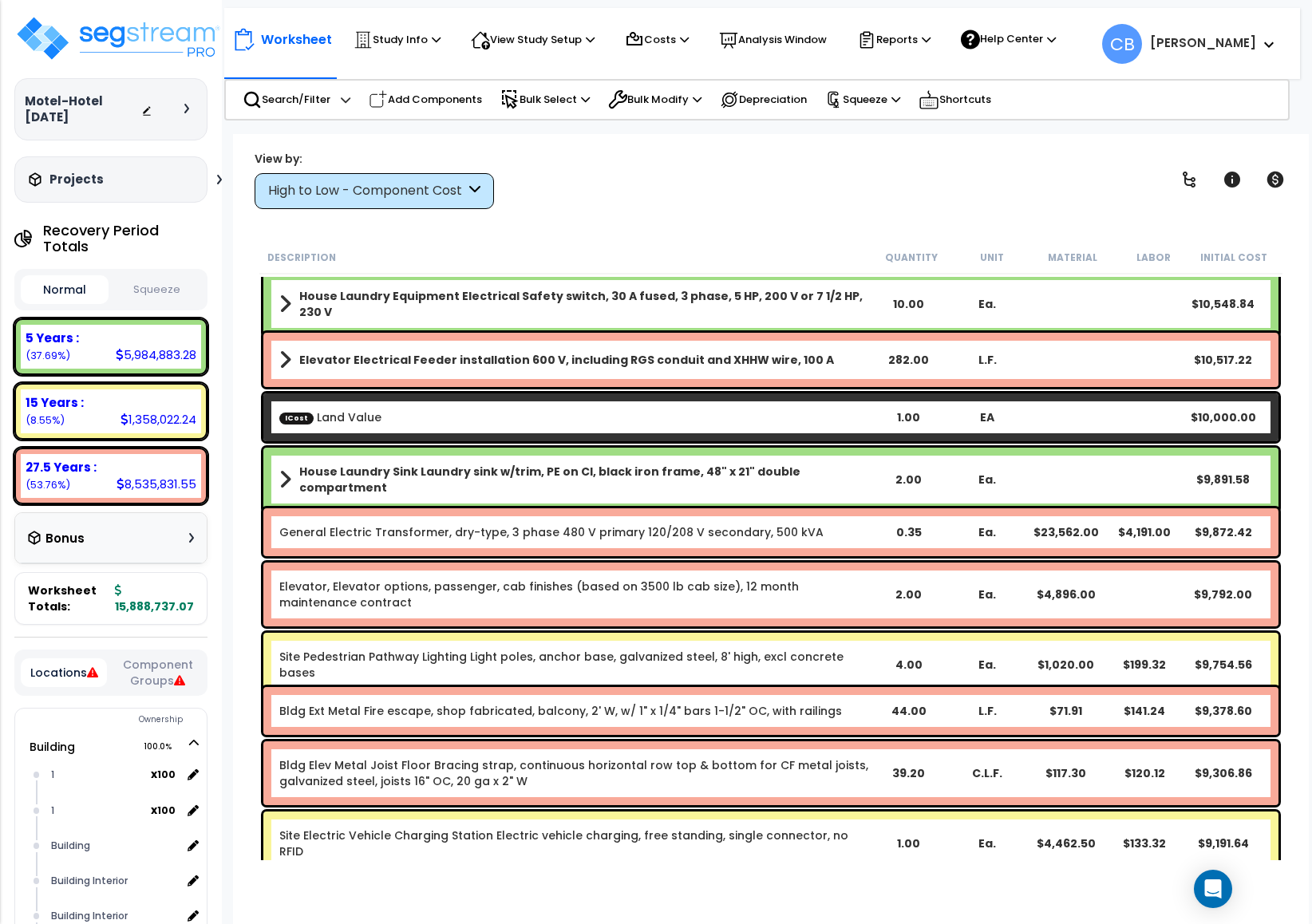
click at [678, 662] on link "Site Pedestrian Pathway Lighting Light poles, anchor base, galvanized steel, 8'…" at bounding box center [574, 664] width 590 height 32
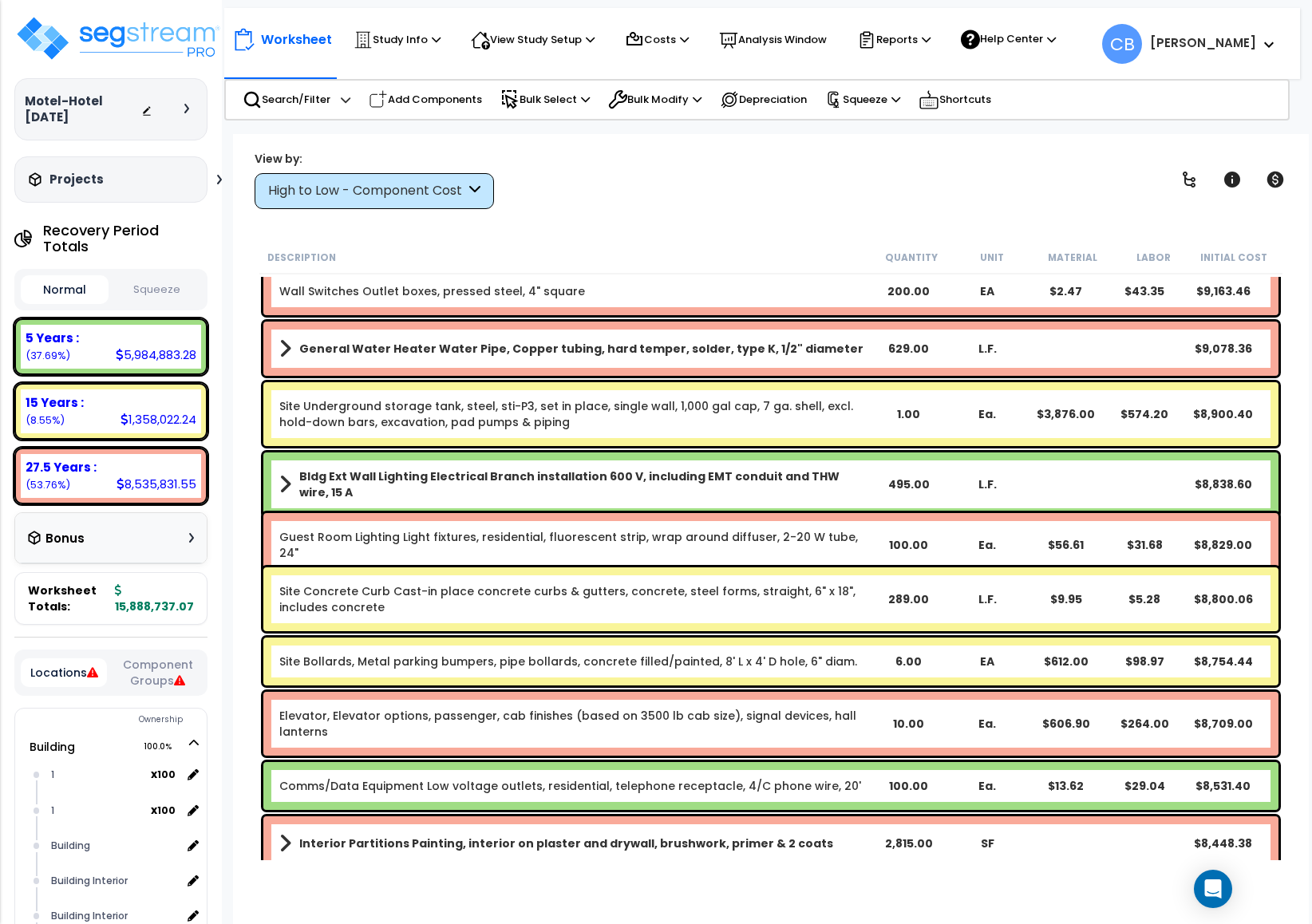
click at [762, 664] on link "Site Bollards, Metal parking bumpers, pipe bollards, concrete filled/painted, 8…" at bounding box center [567, 661] width 577 height 16
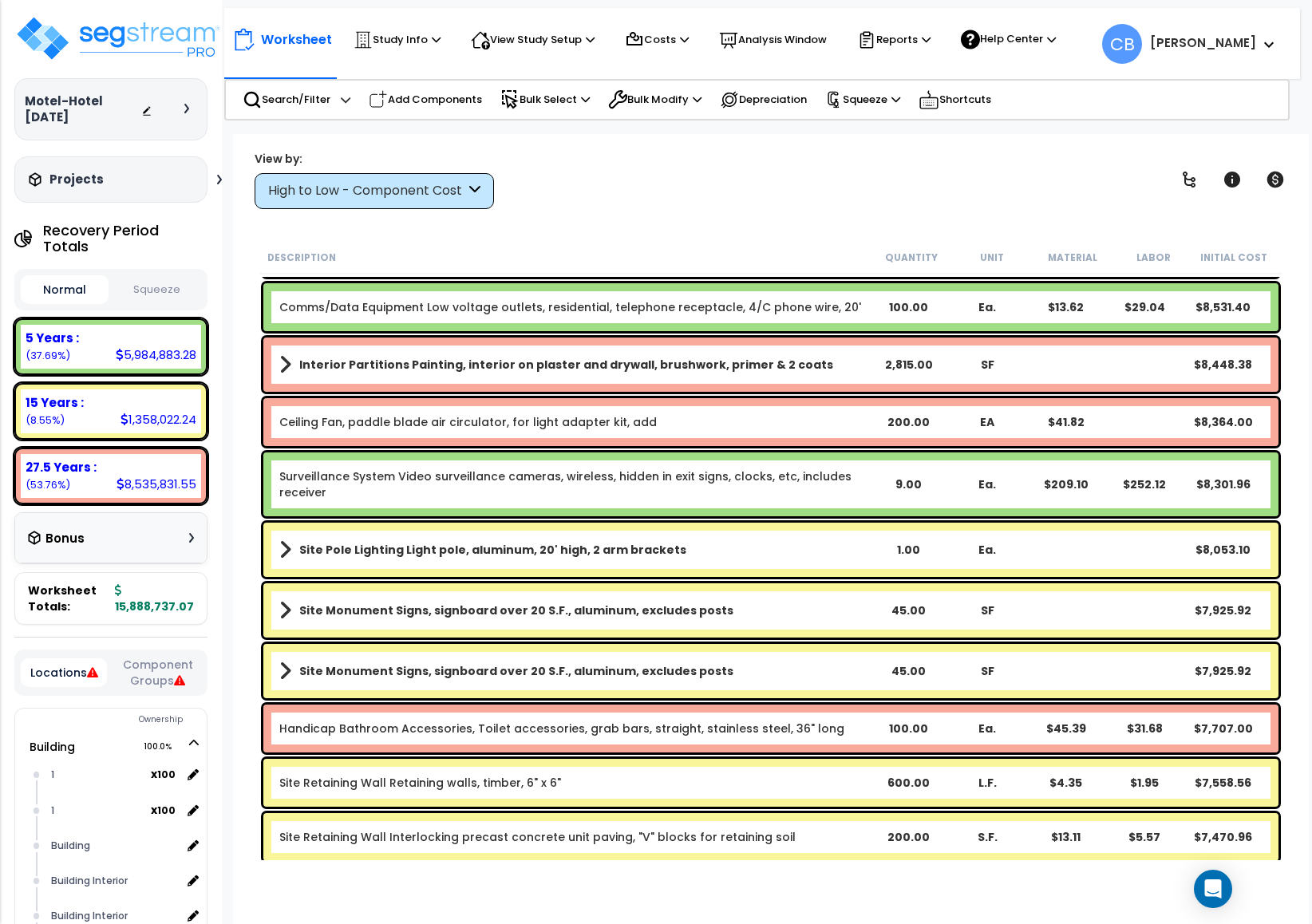
click at [762, 664] on link "Site Monument Signs, signboard over 20 S.F., aluminum, excludes posts" at bounding box center [574, 671] width 590 height 22
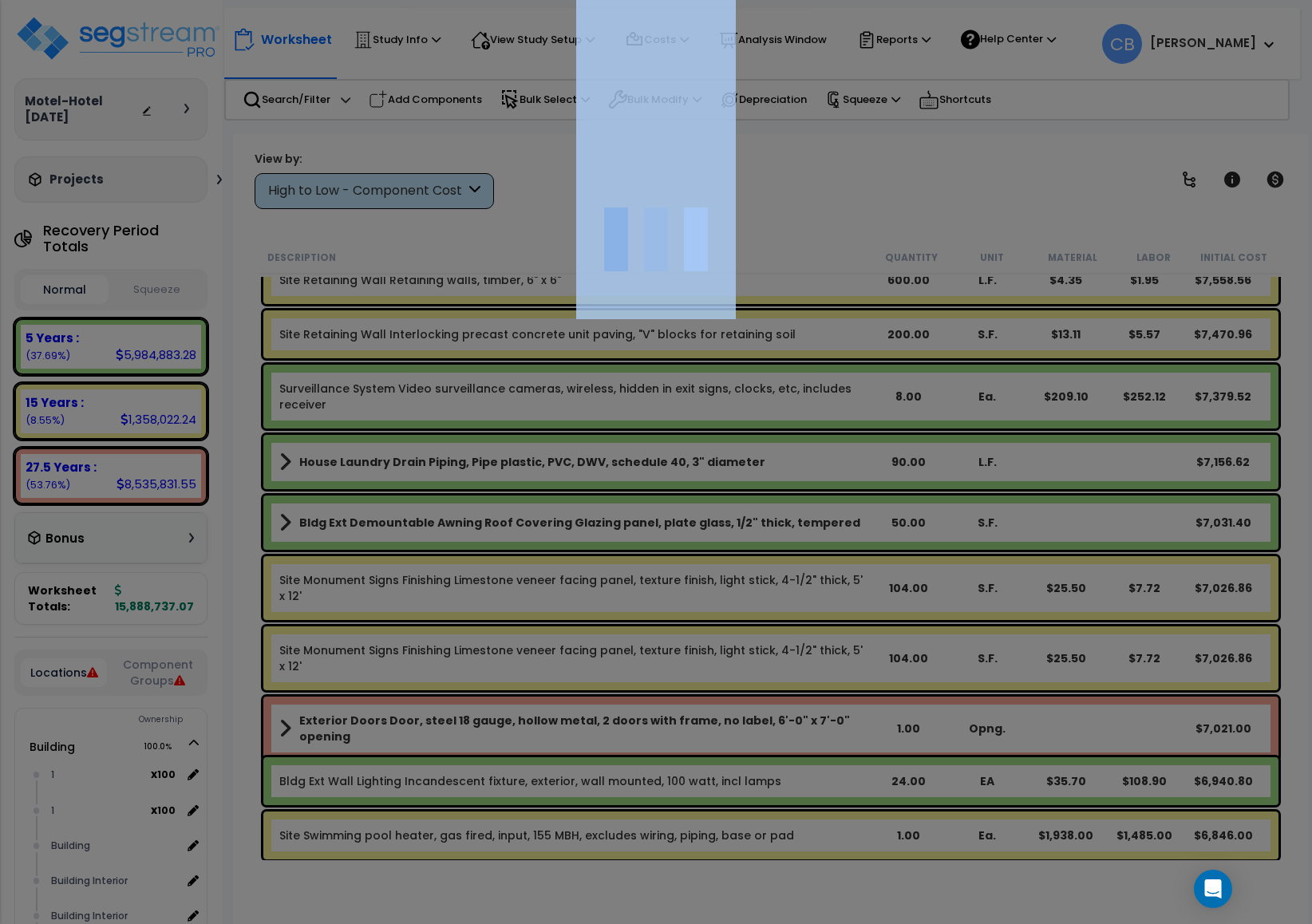
click at [762, 664] on div at bounding box center [656, 462] width 1312 height 924
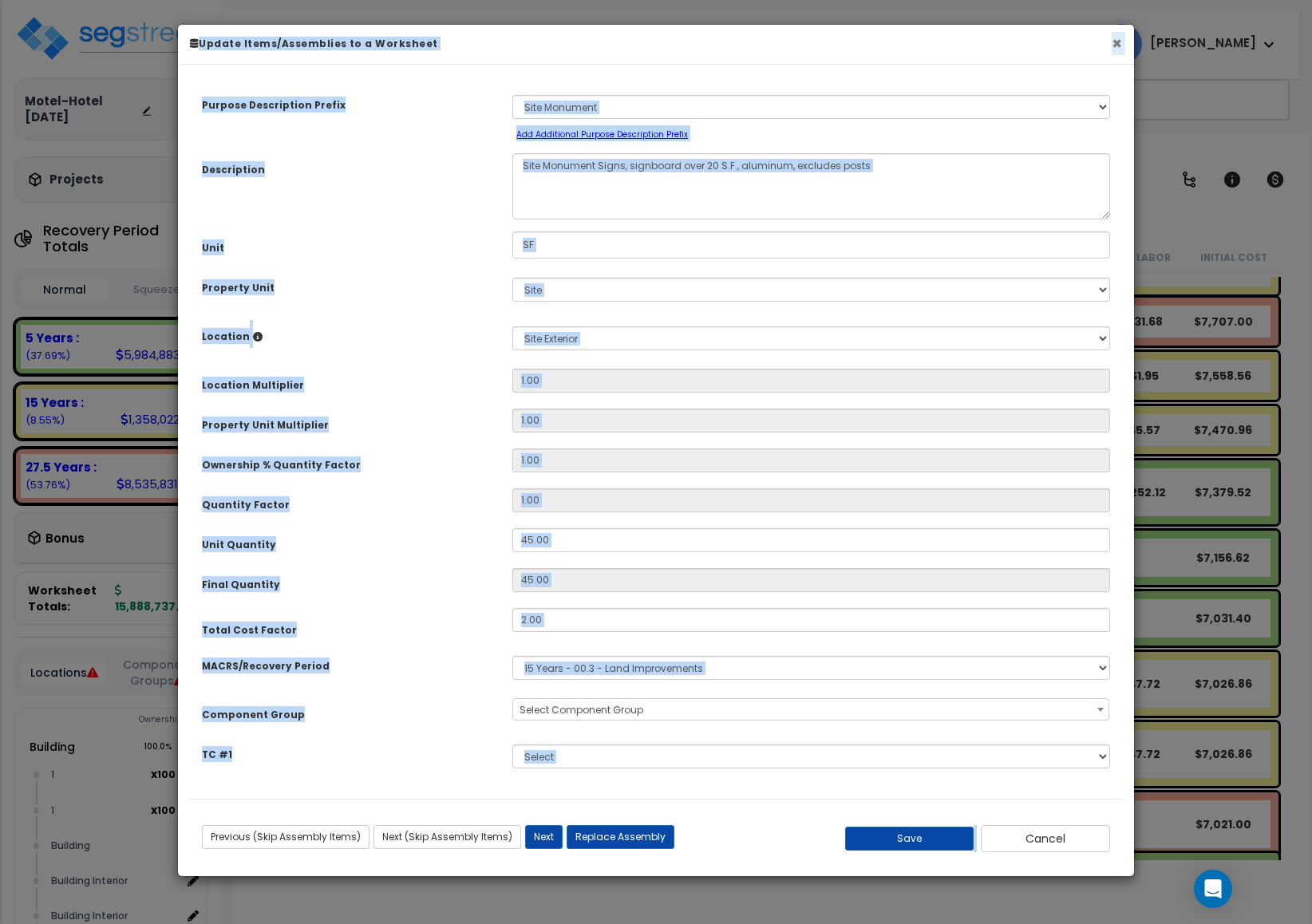
click at [1117, 49] on button "×" at bounding box center [1117, 43] width 11 height 17
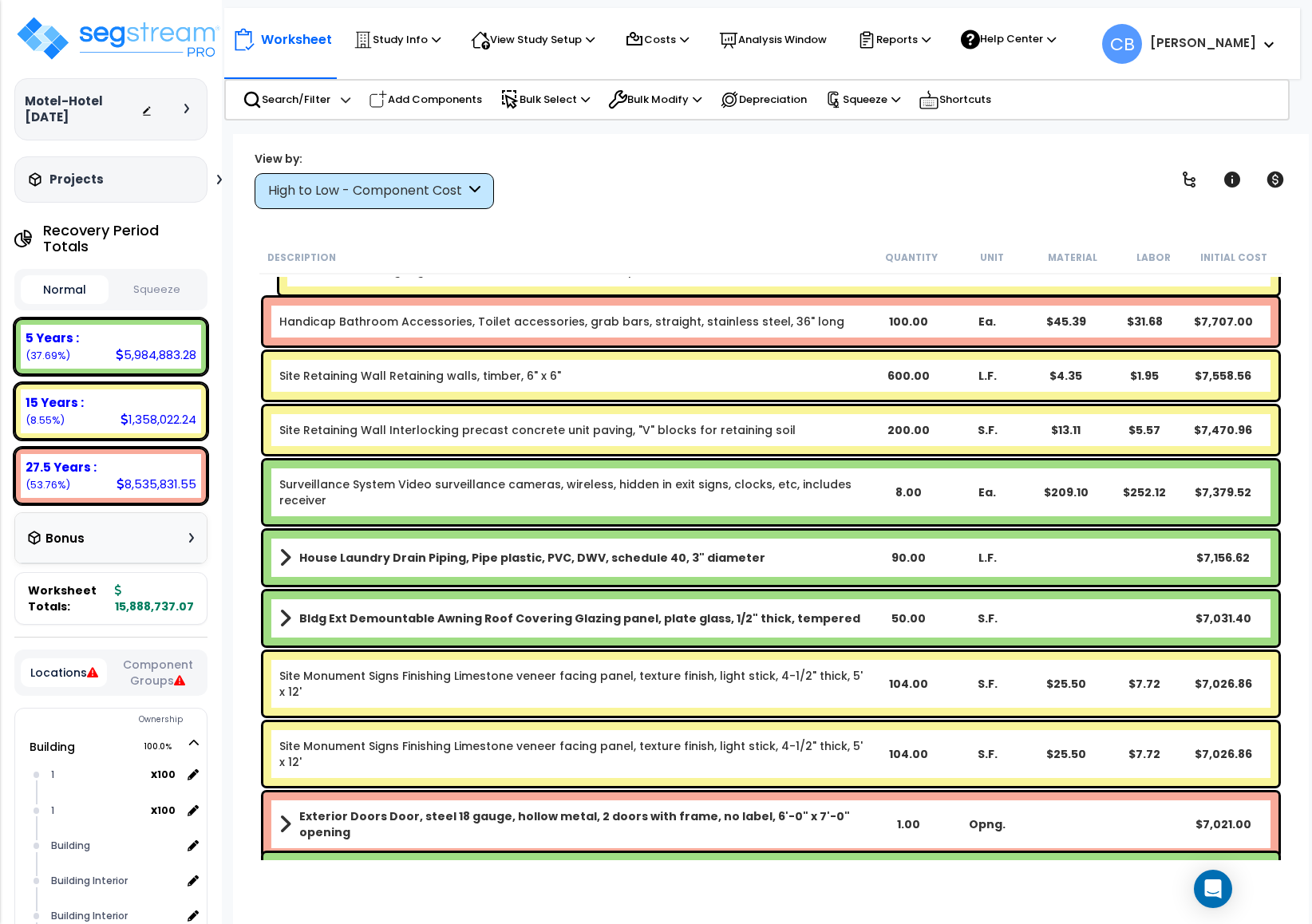
click at [657, 441] on div "Site Retaining Wall Interlocking precast concrete unit paving, "V" blocks for r…" at bounding box center [770, 430] width 1015 height 48
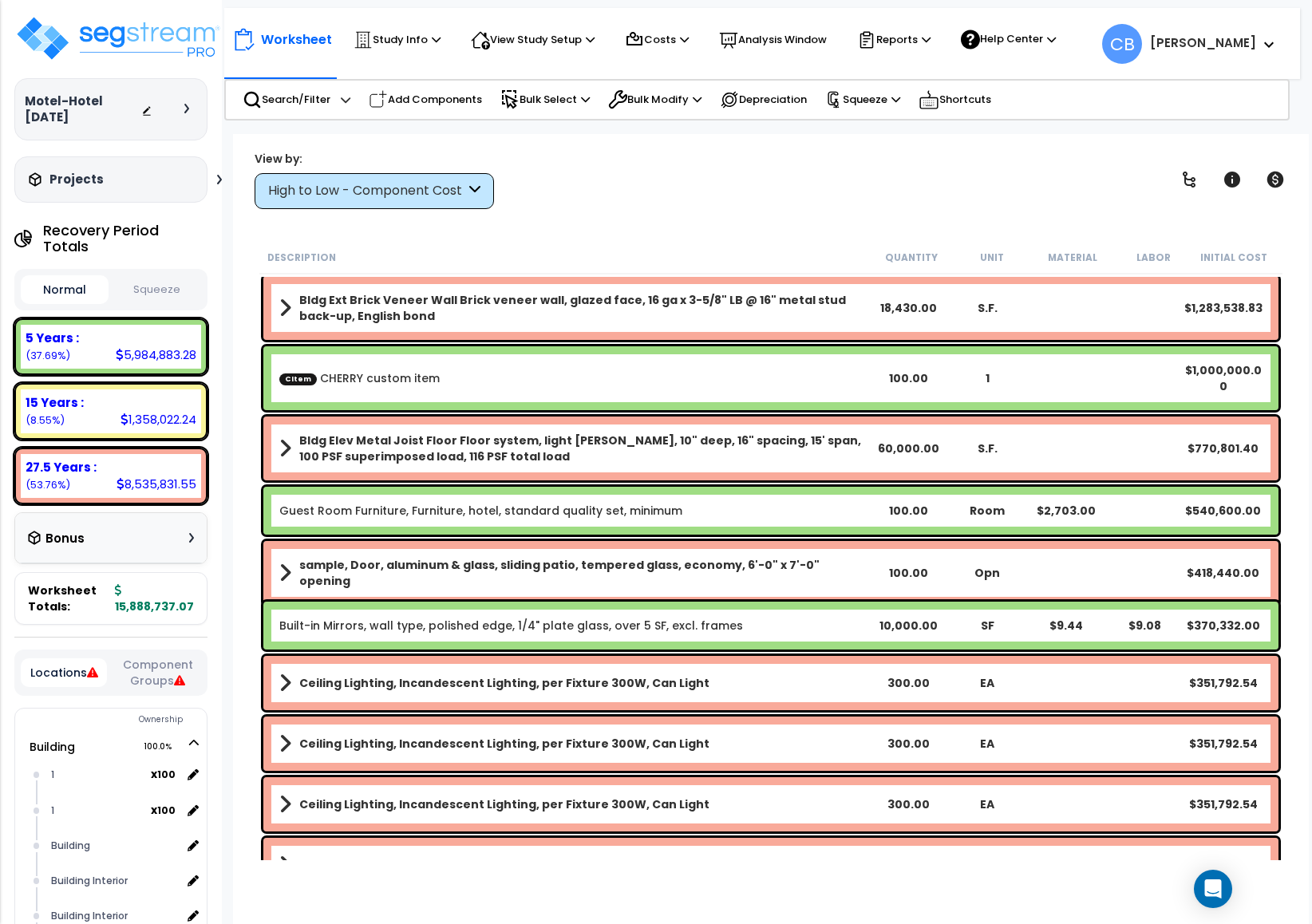
scroll to position [0, 0]
